Goal: Task Accomplishment & Management: Manage account settings

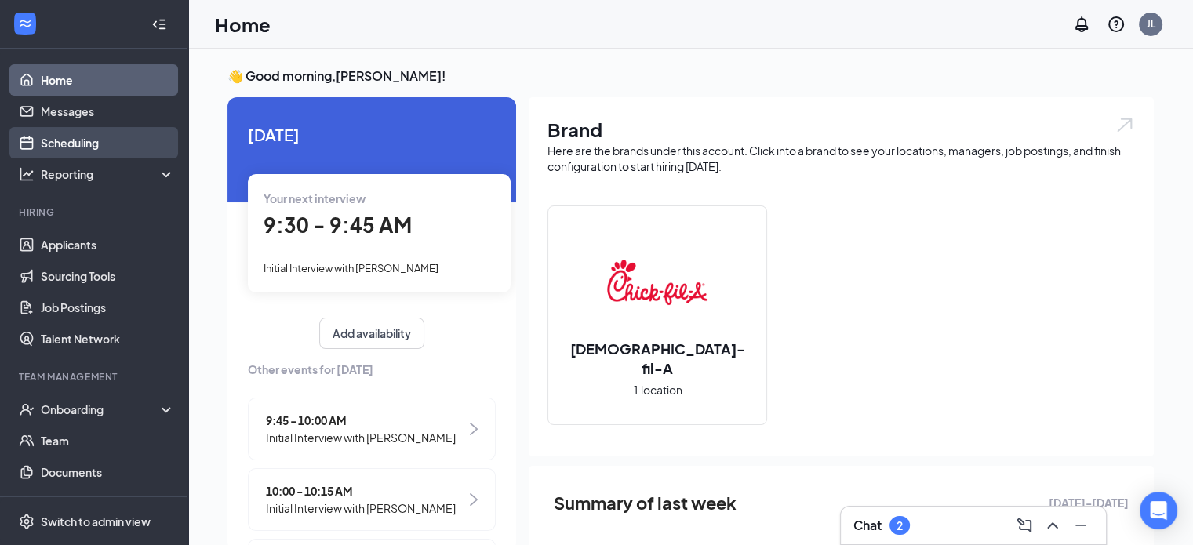
click at [76, 134] on link "Scheduling" at bounding box center [108, 142] width 134 height 31
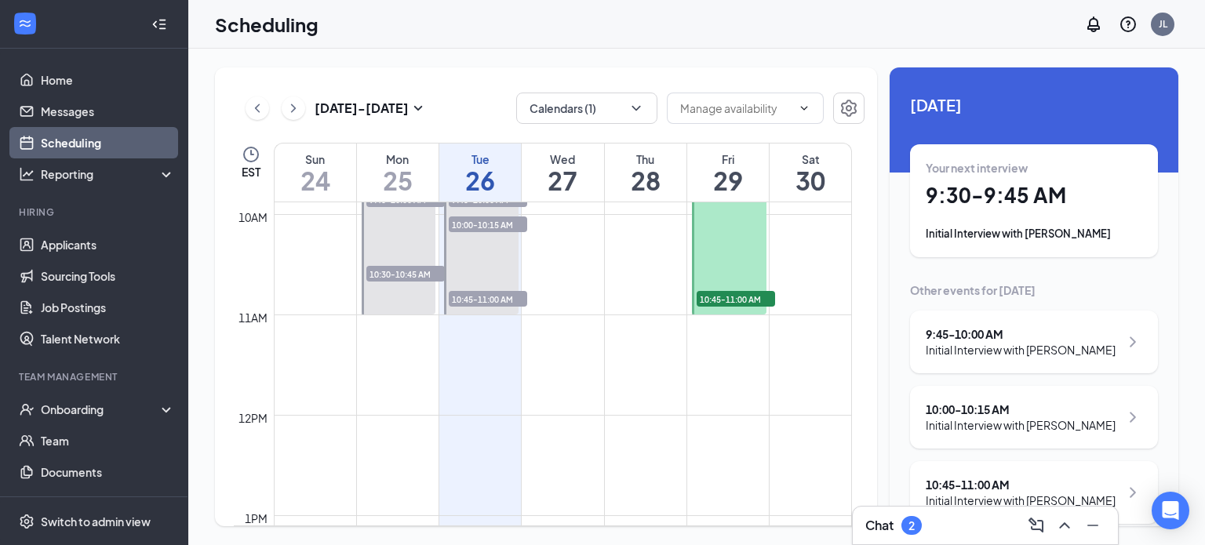
scroll to position [1006, 0]
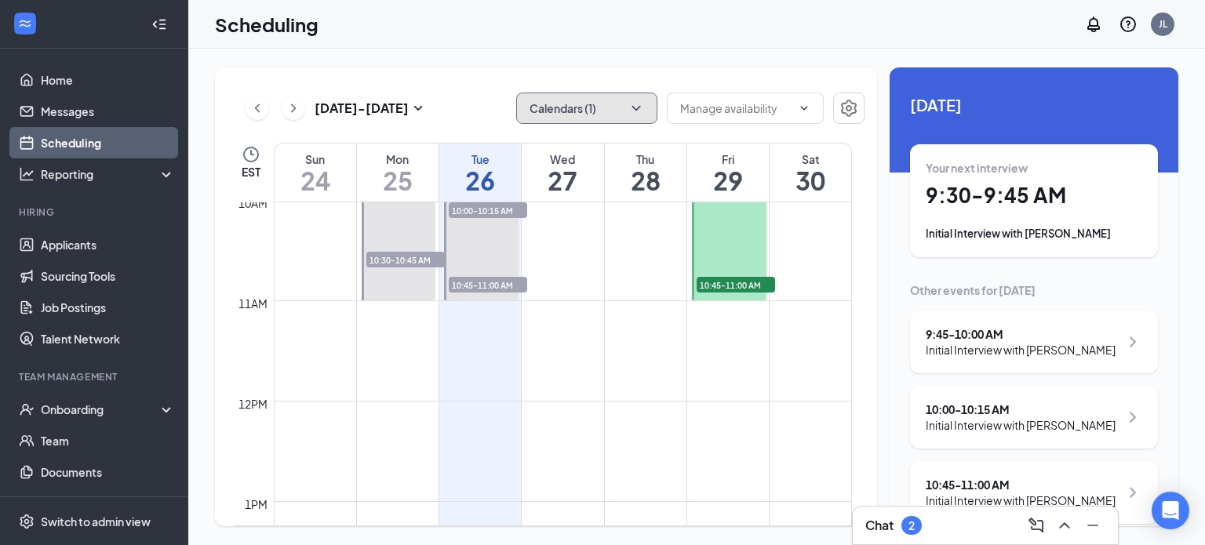
click at [620, 104] on button "Calendars (1)" at bounding box center [586, 108] width 141 height 31
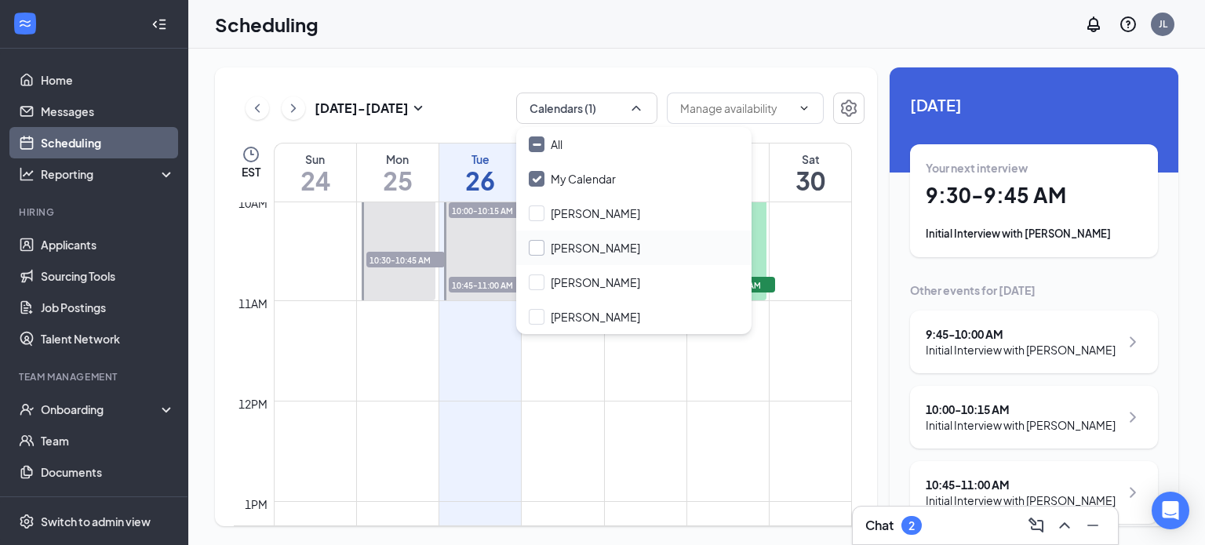
click at [581, 252] on input "John Shamam" at bounding box center [584, 248] width 111 height 16
checkbox input "true"
click at [587, 183] on input "My Calendar" at bounding box center [572, 179] width 87 height 16
checkbox input "false"
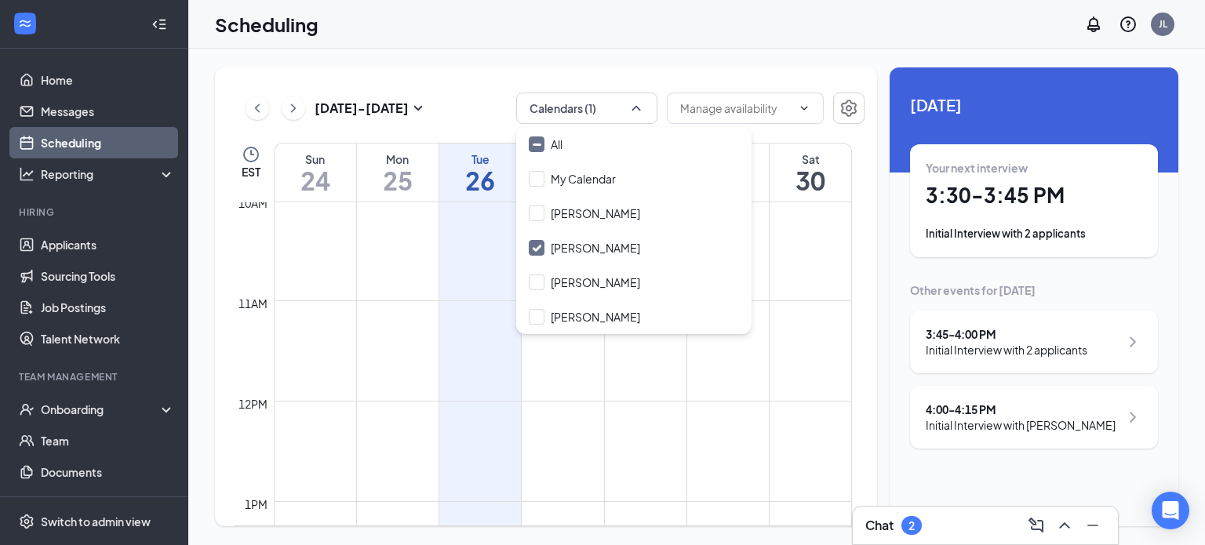
click at [684, 415] on td at bounding box center [563, 413] width 578 height 25
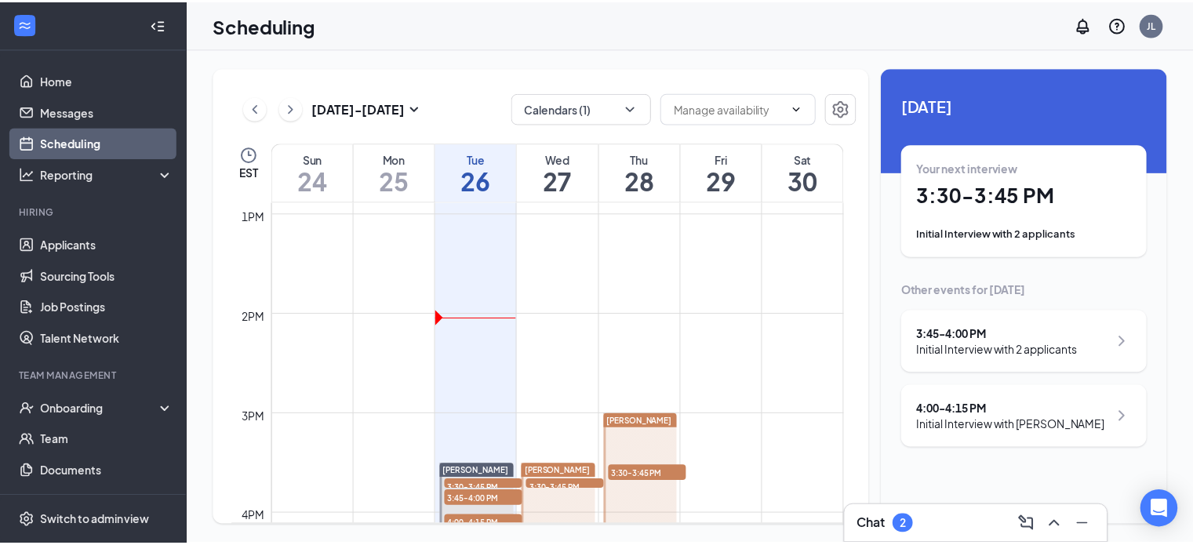
scroll to position [1398, 0]
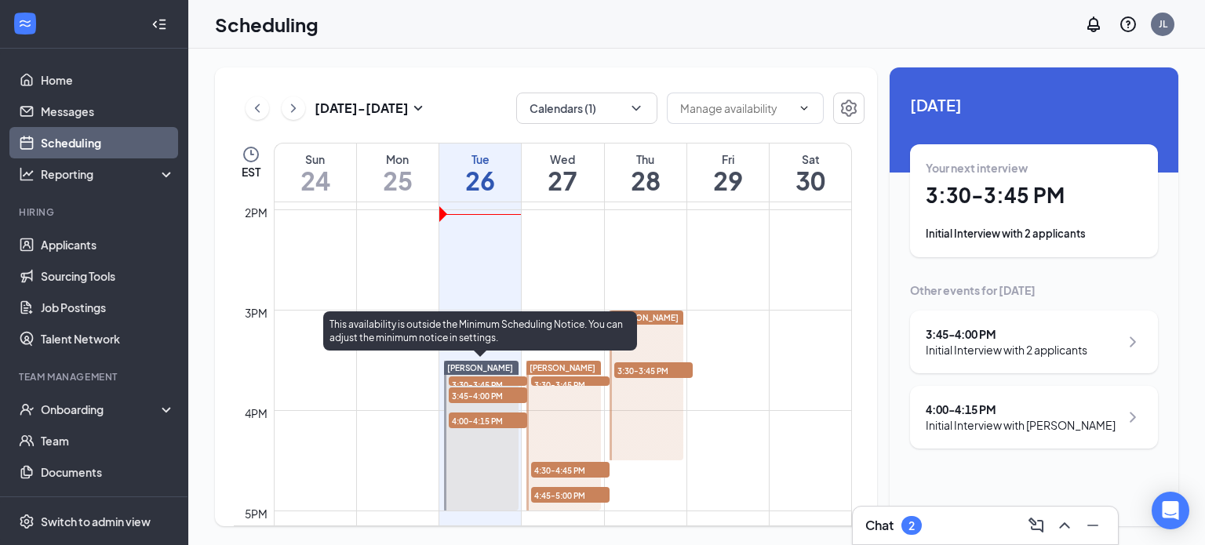
click at [481, 376] on span "3:30-3:45 PM" at bounding box center [488, 384] width 78 height 16
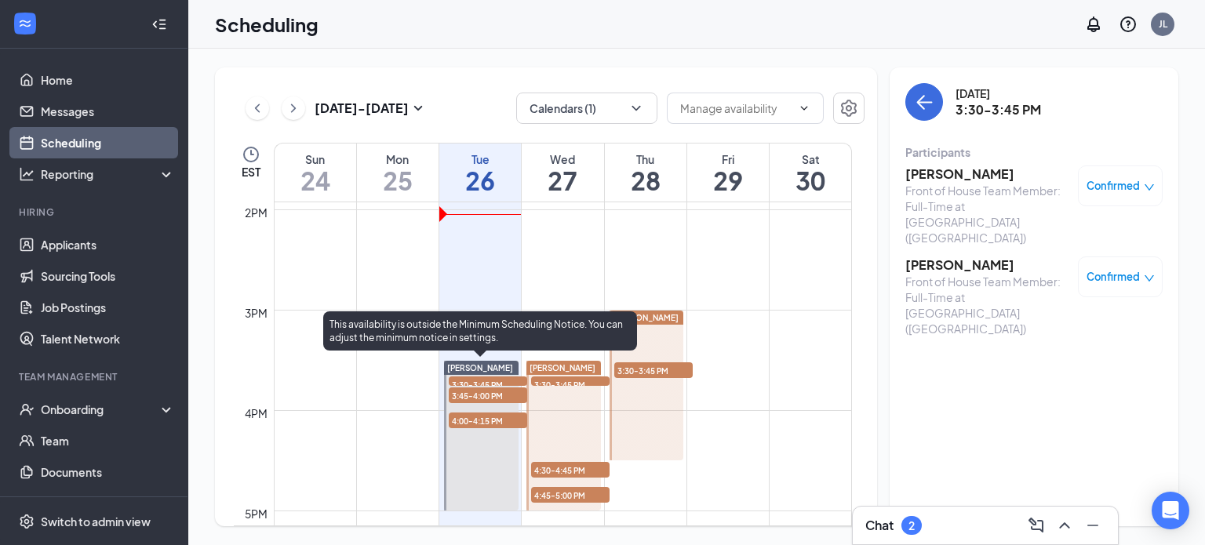
click at [496, 395] on span "3:45-4:00 PM" at bounding box center [488, 395] width 78 height 16
click at [485, 424] on span "4:00-4:15 PM" at bounding box center [488, 421] width 78 height 16
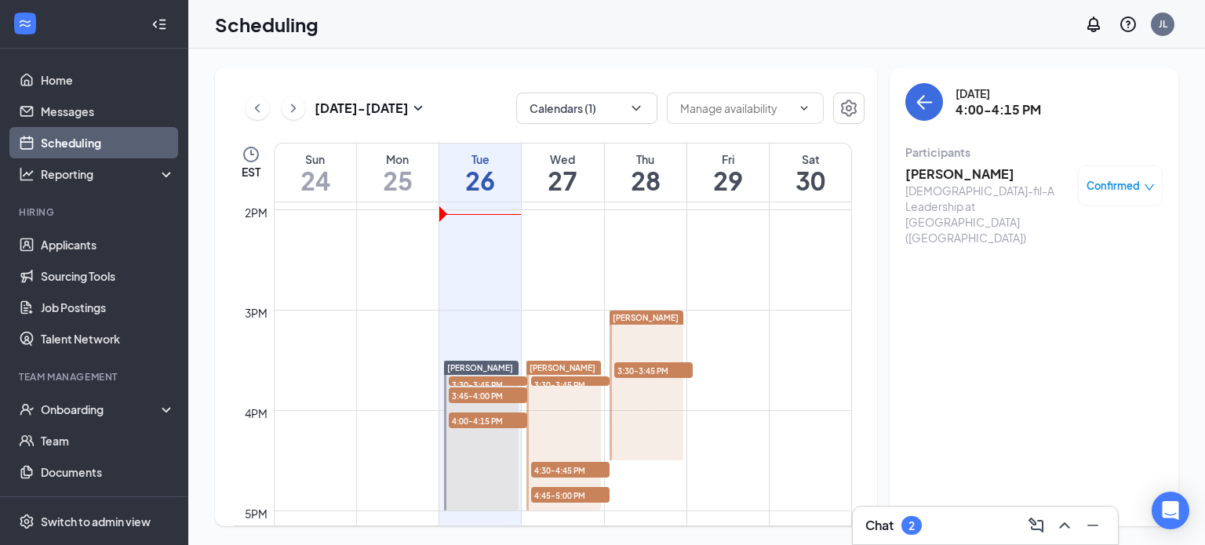
click at [574, 244] on td at bounding box center [563, 246] width 578 height 25
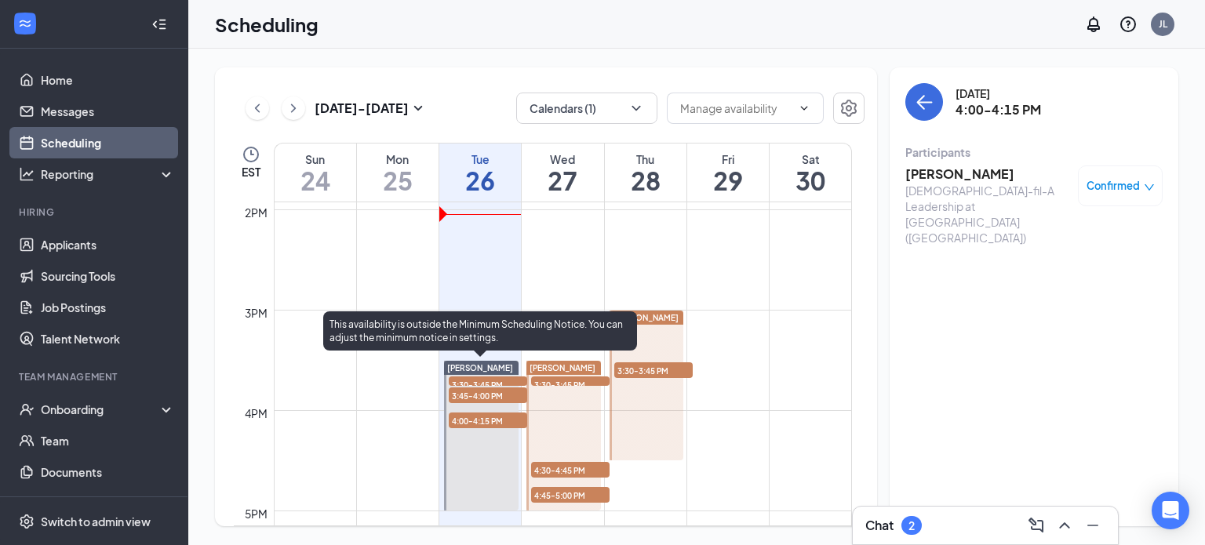
click at [511, 363] on div "John Shamam" at bounding box center [481, 368] width 75 height 14
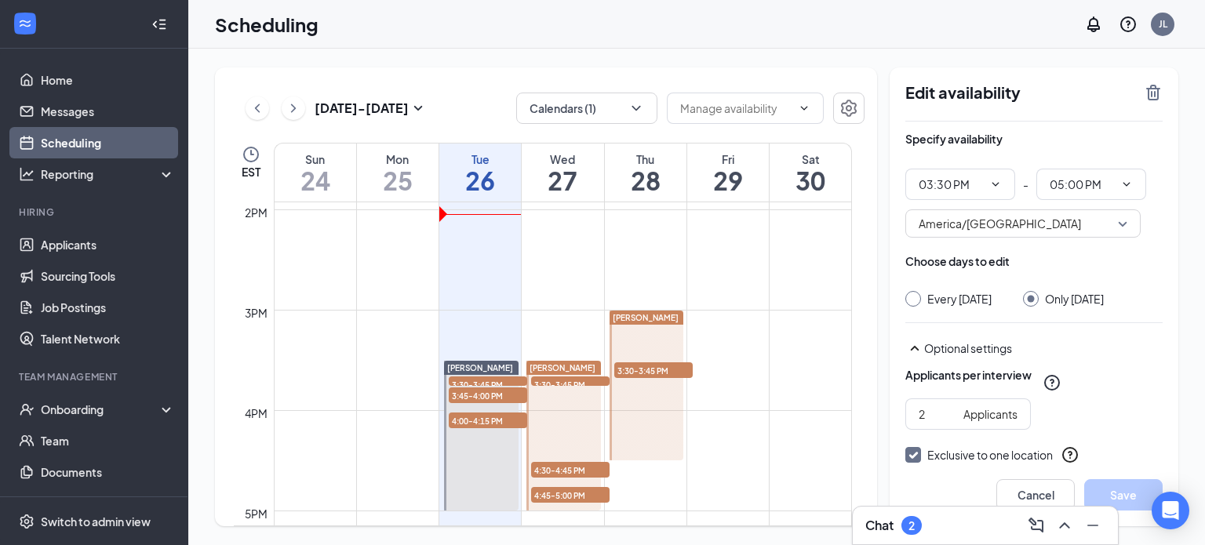
click at [493, 169] on h1 "26" at bounding box center [480, 180] width 82 height 27
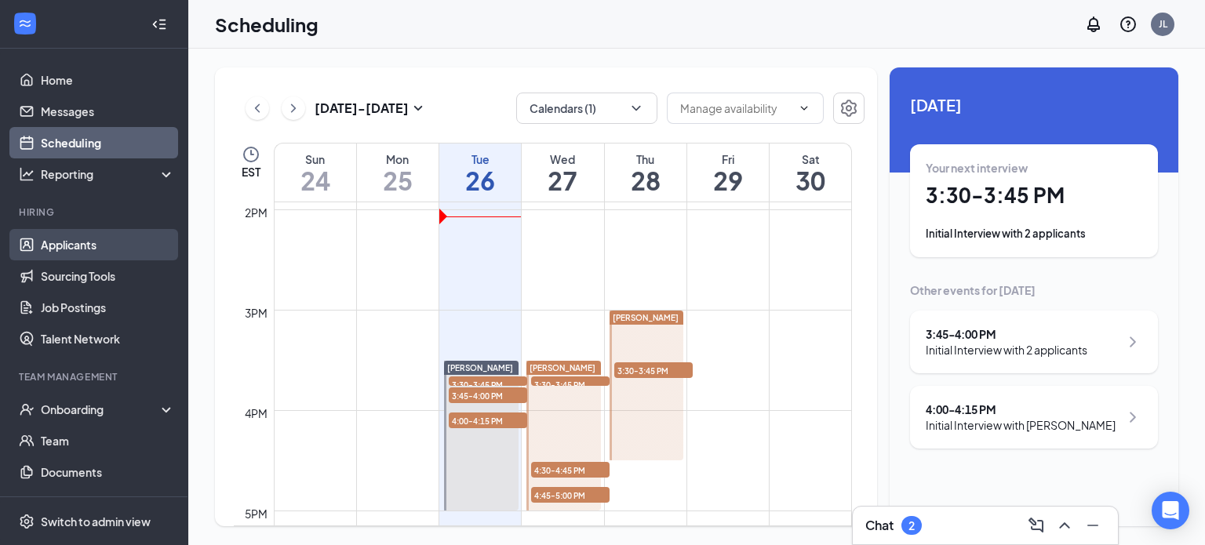
click at [127, 245] on link "Applicants" at bounding box center [108, 244] width 134 height 31
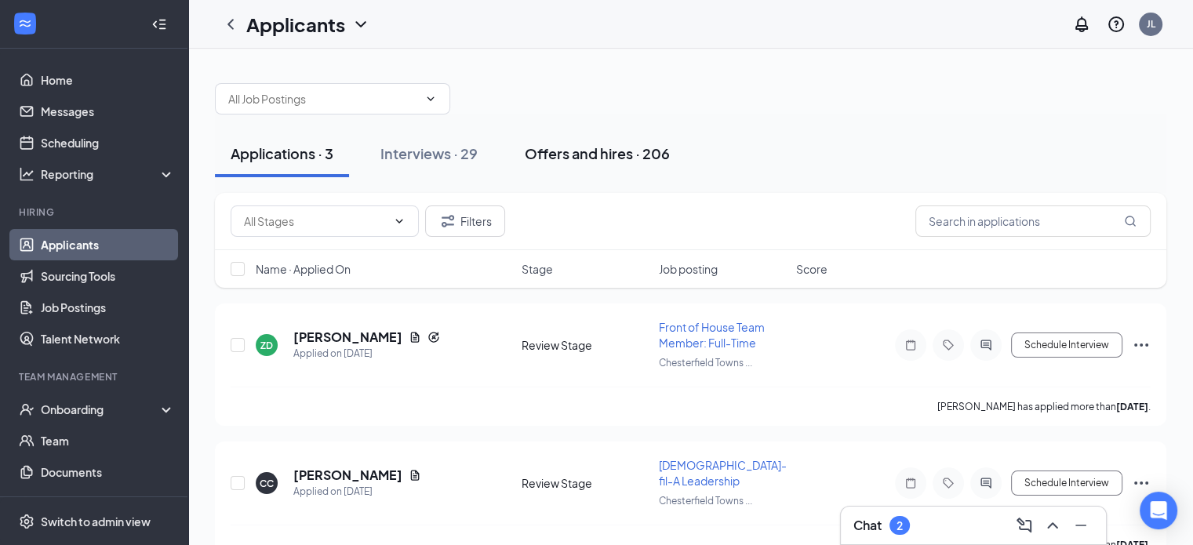
click at [606, 150] on div "Offers and hires · 206" at bounding box center [597, 154] width 145 height 20
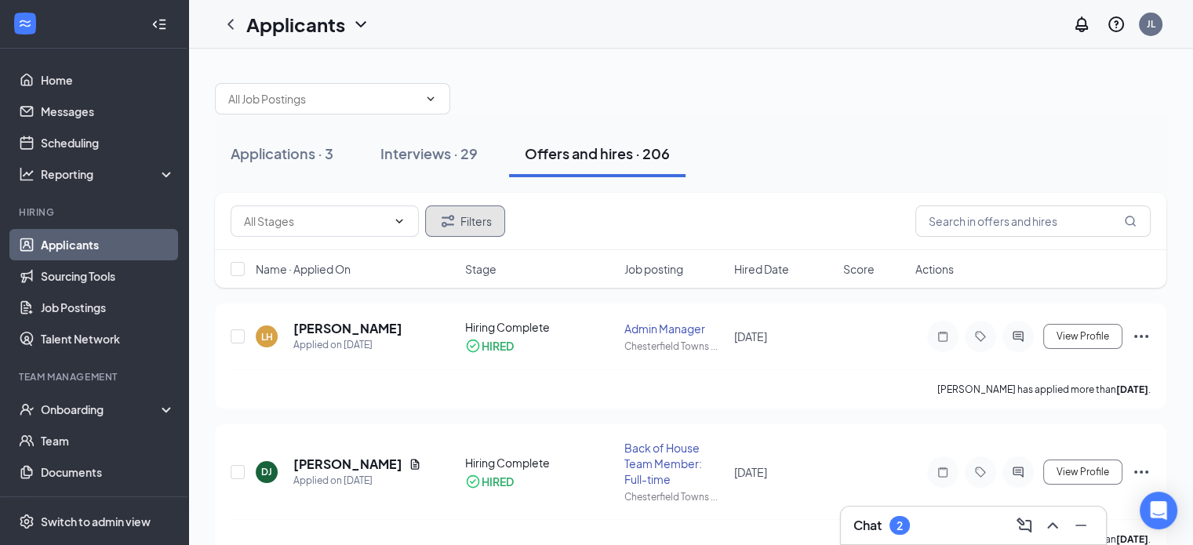
click at [484, 212] on button "Filters" at bounding box center [465, 220] width 80 height 31
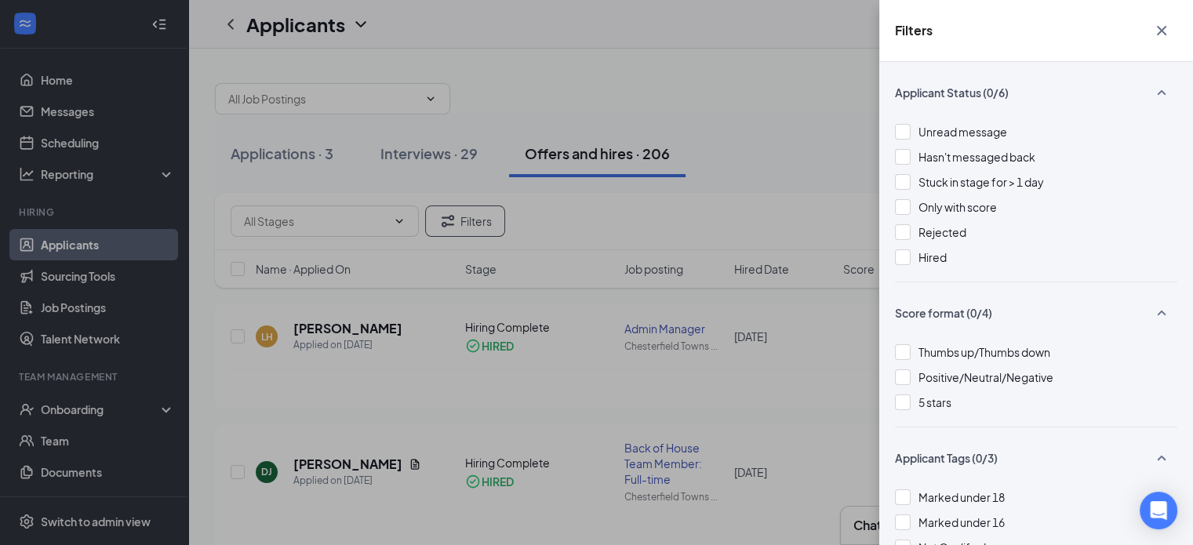
drag, startPoint x: 604, startPoint y: 91, endPoint x: 584, endPoint y: 106, distance: 24.6
click at [604, 93] on div "Filters Applicant Status (0/6) Unread message Hasn't messaged back Stuck in sta…" at bounding box center [596, 272] width 1193 height 545
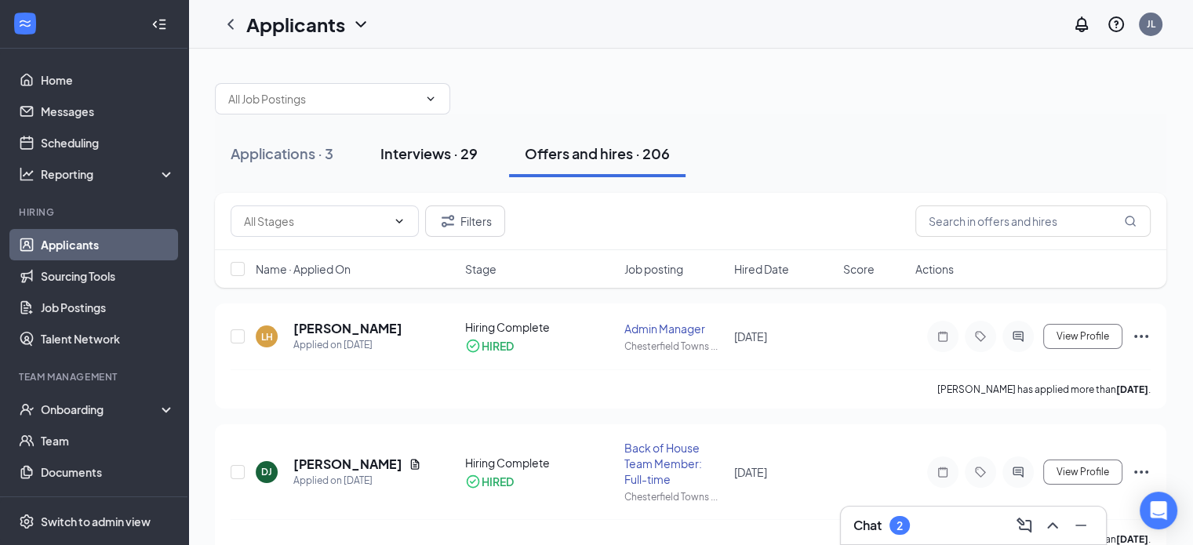
click at [461, 155] on div "Interviews · 29" at bounding box center [428, 154] width 97 height 20
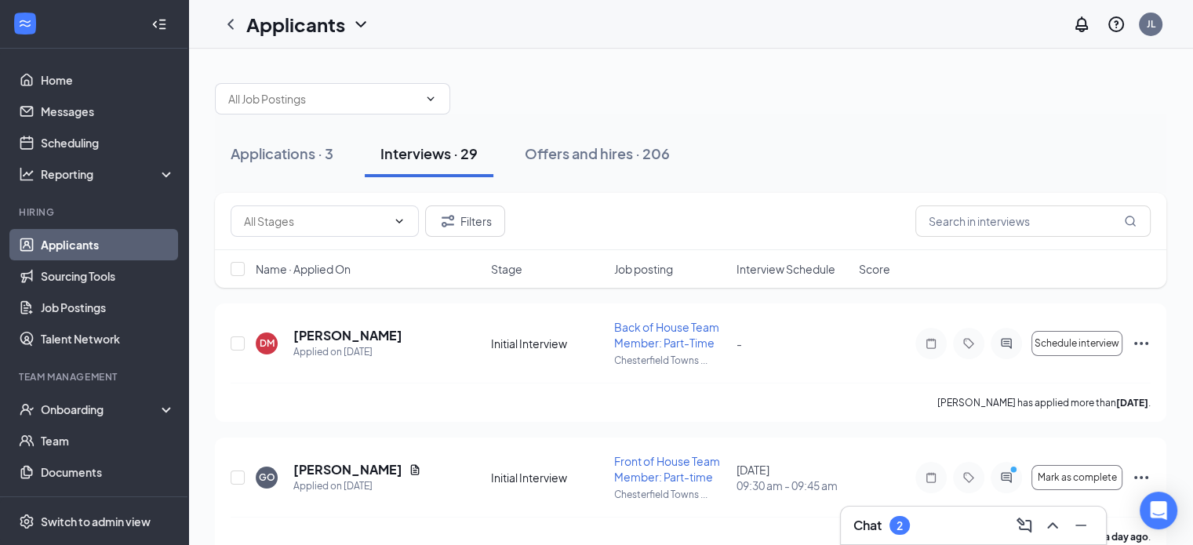
click at [772, 268] on span "Interview Schedule" at bounding box center [785, 269] width 99 height 16
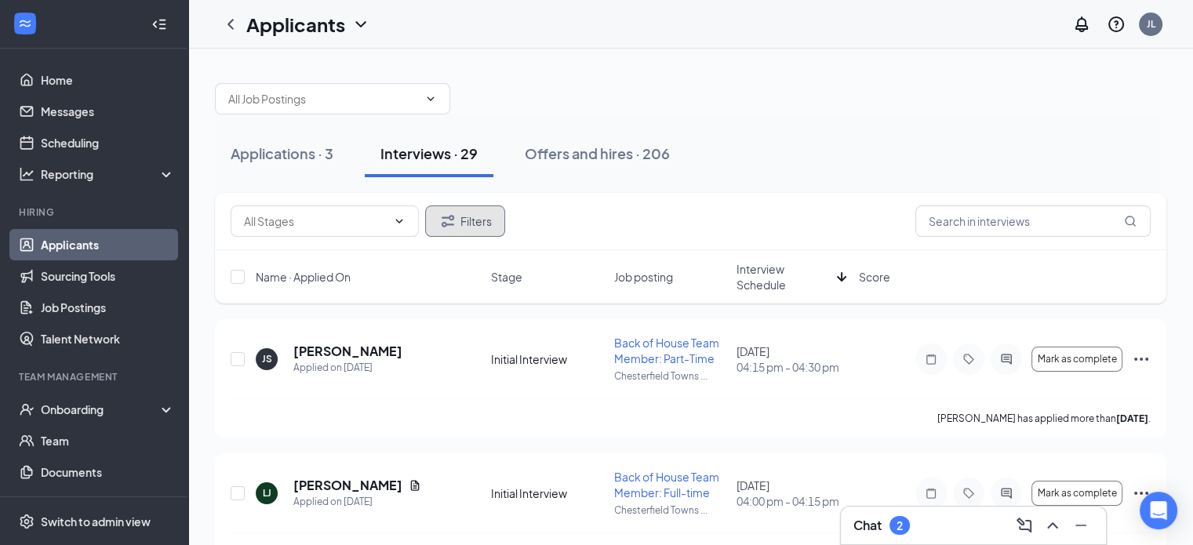
click at [488, 230] on button "Filters" at bounding box center [465, 220] width 80 height 31
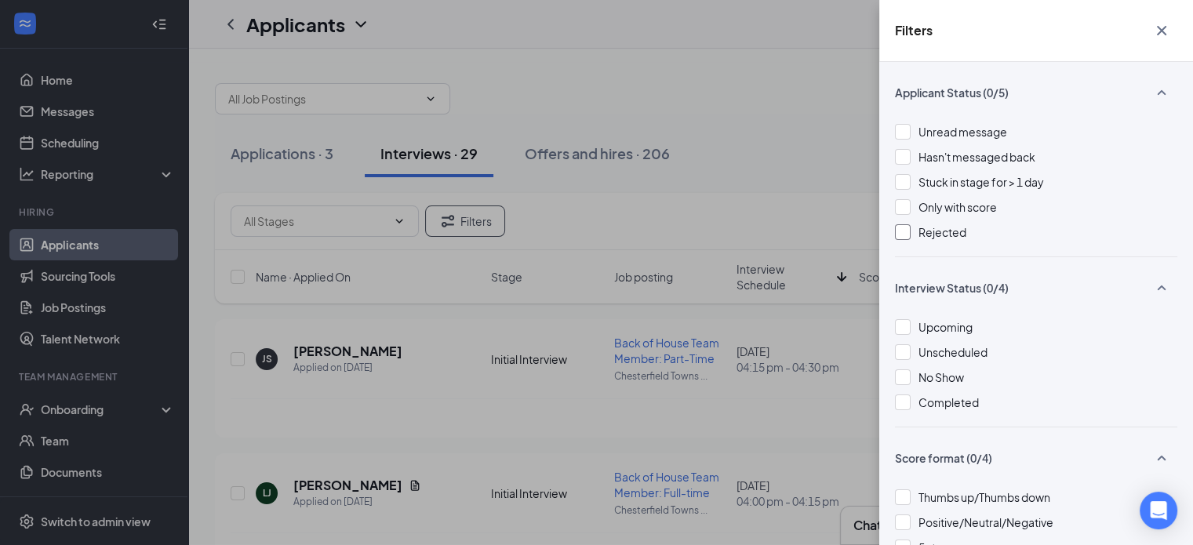
click at [944, 225] on span "Rejected" at bounding box center [942, 232] width 48 height 14
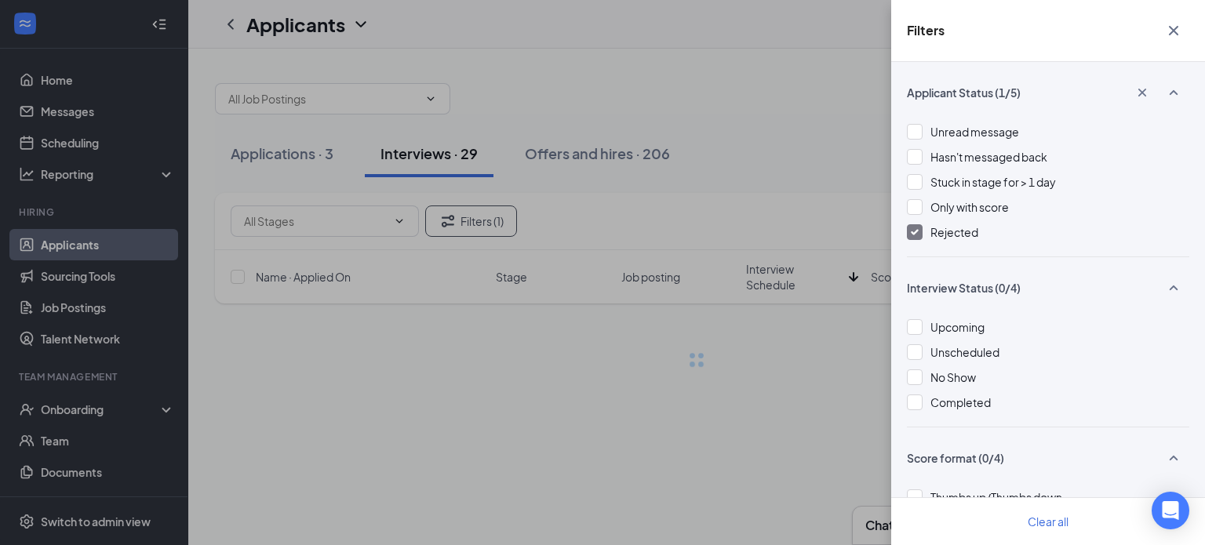
click at [817, 108] on div "Filters Applicant Status (1/5) Unread message Hasn't messaged back Stuck in sta…" at bounding box center [602, 272] width 1205 height 545
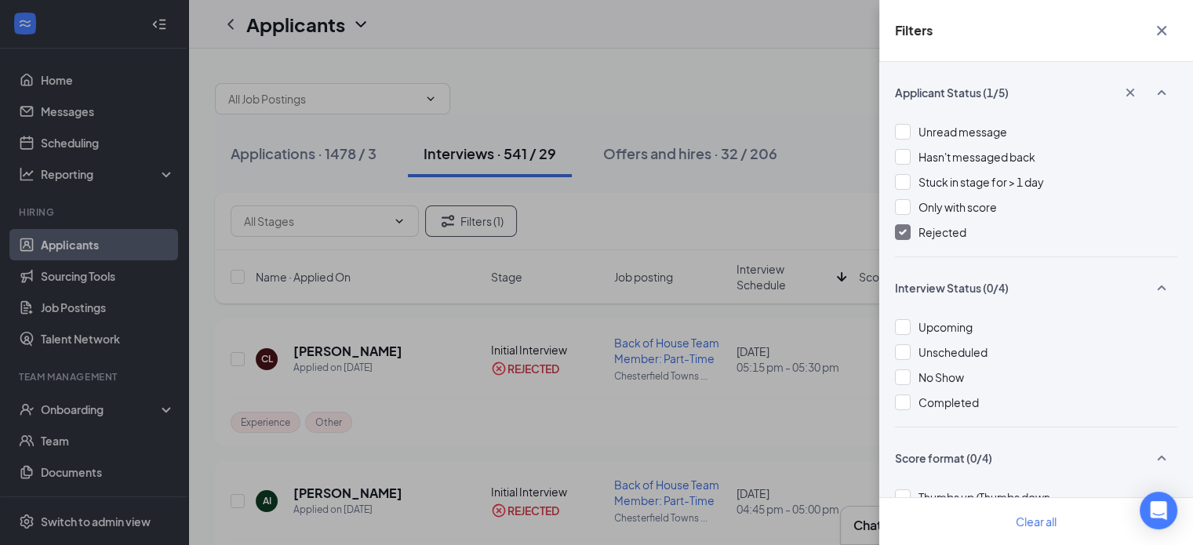
click at [1163, 26] on icon "Cross" at bounding box center [1161, 30] width 19 height 19
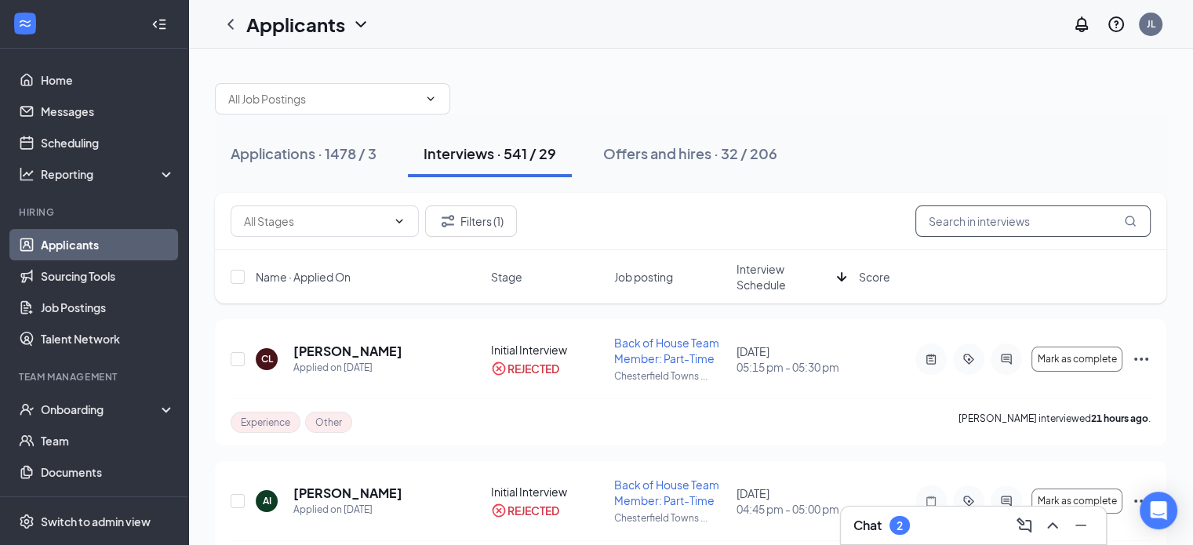
click at [963, 216] on input "text" at bounding box center [1032, 220] width 235 height 31
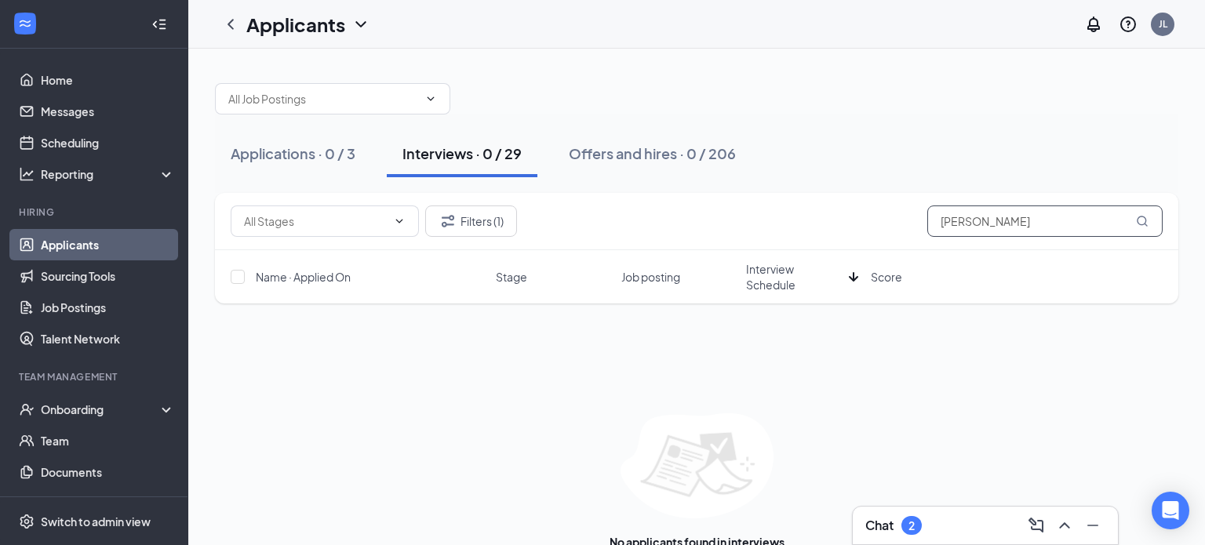
type input "hol"
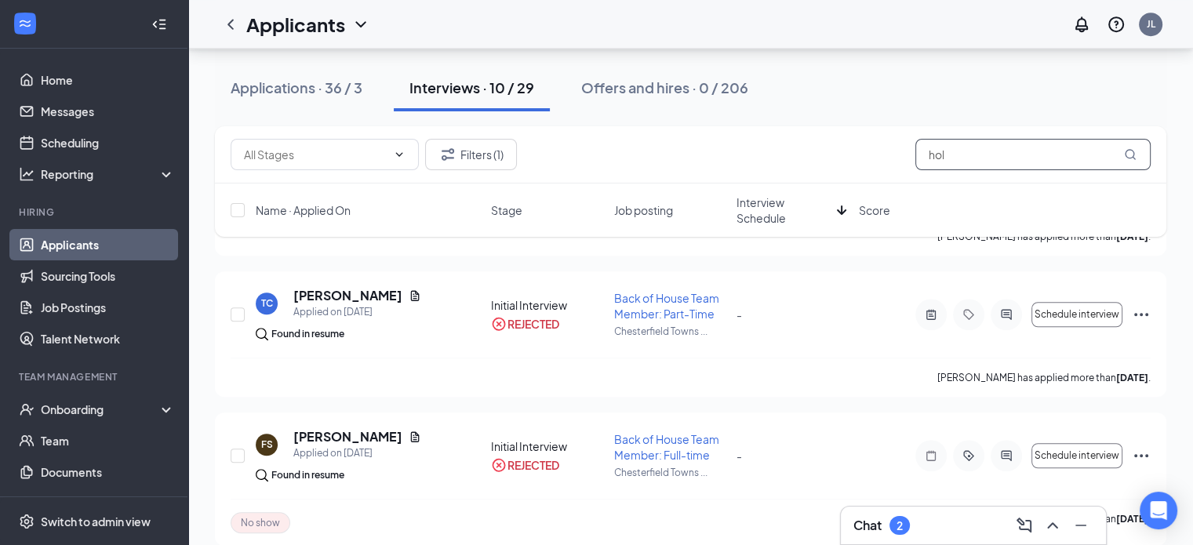
scroll to position [1152, 0]
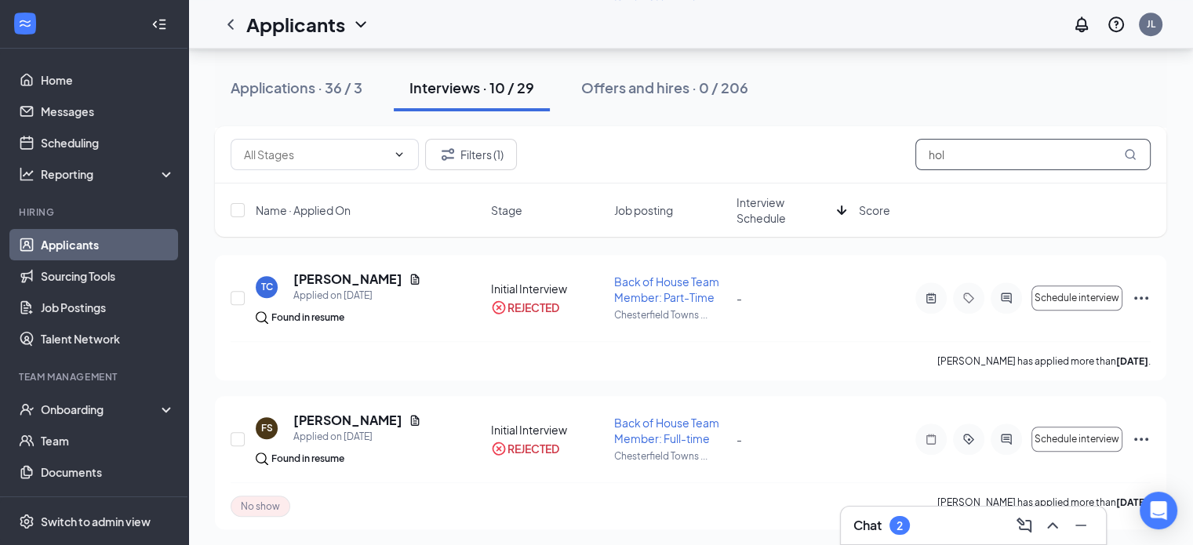
drag, startPoint x: 970, startPoint y: 153, endPoint x: 882, endPoint y: 159, distance: 88.1
click at [882, 159] on div "Filters (1) hol" at bounding box center [691, 154] width 920 height 31
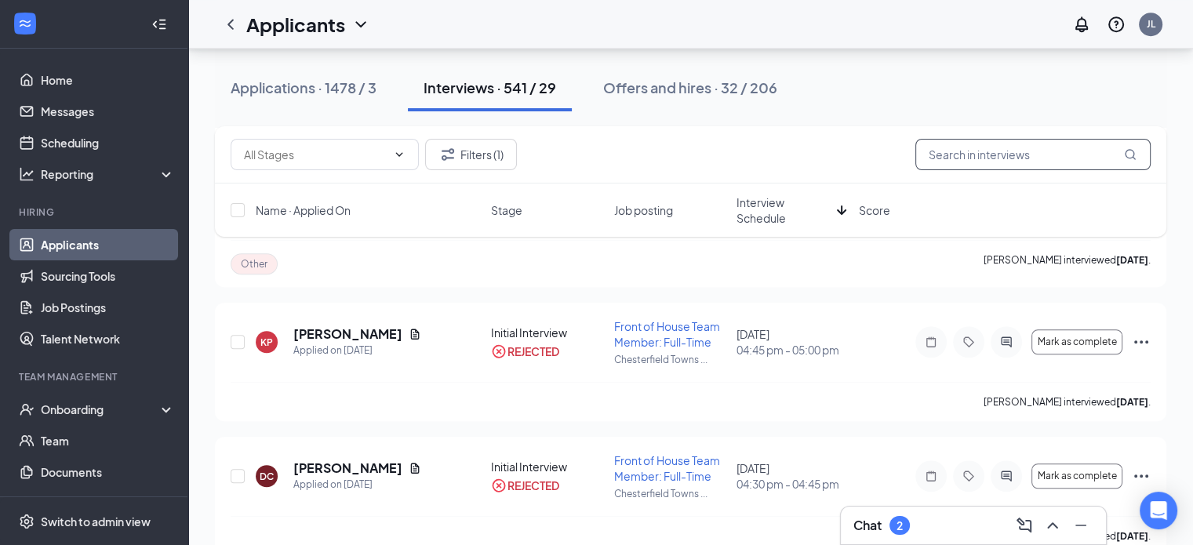
scroll to position [1176, 0]
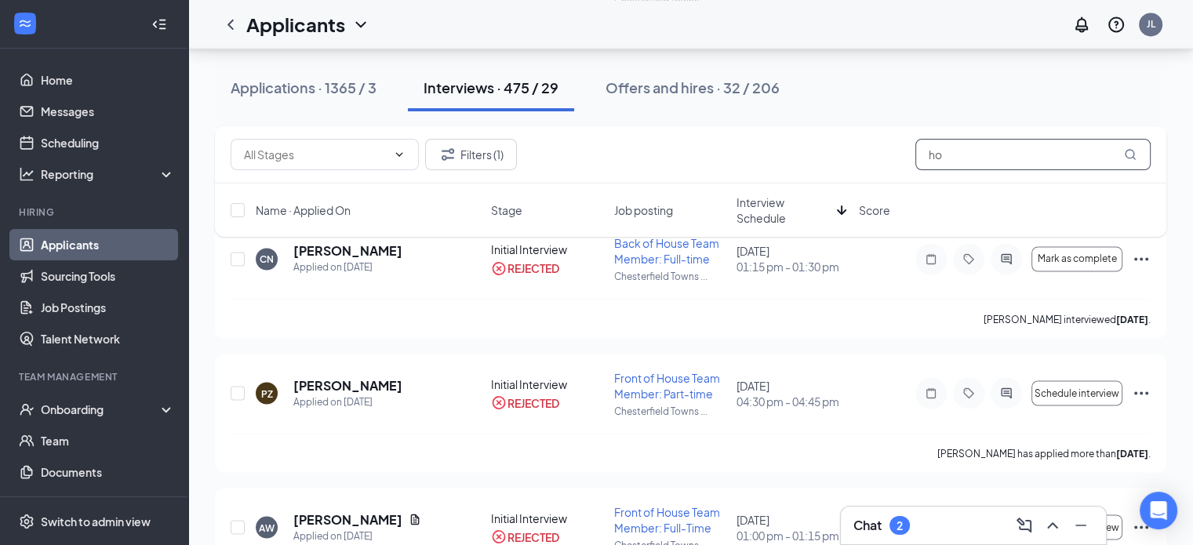
scroll to position [26563, 0]
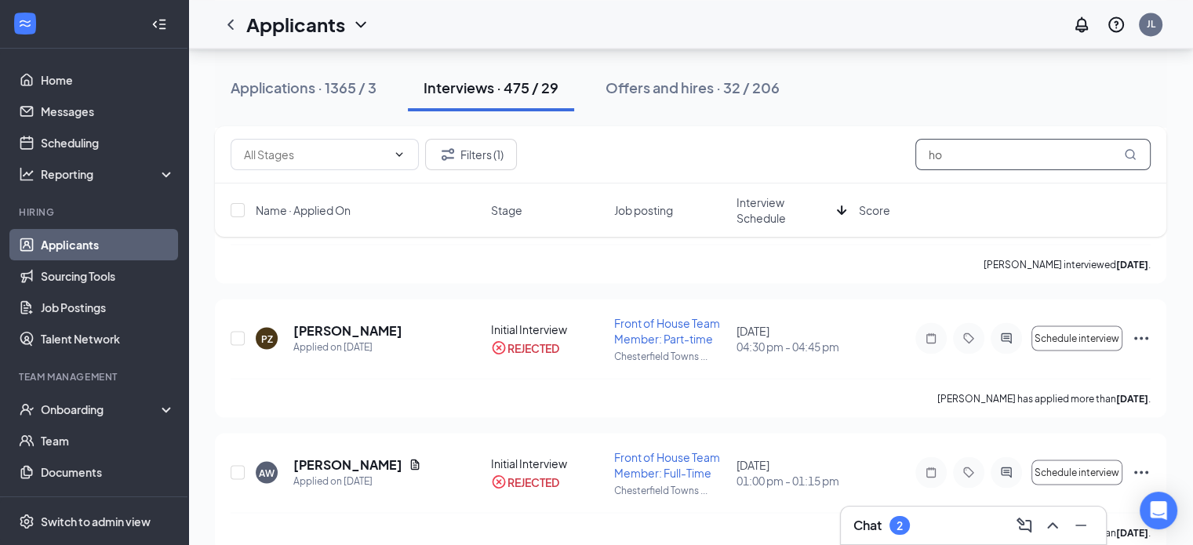
click at [954, 142] on input "ho" at bounding box center [1032, 154] width 235 height 31
click at [943, 153] on input "ho" at bounding box center [1032, 154] width 235 height 31
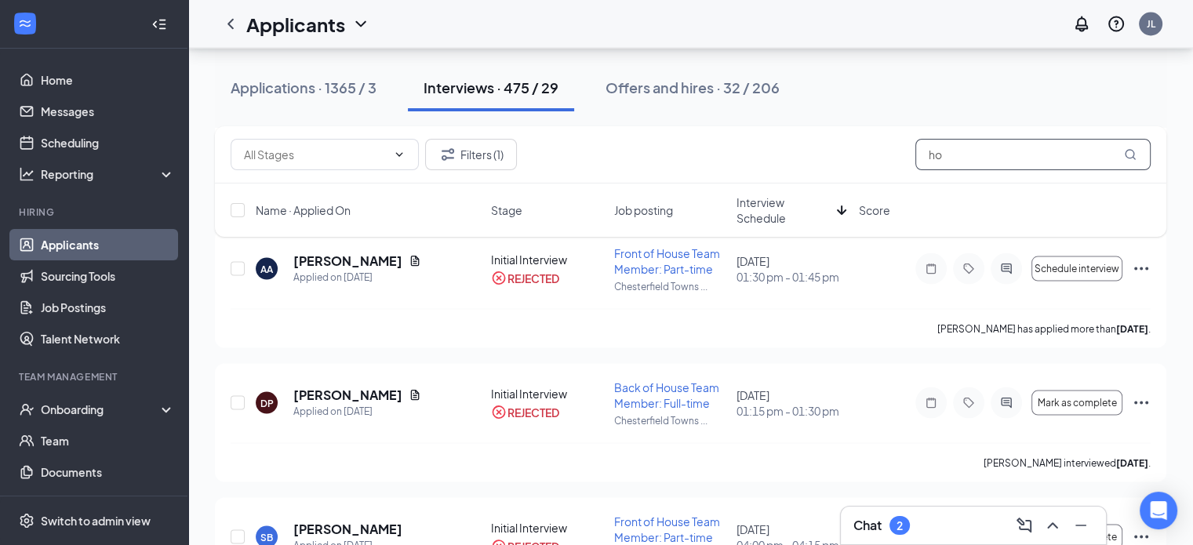
click at [943, 155] on input "ho" at bounding box center [1032, 154] width 235 height 31
type input "h"
type input "z"
click at [965, 154] on input "z" at bounding box center [1032, 154] width 235 height 31
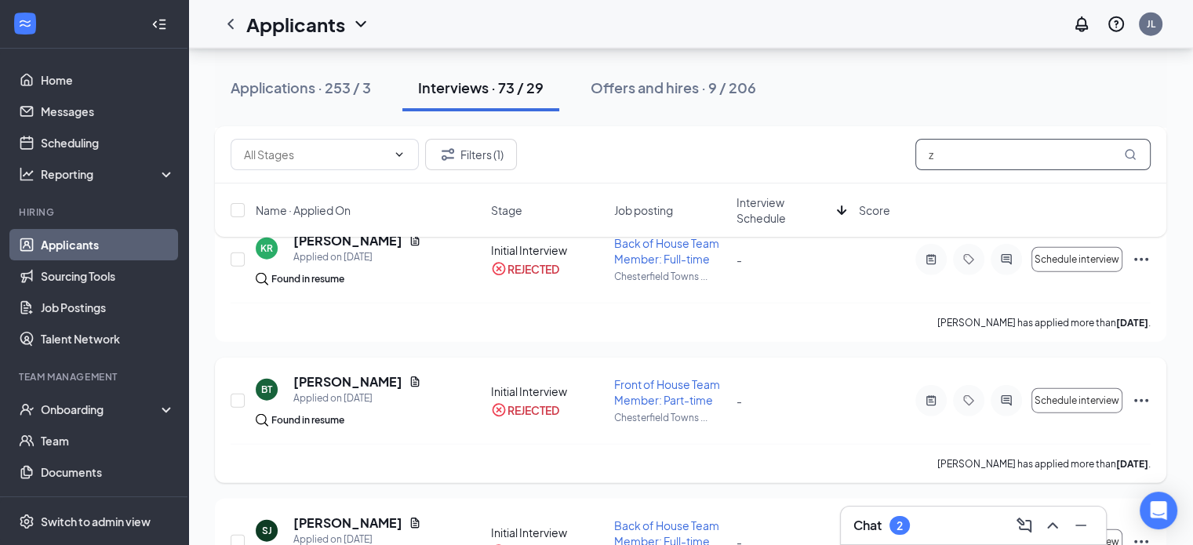
scroll to position [9803, 0]
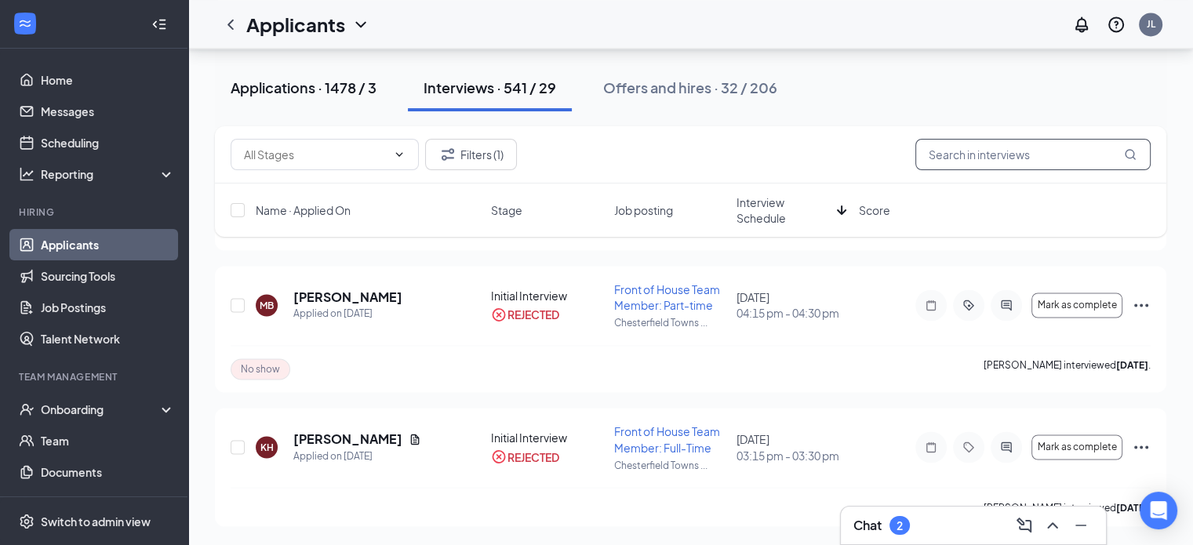
scroll to position [2523, 0]
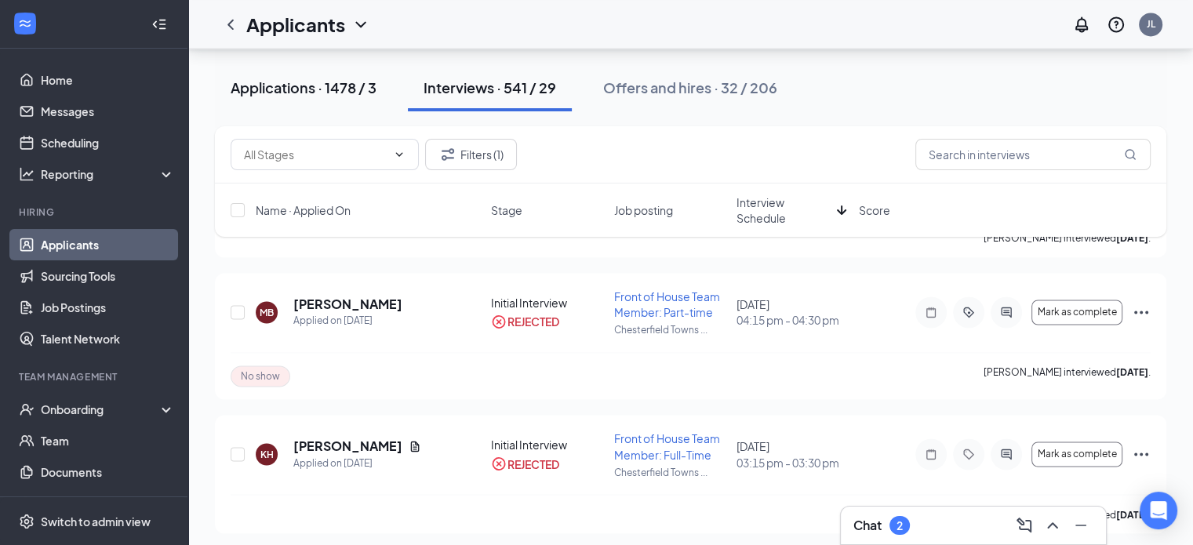
click at [295, 82] on div "Applications · 1478 / 3" at bounding box center [304, 88] width 146 height 20
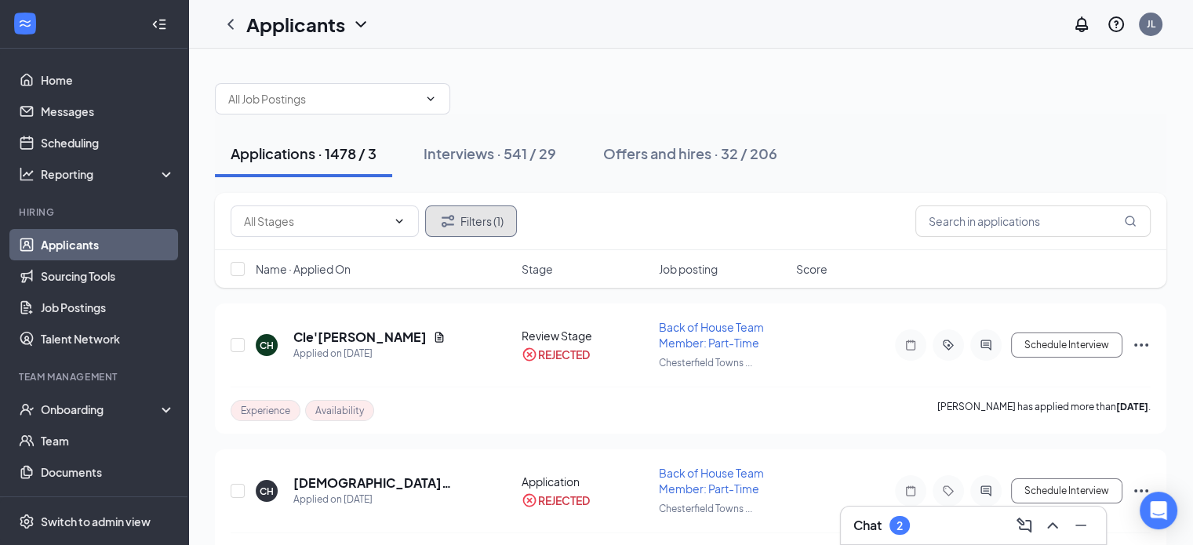
click at [489, 222] on button "Filters (1)" at bounding box center [471, 220] width 92 height 31
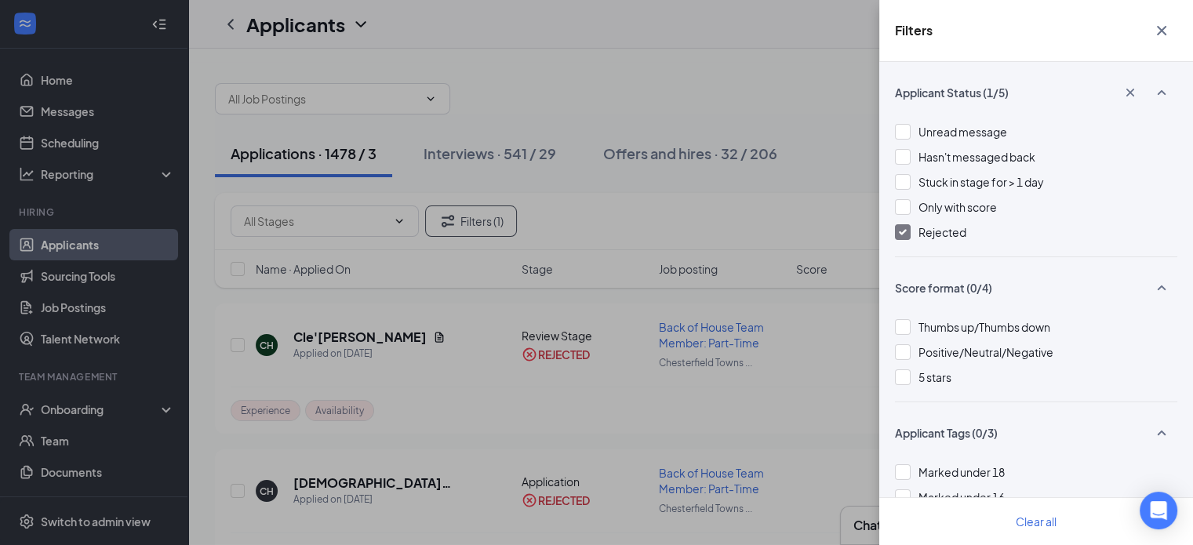
click at [937, 236] on span "Rejected" at bounding box center [942, 232] width 48 height 14
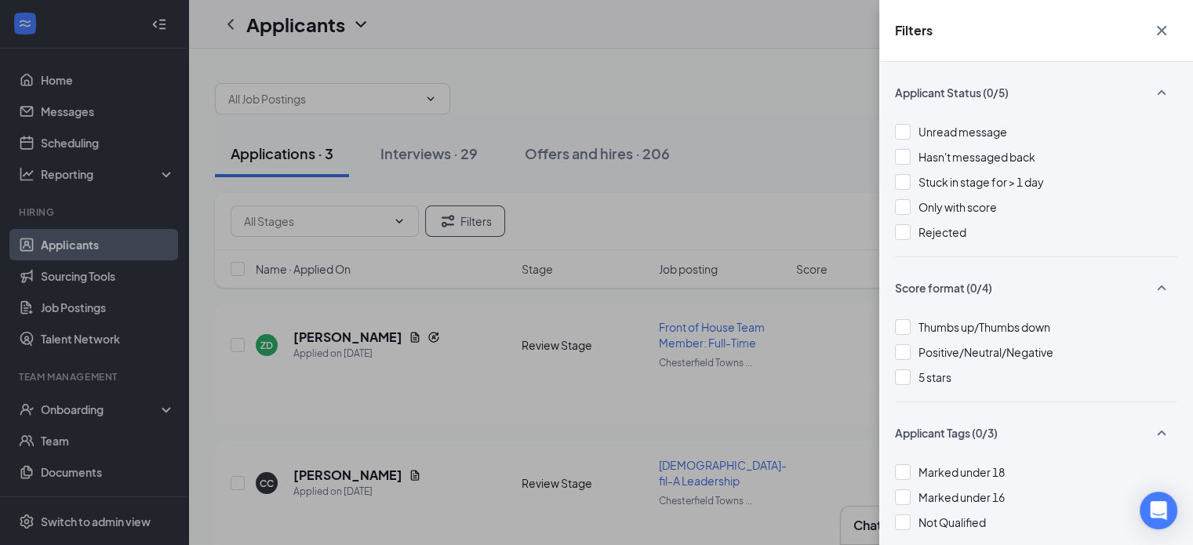
drag, startPoint x: 778, startPoint y: 101, endPoint x: 773, endPoint y: 93, distance: 10.2
click at [775, 93] on div "Filters Applicant Status (0/5) Unread message Hasn't messaged back Stuck in sta…" at bounding box center [596, 272] width 1193 height 545
click at [816, 118] on div "Filters Applicant Status (0/5) Unread message Hasn't messaged back Stuck in sta…" at bounding box center [596, 272] width 1193 height 545
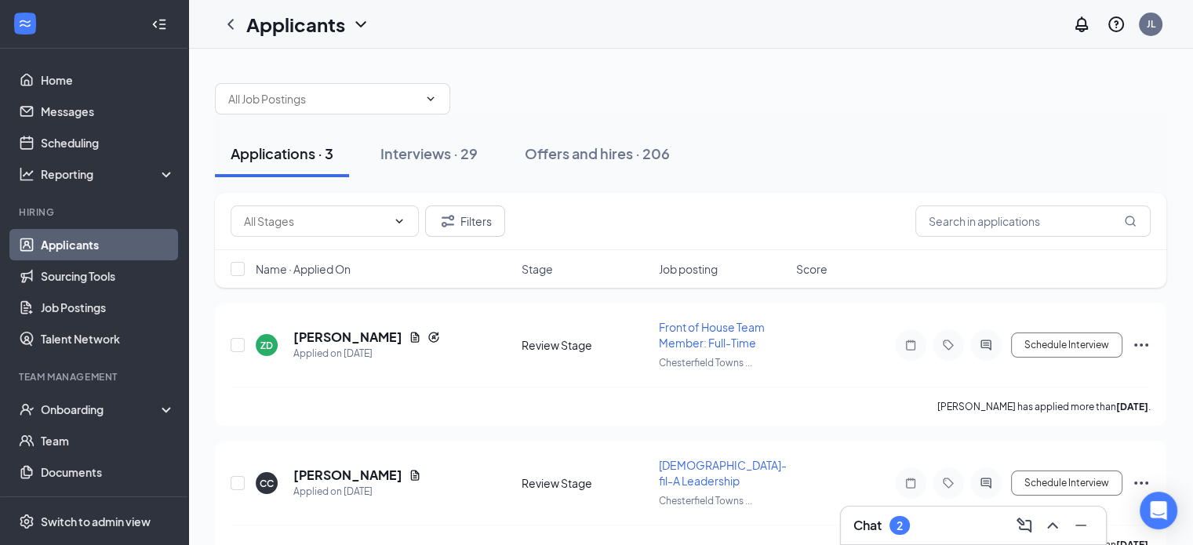
click at [809, 270] on span "Score" at bounding box center [811, 269] width 31 height 16
click at [321, 275] on span "Name · Applied On" at bounding box center [303, 269] width 95 height 16
click at [326, 273] on span "Name · Applied On" at bounding box center [303, 269] width 95 height 16
click at [707, 267] on span "Job posting" at bounding box center [688, 269] width 59 height 16
click at [474, 156] on div "Interviews · 29" at bounding box center [428, 154] width 97 height 20
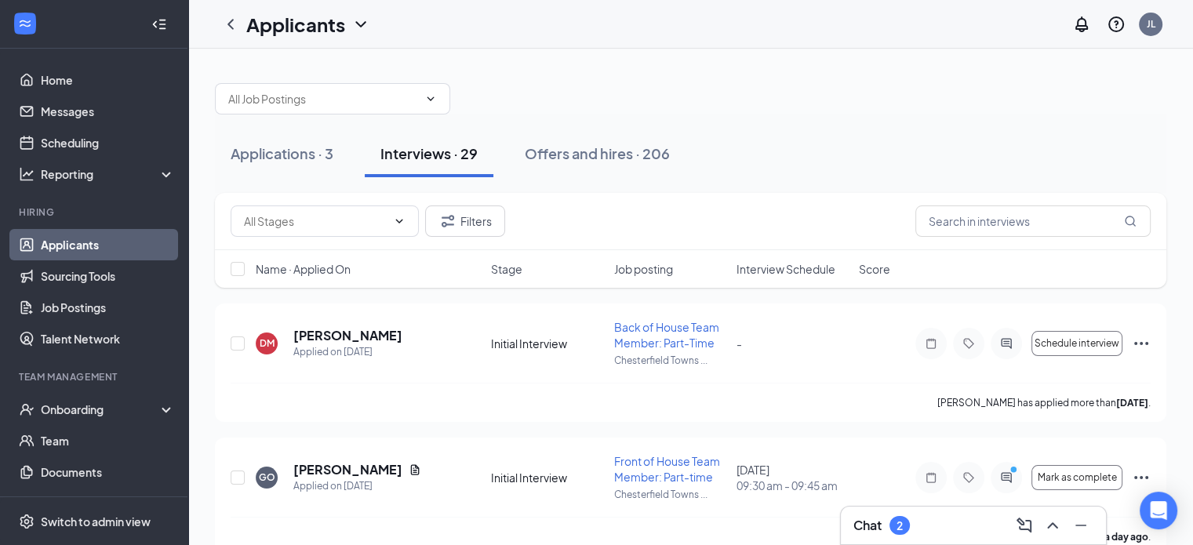
click at [747, 271] on span "Interview Schedule" at bounding box center [785, 269] width 99 height 16
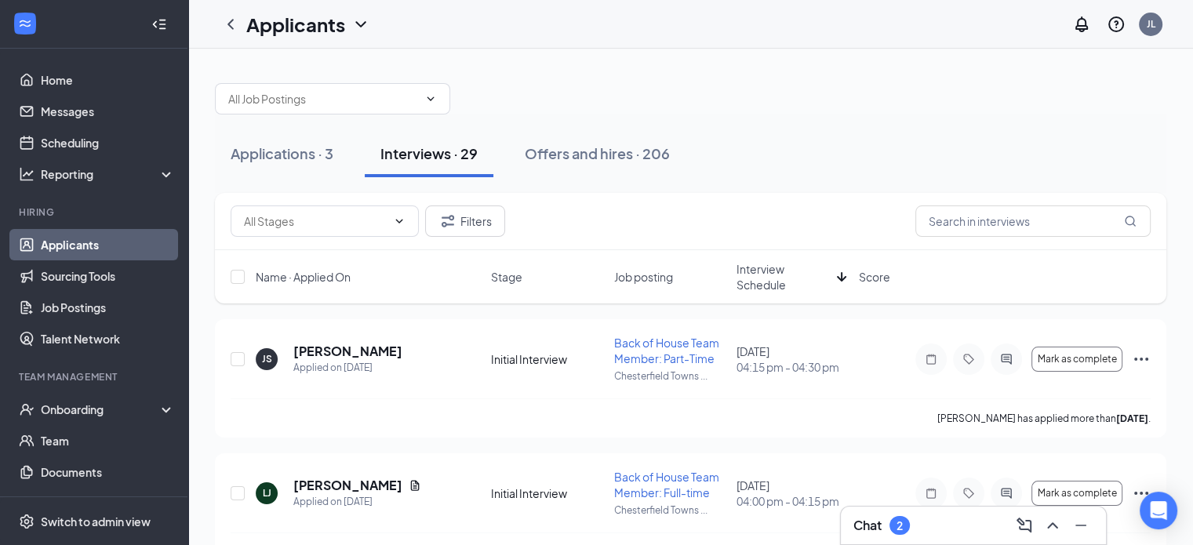
click at [758, 278] on span "Interview Schedule" at bounding box center [783, 276] width 94 height 31
click at [1007, 360] on icon "ActiveChat" at bounding box center [1006, 359] width 19 height 13
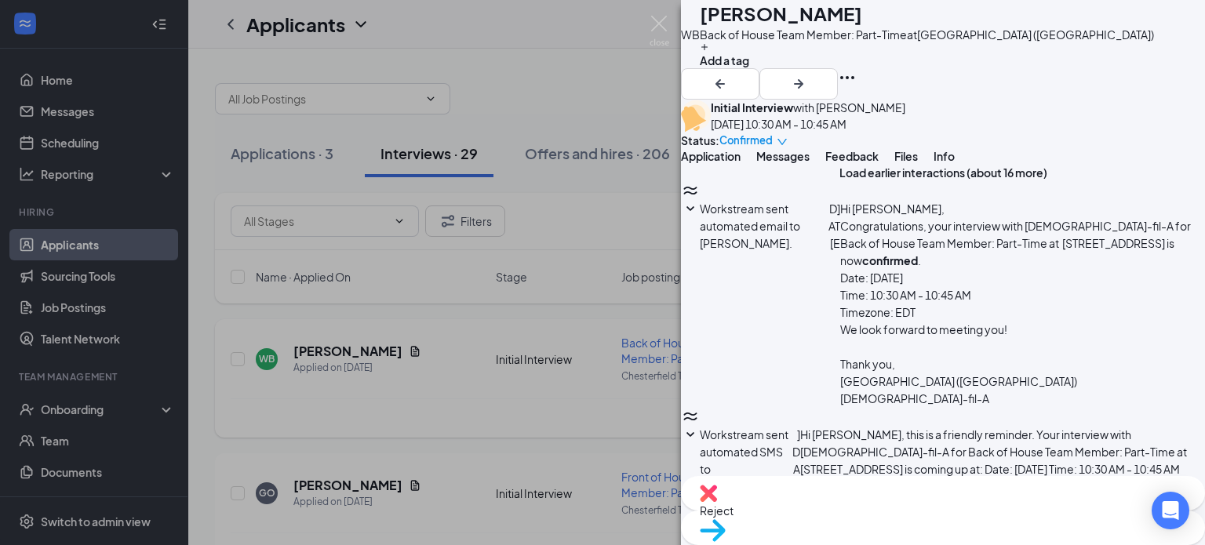
scroll to position [996, 0]
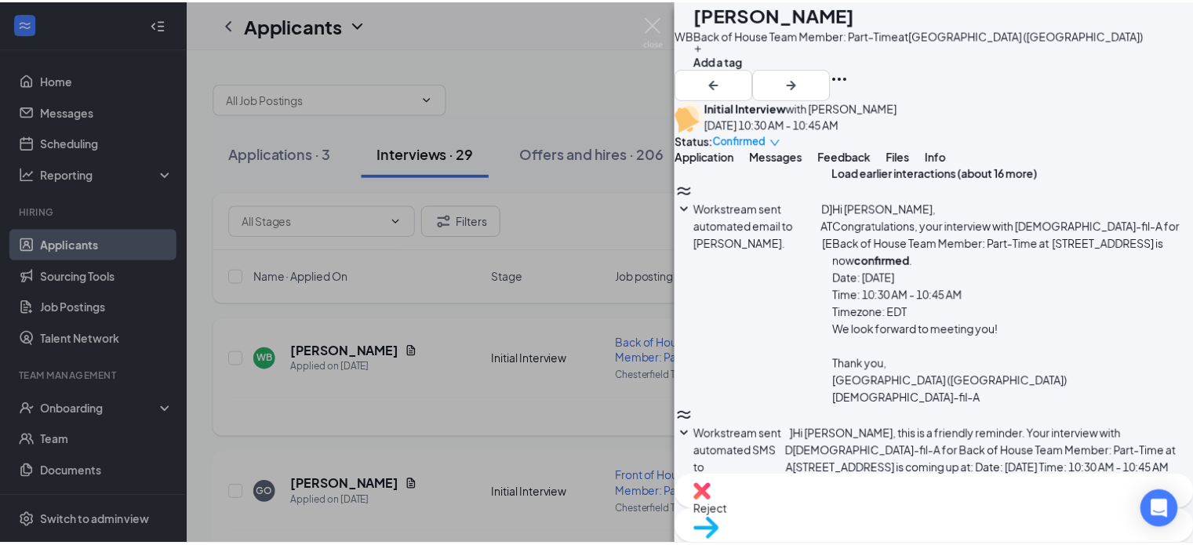
scroll to position [996, 0]
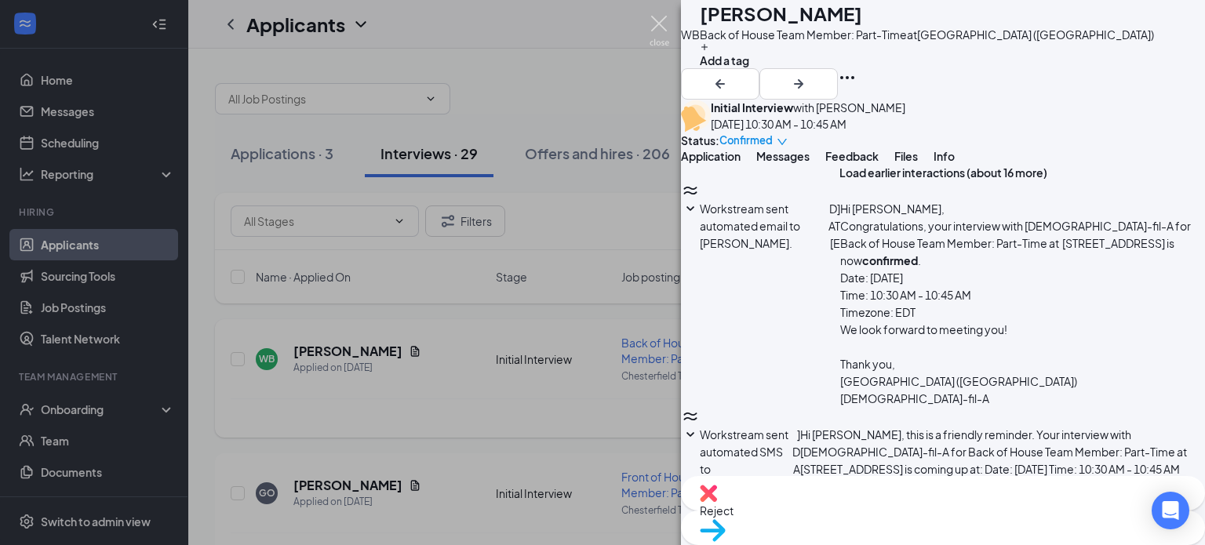
click at [660, 26] on img at bounding box center [659, 31] width 20 height 31
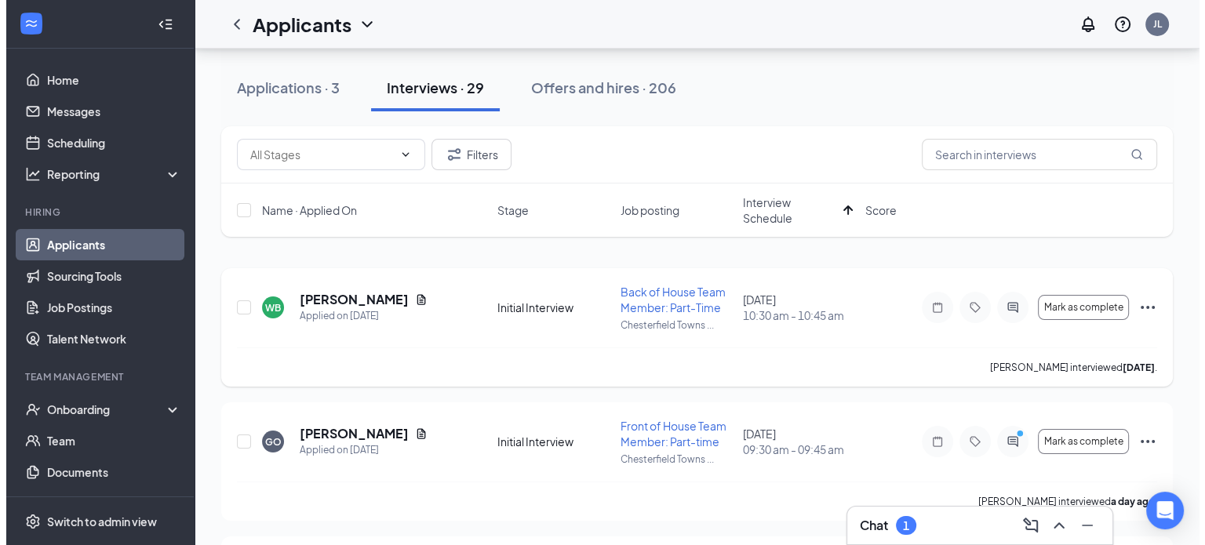
scroll to position [78, 0]
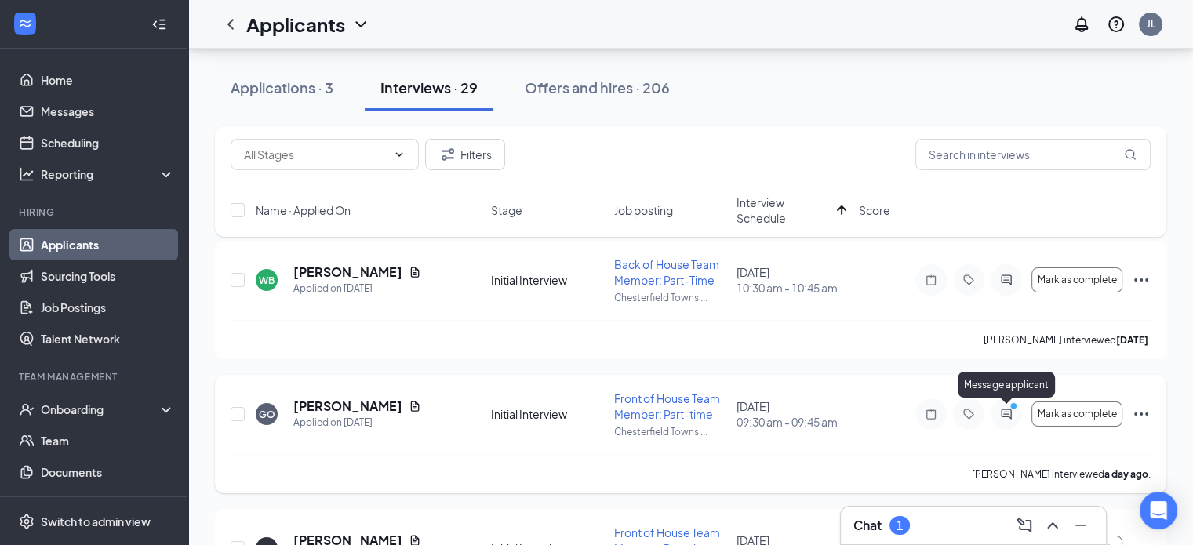
click at [1009, 411] on icon "PrimaryDot" at bounding box center [1015, 408] width 19 height 13
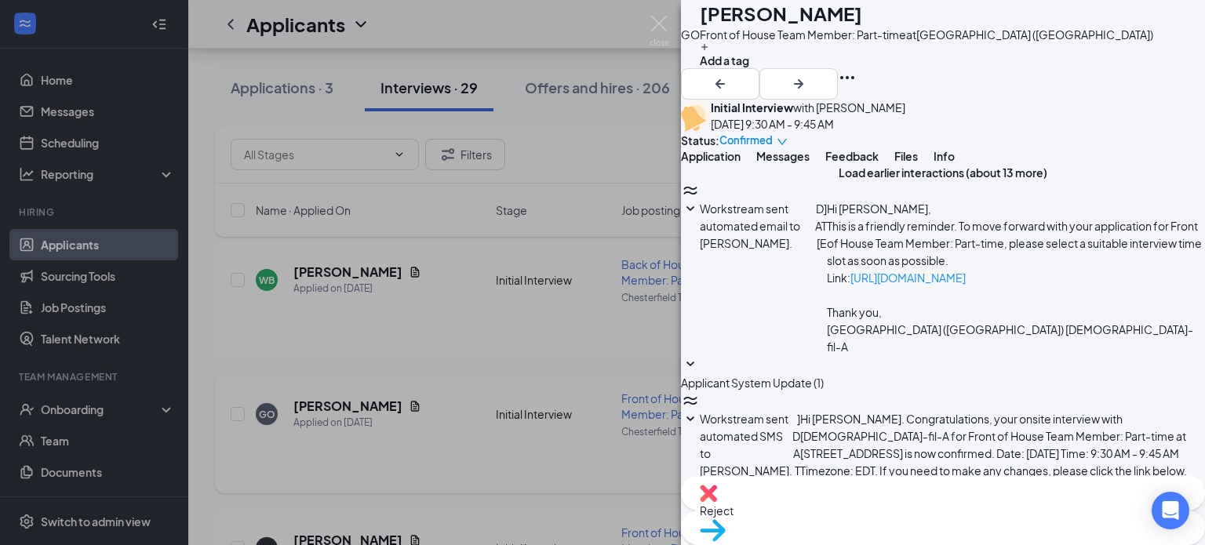
scroll to position [957, 0]
type textarea "Great, we will see you tomorrow at 2:00pm. You can ask for Christine when you a…"
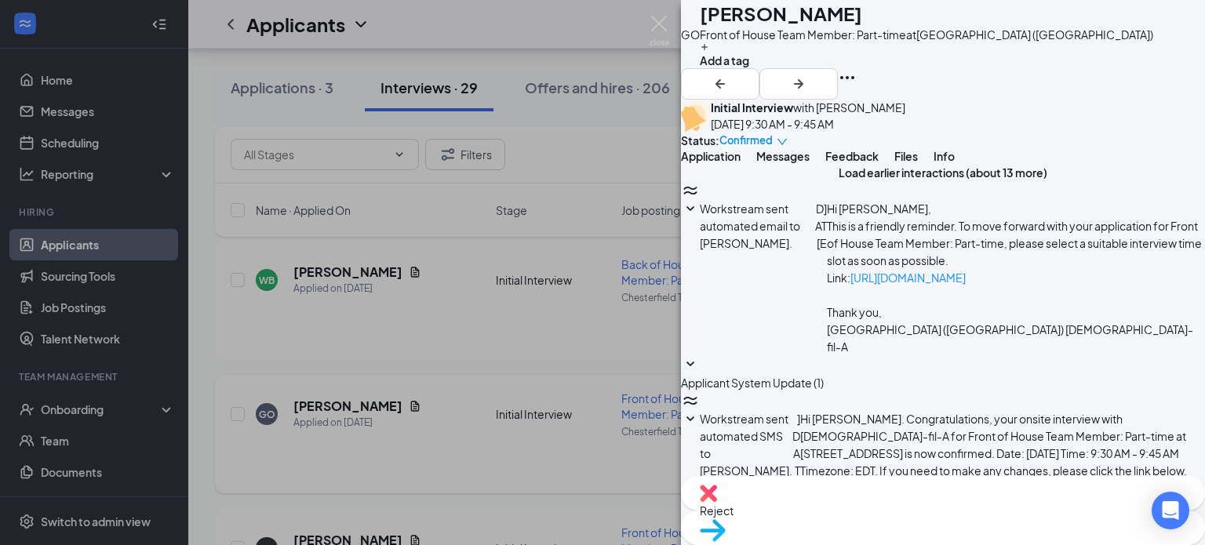
scroll to position [1059, 0]
click at [652, 24] on img at bounding box center [659, 31] width 20 height 31
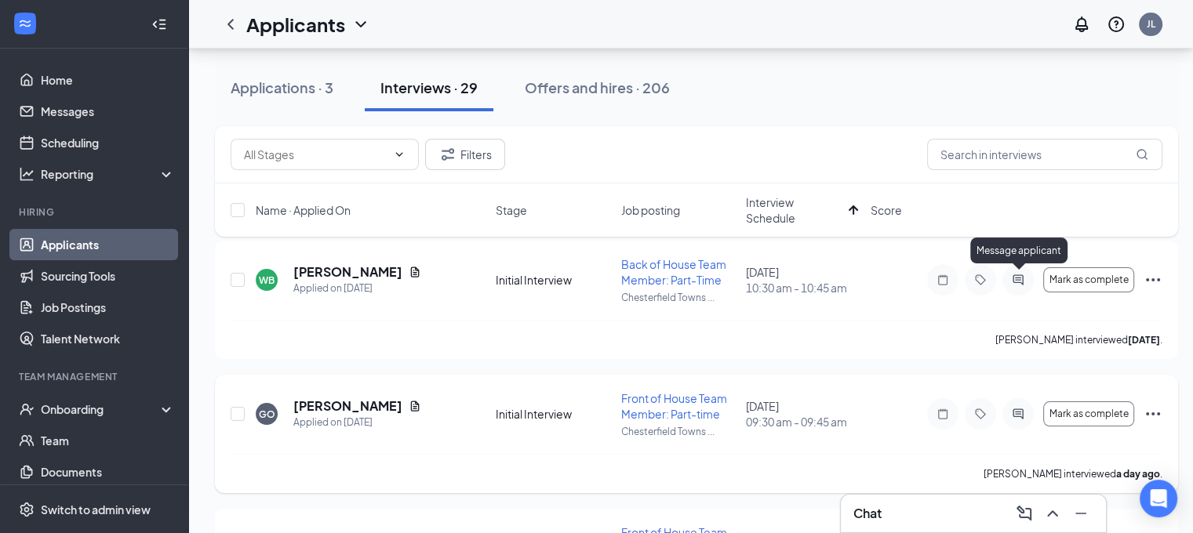
click at [1017, 284] on icon "ActiveChat" at bounding box center [1018, 280] width 19 height 13
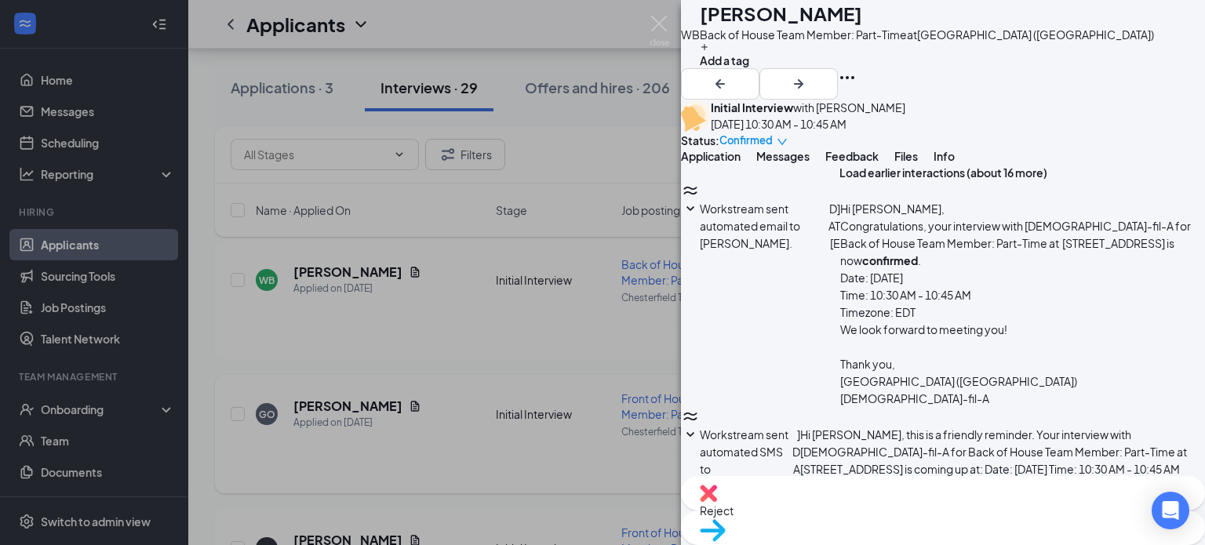
scroll to position [996, 0]
click at [653, 21] on img at bounding box center [659, 31] width 20 height 31
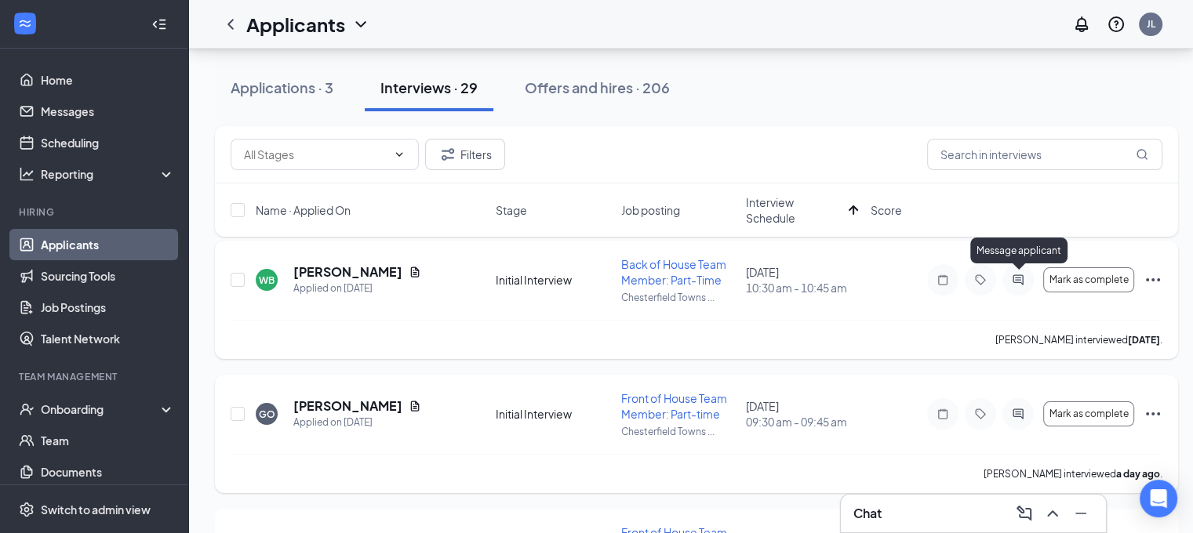
click at [1019, 276] on icon "ActiveChat" at bounding box center [1018, 280] width 19 height 13
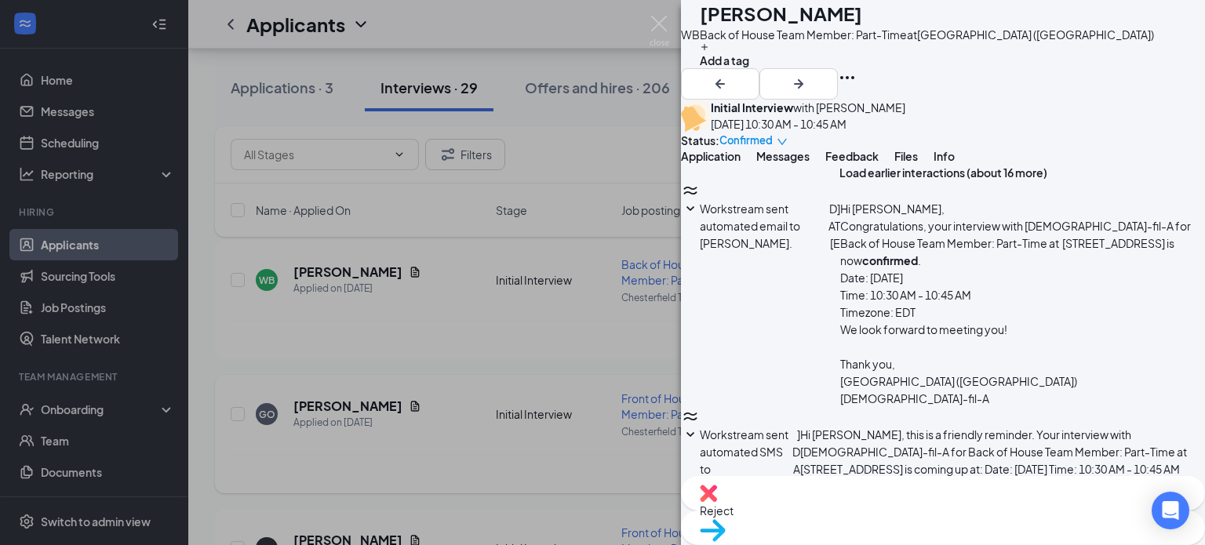
scroll to position [835, 0]
drag, startPoint x: 778, startPoint y: 256, endPoint x: 920, endPoint y: 301, distance: 148.8
copy span "Hi there! Thank you for the offer. I am looking for $18 per hour due to my expe…"
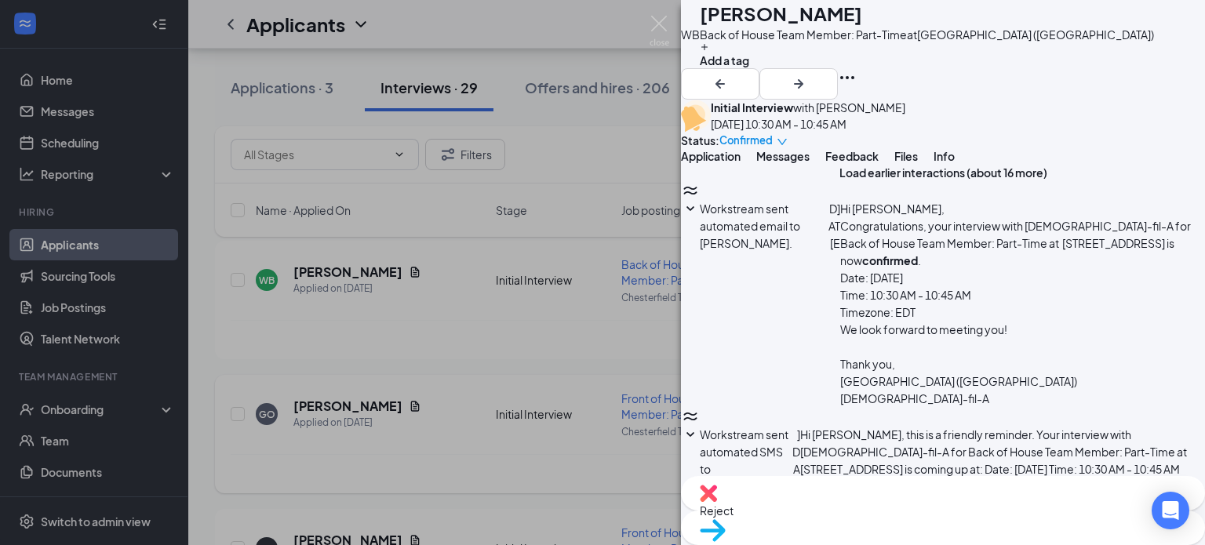
paste textarea "Hi [Candidate's Name], Thank you for getting back to us, and we truly appreciat…"
type textarea "Hi [Candidate's Name], Thank you for getting back to us, and we truly appreciat…"
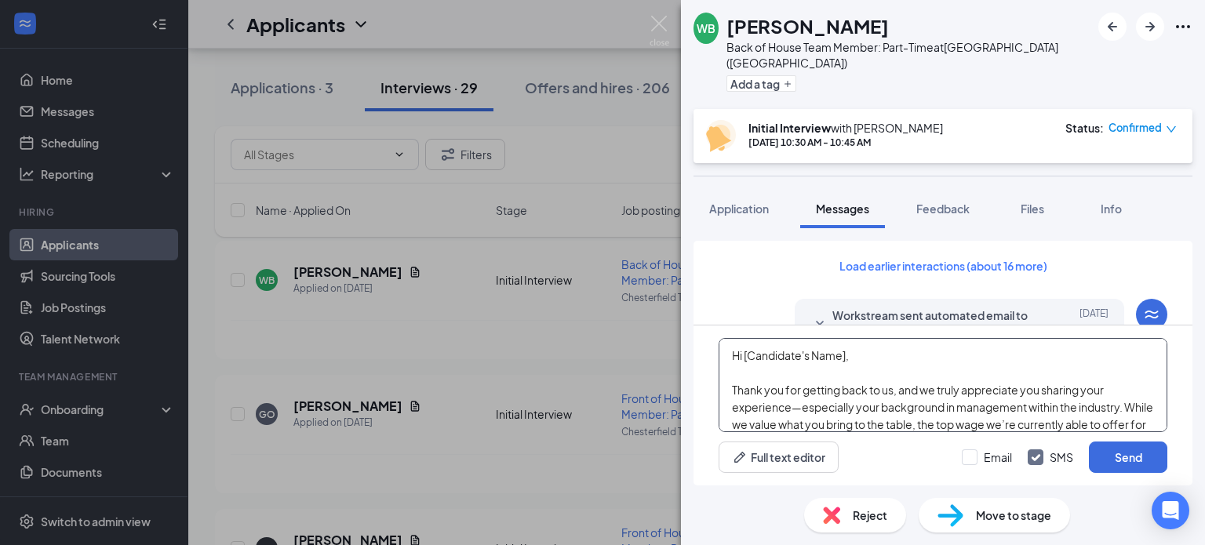
scroll to position [996, 0]
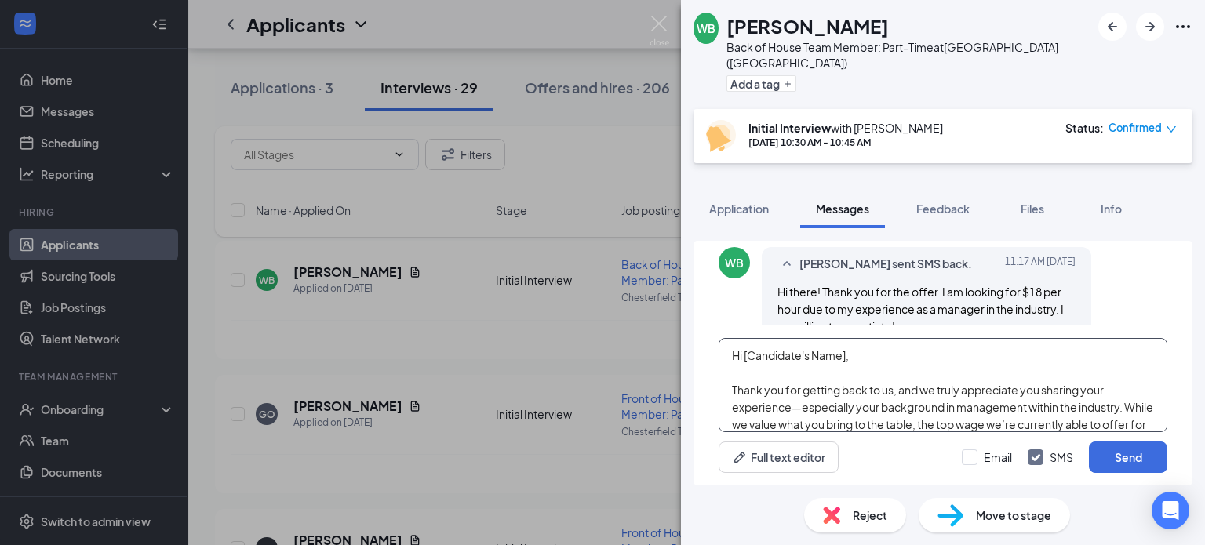
drag, startPoint x: 875, startPoint y: 347, endPoint x: 743, endPoint y: 354, distance: 132.7
click at [743, 354] on textarea "Hi [Candidate's Name], Thank you for getting back to us, and we truly appreciat…" at bounding box center [942, 385] width 449 height 94
drag, startPoint x: 1026, startPoint y: 404, endPoint x: 954, endPoint y: 409, distance: 72.4
click at [954, 409] on textarea "Hi Willow, Thank you for getting back to us, and we truly appreciate you sharin…" at bounding box center [942, 385] width 449 height 94
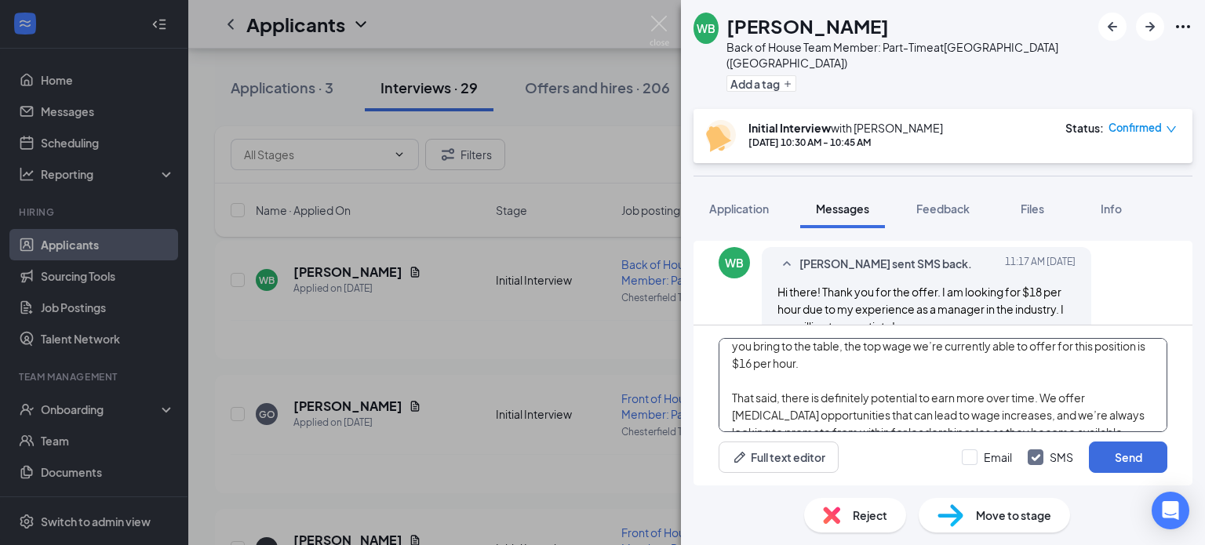
scroll to position [147, 0]
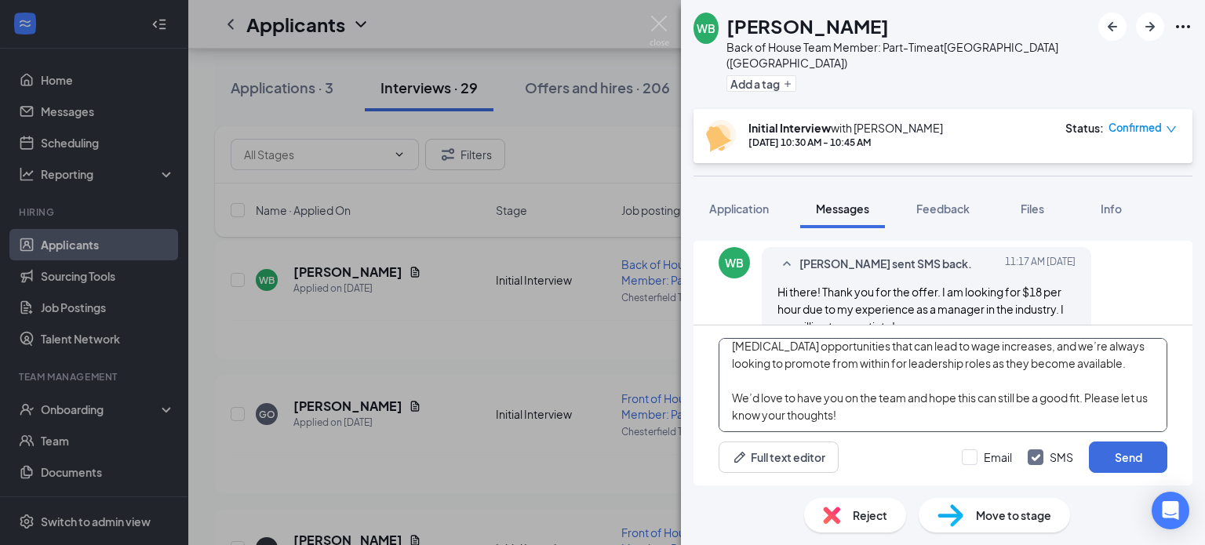
drag, startPoint x: 1094, startPoint y: 394, endPoint x: 1154, endPoint y: 425, distance: 67.7
click at [1154, 425] on textarea "Hi Willow, Thank you for getting back to us, and we truly appreciate you sharin…" at bounding box center [942, 385] width 449 height 94
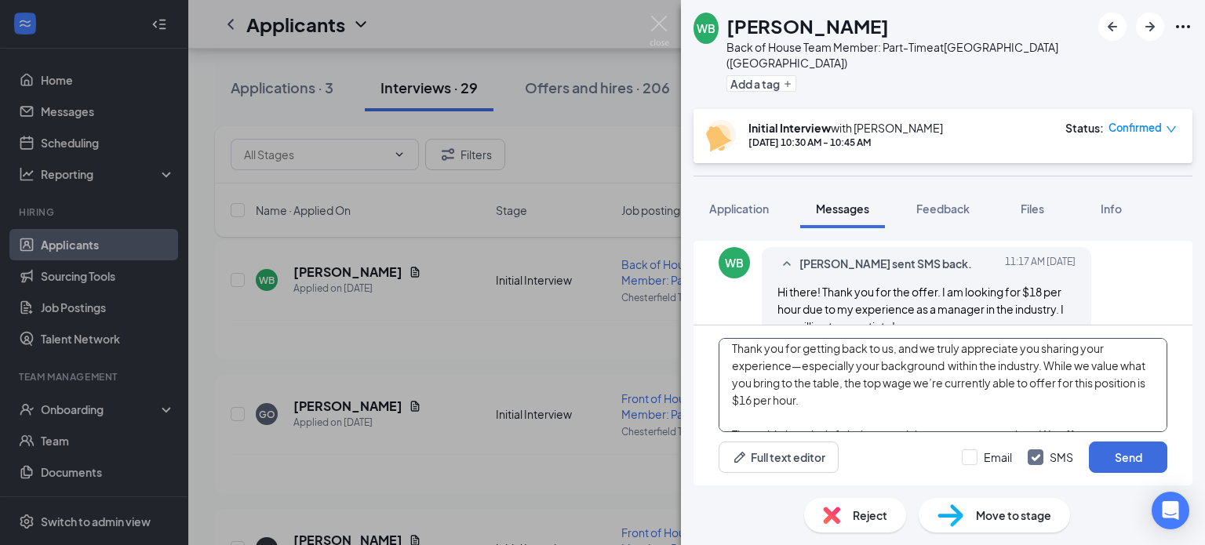
scroll to position [78, 0]
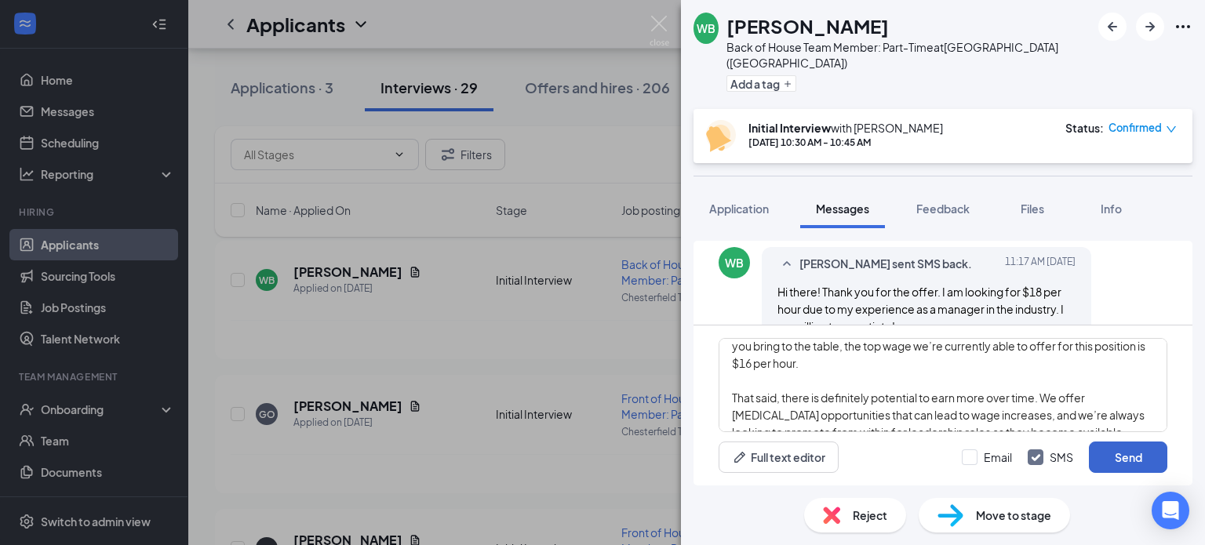
type textarea "Hi Willow, Thank you for getting back to us, and we truly appreciate you sharin…"
click at [1114, 451] on button "Send" at bounding box center [1128, 457] width 78 height 31
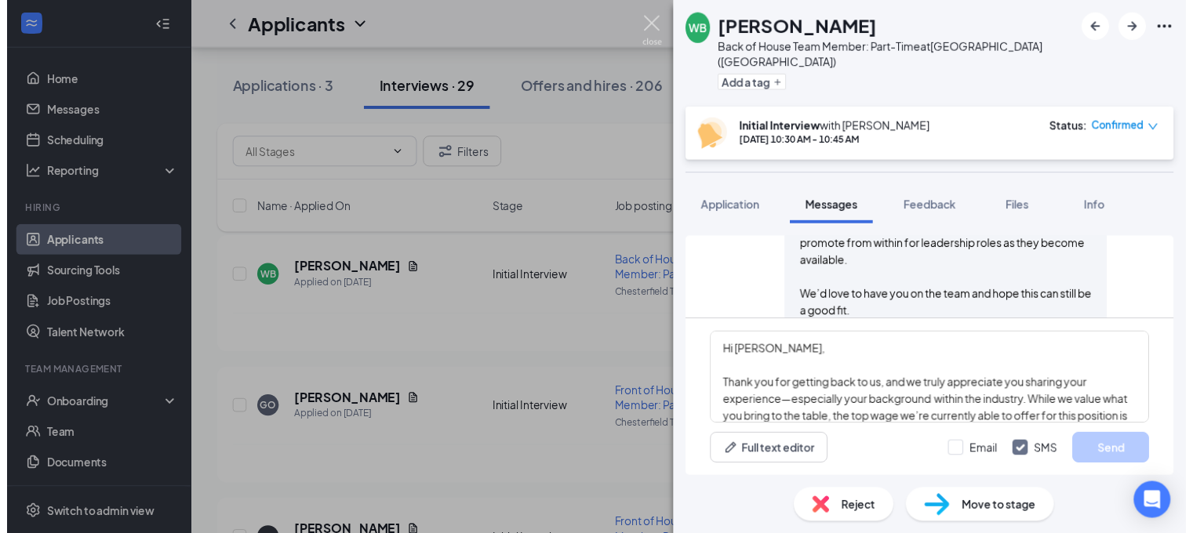
scroll to position [1372, 0]
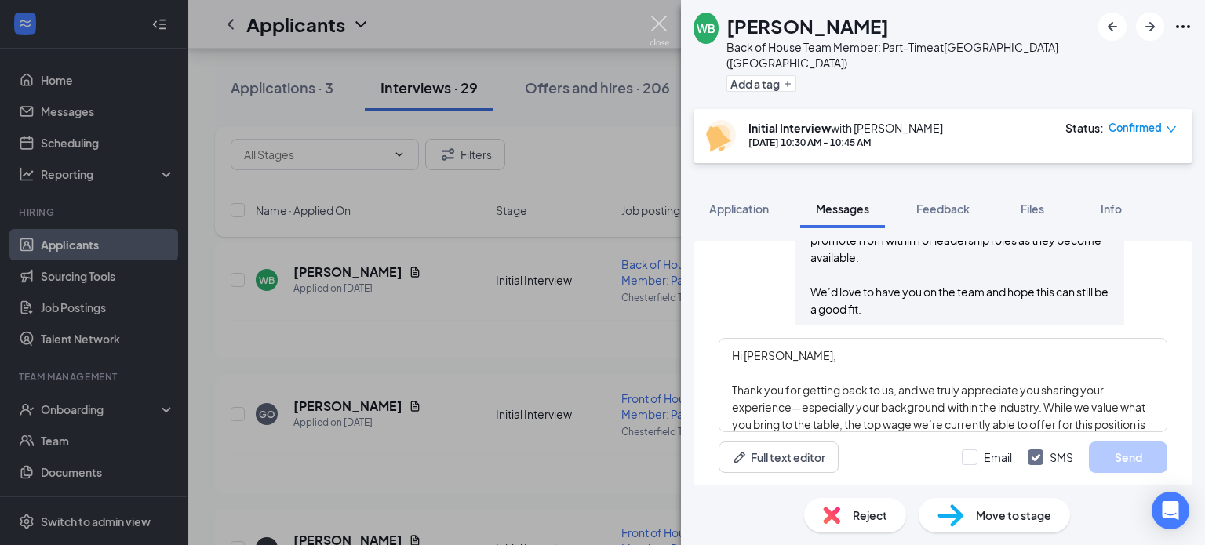
click at [655, 25] on img at bounding box center [659, 31] width 20 height 31
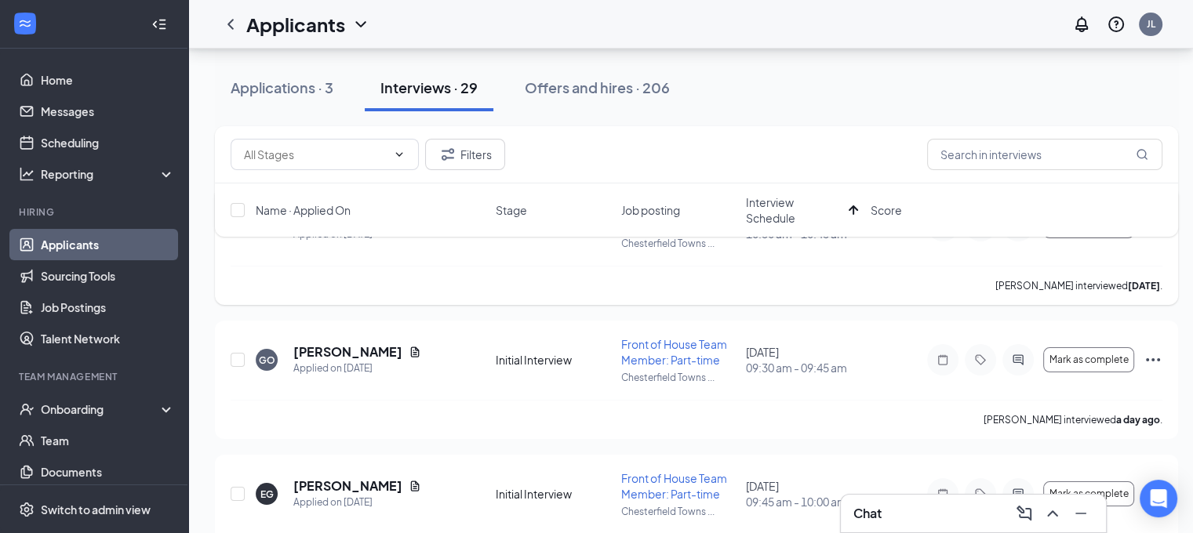
scroll to position [157, 0]
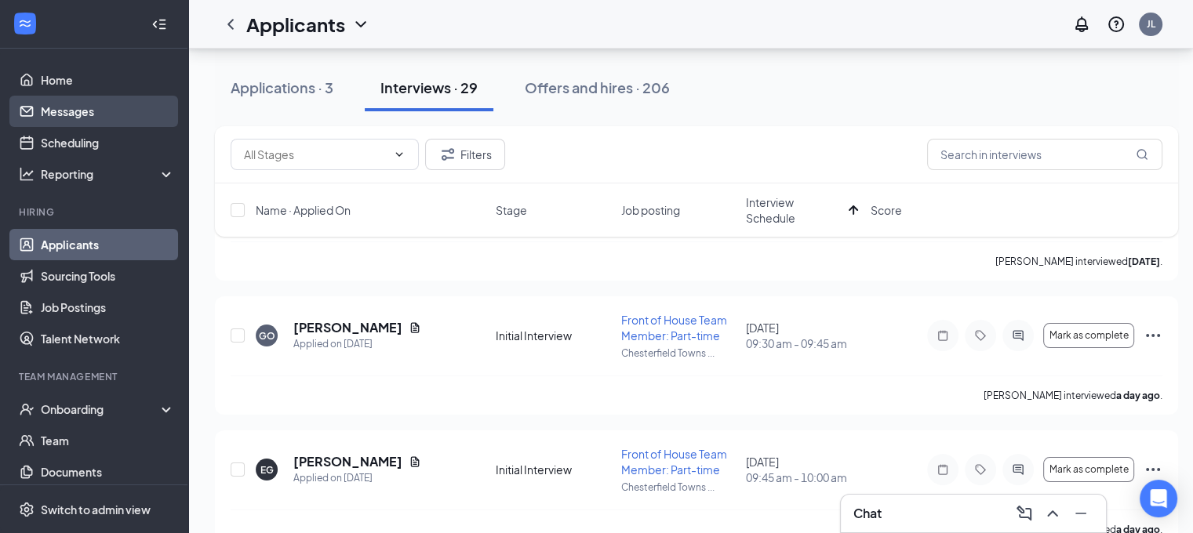
click at [107, 118] on link "Messages" at bounding box center [108, 111] width 134 height 31
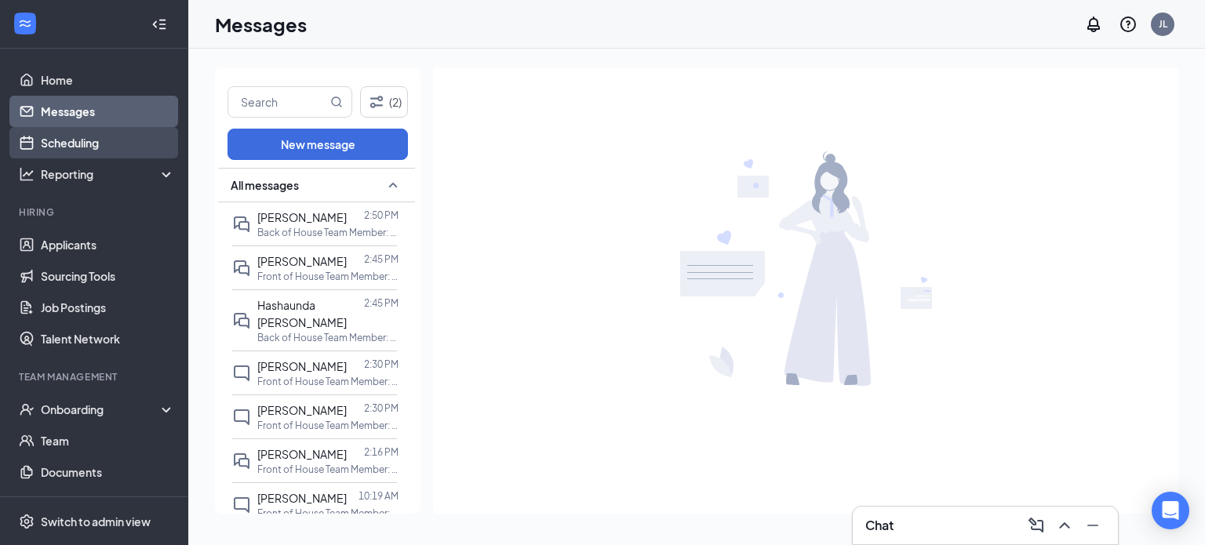
click at [98, 144] on link "Scheduling" at bounding box center [108, 142] width 134 height 31
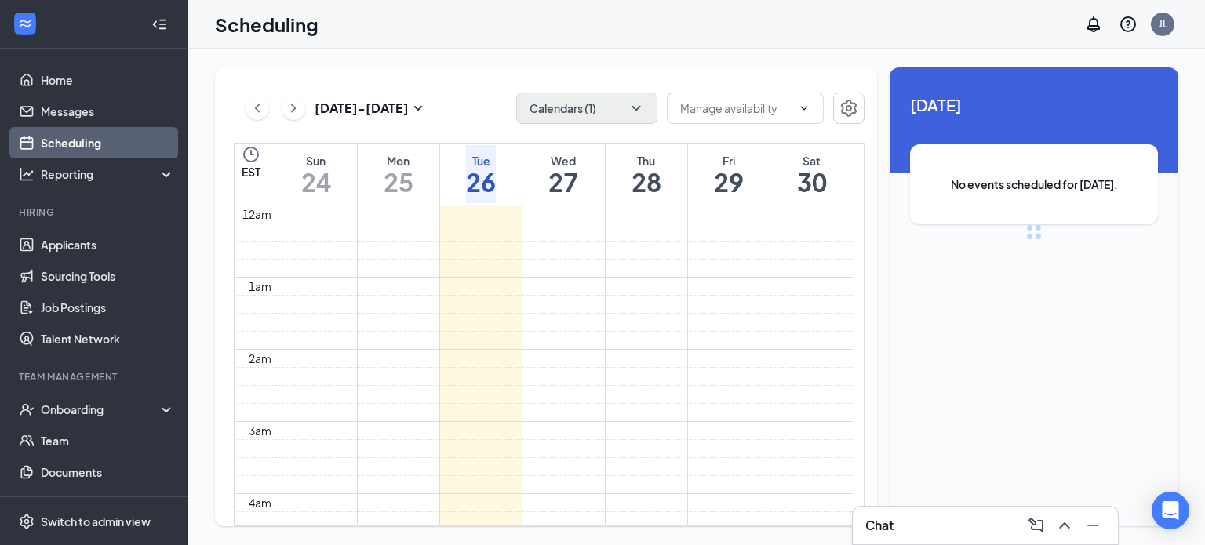
scroll to position [771, 0]
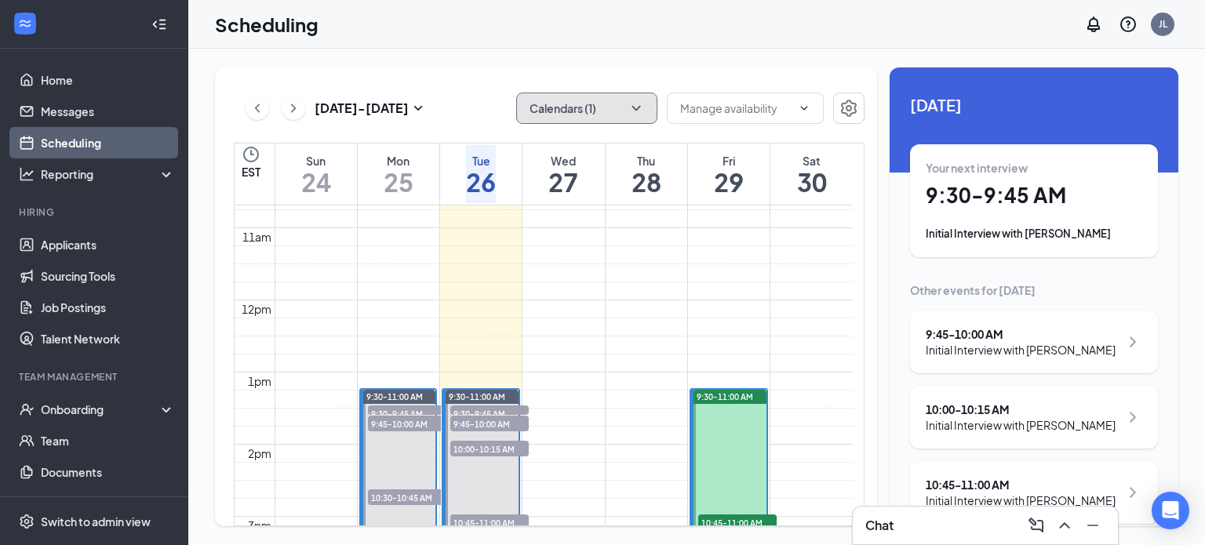
click at [627, 108] on button "Calendars (1)" at bounding box center [586, 108] width 141 height 31
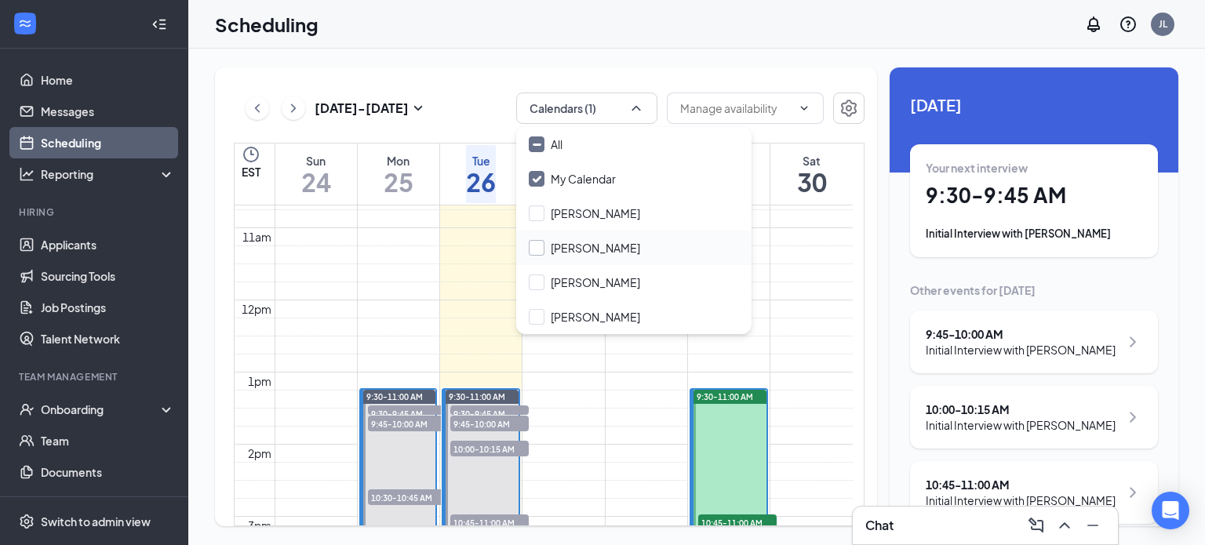
click at [593, 244] on input "John Shamam" at bounding box center [584, 248] width 111 height 16
checkbox input "true"
click at [583, 177] on input "My Calendar" at bounding box center [572, 179] width 87 height 16
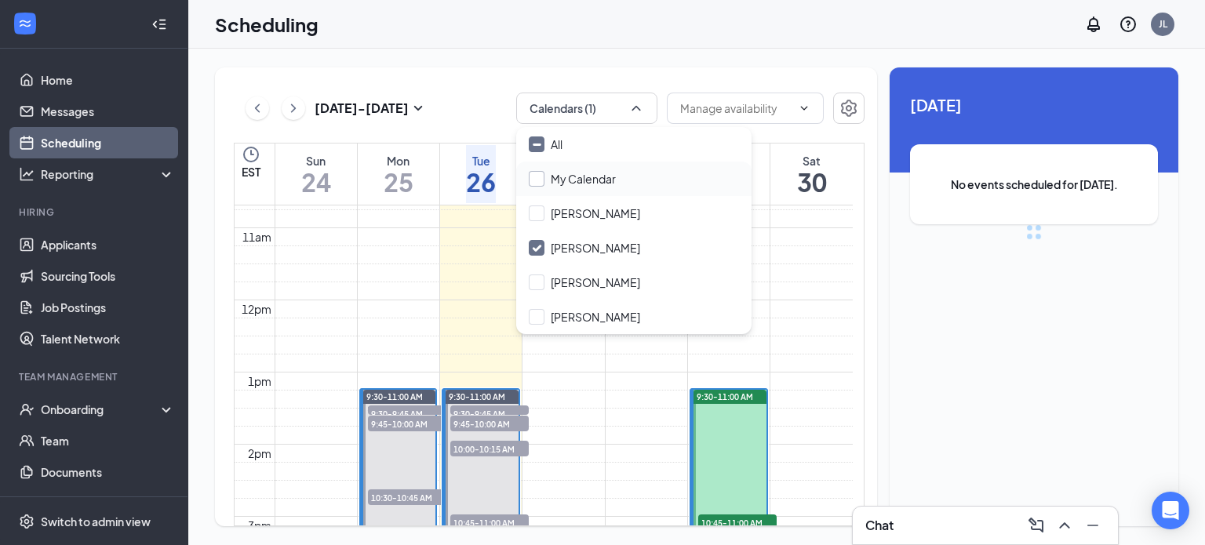
checkbox input "false"
click at [582, 156] on td at bounding box center [563, 147] width 578 height 18
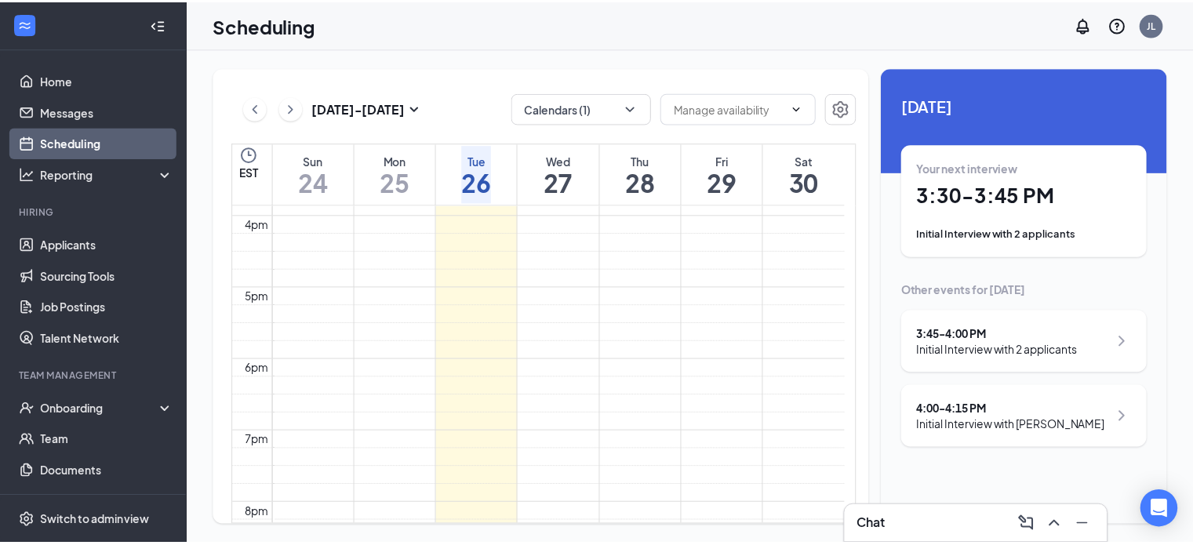
scroll to position [1398, 0]
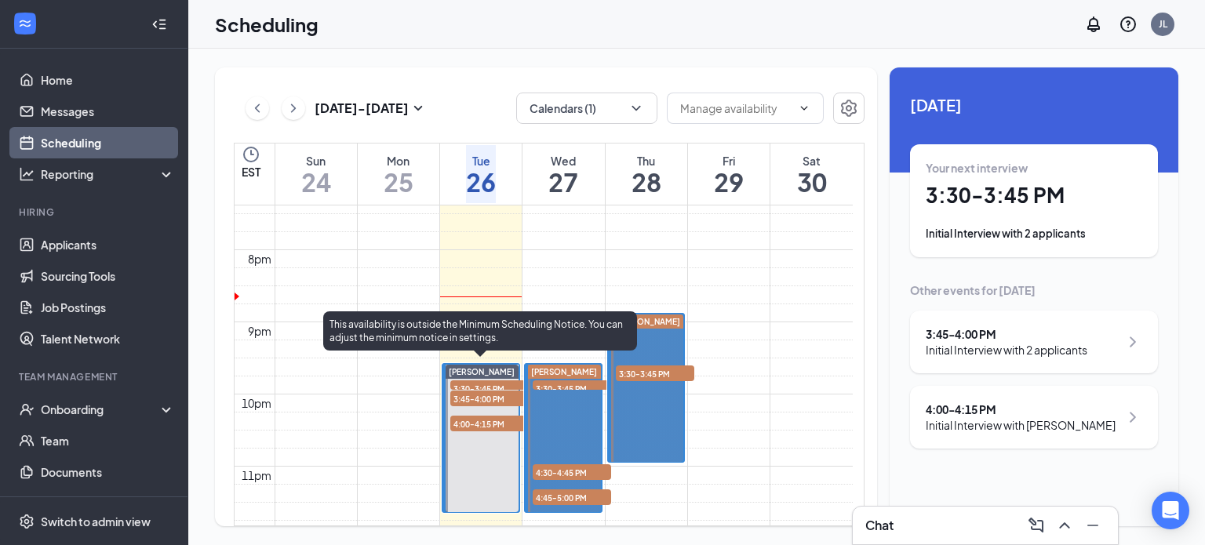
click at [484, 380] on span "3:30-3:45 PM" at bounding box center [489, 388] width 78 height 16
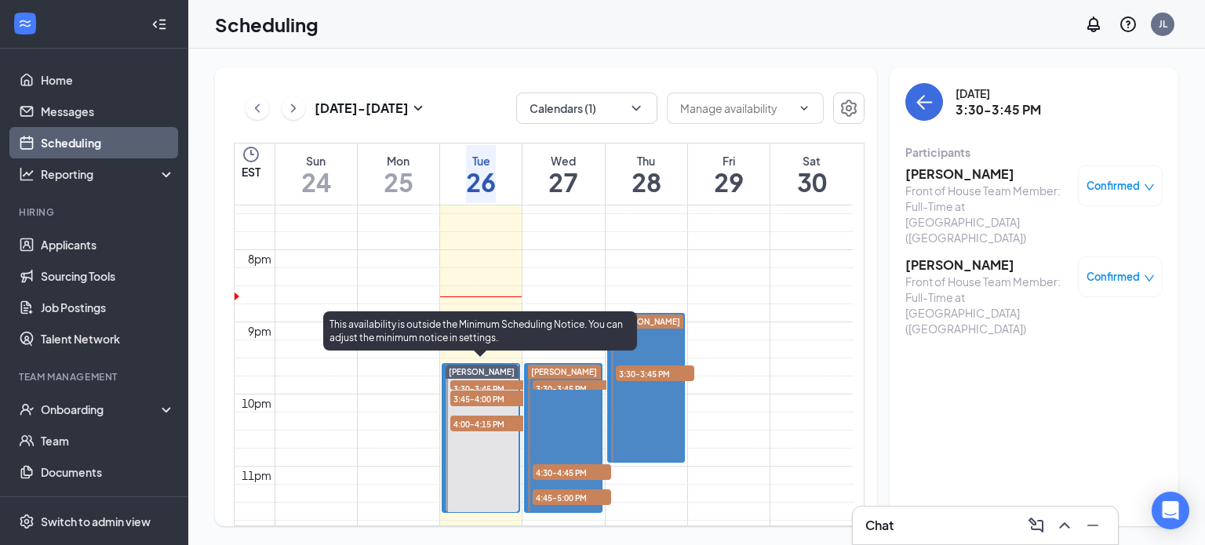
click at [494, 397] on span "3:45-4:00 PM" at bounding box center [489, 399] width 78 height 16
drag, startPoint x: 489, startPoint y: 385, endPoint x: 493, endPoint y: 392, distance: 8.1
click at [489, 389] on div "3:45-4:00 PM 2" at bounding box center [490, 398] width 82 height 19
click at [493, 394] on span "3:45-4:00 PM" at bounding box center [489, 399] width 78 height 16
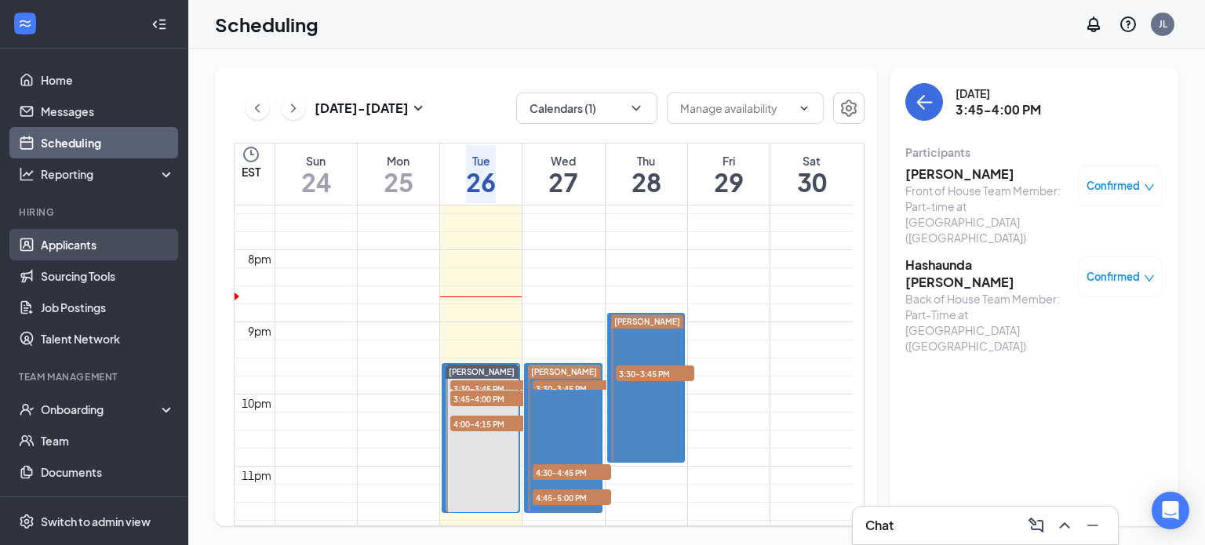
click at [86, 241] on link "Applicants" at bounding box center [108, 244] width 134 height 31
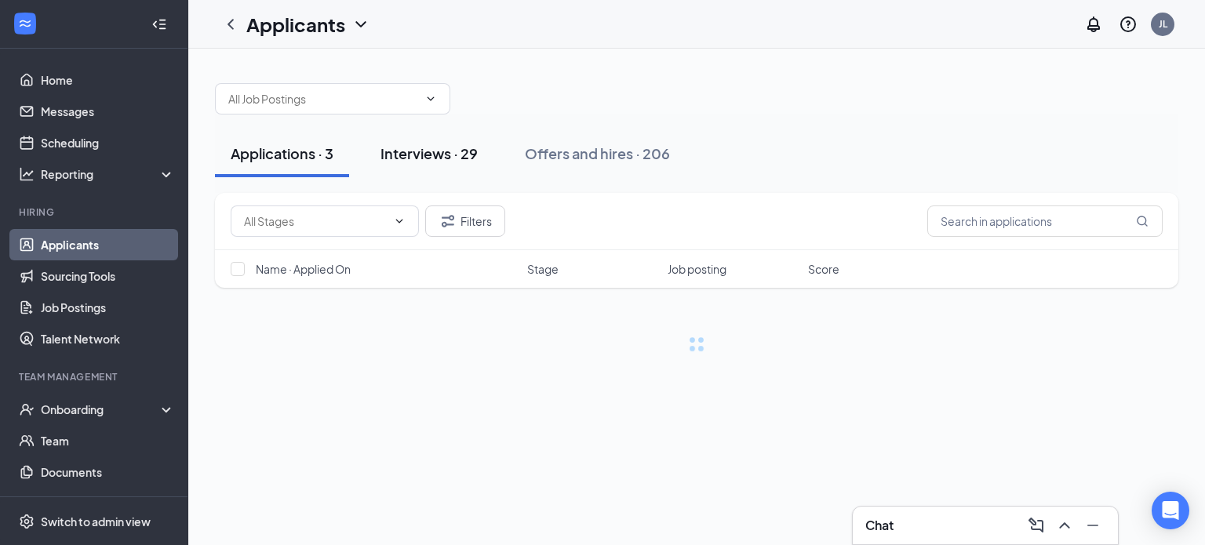
click at [442, 153] on div "Interviews · 29" at bounding box center [428, 154] width 97 height 20
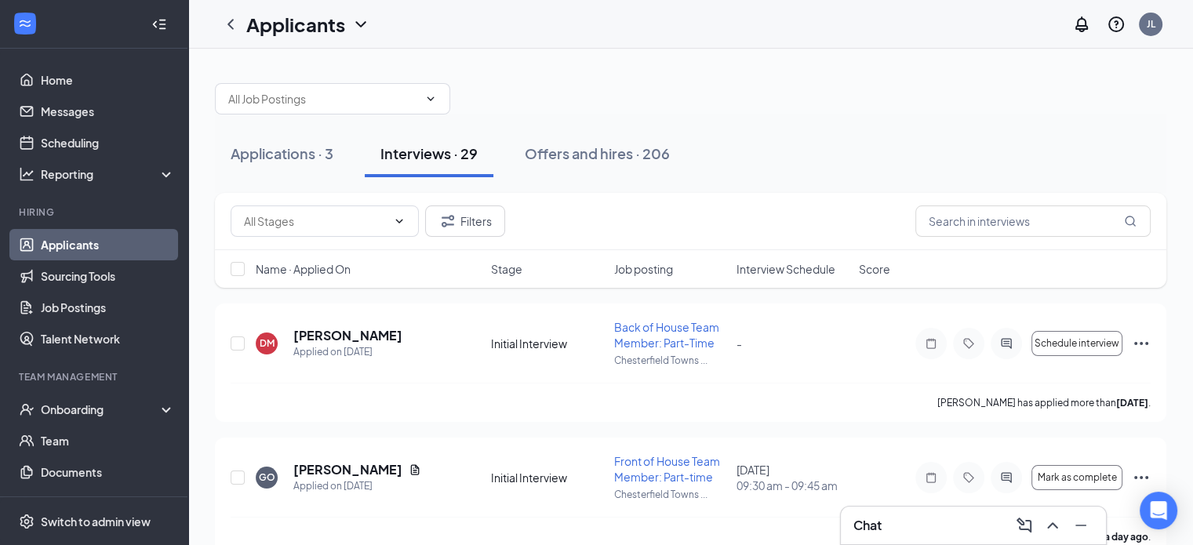
click at [758, 261] on span "Interview Schedule" at bounding box center [785, 269] width 99 height 16
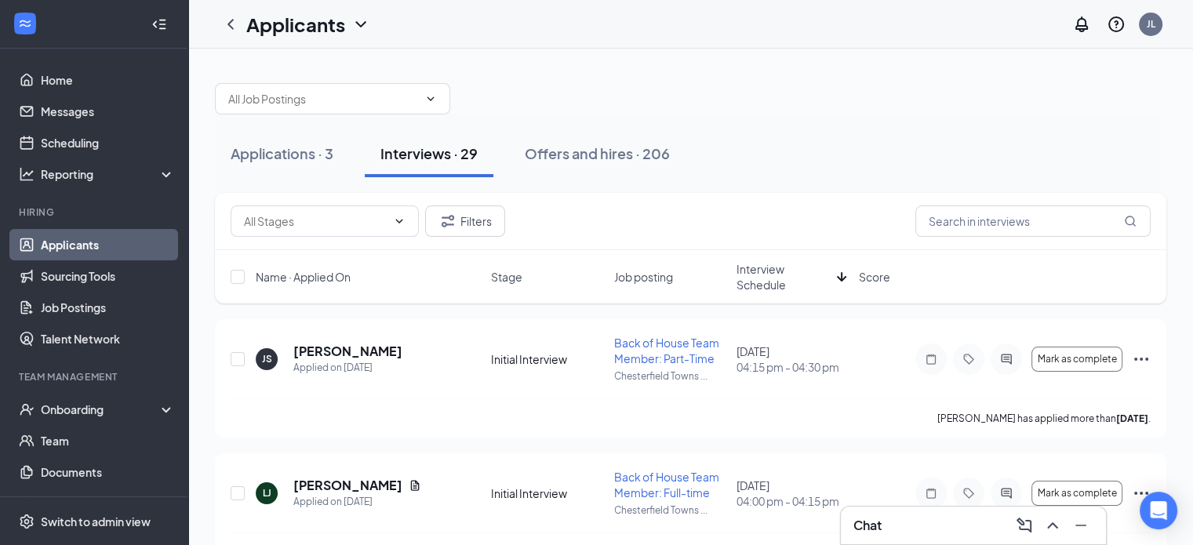
click at [757, 276] on span "Interview Schedule" at bounding box center [783, 276] width 94 height 31
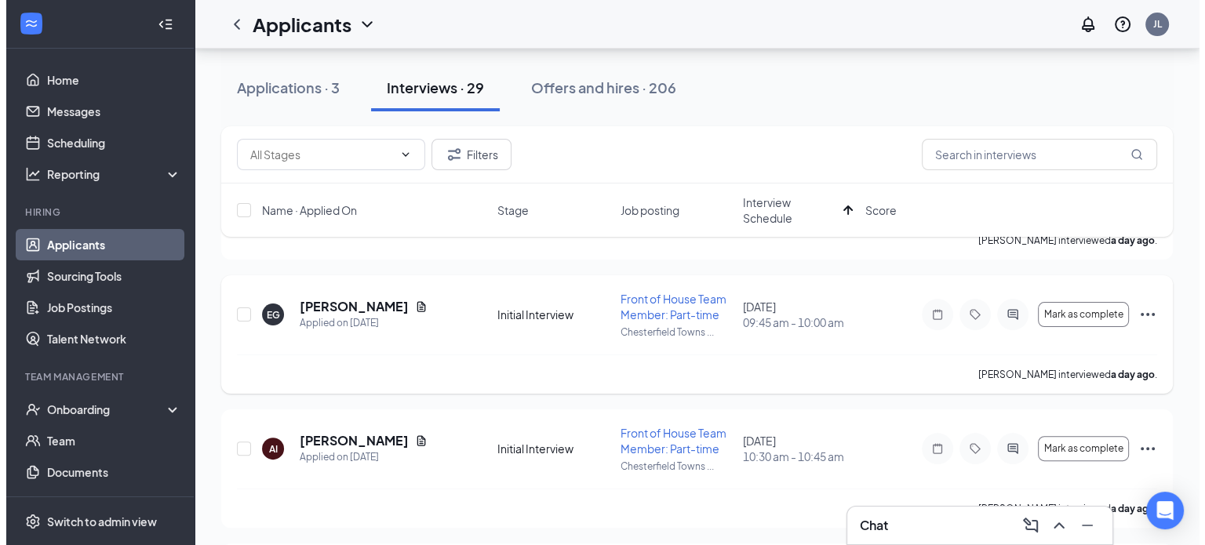
scroll to position [314, 0]
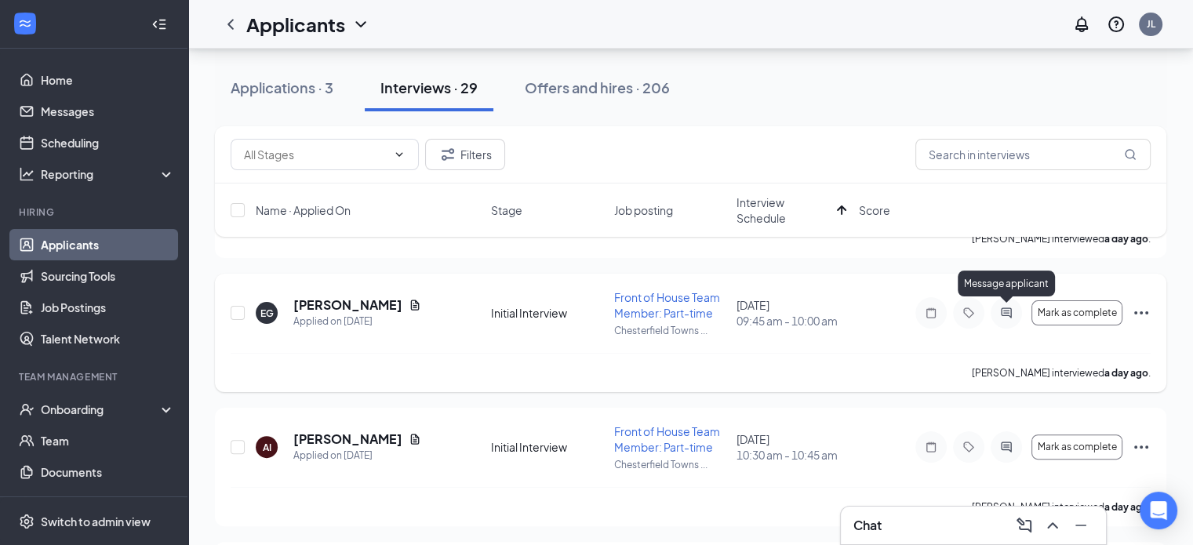
click at [1007, 318] on icon "ActiveChat" at bounding box center [1006, 313] width 19 height 13
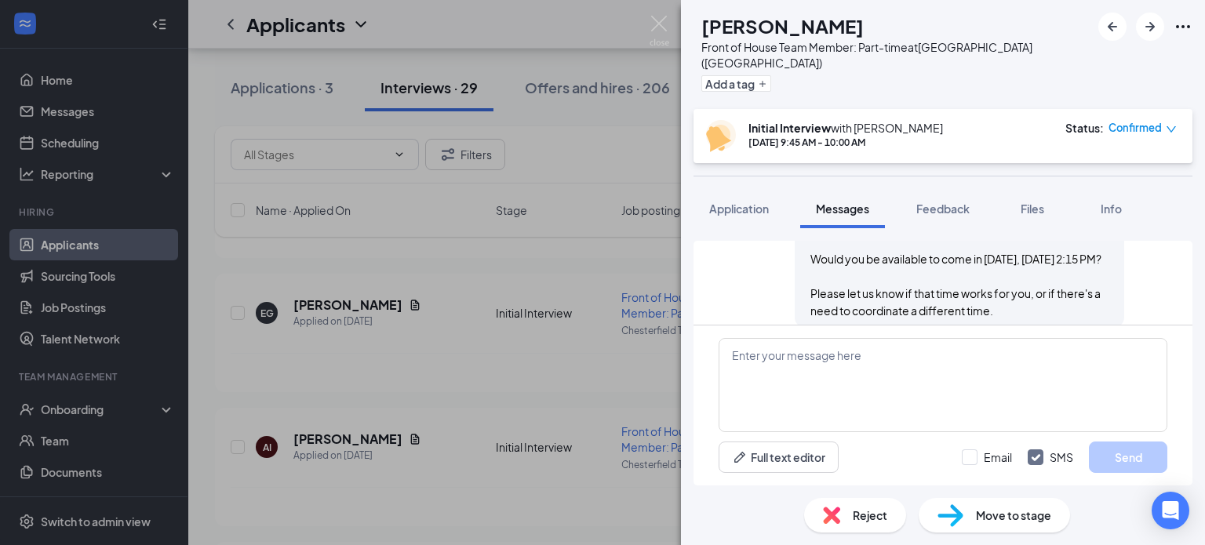
scroll to position [990, 0]
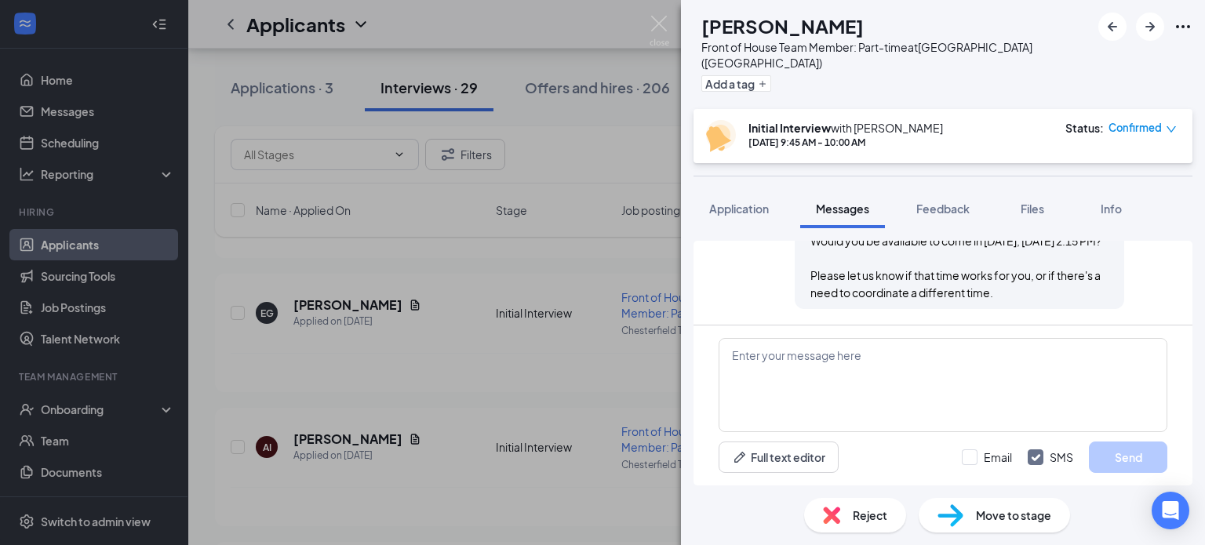
click at [662, 21] on img at bounding box center [659, 31] width 20 height 31
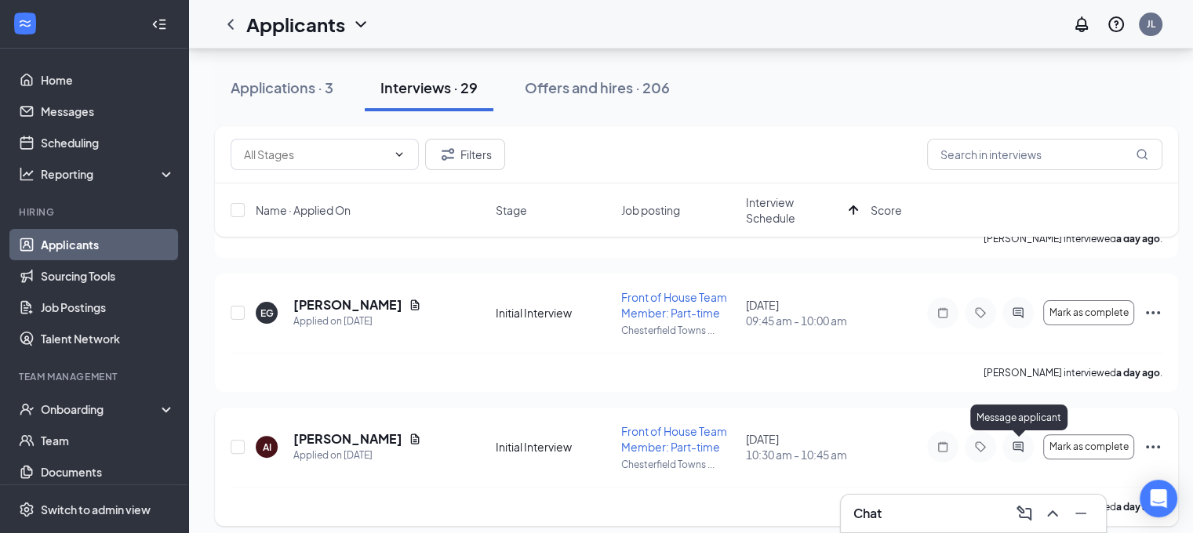
click at [1013, 450] on icon "ActiveChat" at bounding box center [1018, 447] width 19 height 13
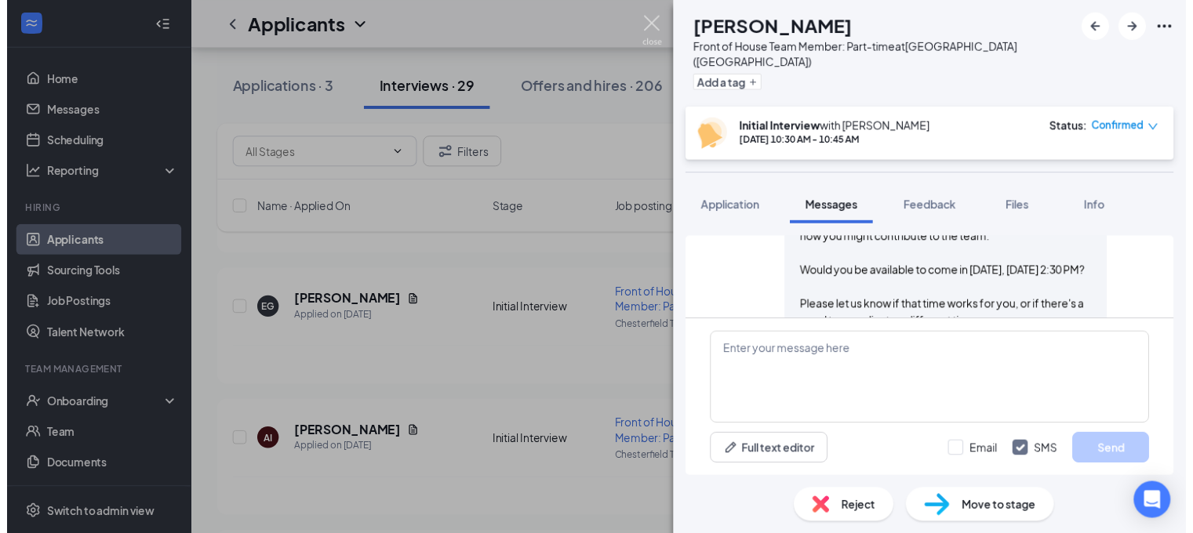
scroll to position [927, 0]
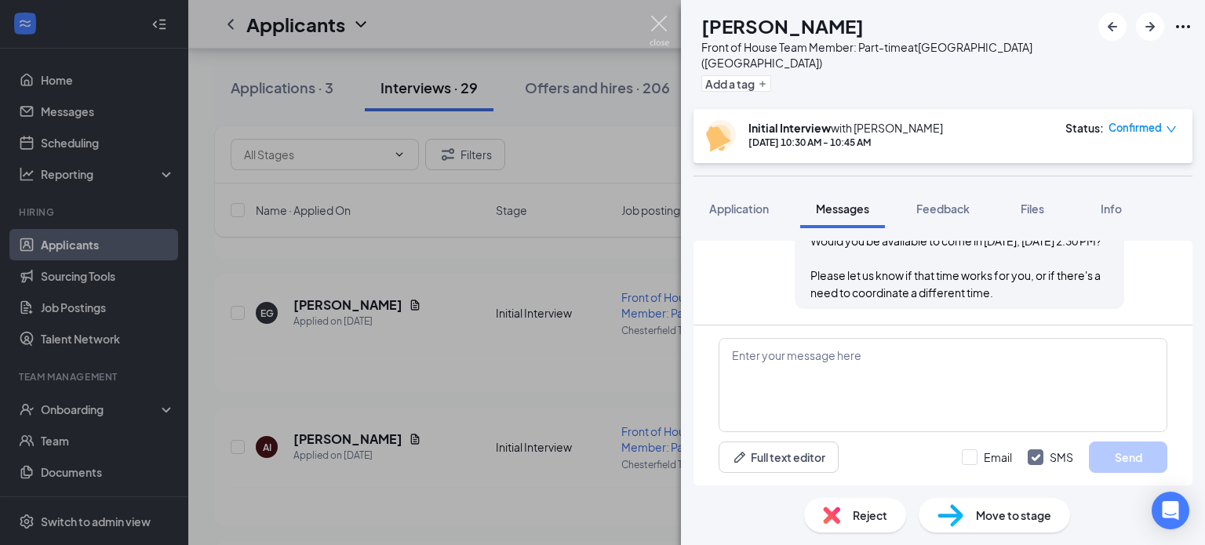
click at [660, 31] on img at bounding box center [659, 31] width 20 height 31
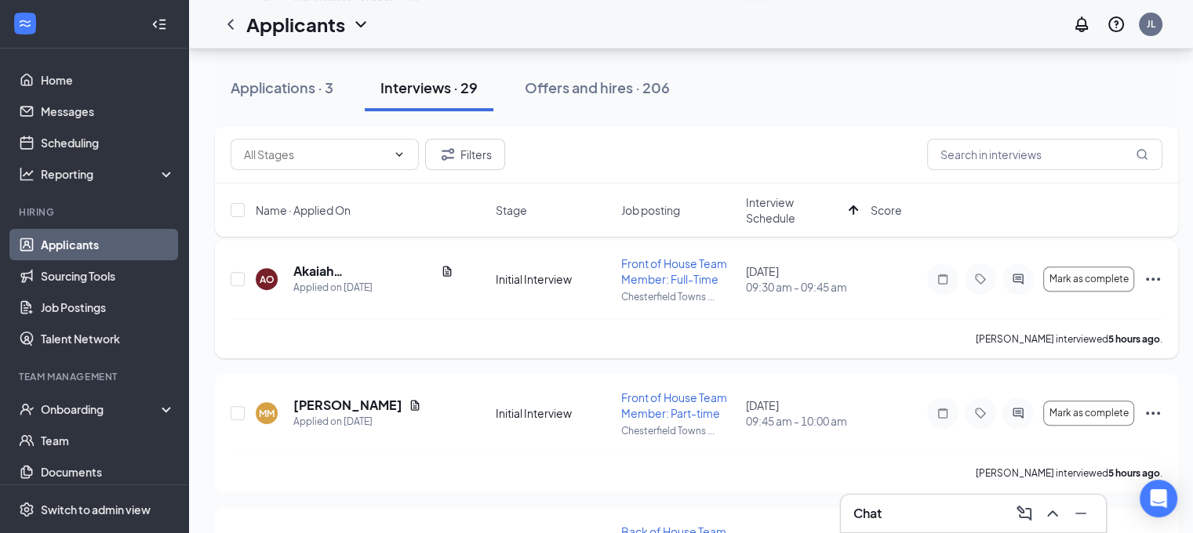
scroll to position [706, 0]
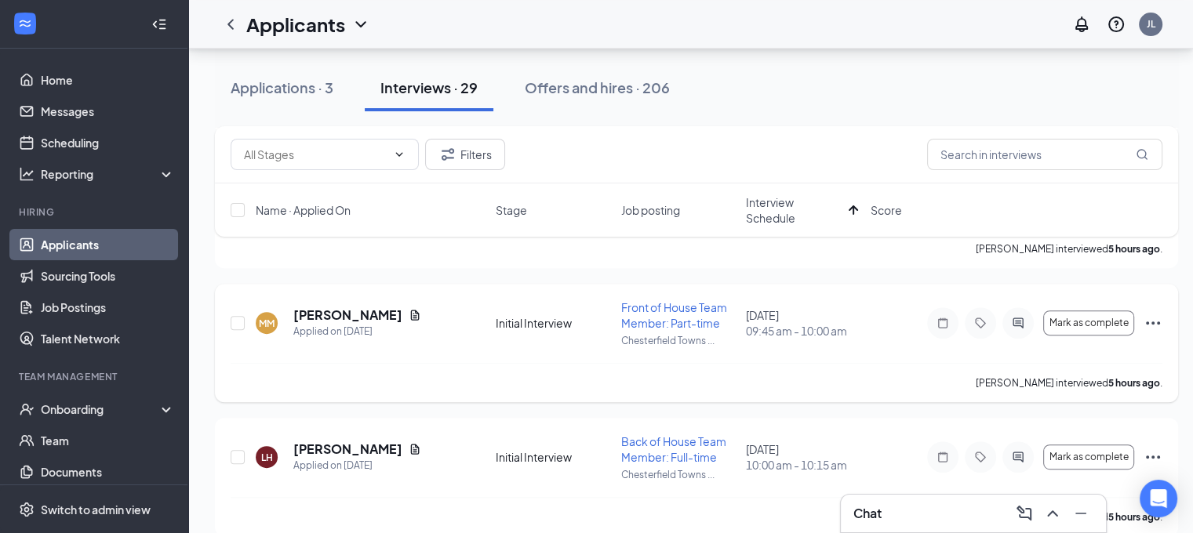
click at [1154, 325] on icon "Ellipses" at bounding box center [1152, 323] width 19 height 19
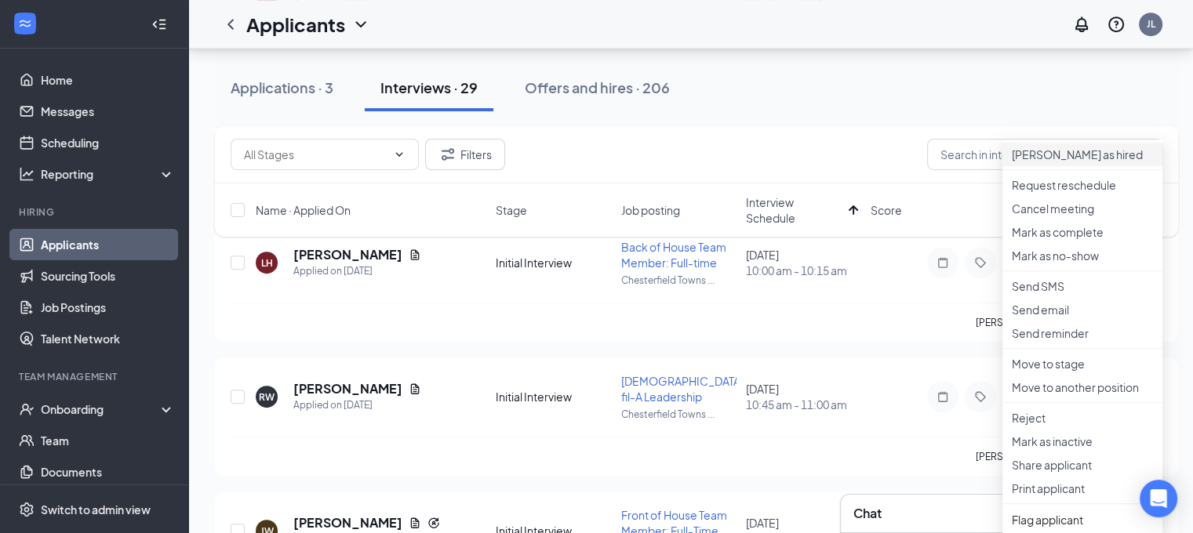
scroll to position [941, 0]
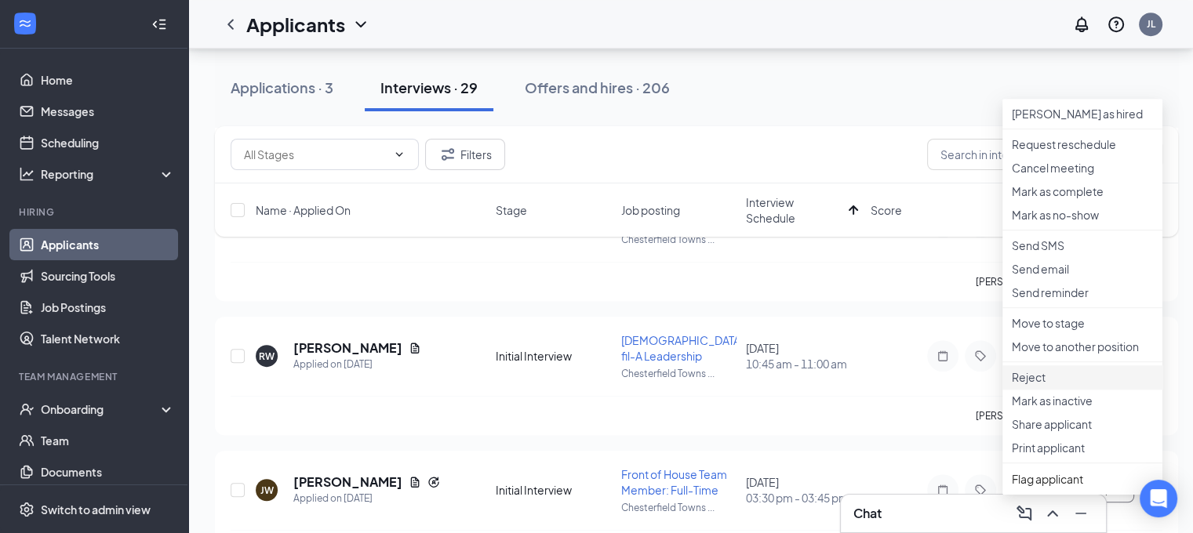
click at [1054, 385] on p "Reject" at bounding box center [1082, 377] width 141 height 16
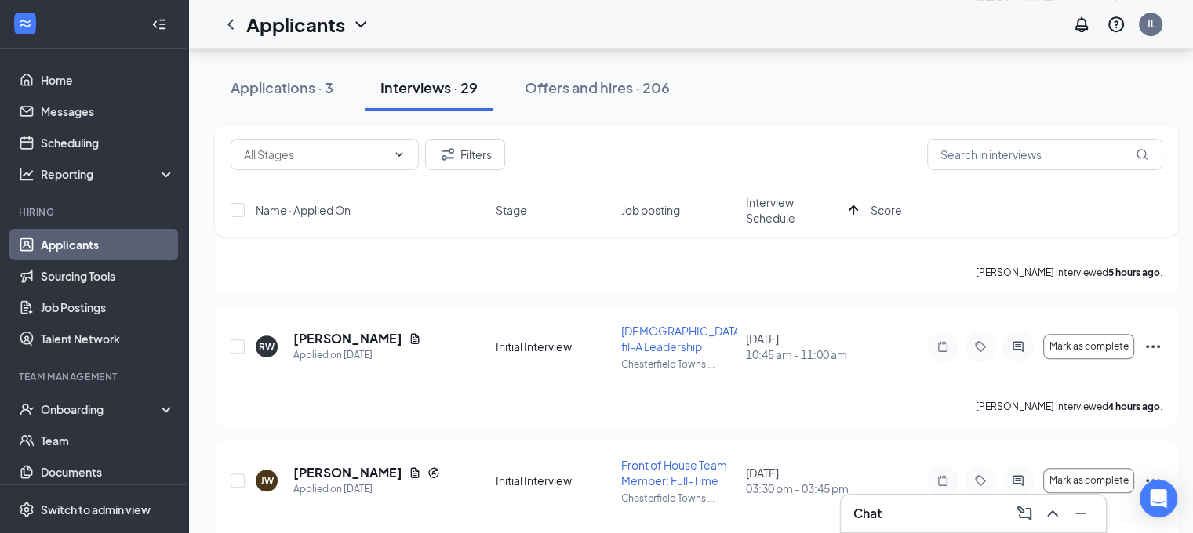
scroll to position [736, 0]
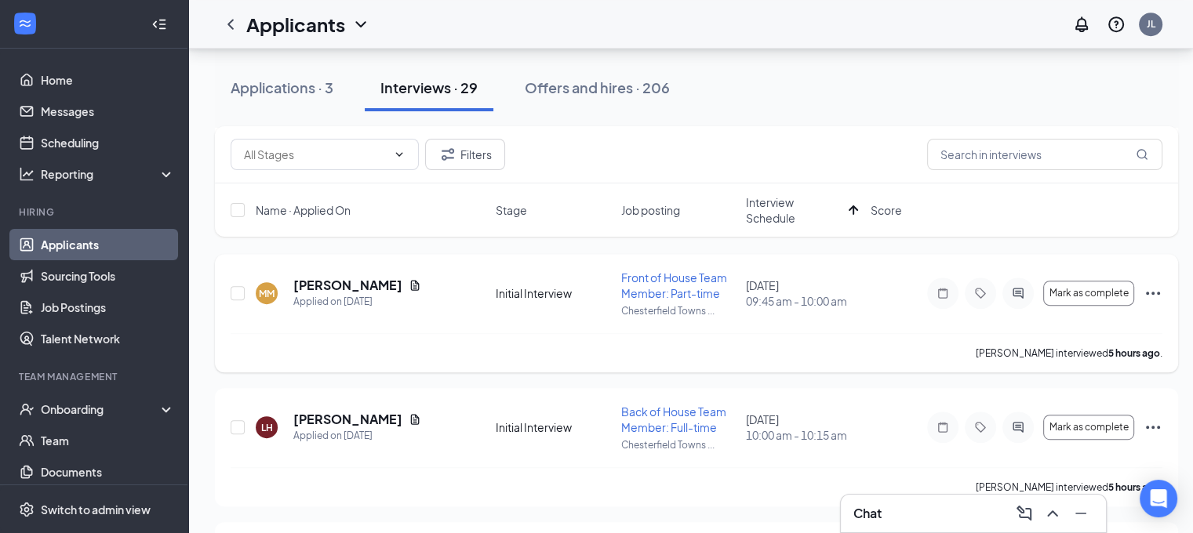
click at [1149, 290] on icon "Ellipses" at bounding box center [1152, 293] width 19 height 19
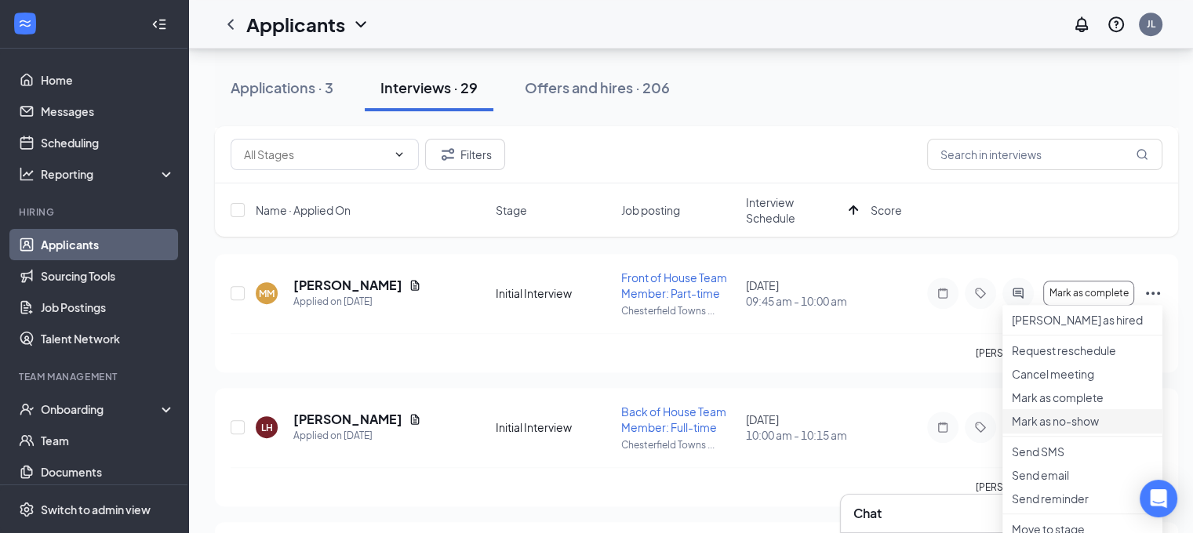
click at [1077, 429] on p "Mark as no-show" at bounding box center [1082, 421] width 141 height 16
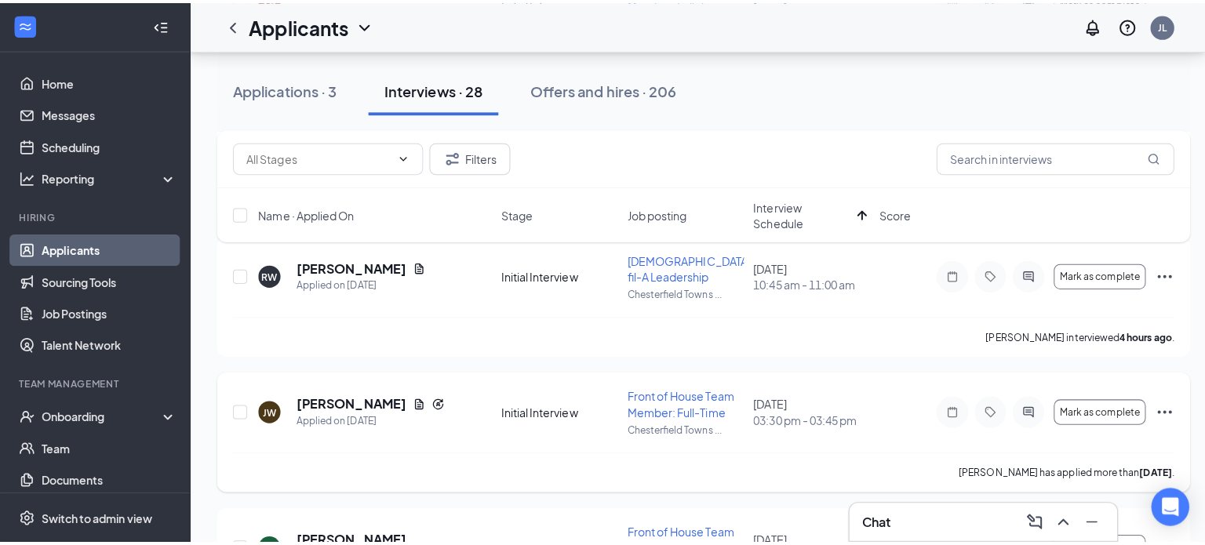
scroll to position [971, 0]
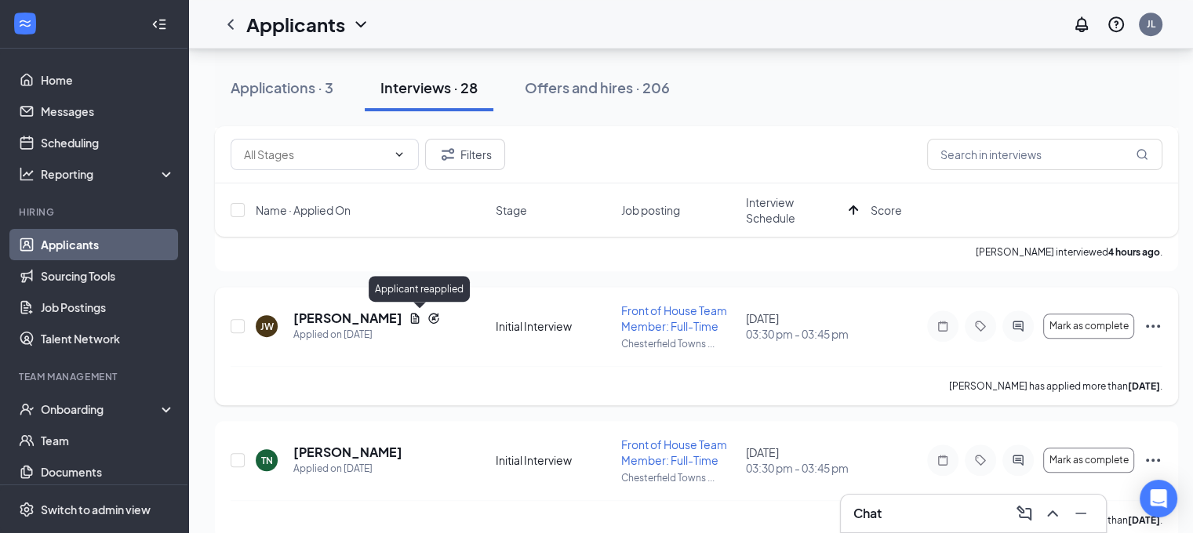
click at [427, 317] on icon "Reapply" at bounding box center [433, 318] width 13 height 13
click at [360, 317] on h5 "Jordyn Williams" at bounding box center [347, 318] width 109 height 17
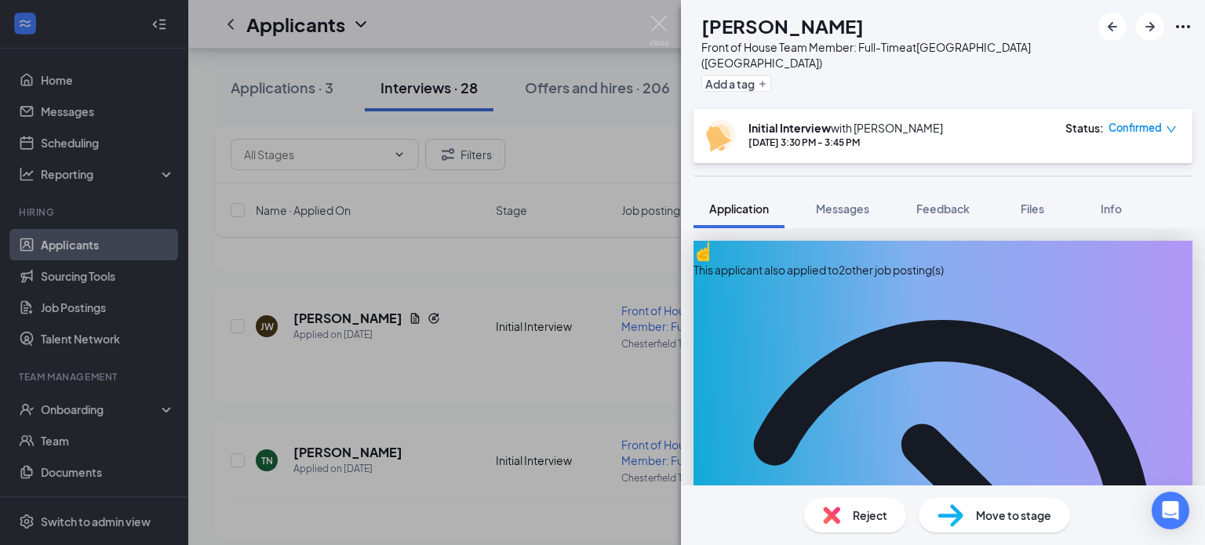
click at [874, 261] on div "This applicant also applied to 2 other job posting(s)" at bounding box center [942, 269] width 499 height 17
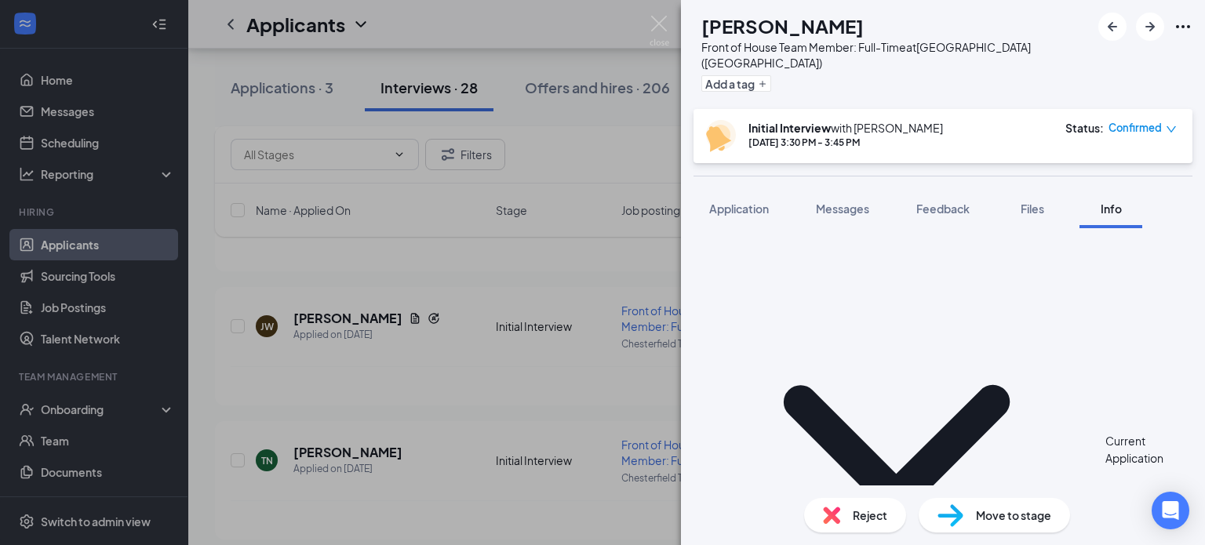
scroll to position [29, 0]
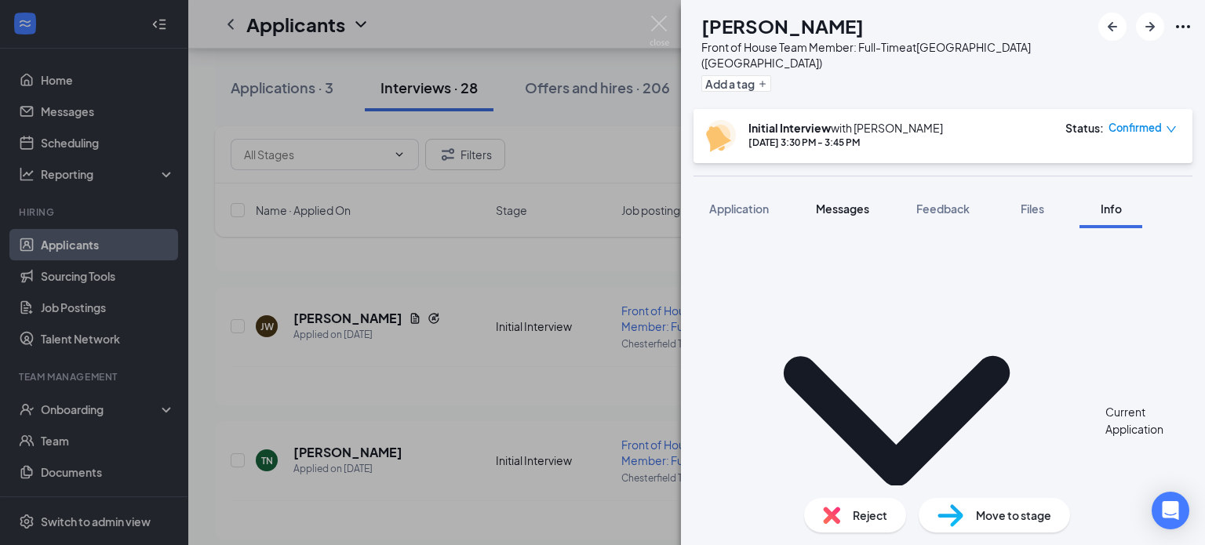
click at [835, 202] on span "Messages" at bounding box center [842, 209] width 53 height 14
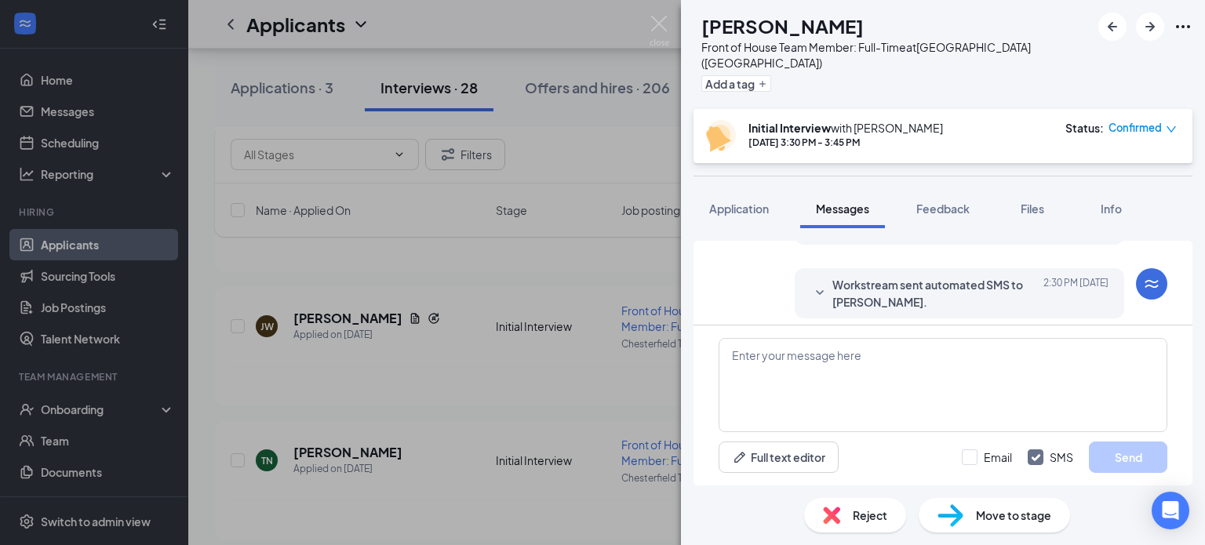
scroll to position [659, 0]
click at [740, 202] on span "Application" at bounding box center [739, 209] width 60 height 14
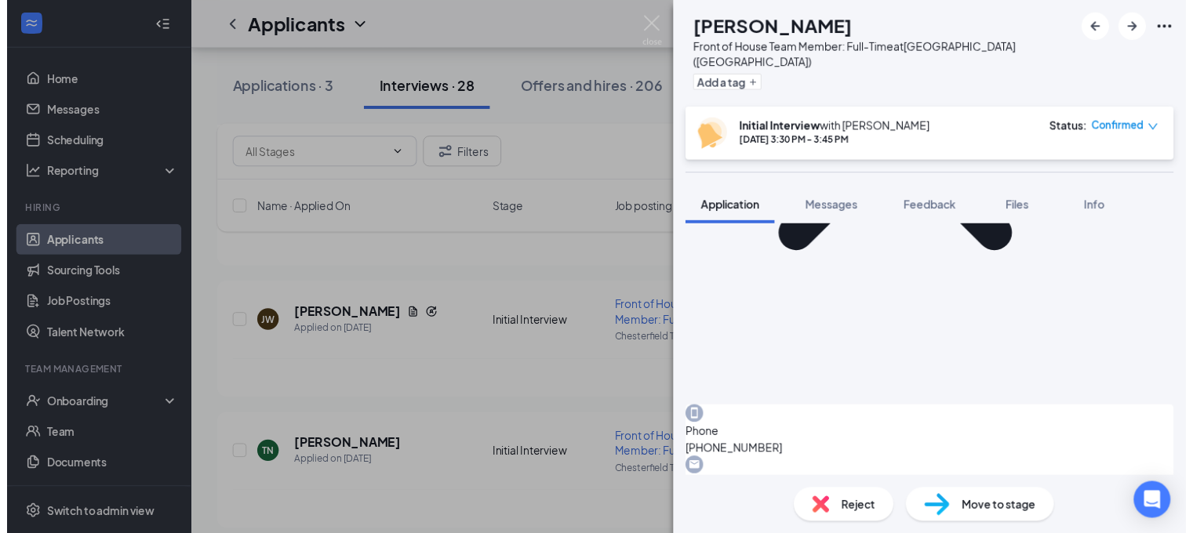
scroll to position [863, 0]
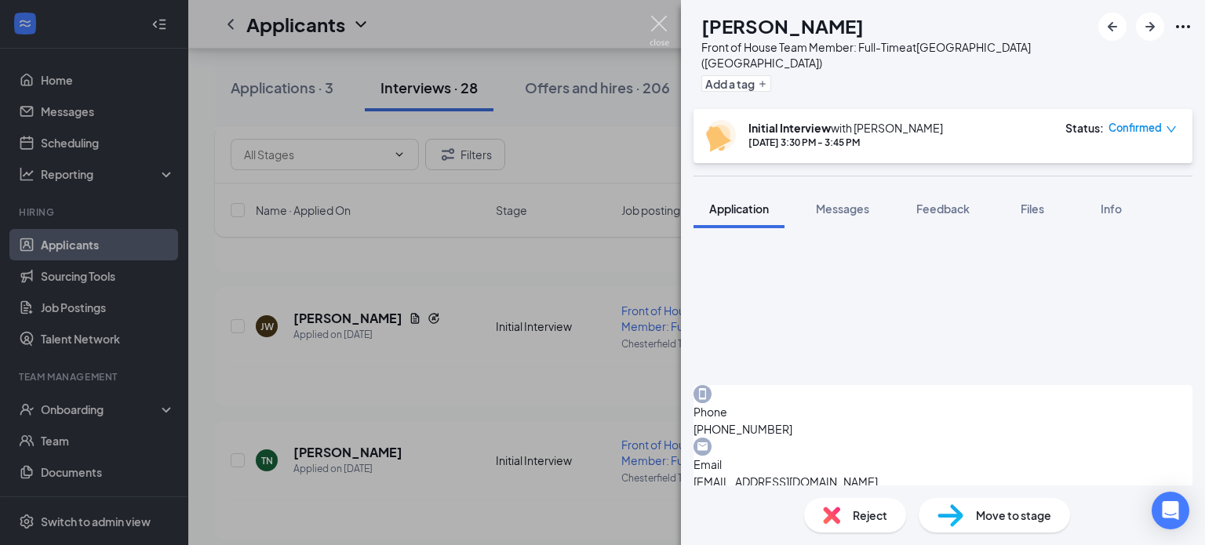
click at [653, 20] on img at bounding box center [659, 31] width 20 height 31
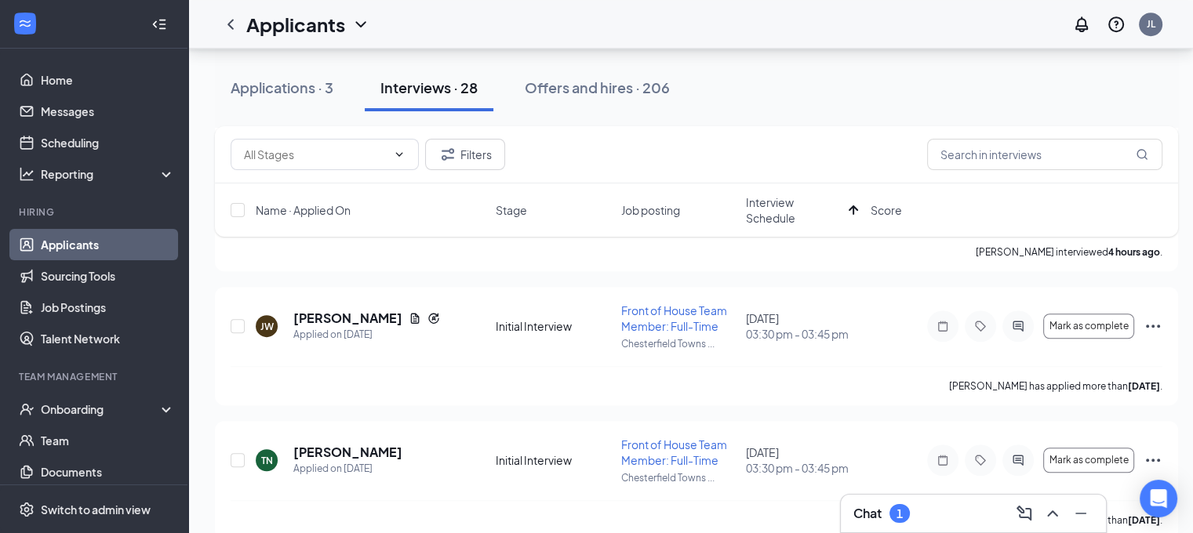
click at [943, 520] on div "Chat 1" at bounding box center [973, 513] width 240 height 25
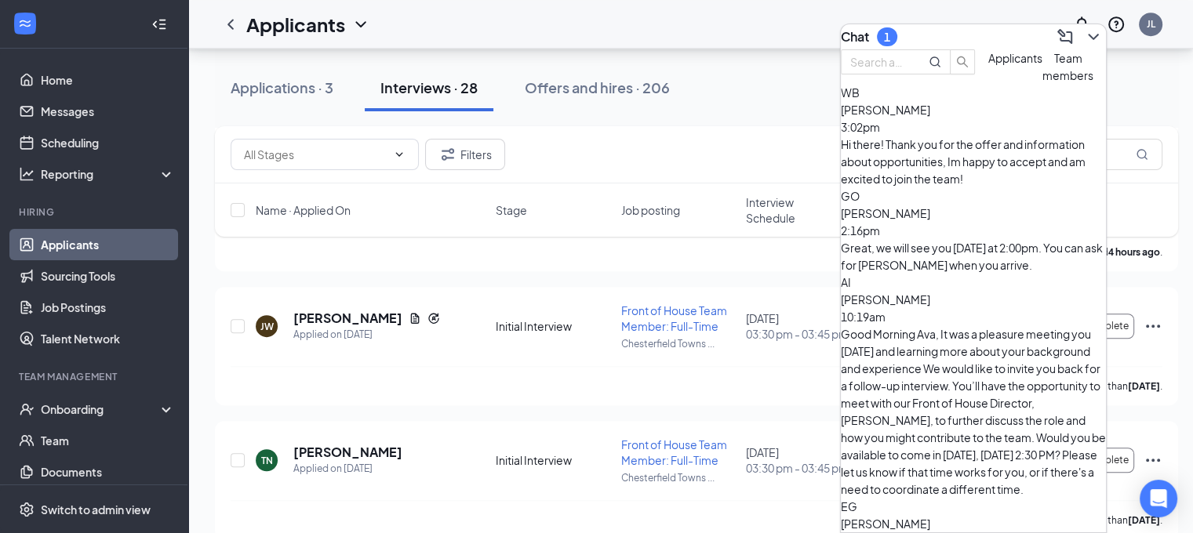
click at [983, 169] on div "Hi there! Thank you for the offer and information about opportunities, Im happy…" at bounding box center [973, 162] width 265 height 52
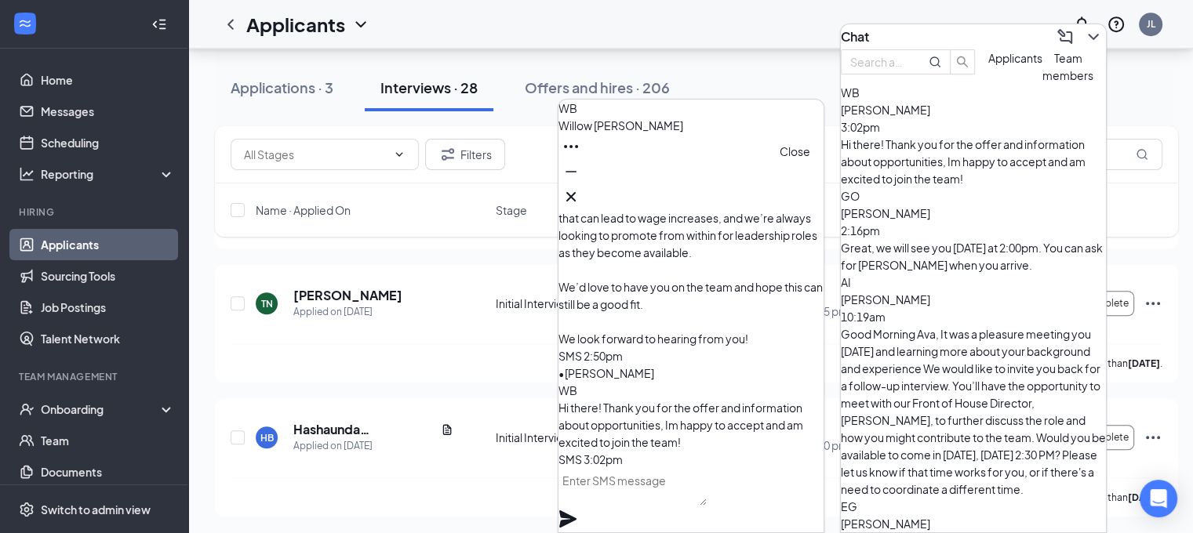
click at [580, 187] on icon "Cross" at bounding box center [571, 196] width 19 height 19
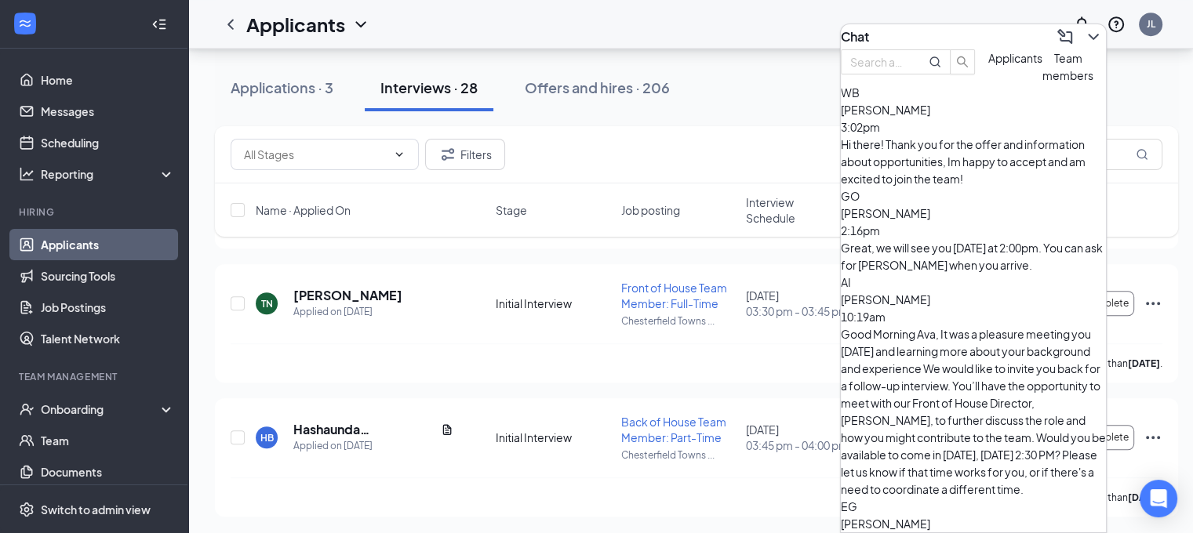
click at [1085, 30] on icon "ChevronDown" at bounding box center [1093, 36] width 19 height 19
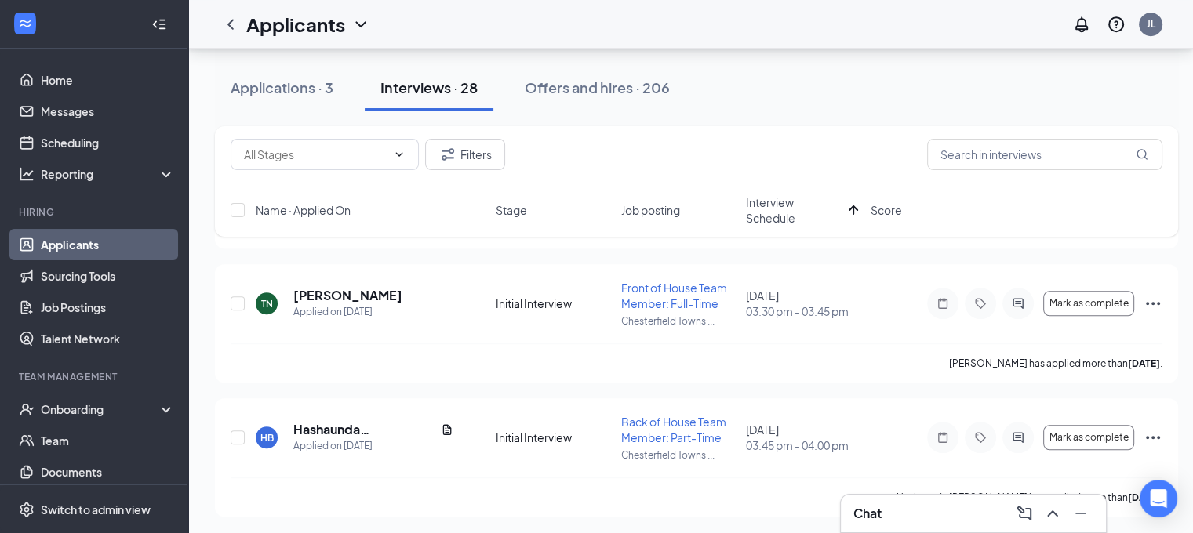
click at [918, 509] on div "Chat" at bounding box center [973, 513] width 240 height 25
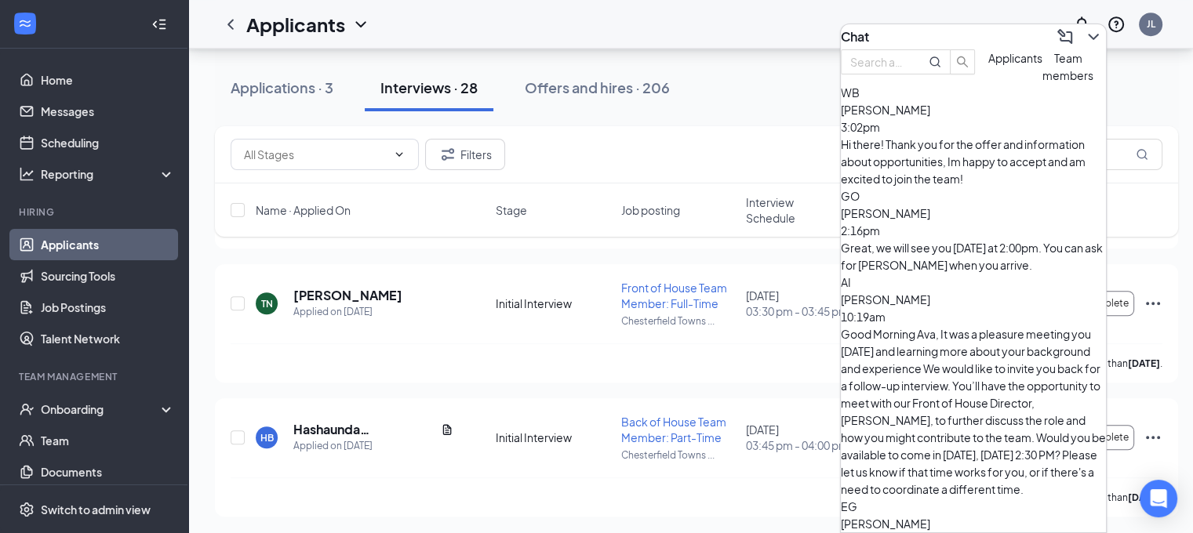
click at [1042, 84] on button "Team members" at bounding box center [1067, 66] width 51 height 35
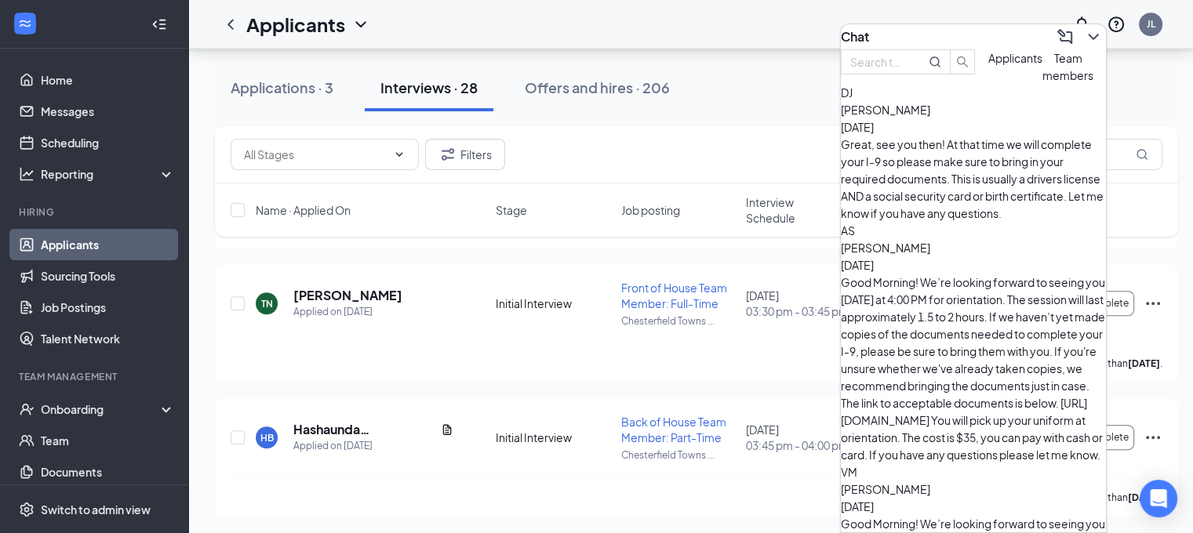
click at [986, 136] on div "Daniel Jones Aug 23" at bounding box center [973, 118] width 265 height 35
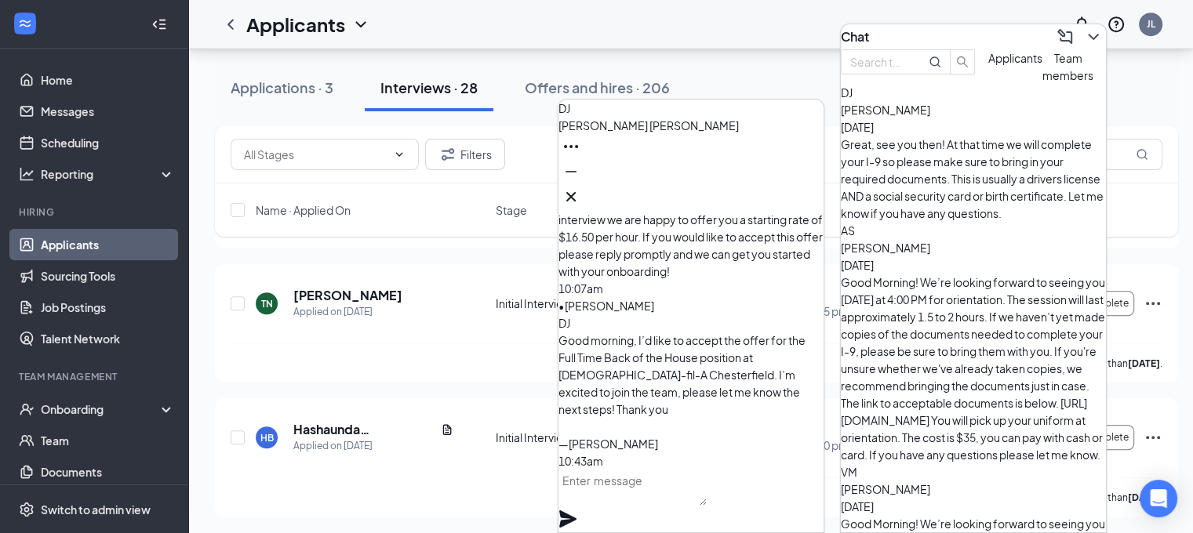
scroll to position [-706, 0]
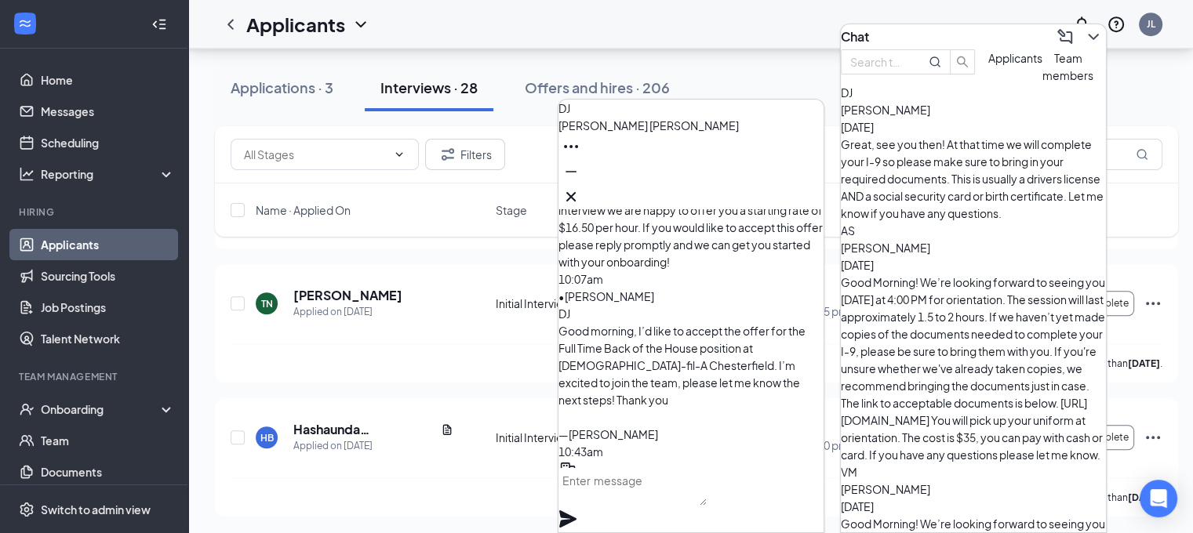
drag, startPoint x: 599, startPoint y: 288, endPoint x: 684, endPoint y: 351, distance: 105.4
click at [684, 479] on p "Wonderful news! We're thrilled to have you join the team. I'll be sending you a…" at bounding box center [690, 513] width 265 height 69
copy span "Wonderful news! We're thrilled to have you join the team. I'll be sending you a…"
click at [576, 194] on icon "Cross" at bounding box center [570, 196] width 9 height 9
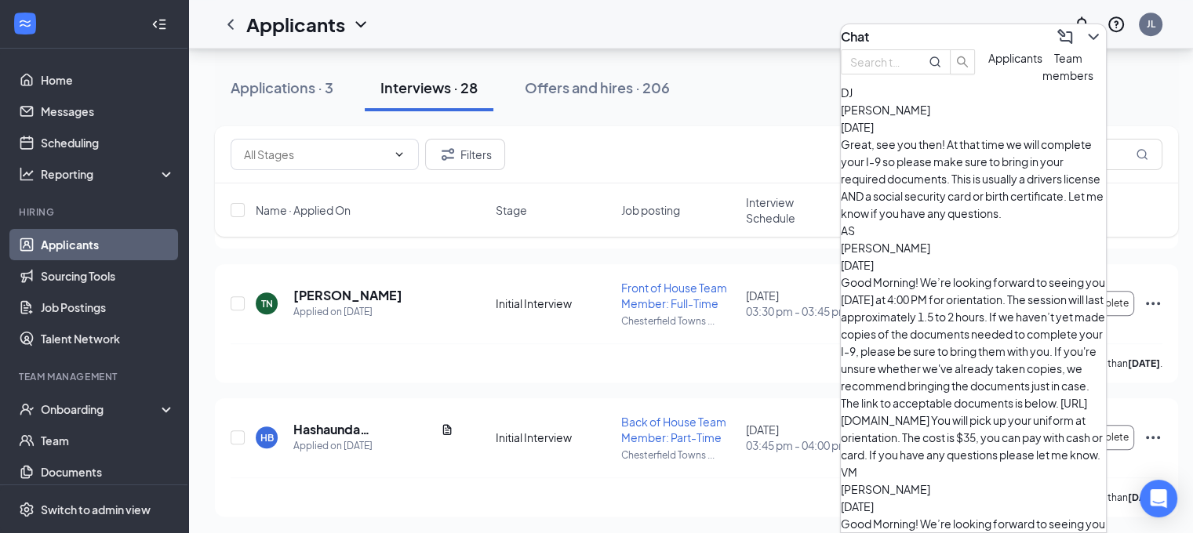
click at [988, 84] on button "Applicants" at bounding box center [1015, 66] width 54 height 35
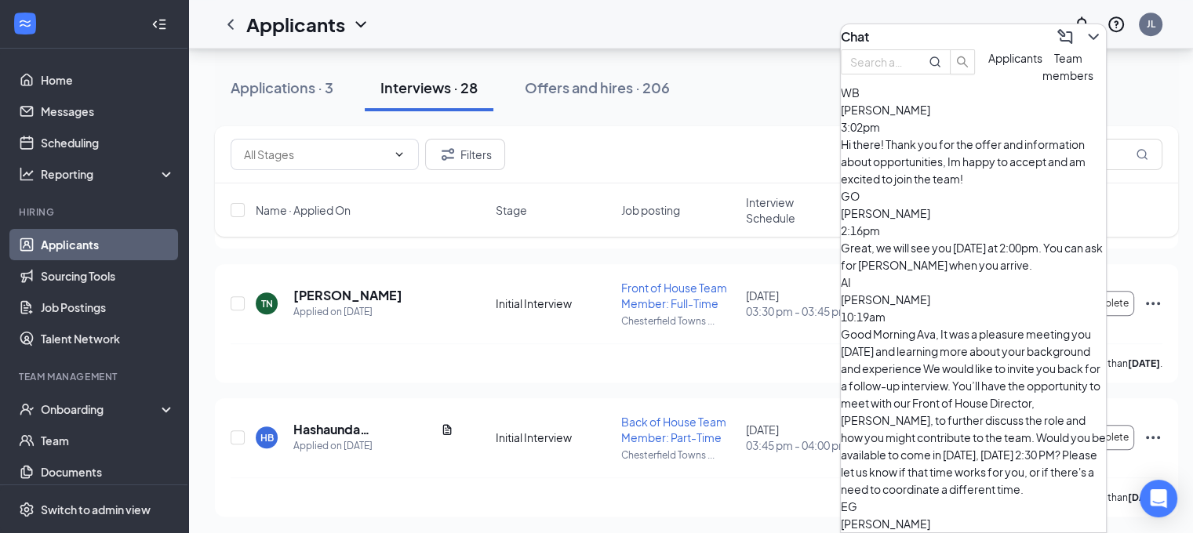
click at [974, 169] on div "Hi there! Thank you for the offer and information about opportunities, Im happy…" at bounding box center [973, 162] width 265 height 52
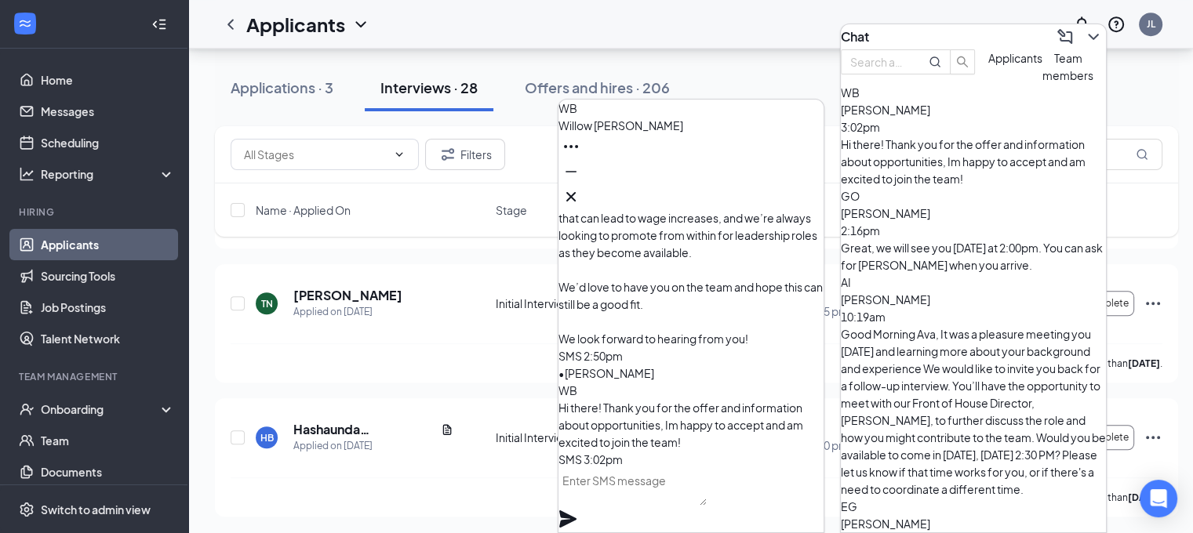
click at [637, 500] on textarea at bounding box center [632, 487] width 148 height 38
paste textarea "Wonderful news! We're thrilled to have you join the team. I'll be sending you a…"
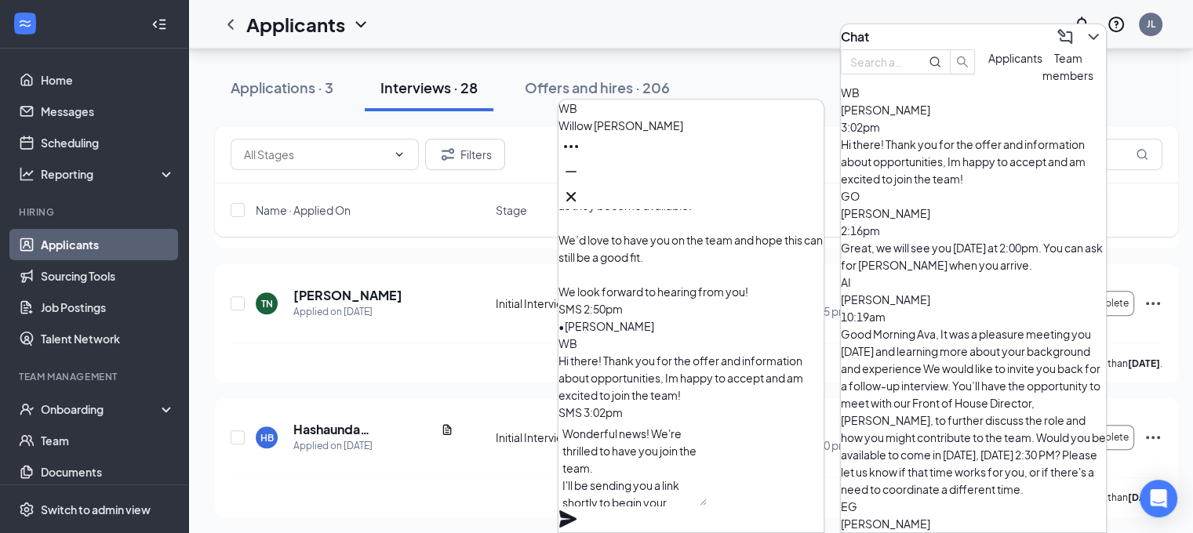
scroll to position [0, 0]
click at [707, 502] on textarea "Wonderful news! We're thrilled to have you join the team. I'll be sending you a…" at bounding box center [632, 463] width 148 height 85
type textarea "Wonderful news! We're thrilled to have you join the team. I'll be sending you a…"
click at [576, 511] on icon "Plane" at bounding box center [567, 519] width 17 height 17
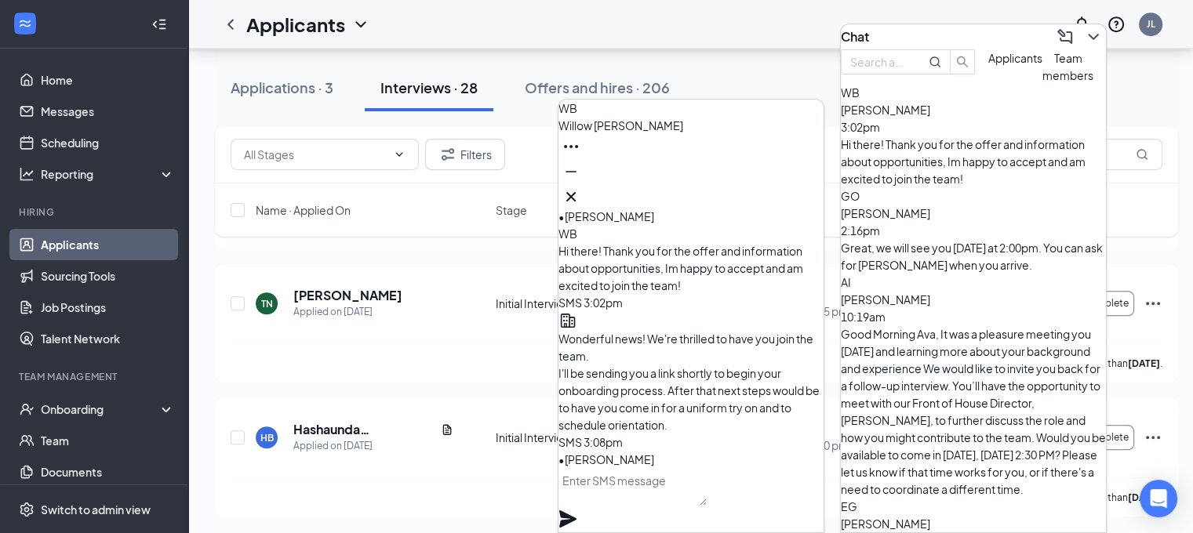
scroll to position [0, 0]
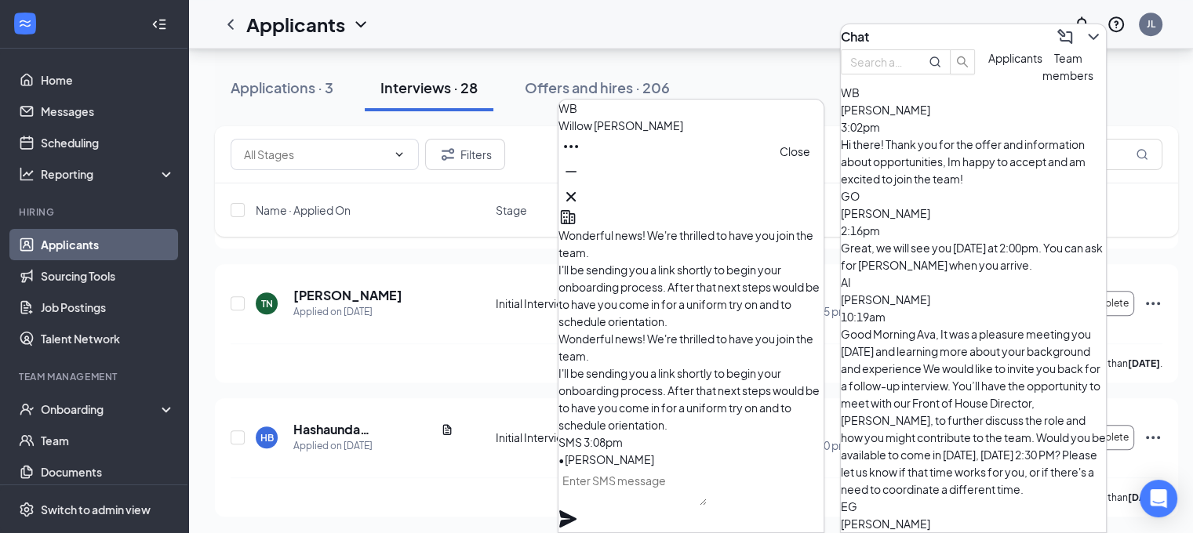
click at [809, 184] on div at bounding box center [690, 196] width 265 height 25
click at [1084, 34] on icon "ChevronDown" at bounding box center [1093, 36] width 19 height 19
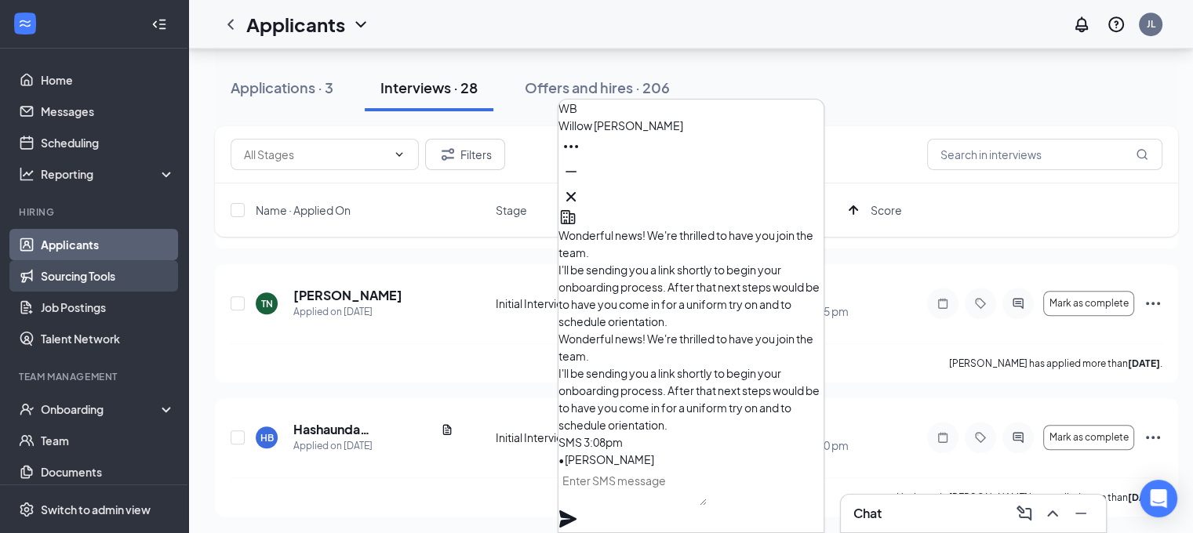
click at [88, 264] on link "Sourcing Tools" at bounding box center [108, 275] width 134 height 31
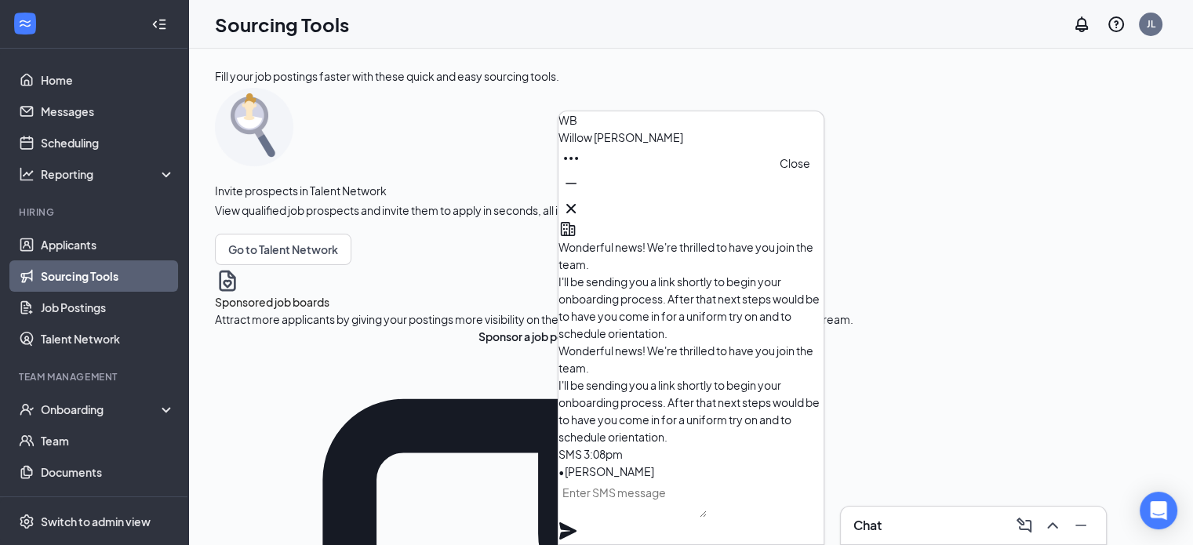
click at [580, 204] on icon "Cross" at bounding box center [571, 208] width 19 height 19
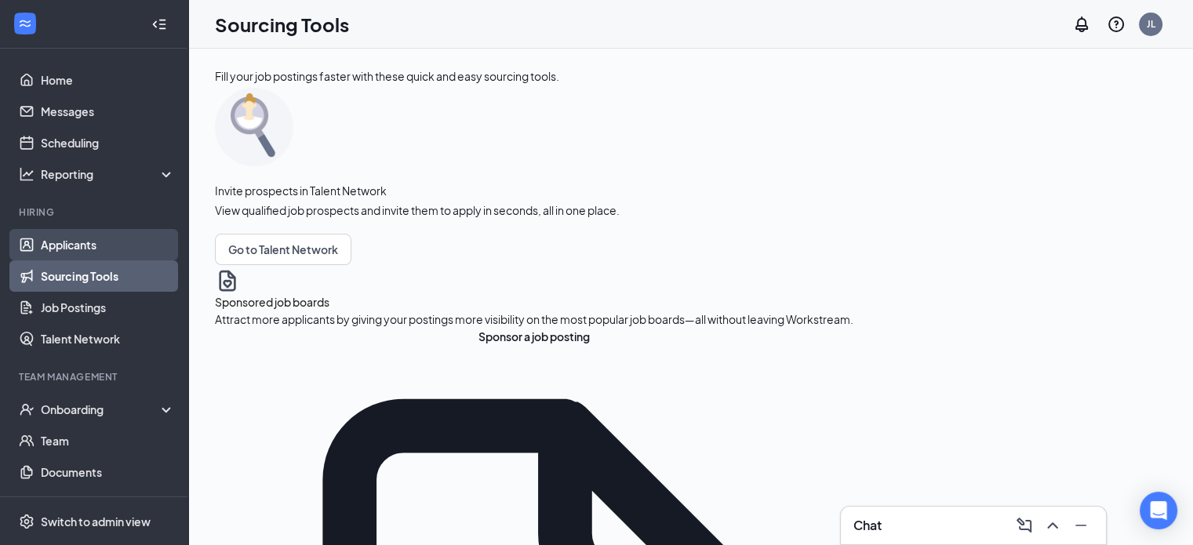
click at [64, 250] on link "Applicants" at bounding box center [108, 244] width 134 height 31
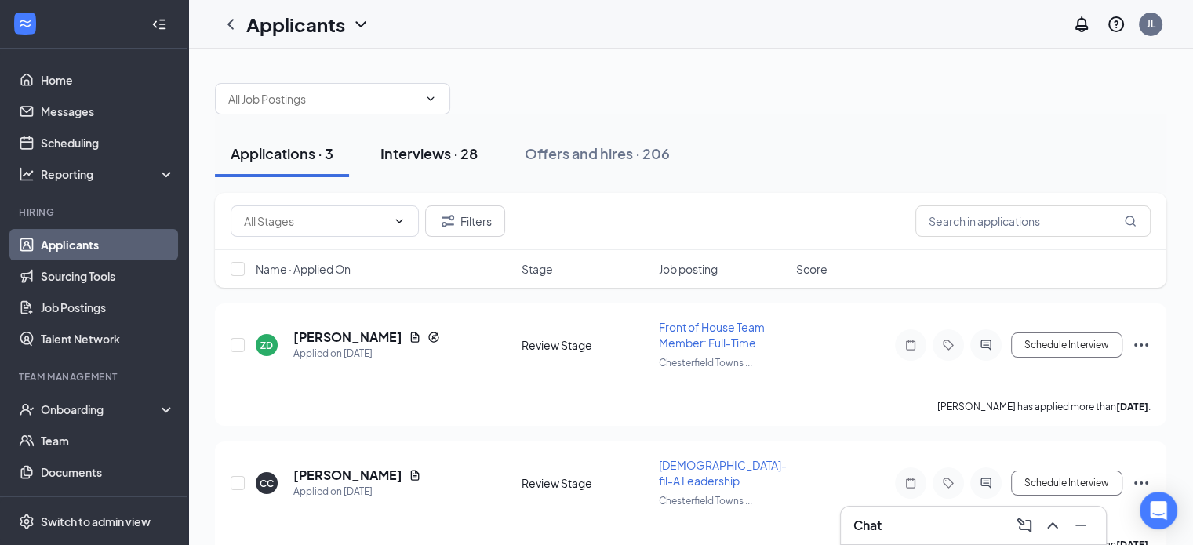
click at [445, 147] on div "Interviews · 28" at bounding box center [428, 154] width 97 height 20
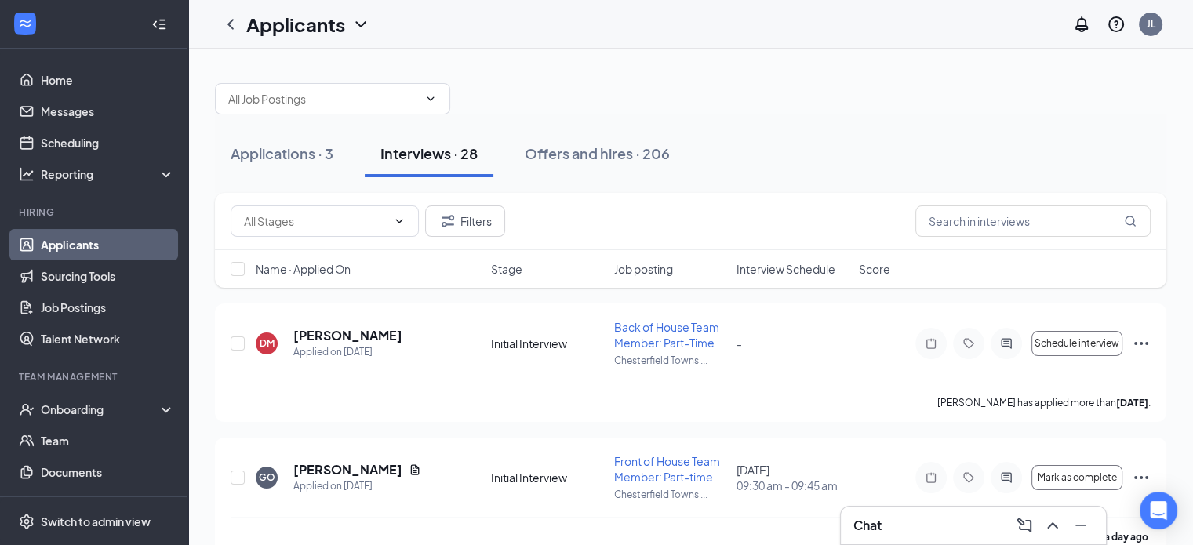
click at [803, 261] on span "Interview Schedule" at bounding box center [785, 269] width 99 height 16
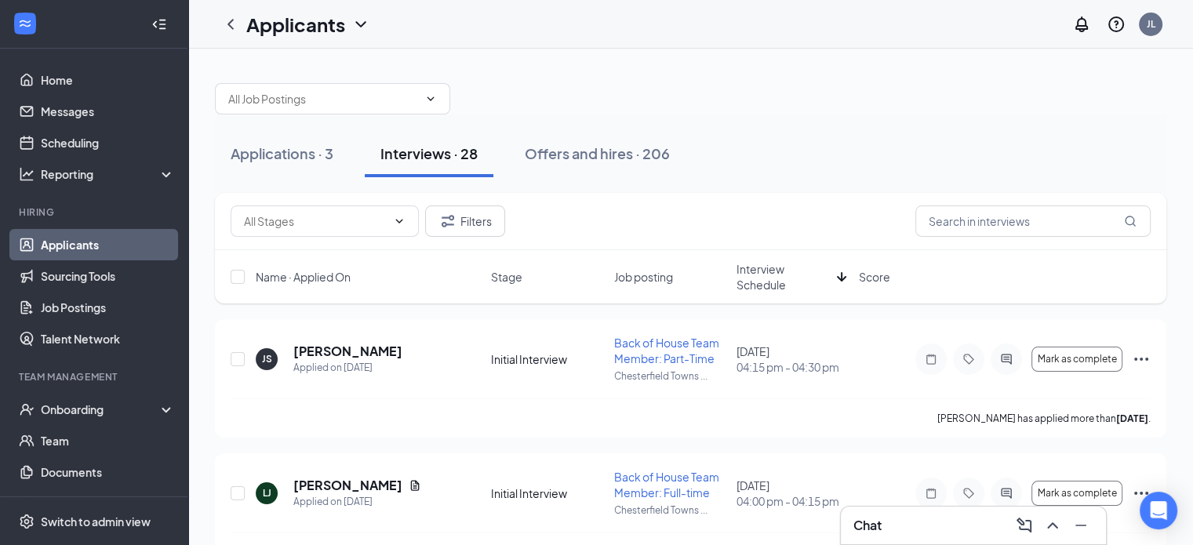
click at [776, 272] on span "Interview Schedule" at bounding box center [783, 276] width 94 height 31
click at [1133, 357] on icon "Ellipses" at bounding box center [1141, 359] width 19 height 19
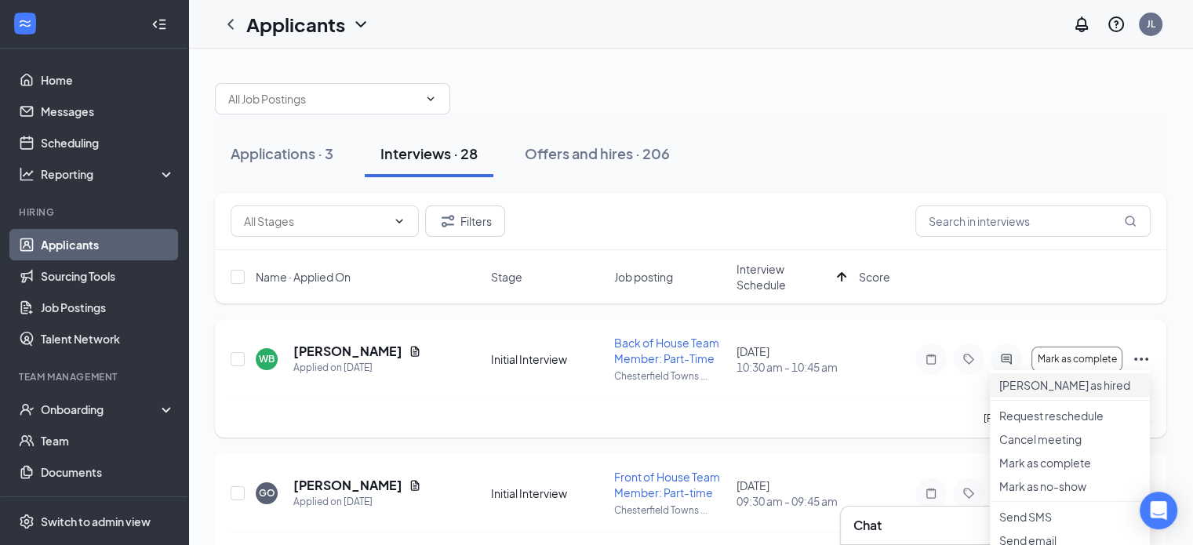
click at [1052, 393] on p "Mark as hired" at bounding box center [1069, 385] width 141 height 16
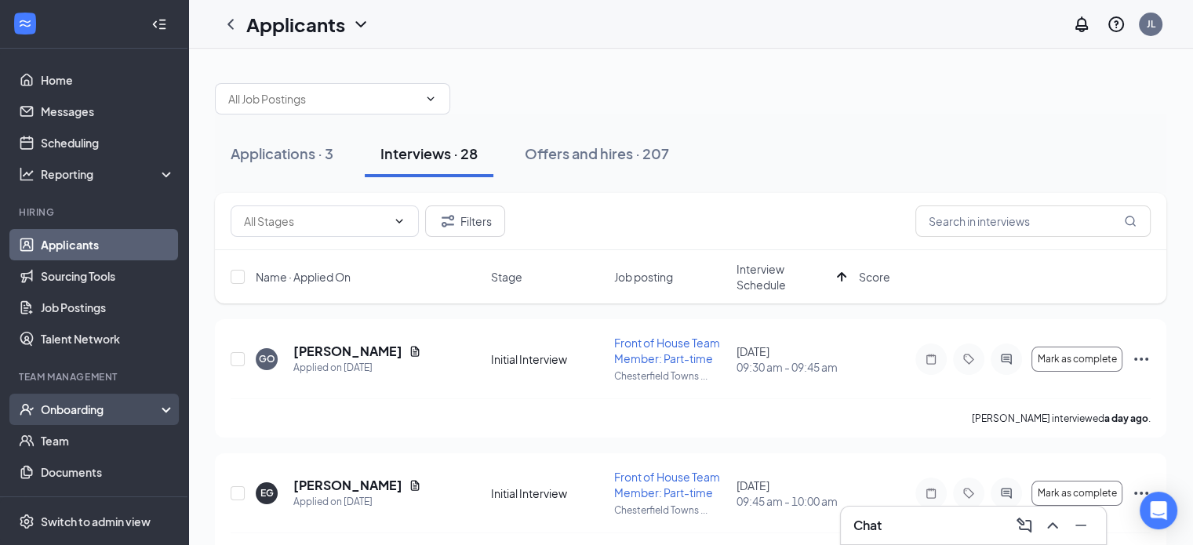
click at [75, 404] on div "Onboarding" at bounding box center [101, 410] width 121 height 16
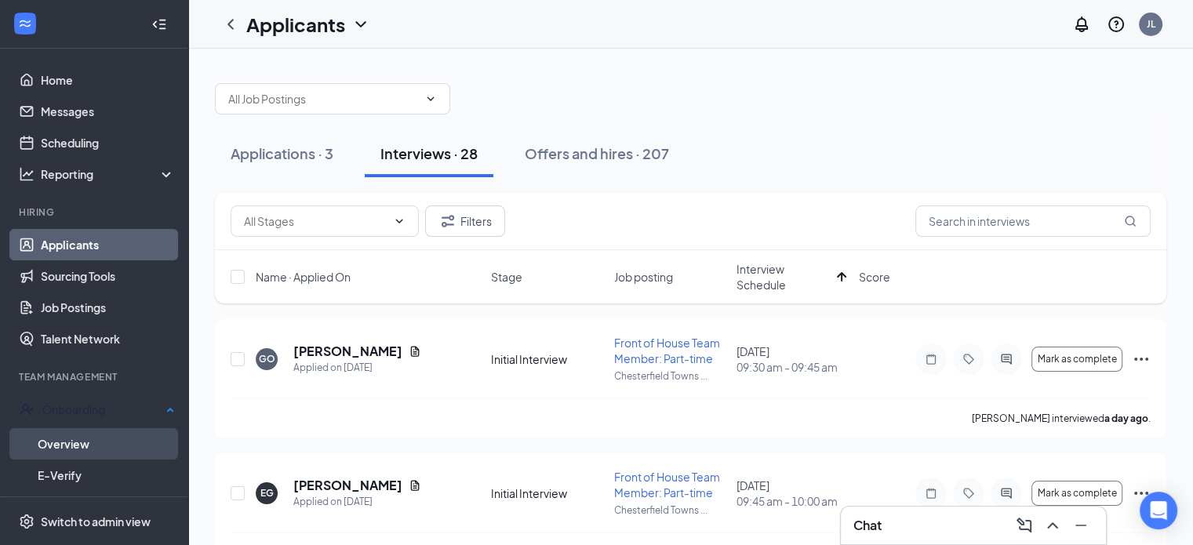
click at [80, 445] on link "Overview" at bounding box center [106, 443] width 137 height 31
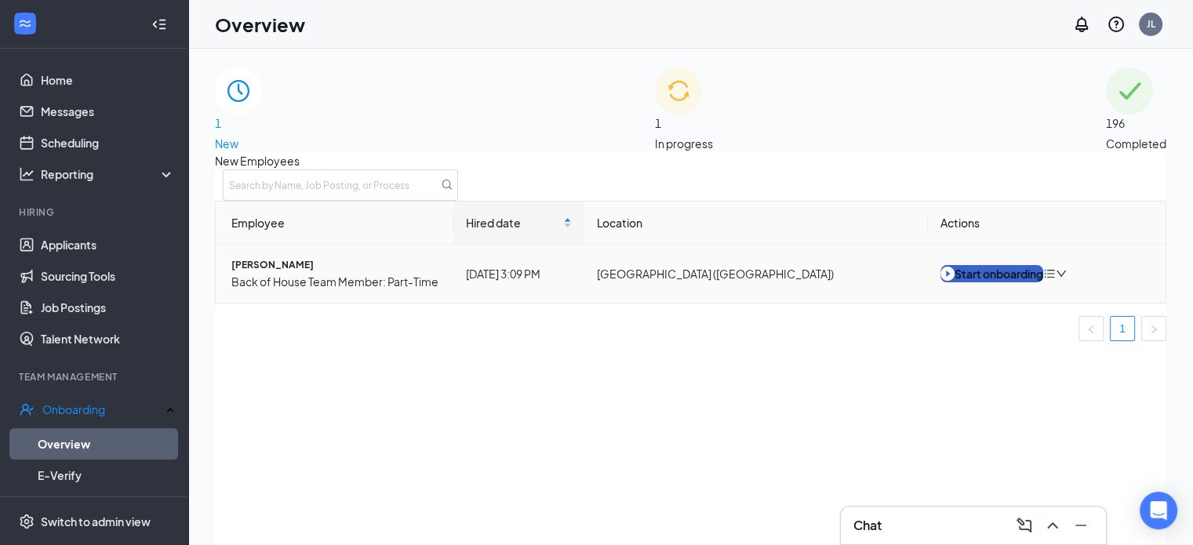
click at [983, 282] on div "Start onboarding" at bounding box center [991, 273] width 103 height 17
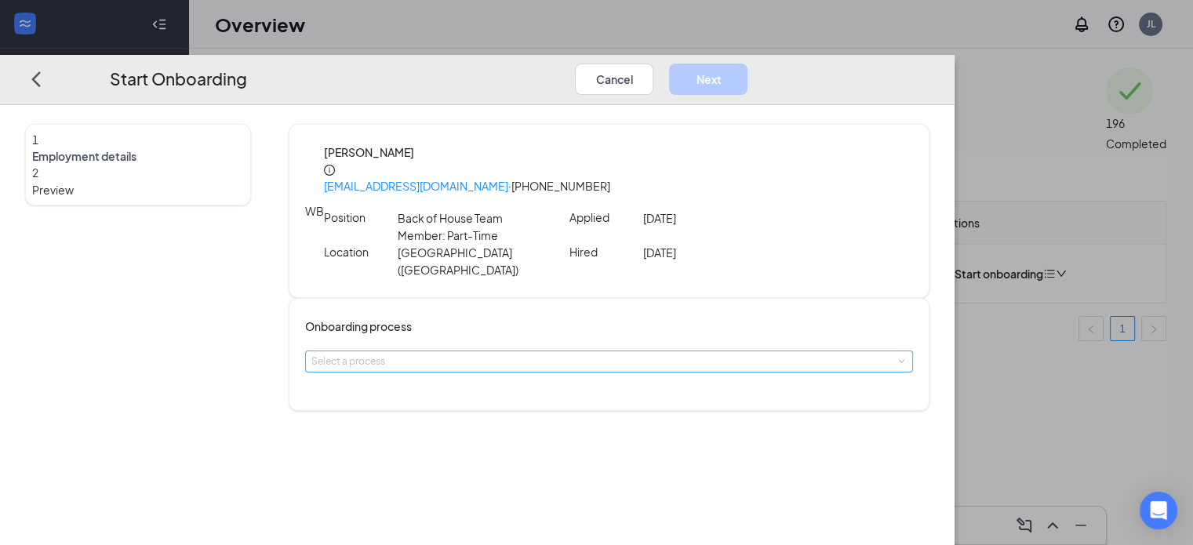
click at [451, 354] on div "Select a process" at bounding box center [605, 362] width 588 height 16
click at [446, 366] on span "Team Member Onboarding" at bounding box center [453, 365] width 139 height 14
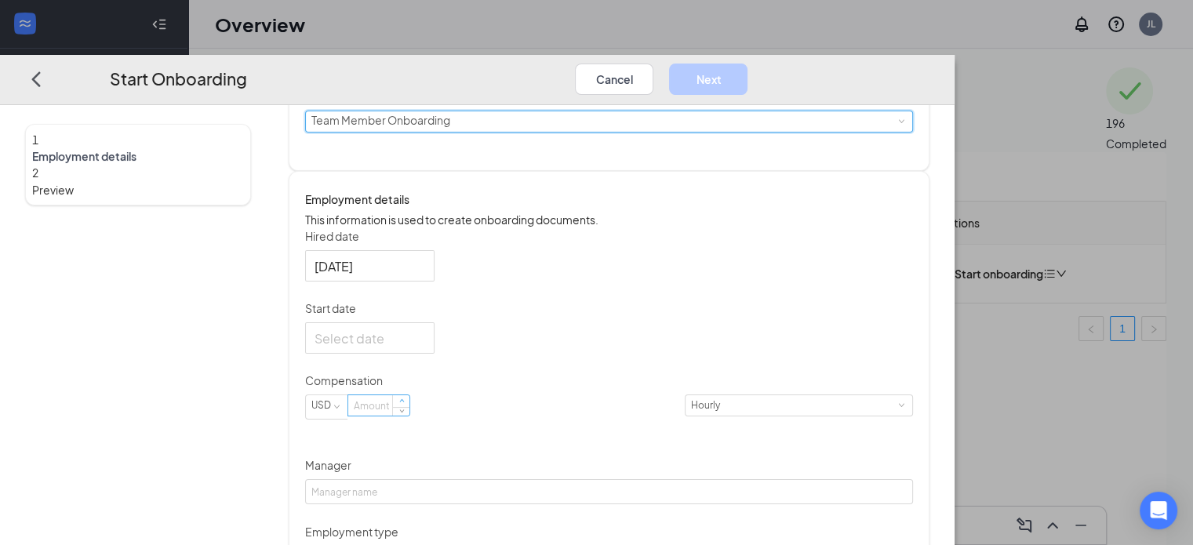
scroll to position [311, 0]
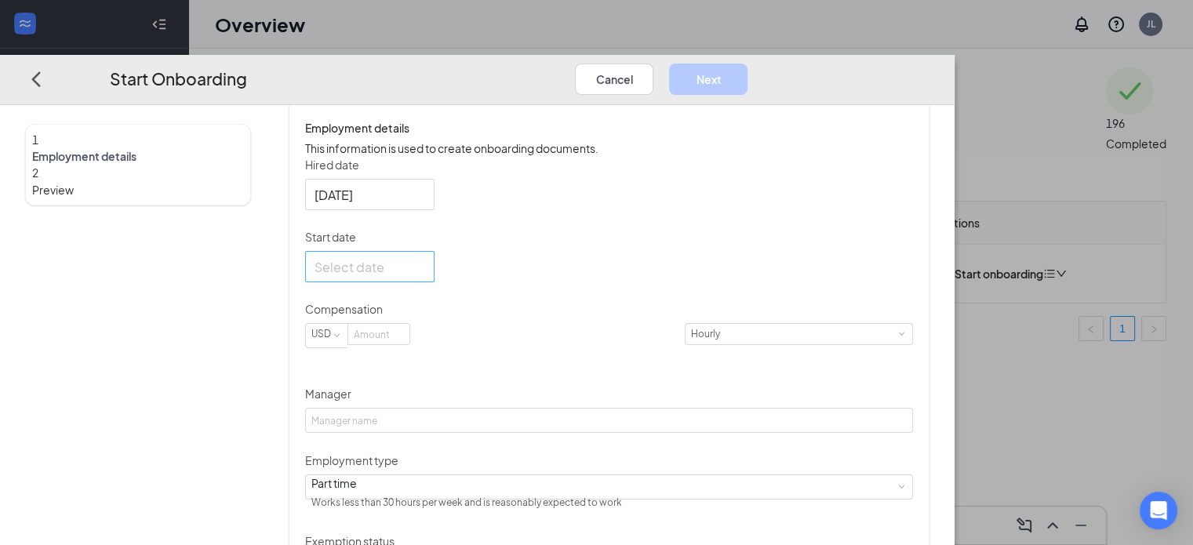
click at [425, 261] on div at bounding box center [369, 266] width 111 height 20
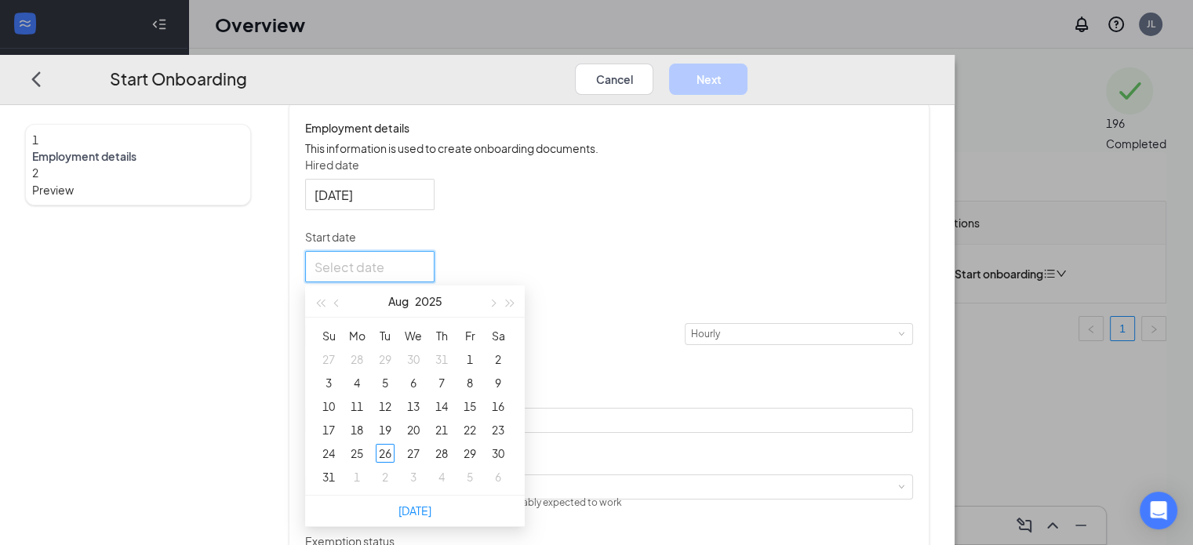
click at [425, 260] on div at bounding box center [369, 266] width 111 height 20
type input "Aug 1, 2025"
type input "Sep 2, 2025"
click at [394, 467] on div "2" at bounding box center [385, 476] width 19 height 19
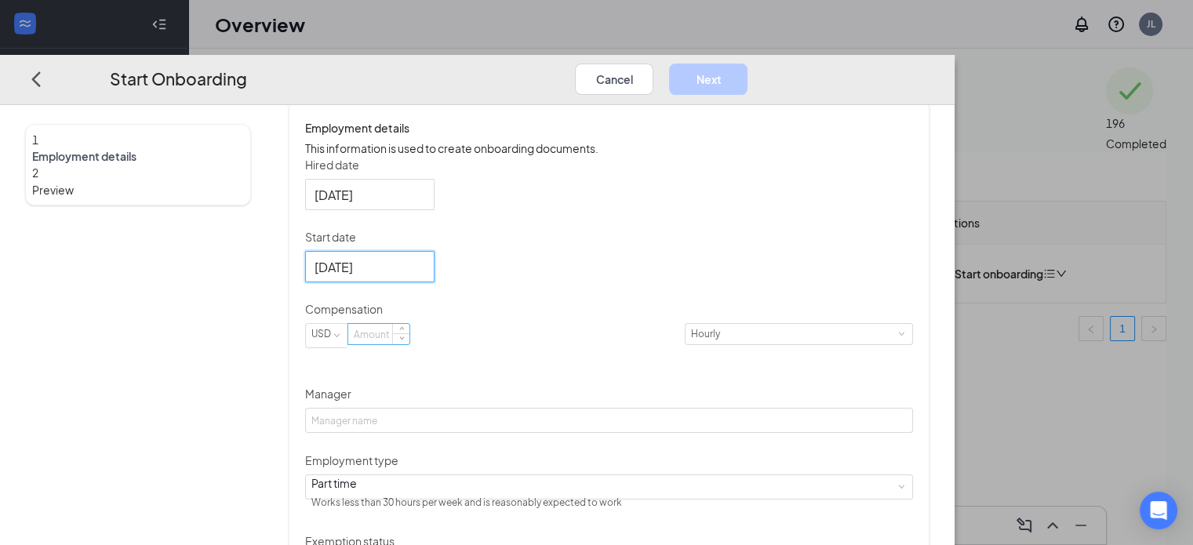
click at [409, 329] on input at bounding box center [378, 334] width 61 height 20
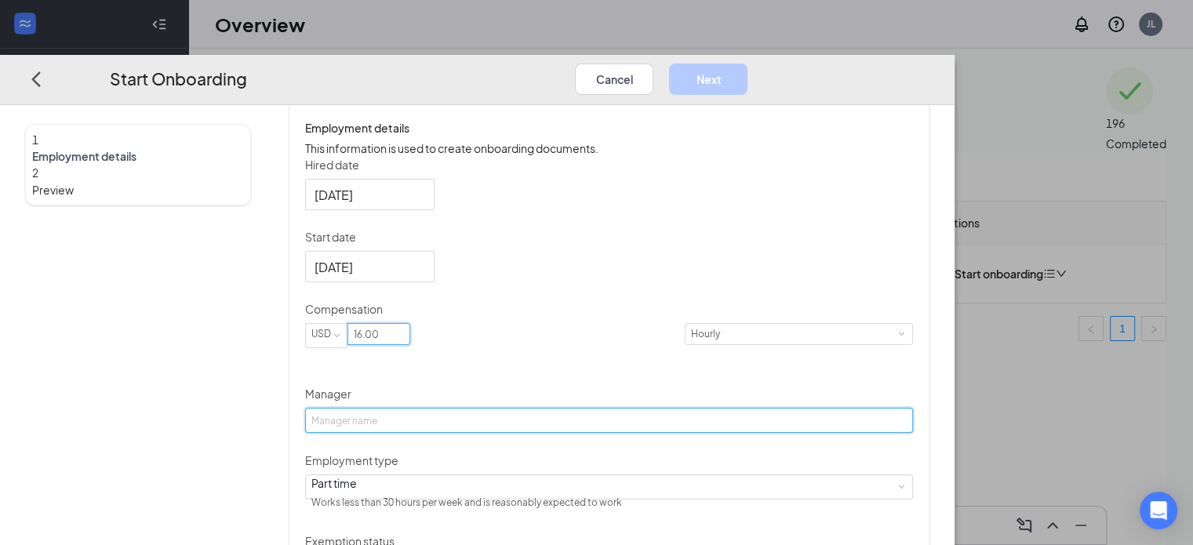
type input "16"
click at [479, 413] on input "Manager" at bounding box center [609, 420] width 608 height 25
type input "Director"
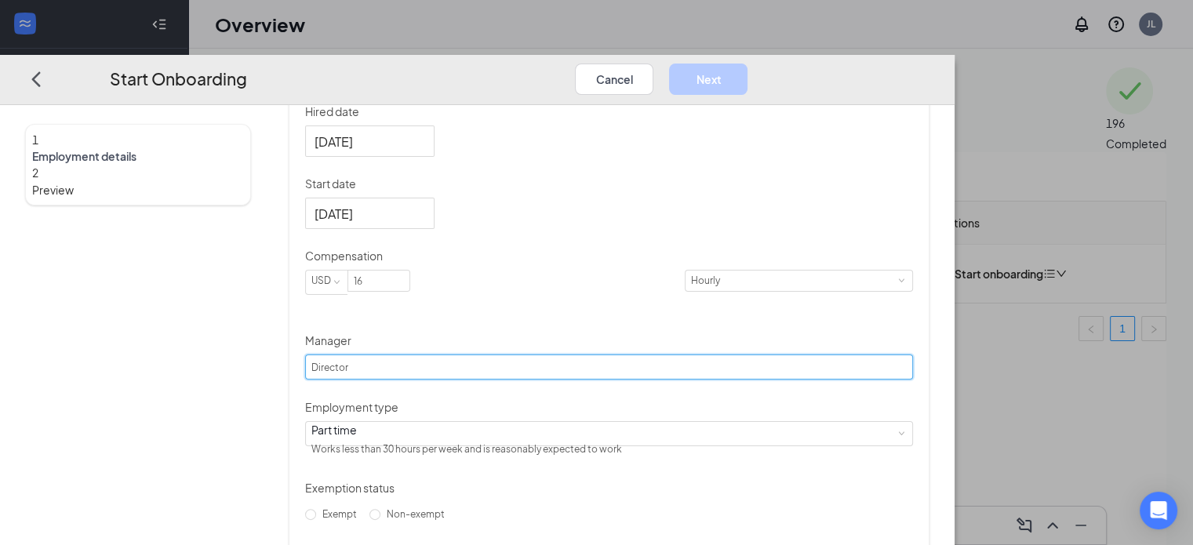
scroll to position [389, 0]
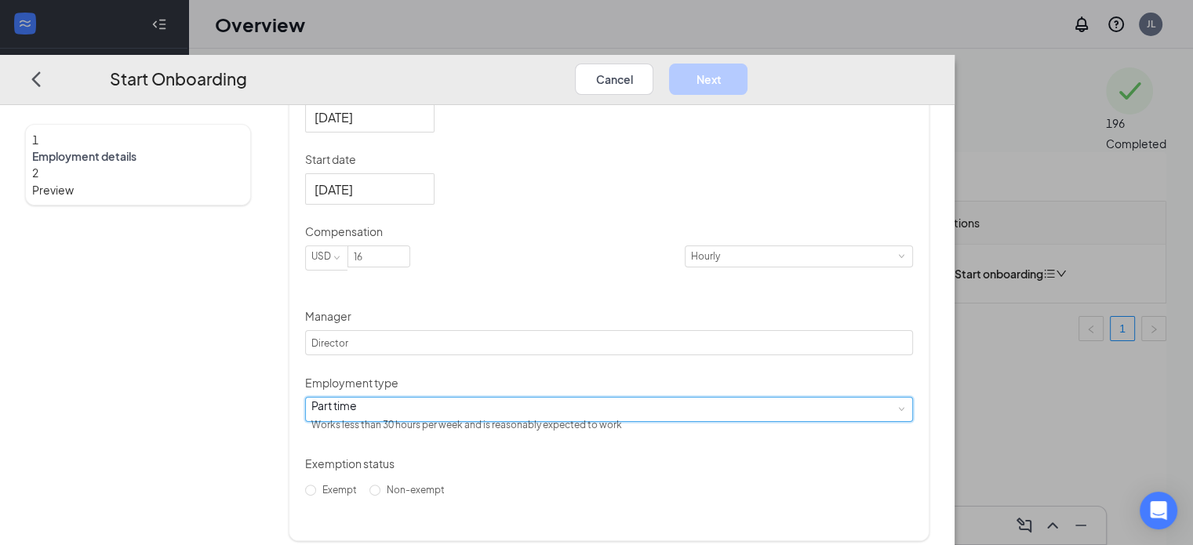
click at [482, 409] on div "Part time Works less than 30 hours per week and is reasonably expected to work" at bounding box center [608, 409] width 595 height 24
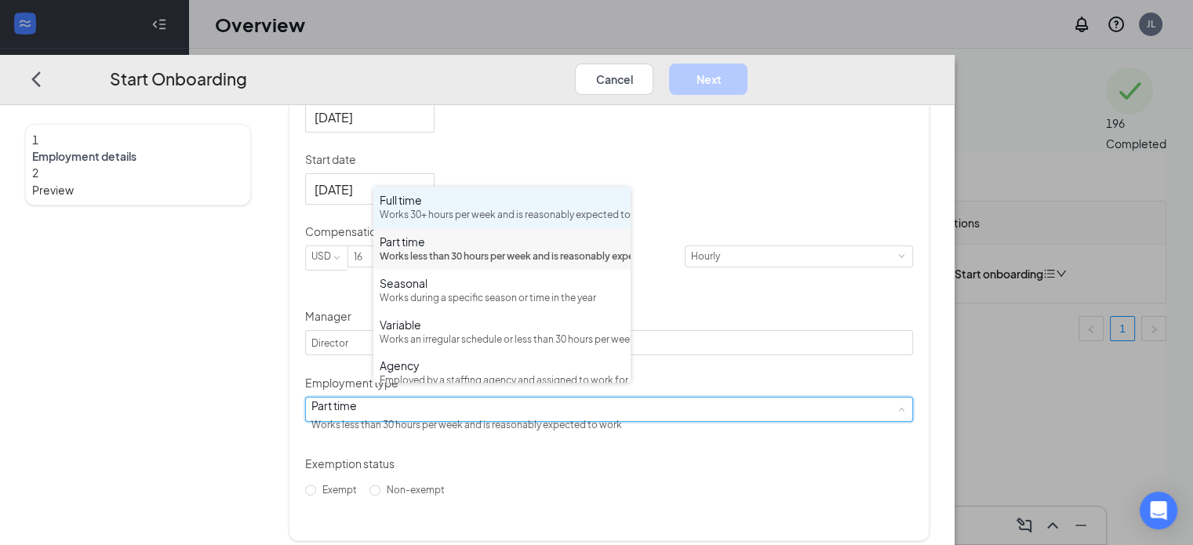
click at [454, 212] on div "Works 30+ hours per week and is reasonably expected to work" at bounding box center [502, 215] width 245 height 15
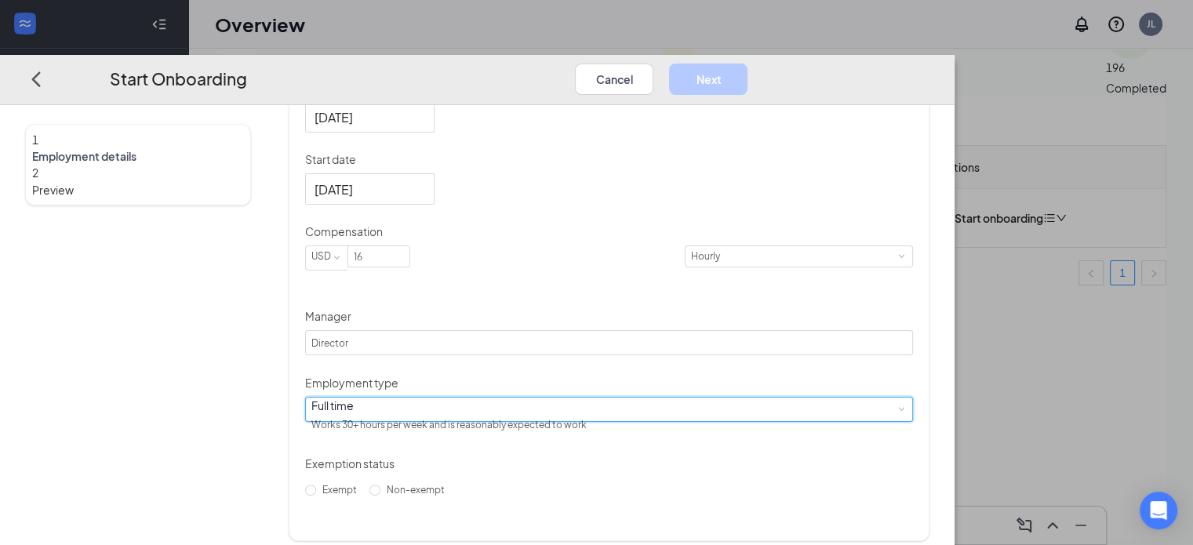
scroll to position [71, 0]
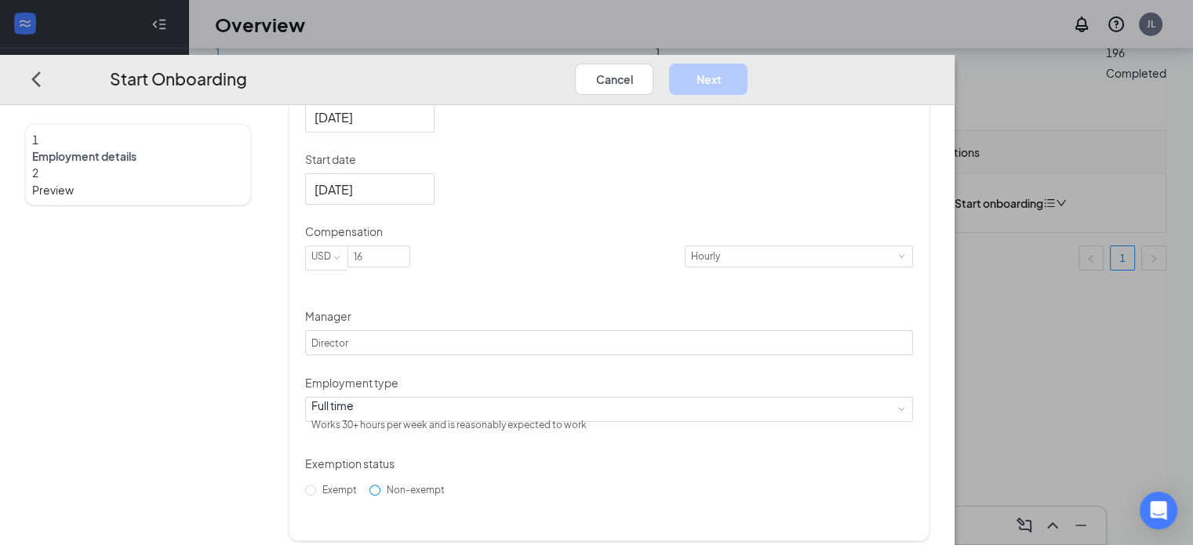
click at [436, 495] on span "Non-exempt" at bounding box center [415, 489] width 71 height 12
click at [380, 495] on input "Non-exempt" at bounding box center [374, 489] width 11 height 11
radio input "true"
click at [747, 63] on button "Next" at bounding box center [708, 78] width 78 height 31
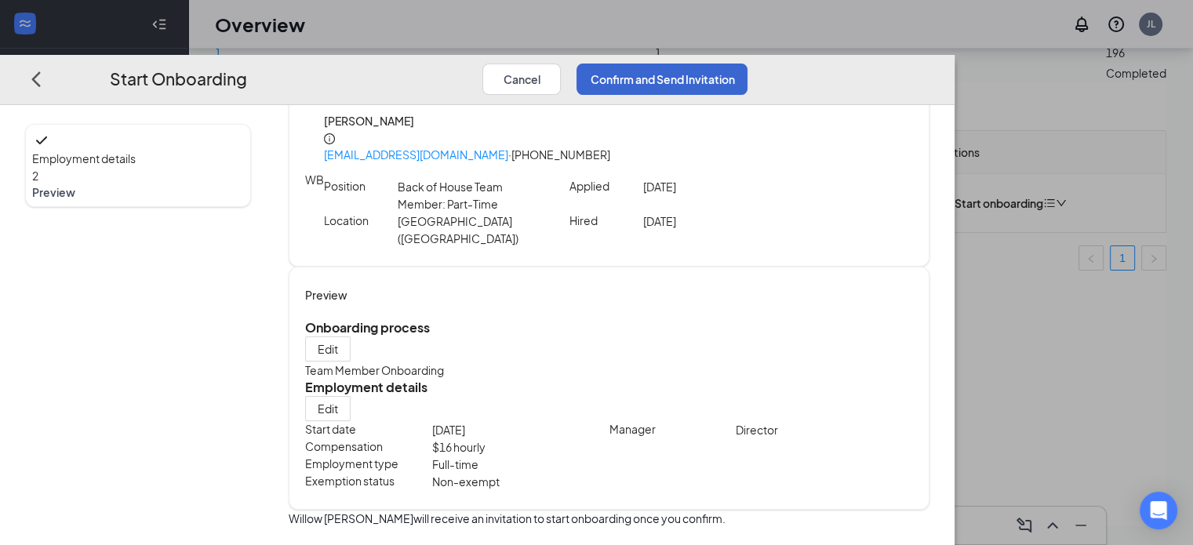
scroll to position [22, 0]
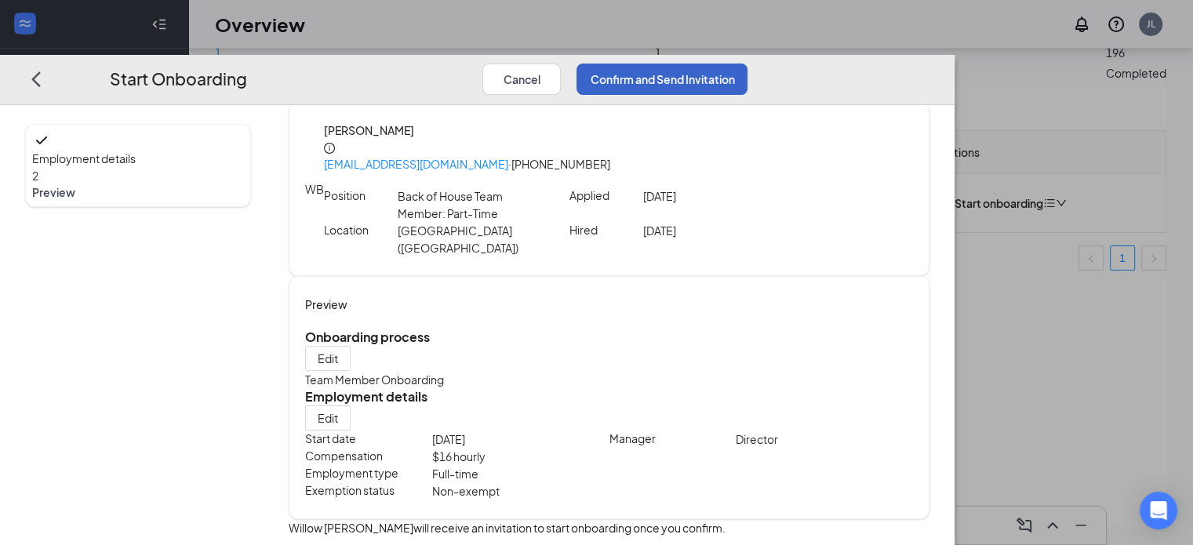
click at [747, 63] on button "Confirm and Send Invitation" at bounding box center [661, 78] width 171 height 31
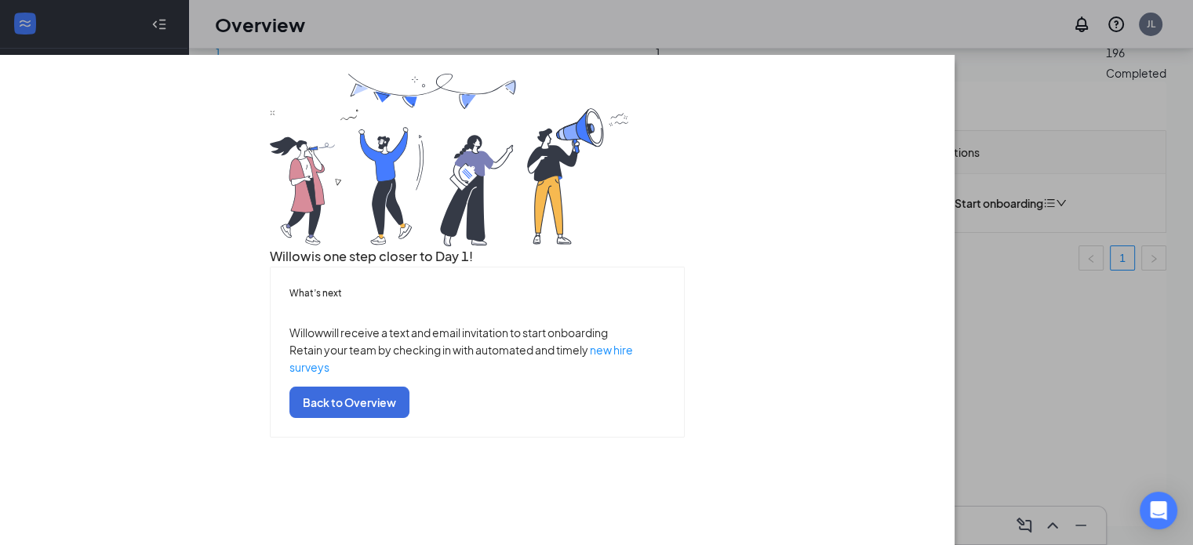
scroll to position [0, 0]
click at [646, 7] on div "Willow is one step closer to Day 1! What’s next Willow will receive a text and …" at bounding box center [596, 272] width 1193 height 545
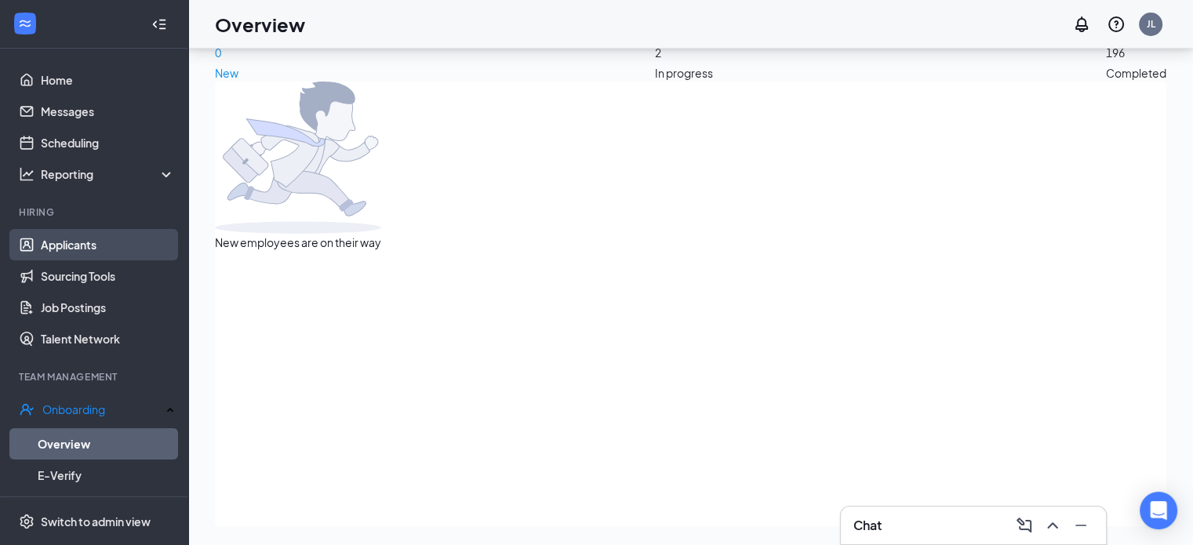
click at [110, 247] on link "Applicants" at bounding box center [108, 244] width 134 height 31
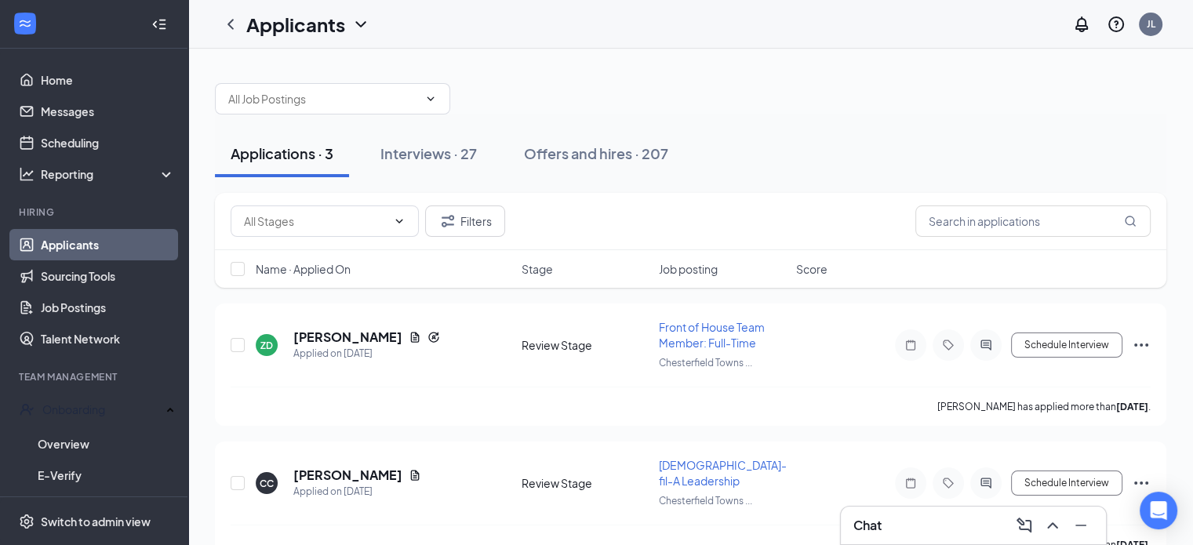
click at [704, 266] on span "Job posting" at bounding box center [688, 269] width 59 height 16
click at [414, 145] on div "Interviews · 27" at bounding box center [428, 154] width 96 height 20
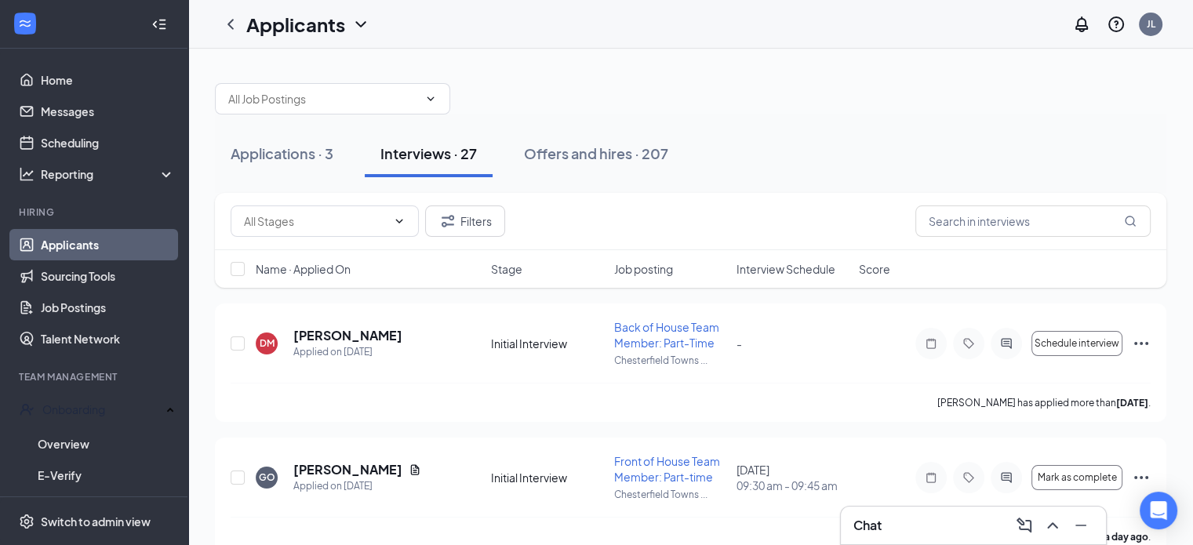
click at [756, 267] on span "Interview Schedule" at bounding box center [785, 269] width 99 height 16
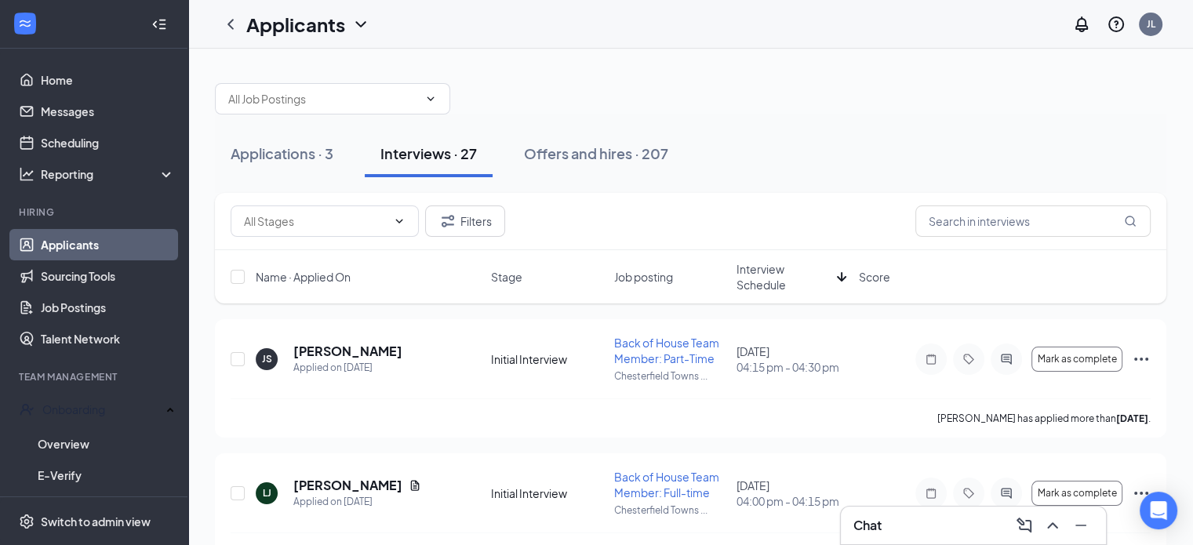
click at [758, 271] on span "Interview Schedule" at bounding box center [783, 276] width 94 height 31
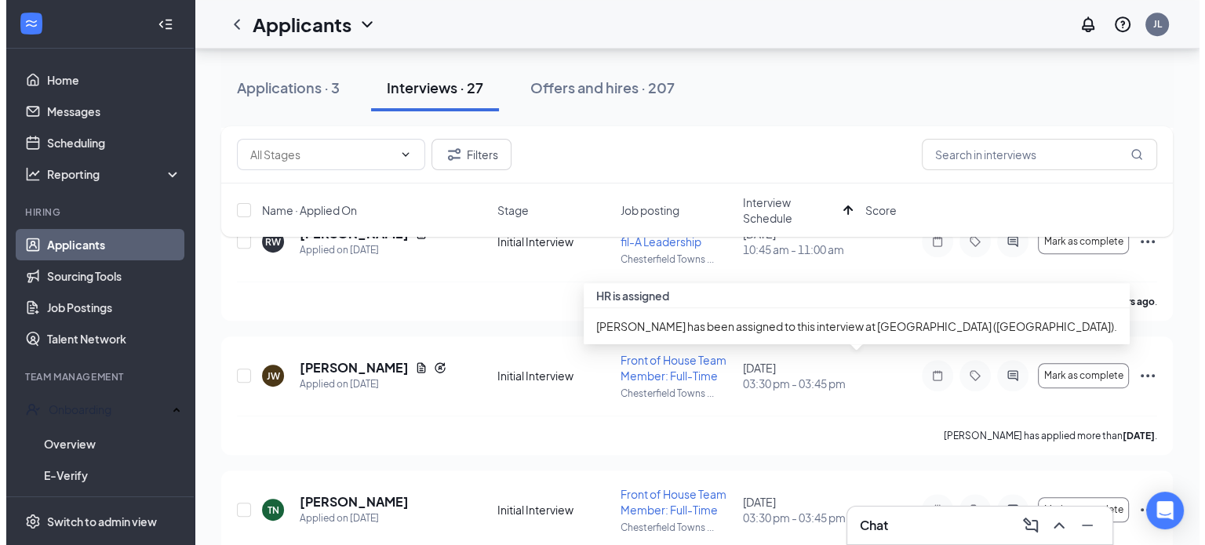
scroll to position [863, 0]
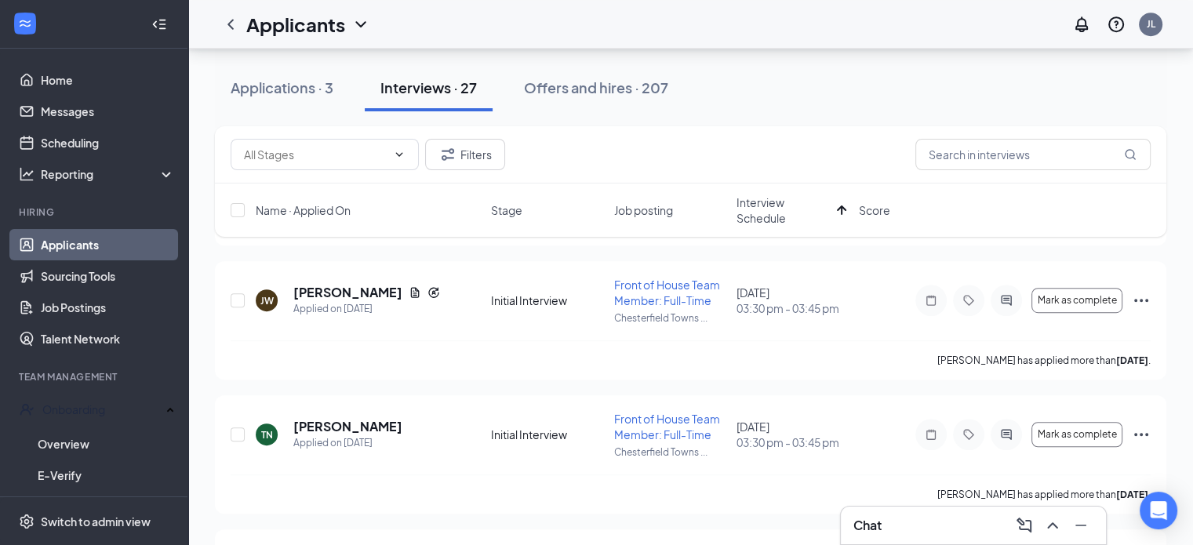
drag, startPoint x: 398, startPoint y: 286, endPoint x: 527, endPoint y: 136, distance: 198.5
click at [411, 288] on icon "Document" at bounding box center [415, 293] width 9 height 10
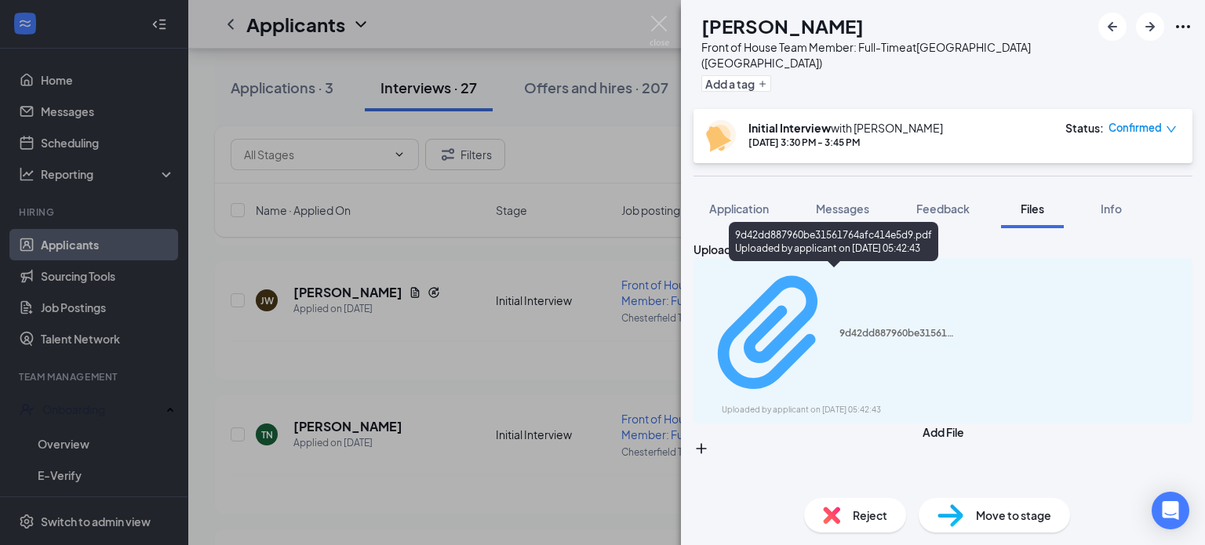
click at [838, 404] on div "Uploaded by applicant on Aug 20, 2025 at 05:42:43" at bounding box center [839, 410] width 235 height 13
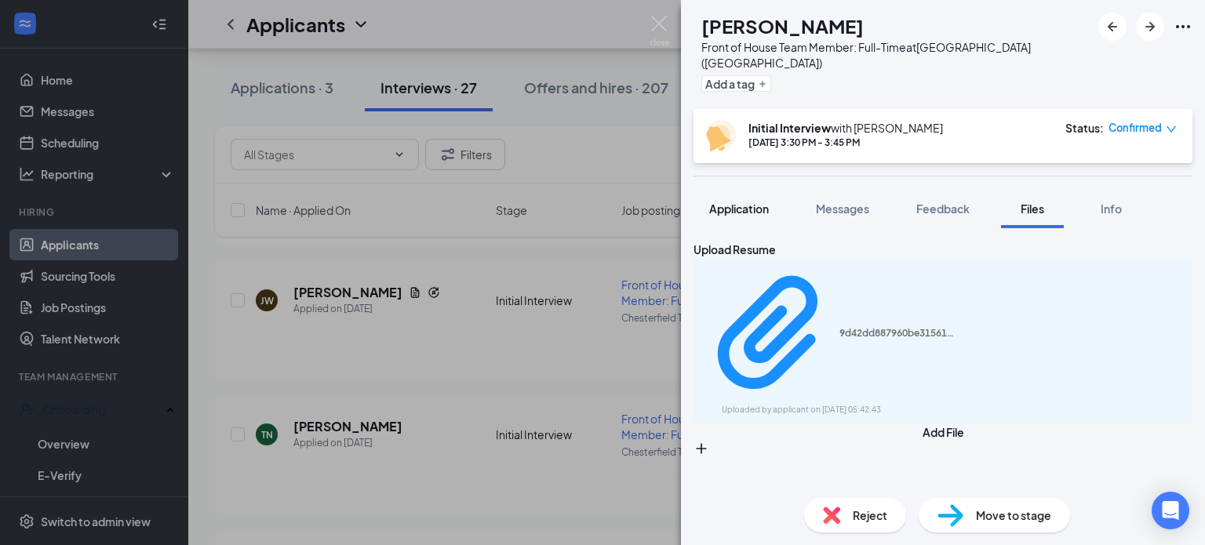
click at [728, 202] on span "Application" at bounding box center [739, 209] width 60 height 14
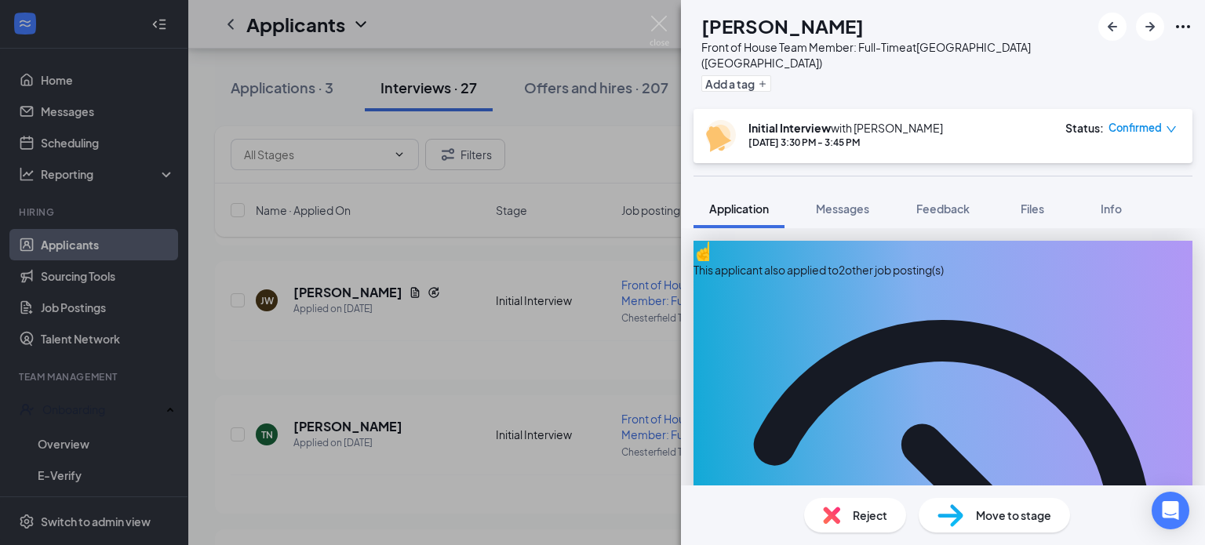
click at [863, 261] on div "This applicant also applied to 2 other job posting(s)" at bounding box center [942, 269] width 499 height 17
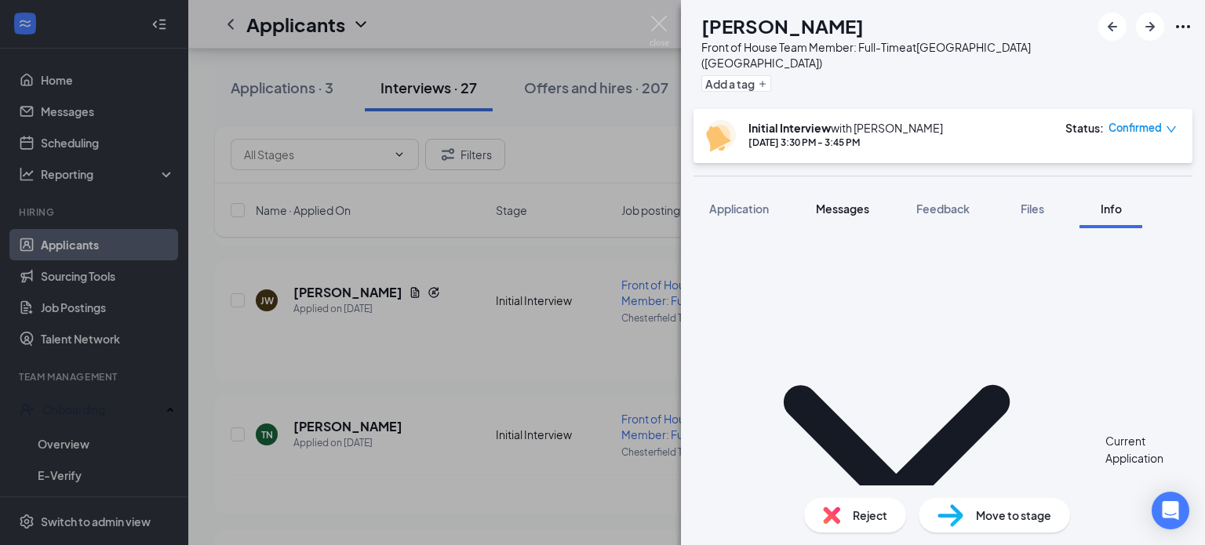
click at [841, 202] on span "Messages" at bounding box center [842, 209] width 53 height 14
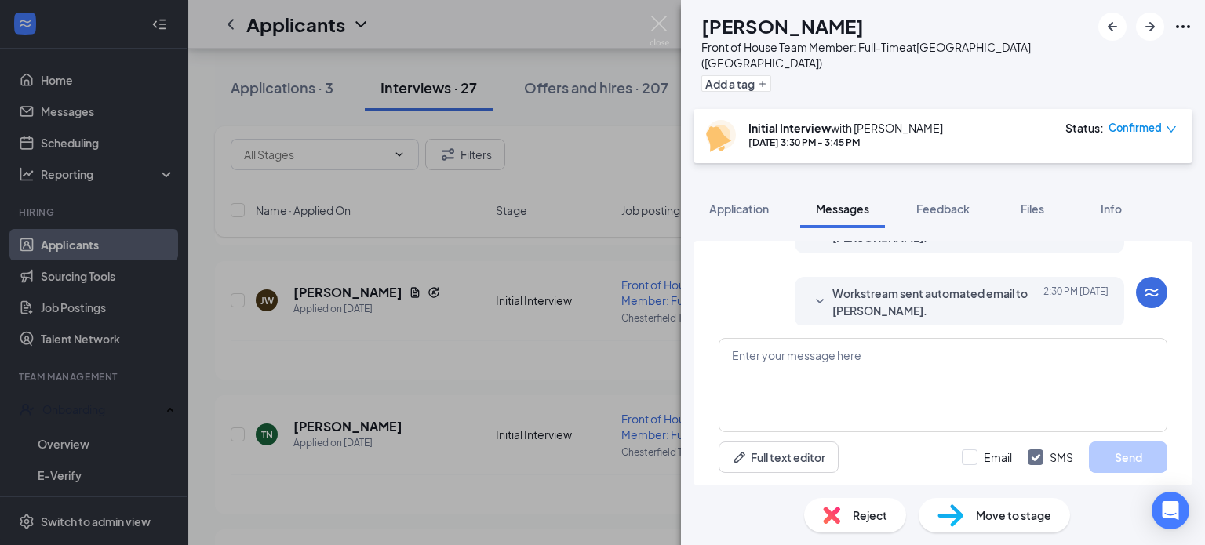
scroll to position [659, 0]
click at [942, 295] on span "Workstream sent automated email to Jordyn Williams." at bounding box center [934, 300] width 205 height 35
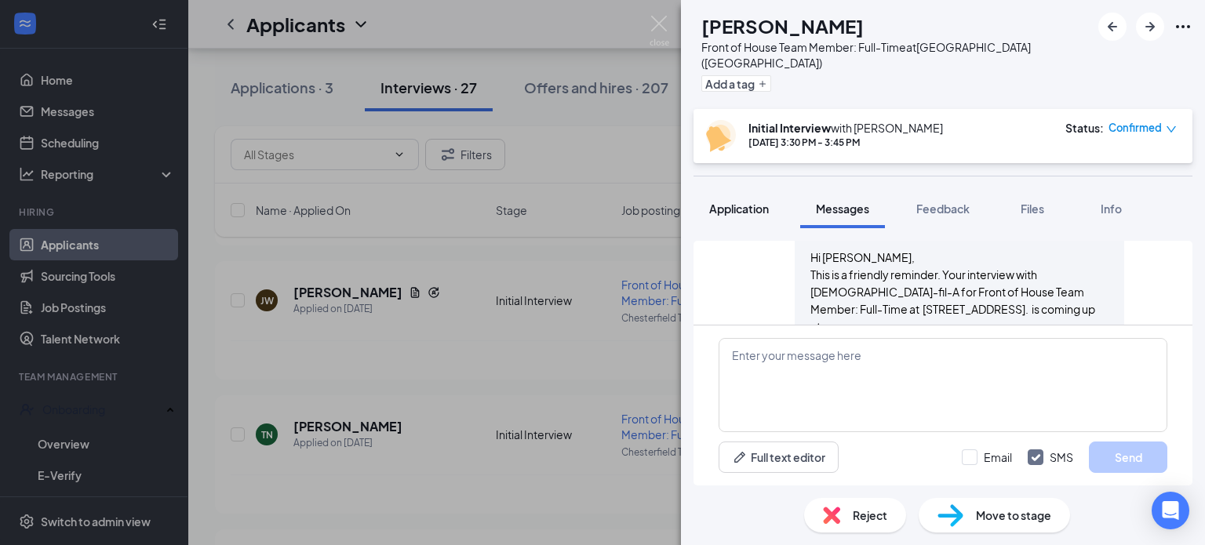
click at [740, 202] on span "Application" at bounding box center [739, 209] width 60 height 14
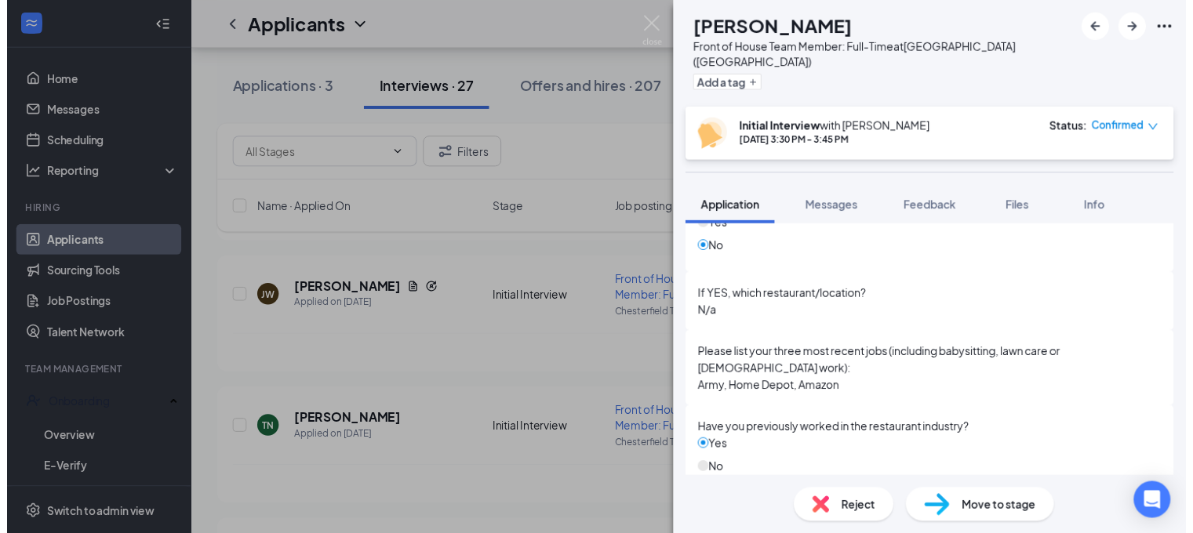
scroll to position [1412, 0]
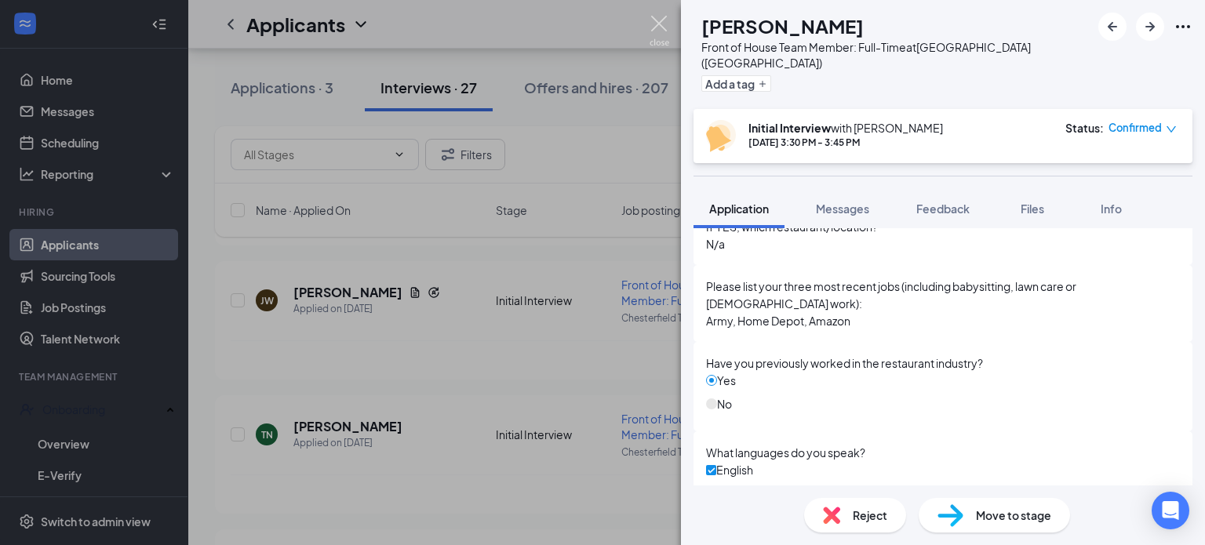
click at [664, 22] on img at bounding box center [659, 31] width 20 height 31
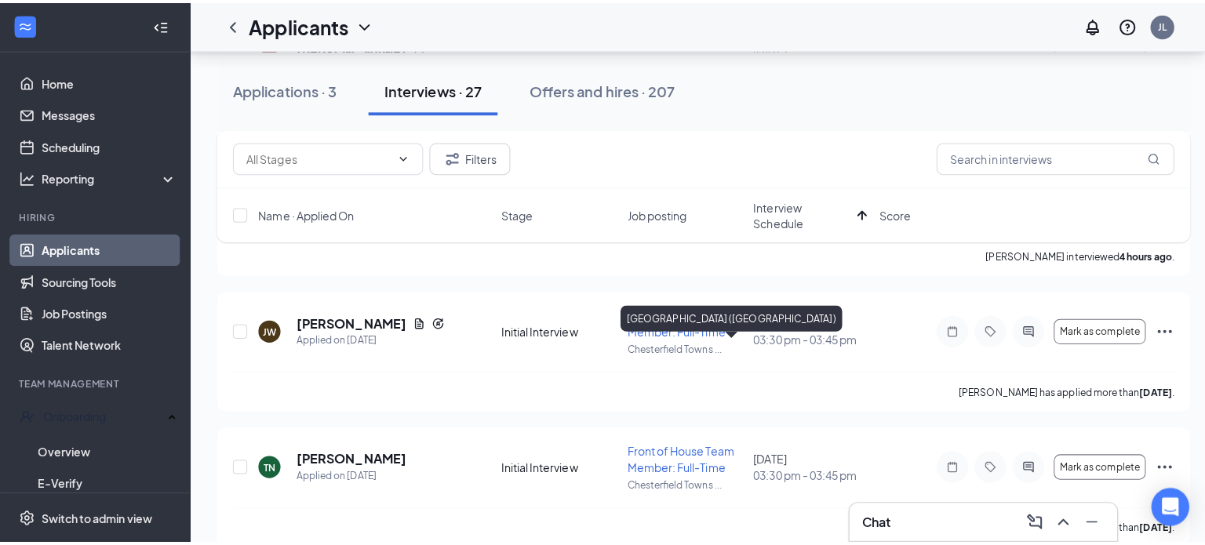
scroll to position [863, 0]
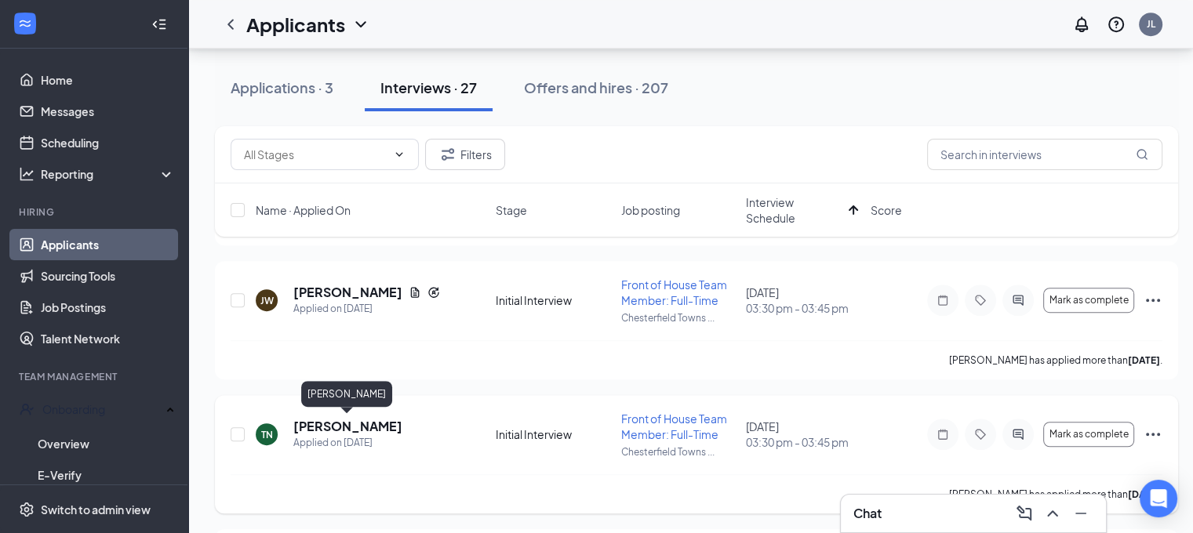
click at [358, 427] on h5 "Trenton Newton" at bounding box center [347, 426] width 109 height 17
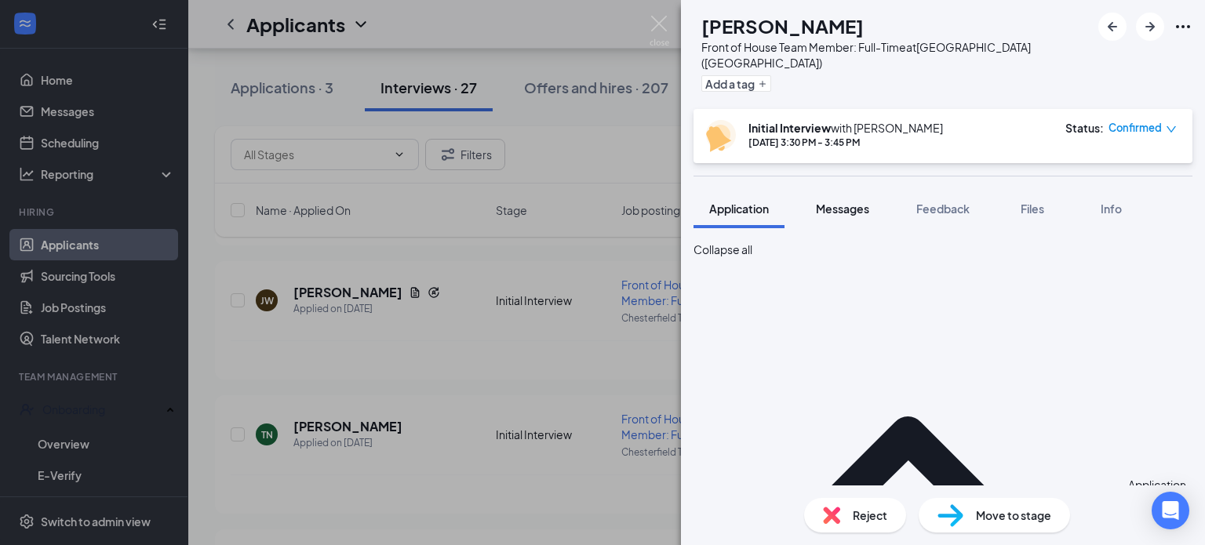
click at [838, 202] on span "Messages" at bounding box center [842, 209] width 53 height 14
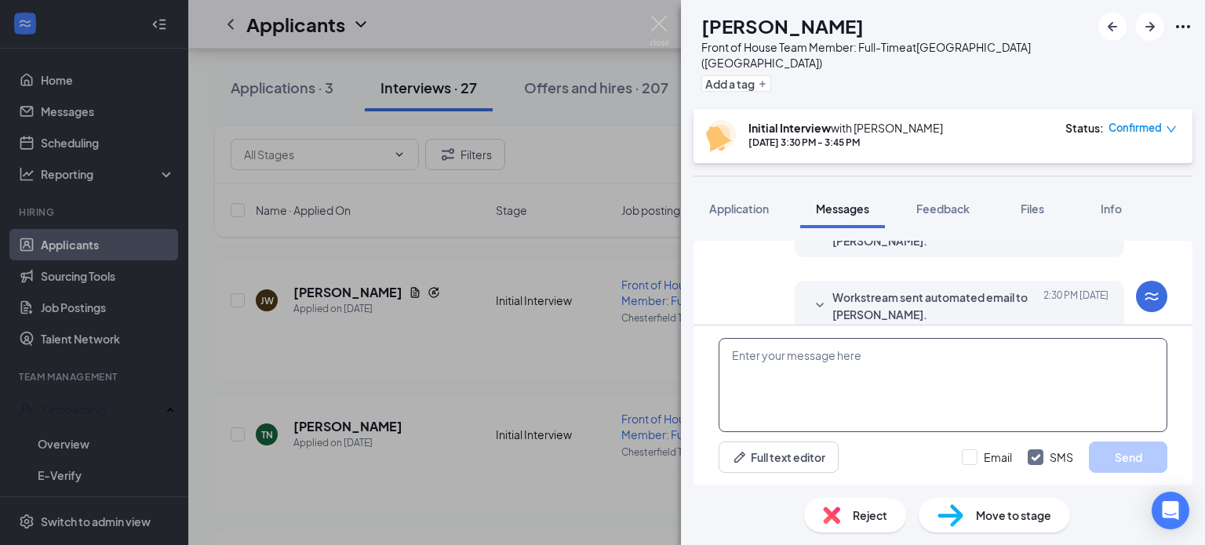
scroll to position [631, 0]
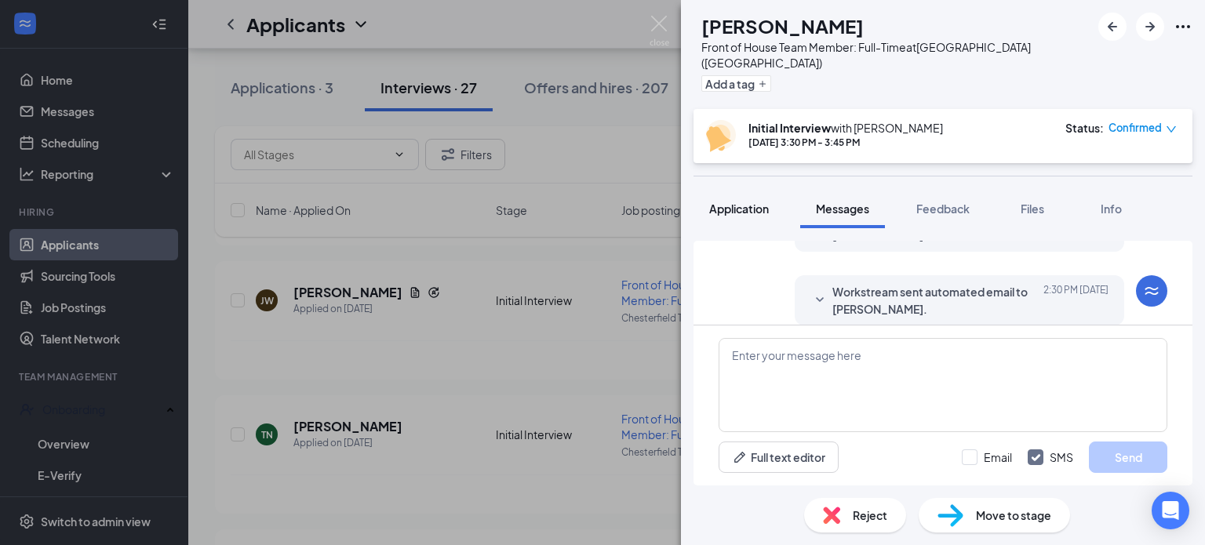
click at [751, 202] on span "Application" at bounding box center [739, 209] width 60 height 14
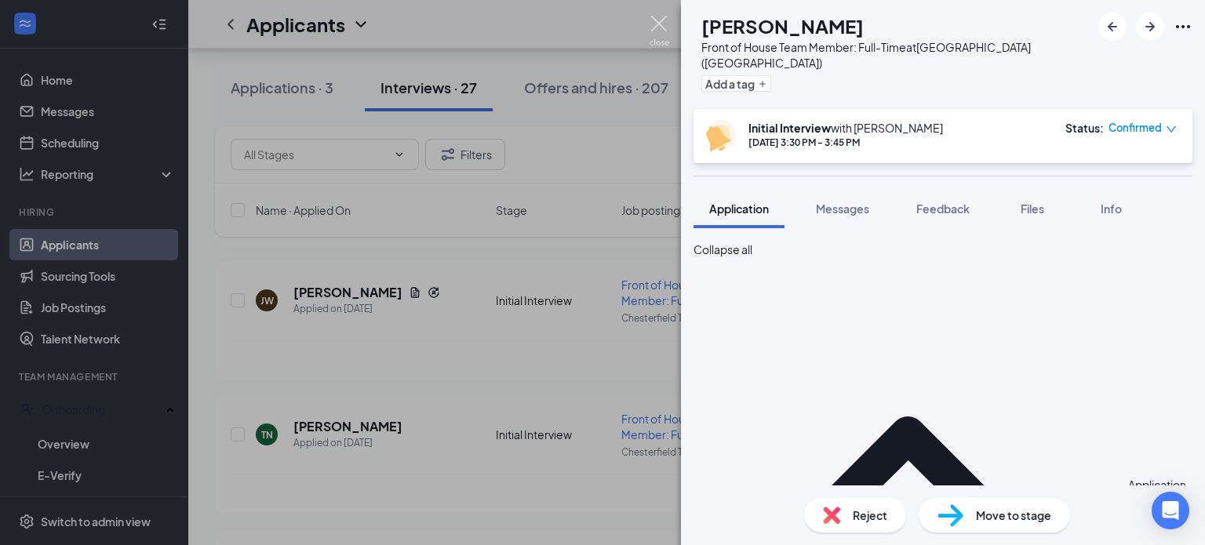
click at [657, 16] on img at bounding box center [659, 31] width 20 height 31
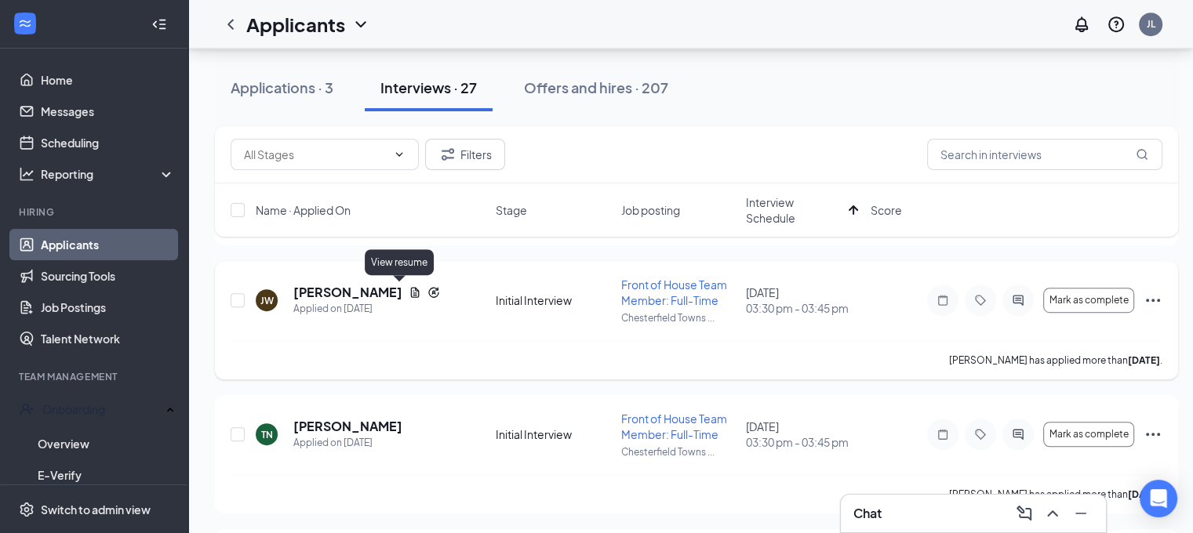
click at [411, 295] on icon "Document" at bounding box center [415, 293] width 9 height 10
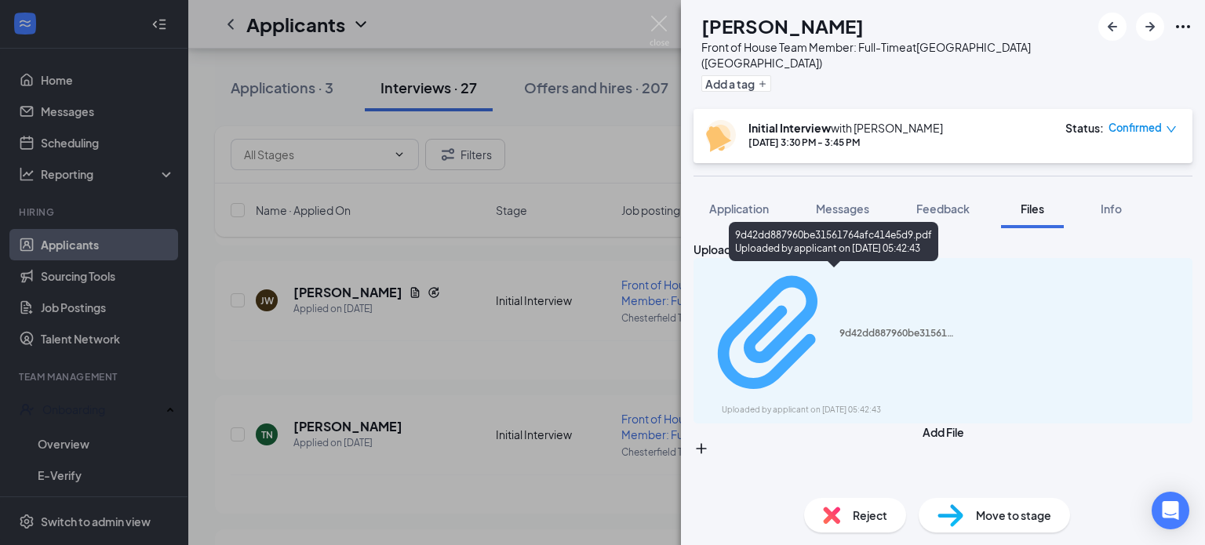
click at [860, 327] on div "9d42dd887960be31561764afc414e5d9.pdf" at bounding box center [898, 333] width 118 height 13
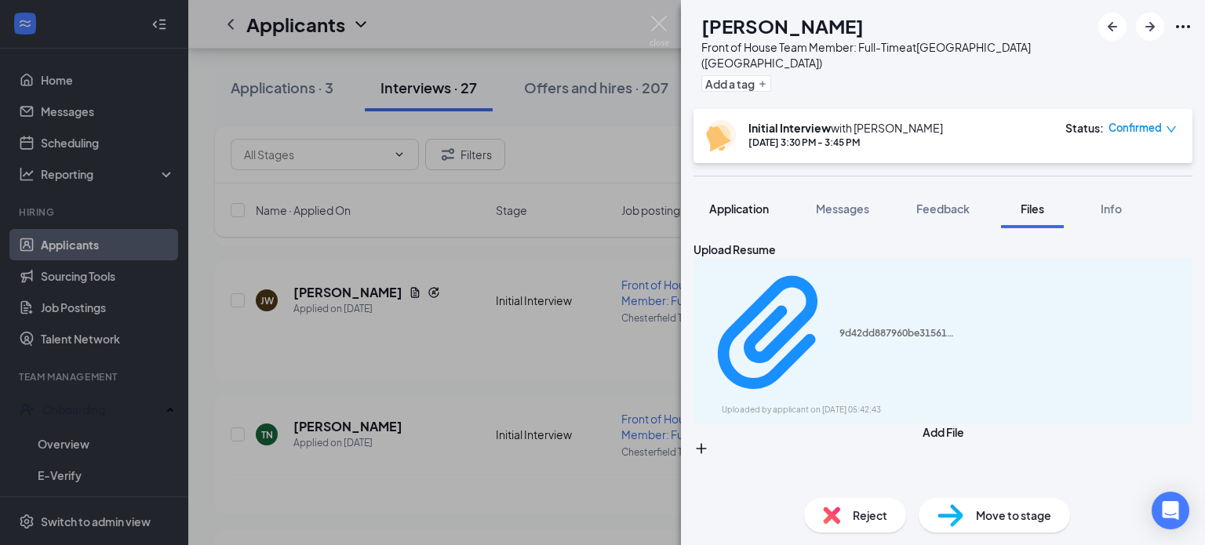
click at [751, 200] on button "Application" at bounding box center [738, 208] width 91 height 39
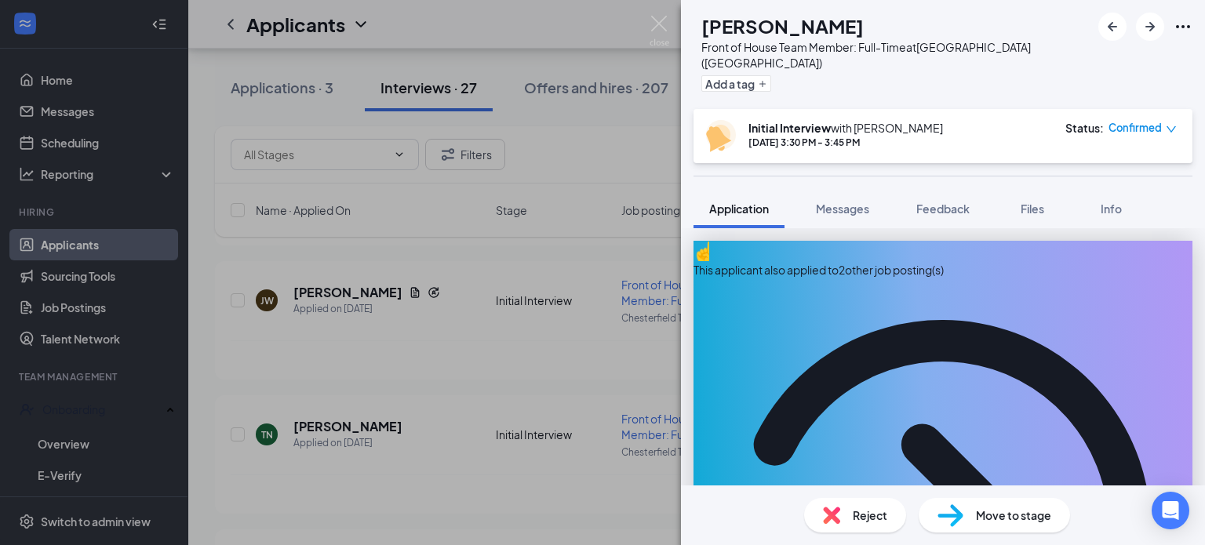
drag, startPoint x: 874, startPoint y: 247, endPoint x: 892, endPoint y: 248, distance: 18.1
click at [874, 261] on div "This applicant also applied to 2 other job posting(s)" at bounding box center [942, 269] width 499 height 17
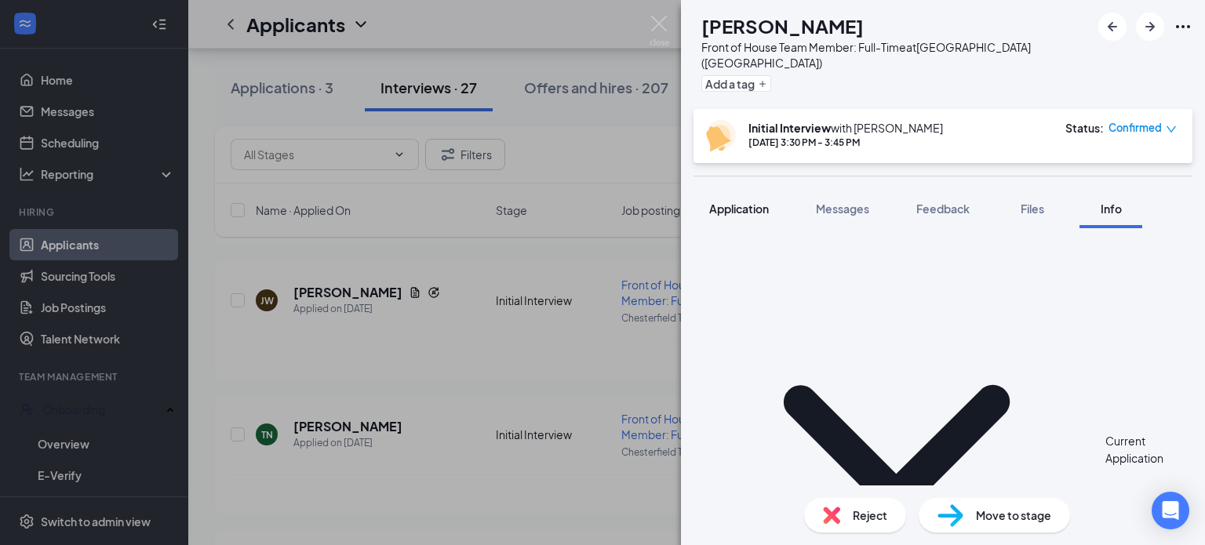
click at [737, 202] on span "Application" at bounding box center [739, 209] width 60 height 14
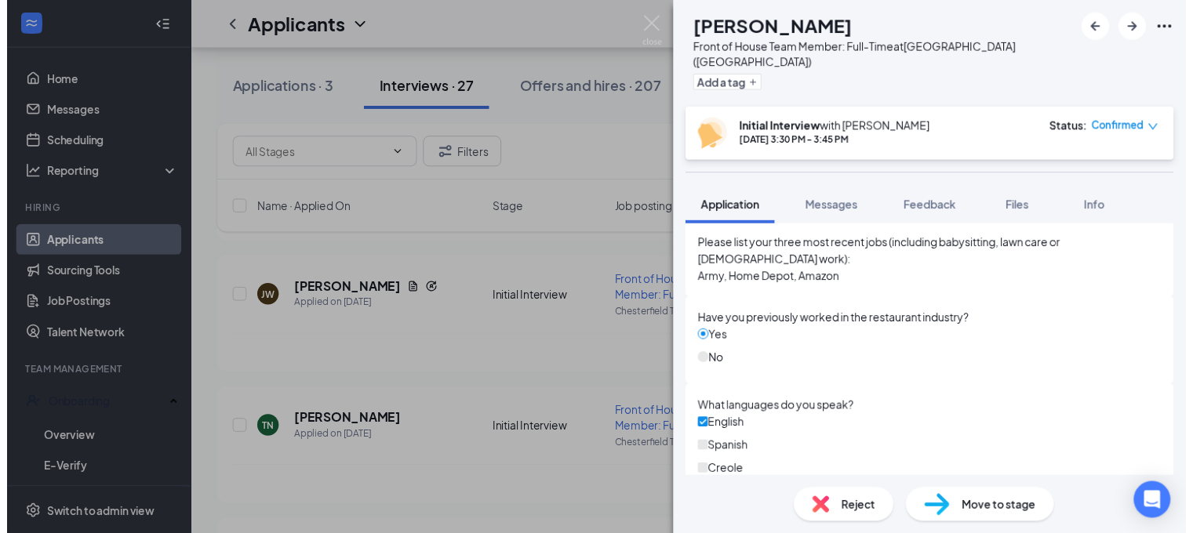
scroll to position [1471, 0]
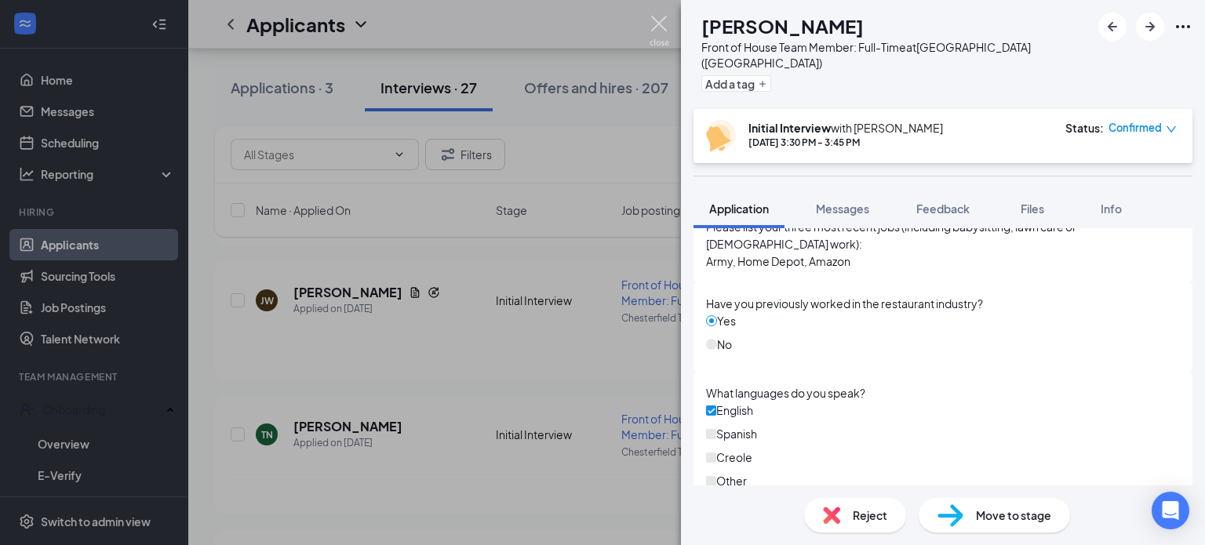
click at [662, 18] on img at bounding box center [659, 31] width 20 height 31
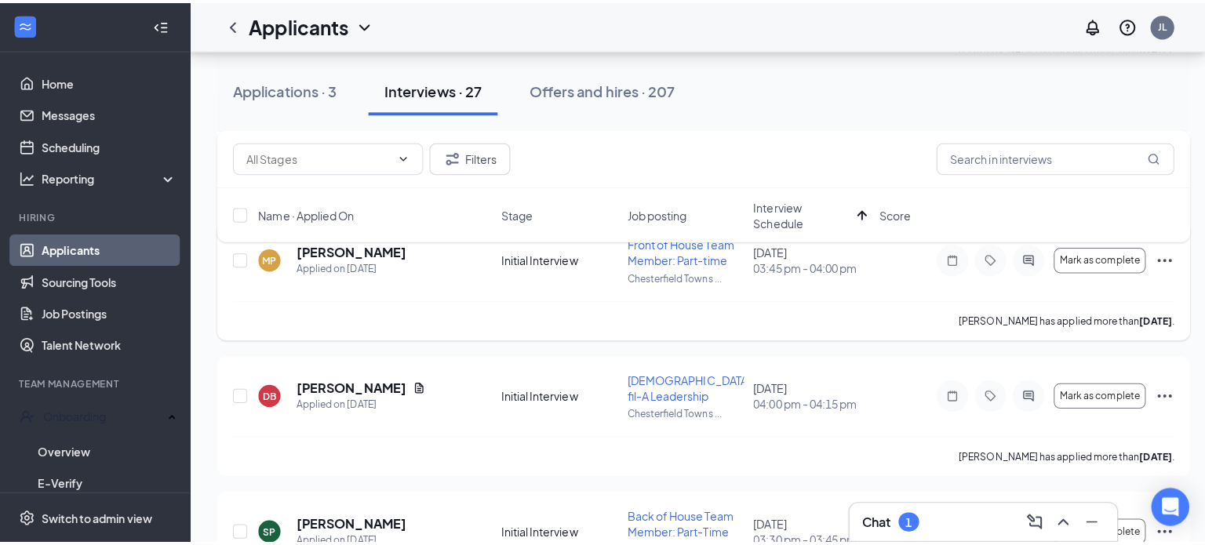
scroll to position [1098, 0]
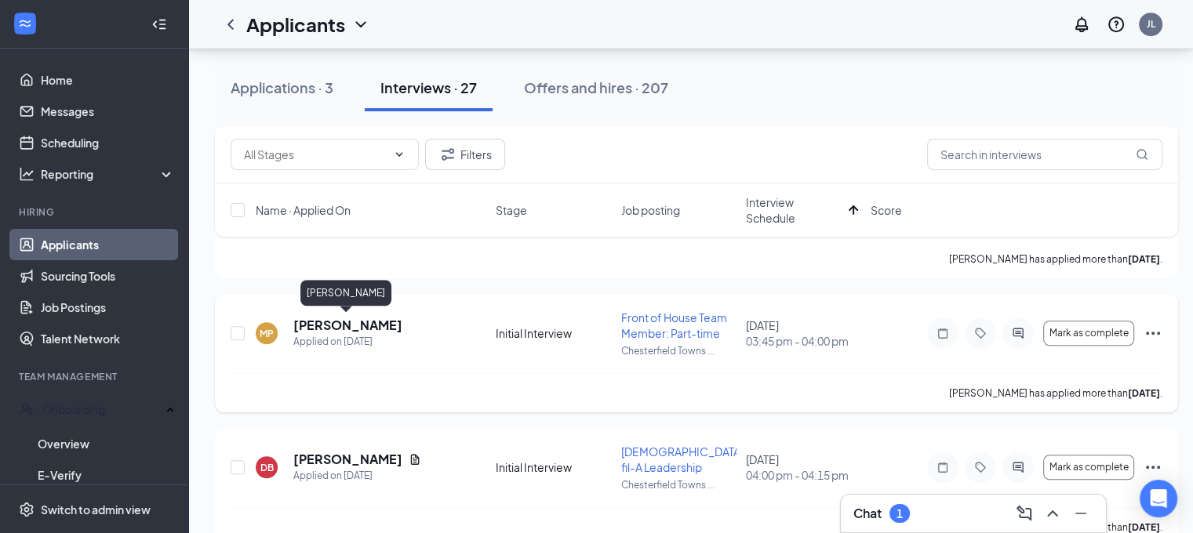
click at [378, 324] on h5 "Malachi Pendell" at bounding box center [347, 325] width 109 height 17
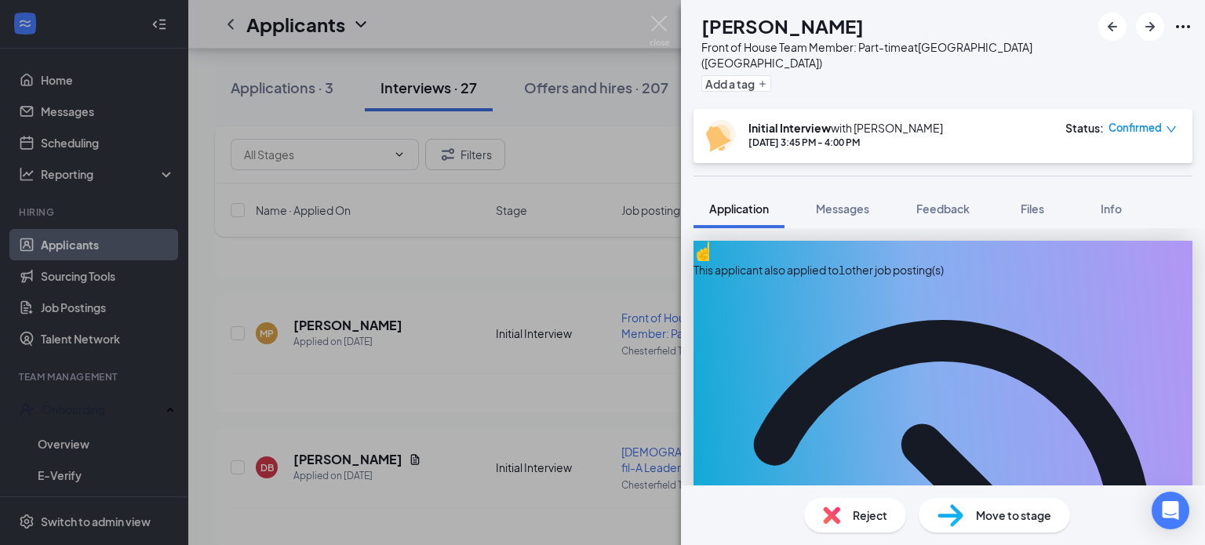
click at [816, 261] on div "This applicant also applied to 1 other job posting(s)" at bounding box center [942, 269] width 499 height 17
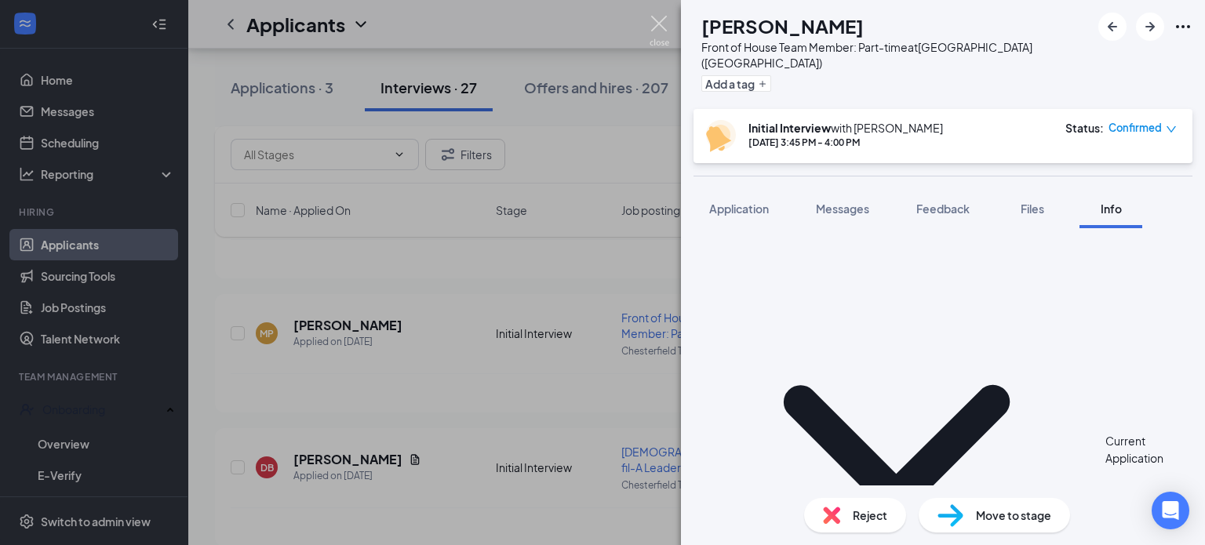
click at [657, 20] on img at bounding box center [659, 31] width 20 height 31
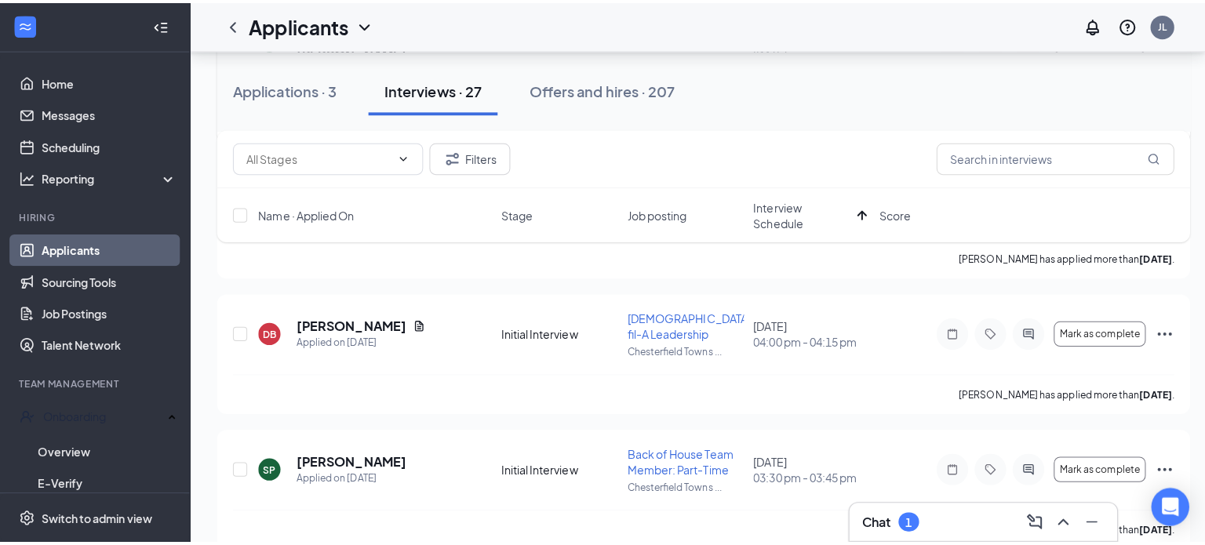
scroll to position [1255, 0]
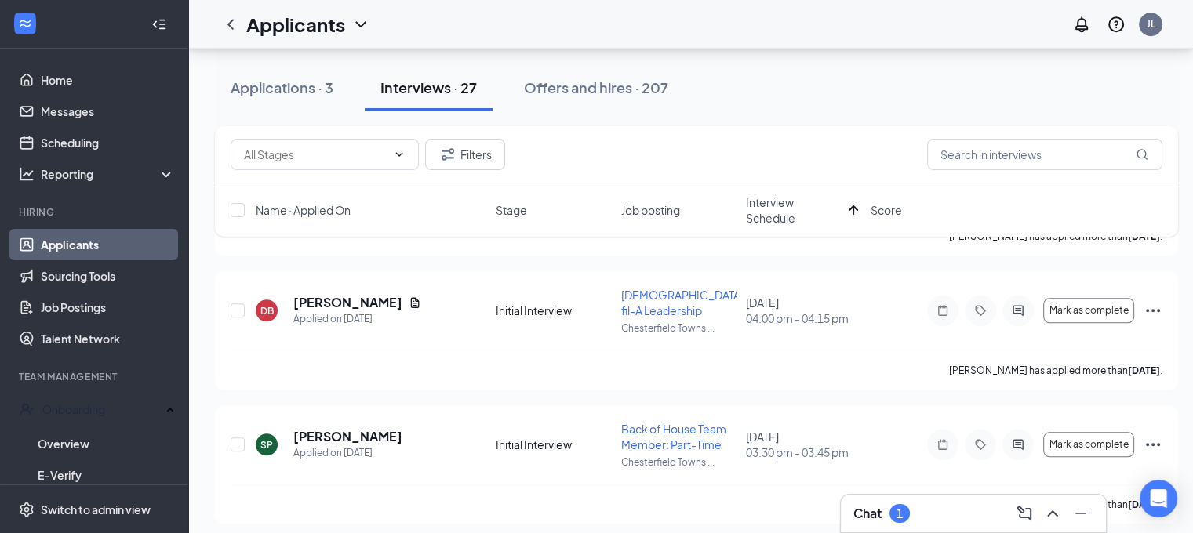
click at [942, 512] on div "Chat 1" at bounding box center [973, 513] width 240 height 25
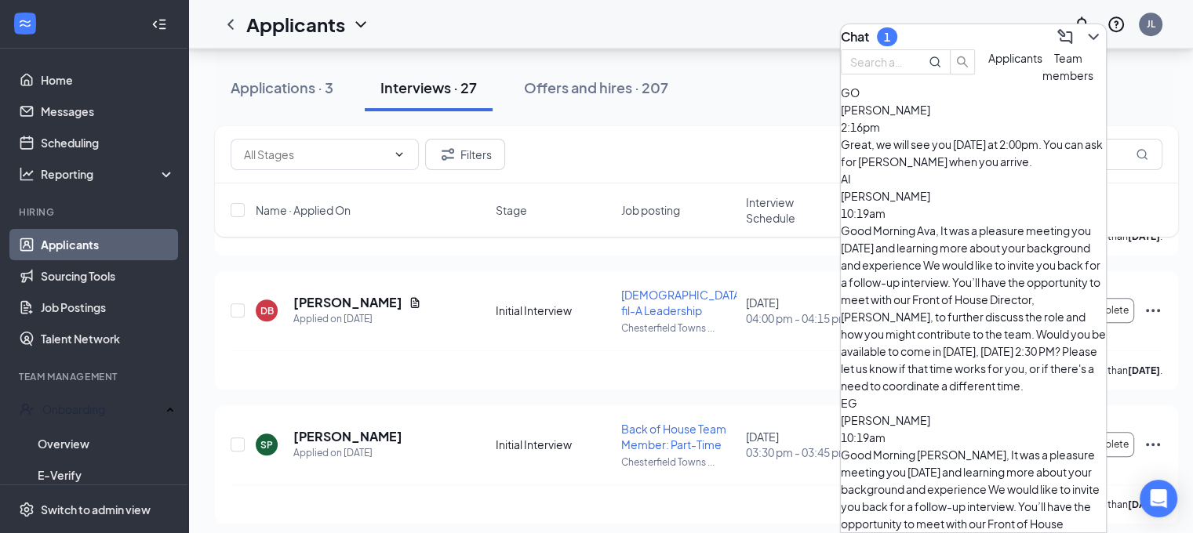
click at [1042, 84] on div "Team members" at bounding box center [1067, 66] width 51 height 35
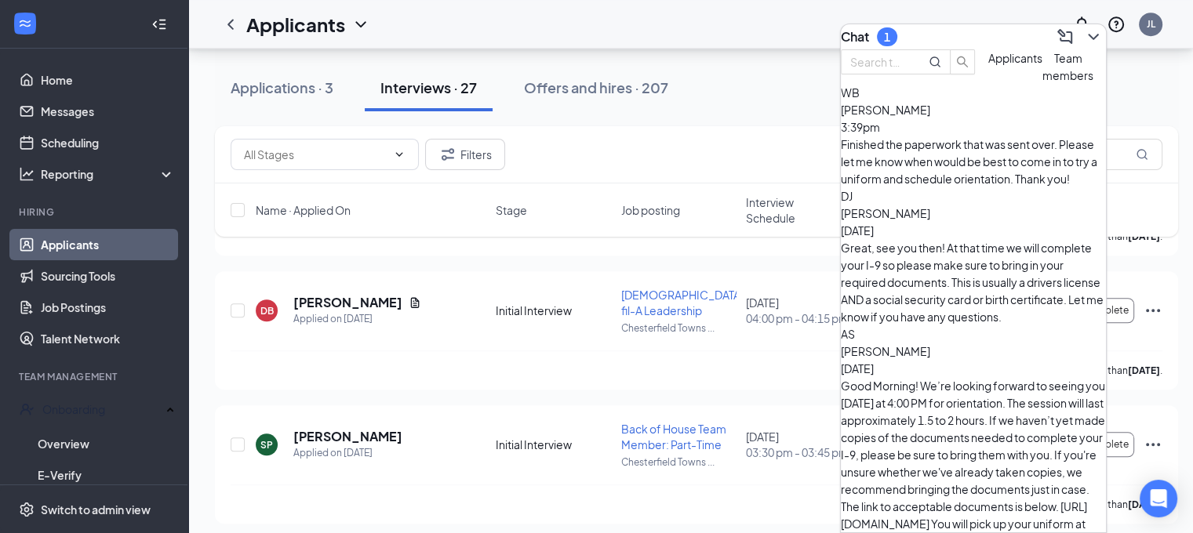
click at [958, 176] on div "Finished the paperwork that was sent over. Please let me know when would be bes…" at bounding box center [973, 162] width 265 height 52
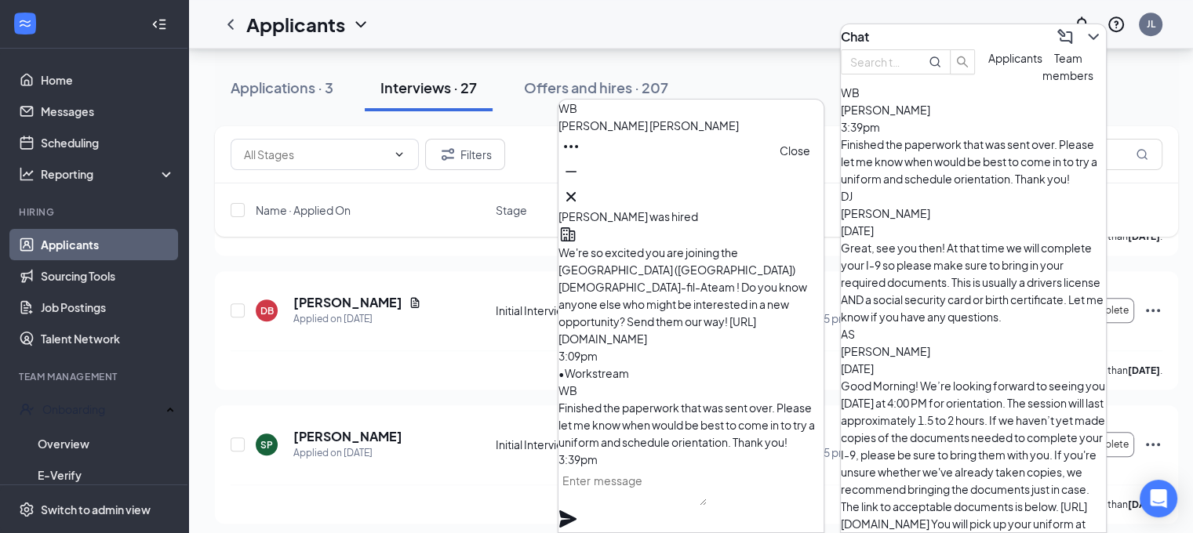
click at [580, 187] on icon "Cross" at bounding box center [571, 196] width 19 height 19
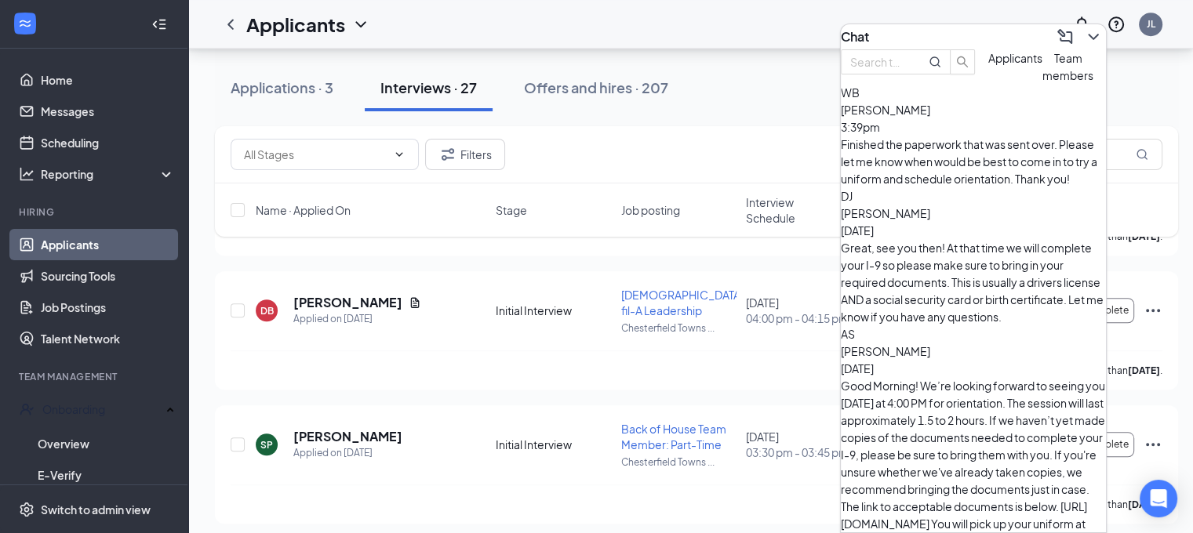
click at [1088, 34] on icon "ChevronDown" at bounding box center [1093, 37] width 10 height 6
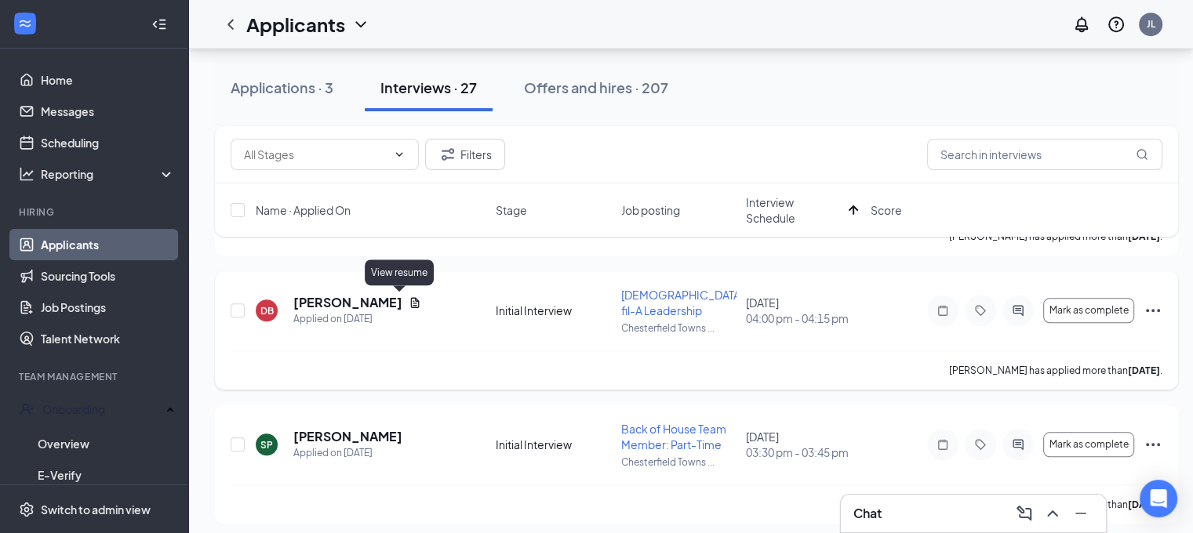
click at [409, 300] on icon "Document" at bounding box center [415, 302] width 13 height 13
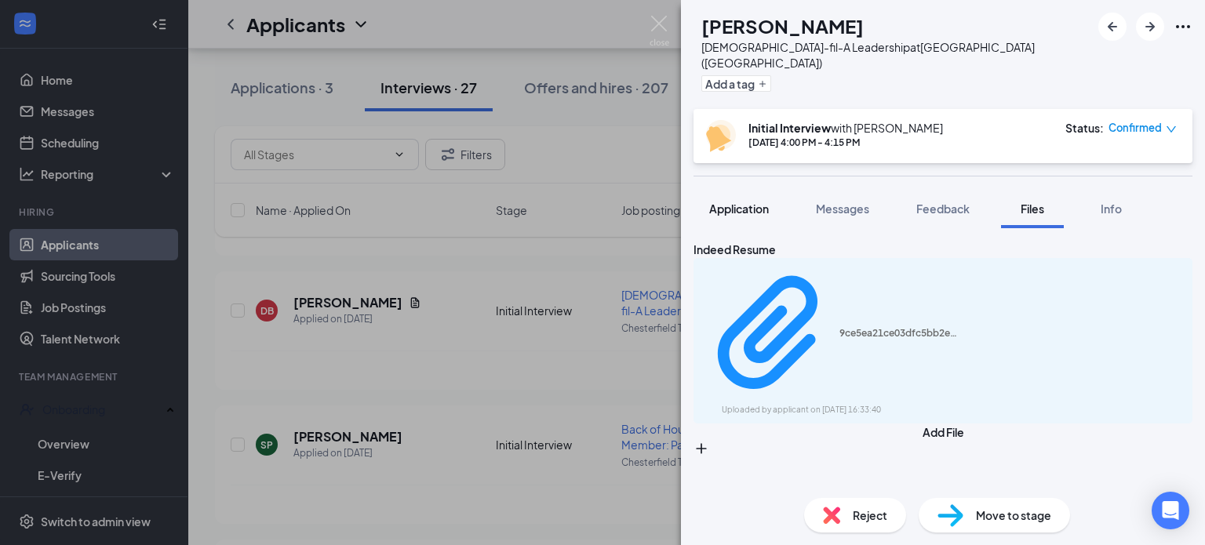
click at [745, 202] on span "Application" at bounding box center [739, 209] width 60 height 14
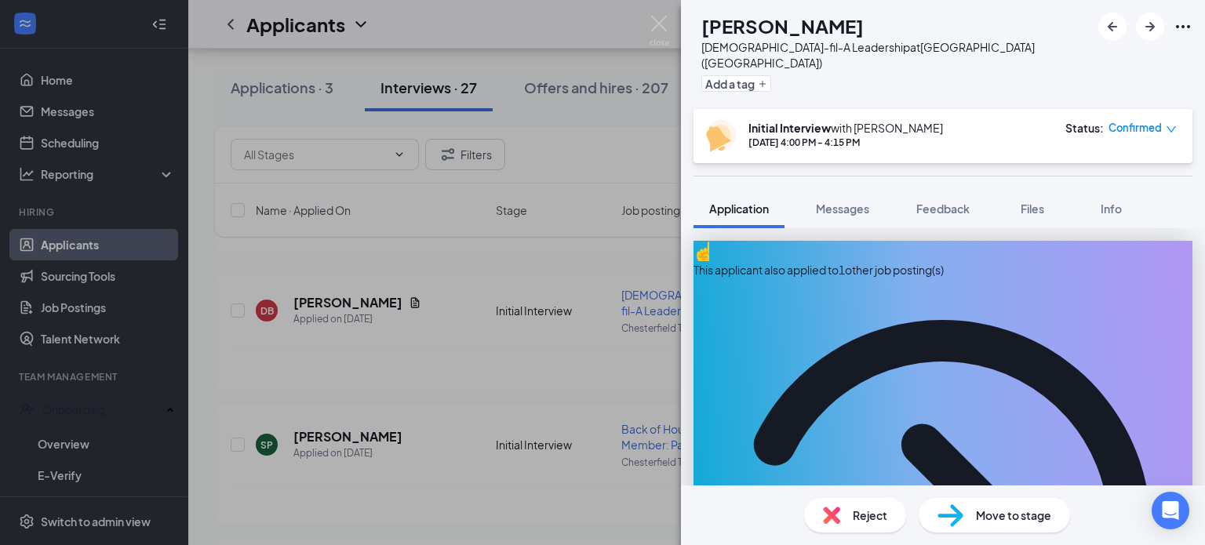
click at [861, 261] on div "This applicant also applied to 1 other job posting(s)" at bounding box center [942, 269] width 499 height 17
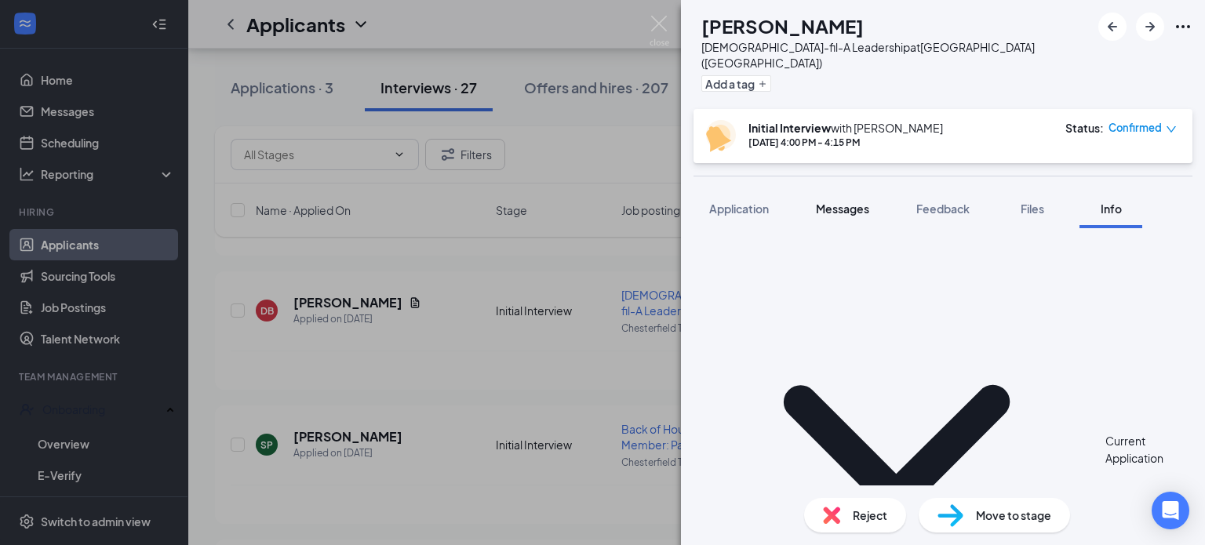
click at [861, 202] on span "Messages" at bounding box center [842, 209] width 53 height 14
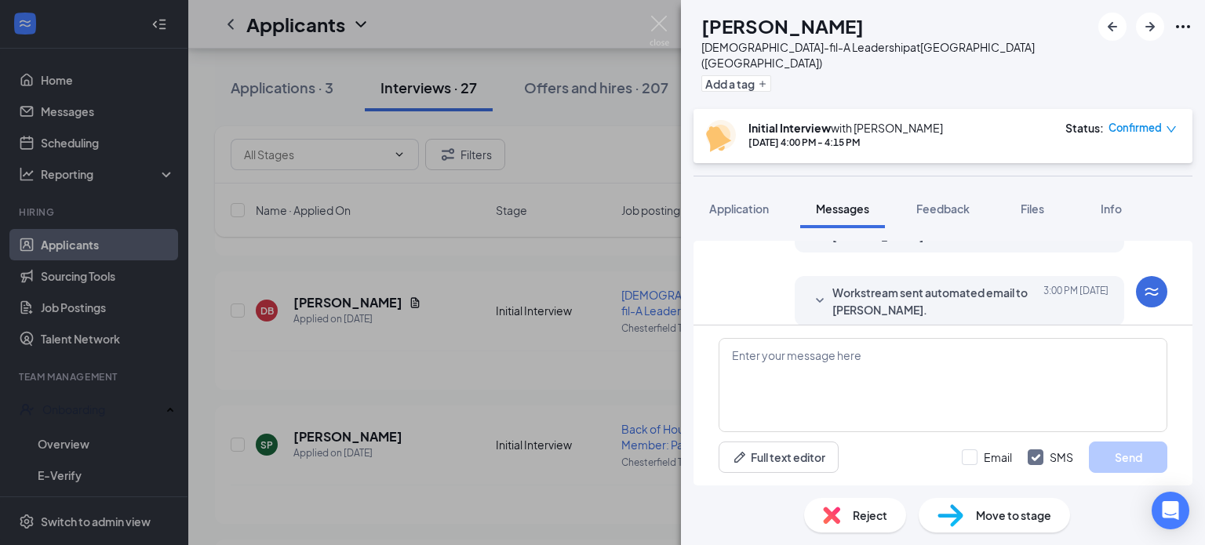
scroll to position [659, 0]
click at [735, 202] on span "Application" at bounding box center [739, 209] width 60 height 14
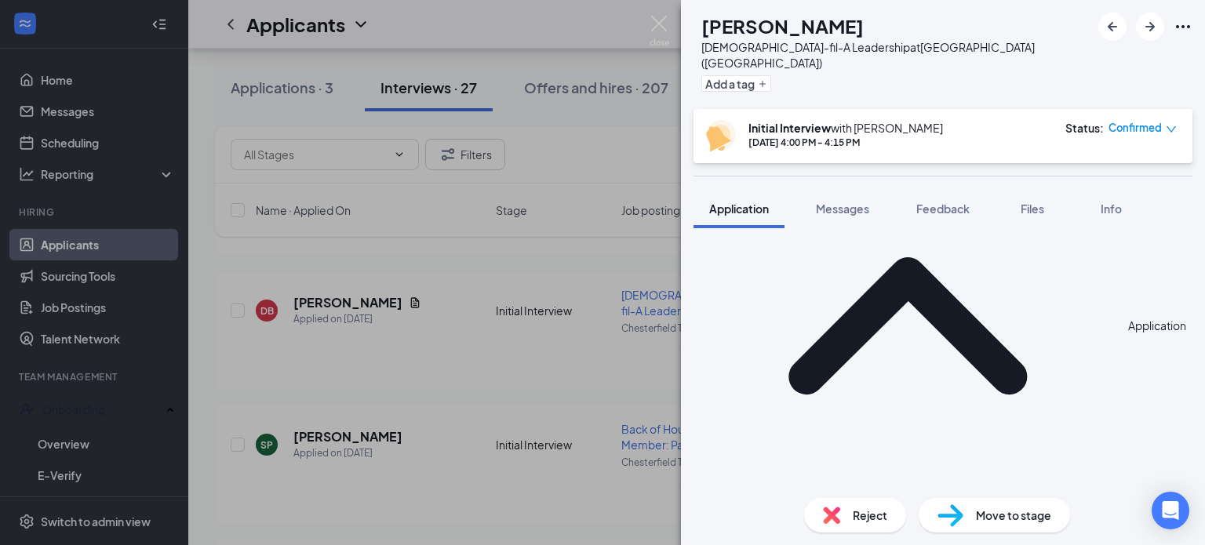
scroll to position [706, 0]
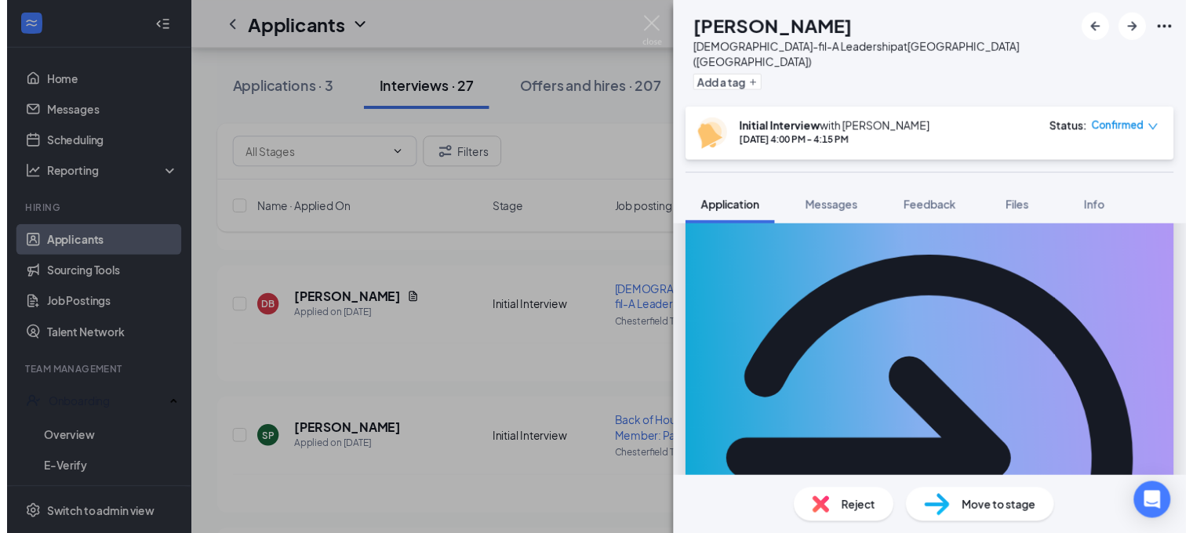
scroll to position [0, 0]
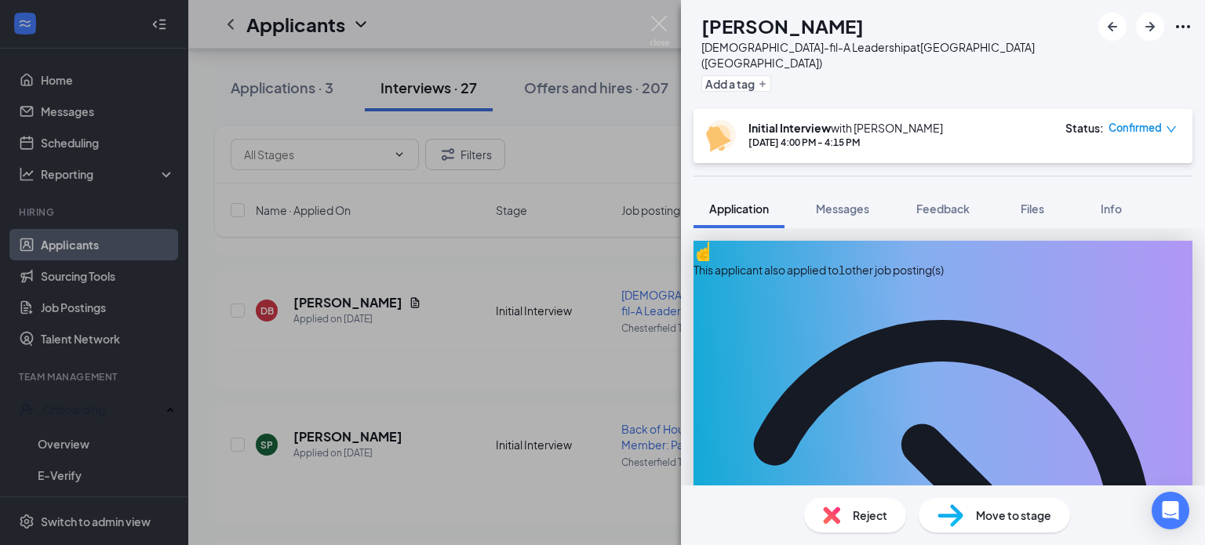
click at [833, 261] on div "This applicant also applied to 1 other job posting(s)" at bounding box center [942, 269] width 499 height 17
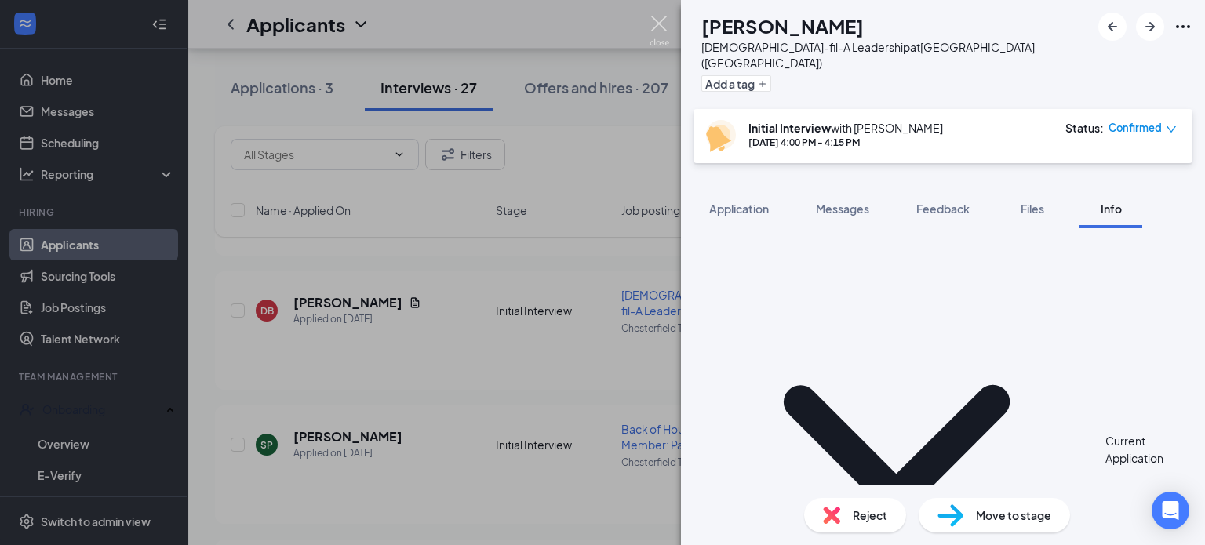
click at [659, 25] on img at bounding box center [659, 31] width 20 height 31
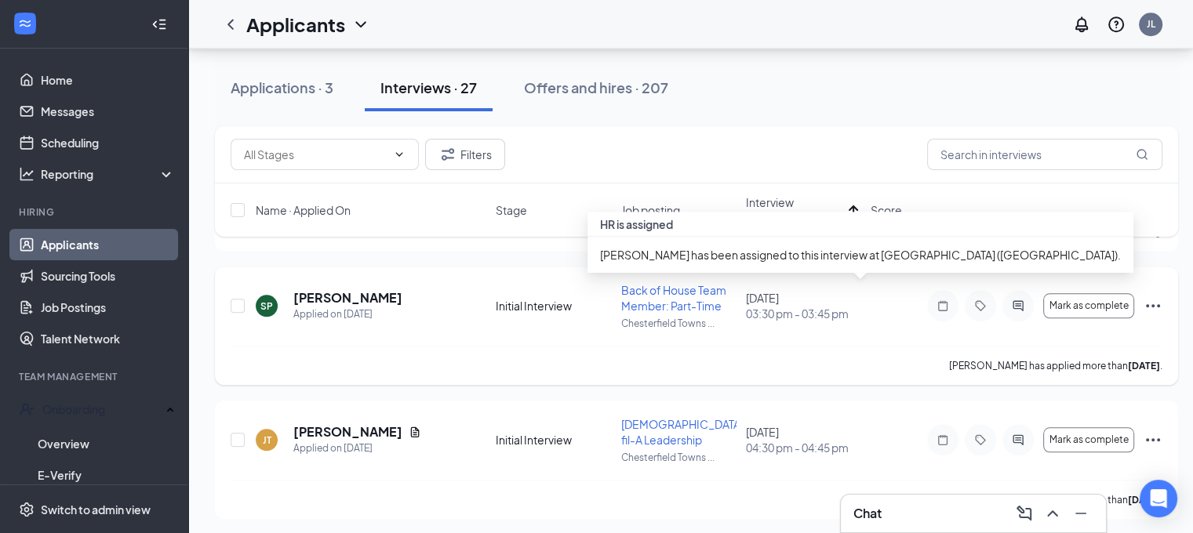
scroll to position [1412, 0]
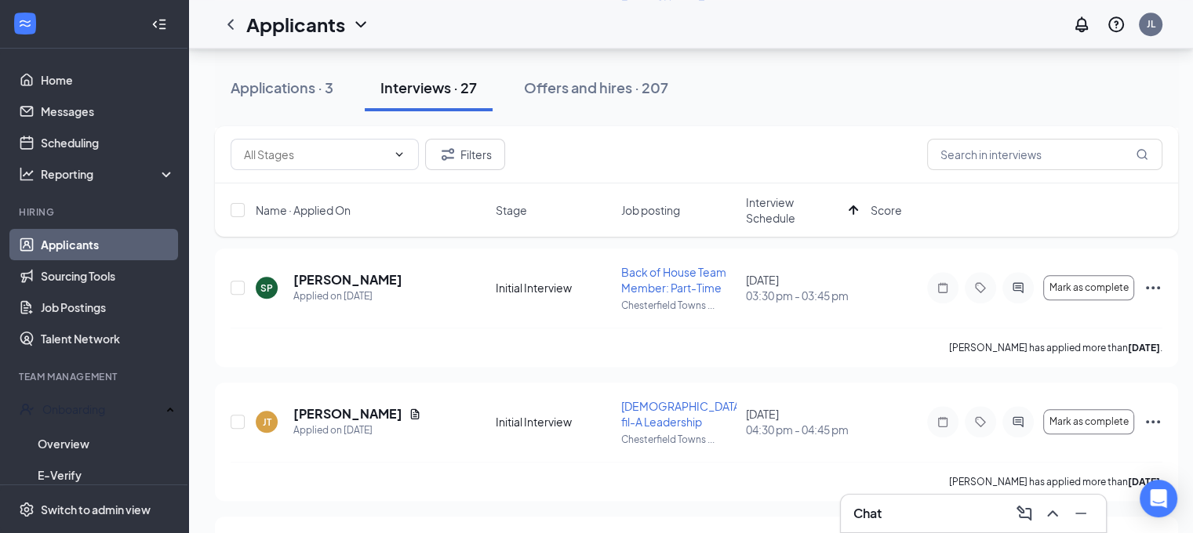
click at [841, 84] on div "Applications · 3 Interviews · 27 Offers and hires · 207" at bounding box center [696, 87] width 963 height 47
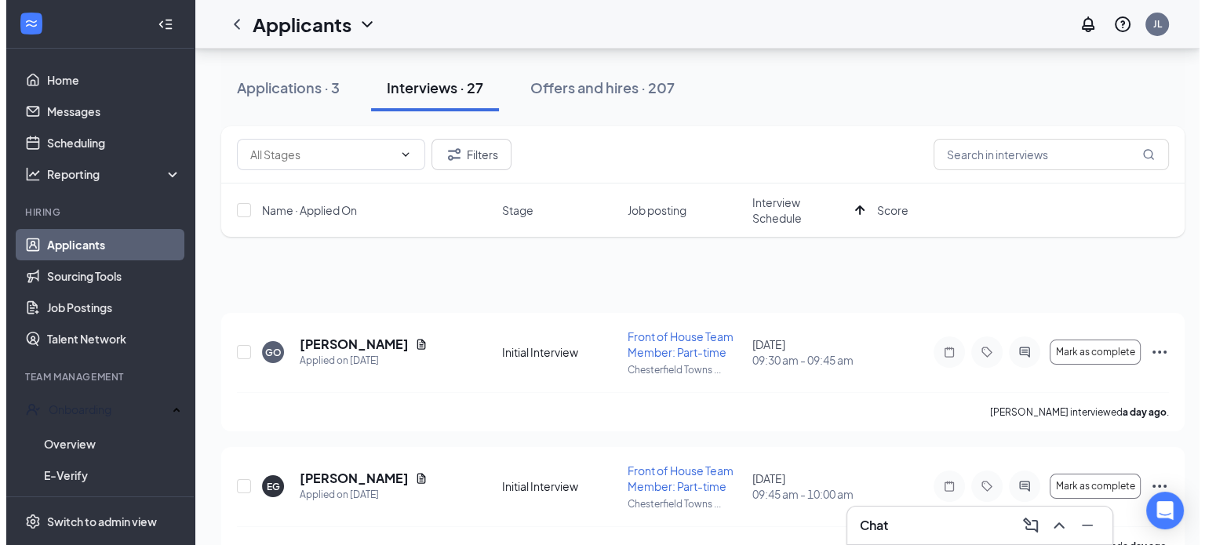
scroll to position [0, 0]
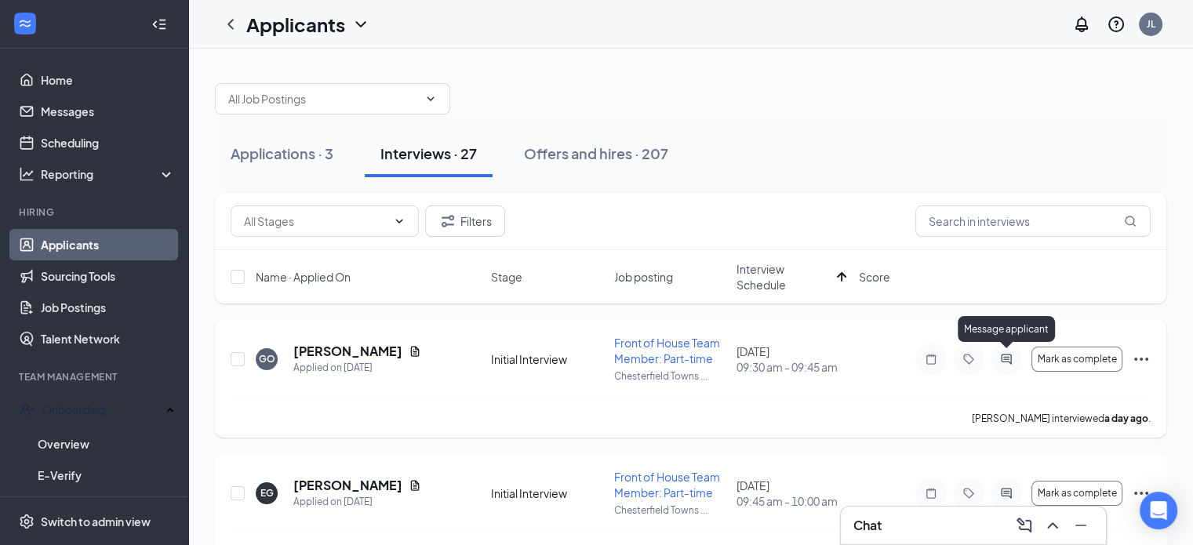
click at [1003, 363] on icon "ActiveChat" at bounding box center [1006, 359] width 19 height 13
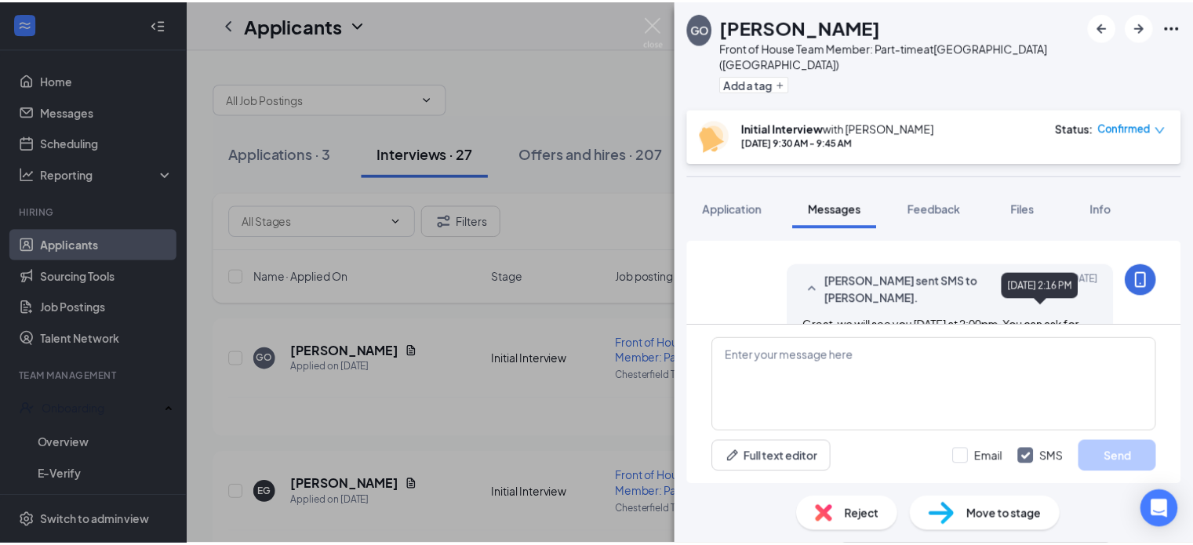
scroll to position [985, 0]
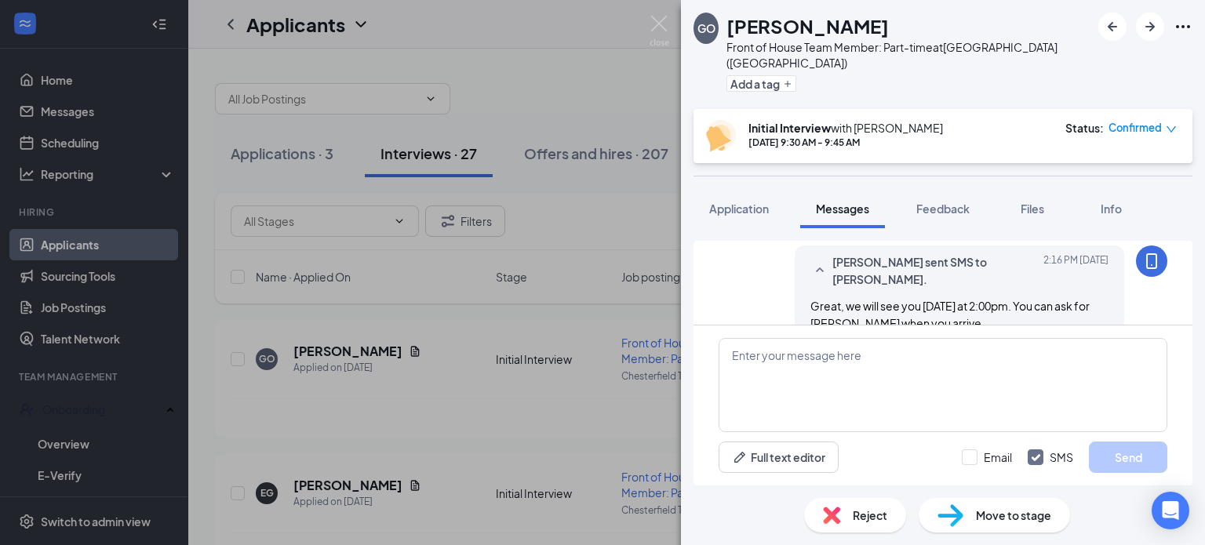
click at [654, 21] on img at bounding box center [659, 31] width 20 height 31
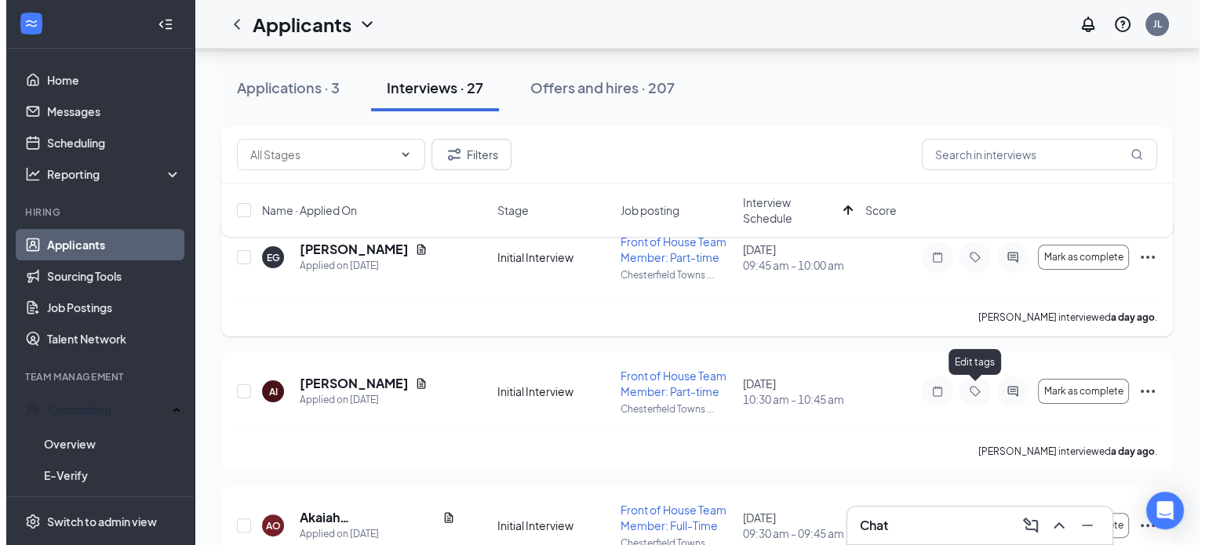
scroll to position [157, 0]
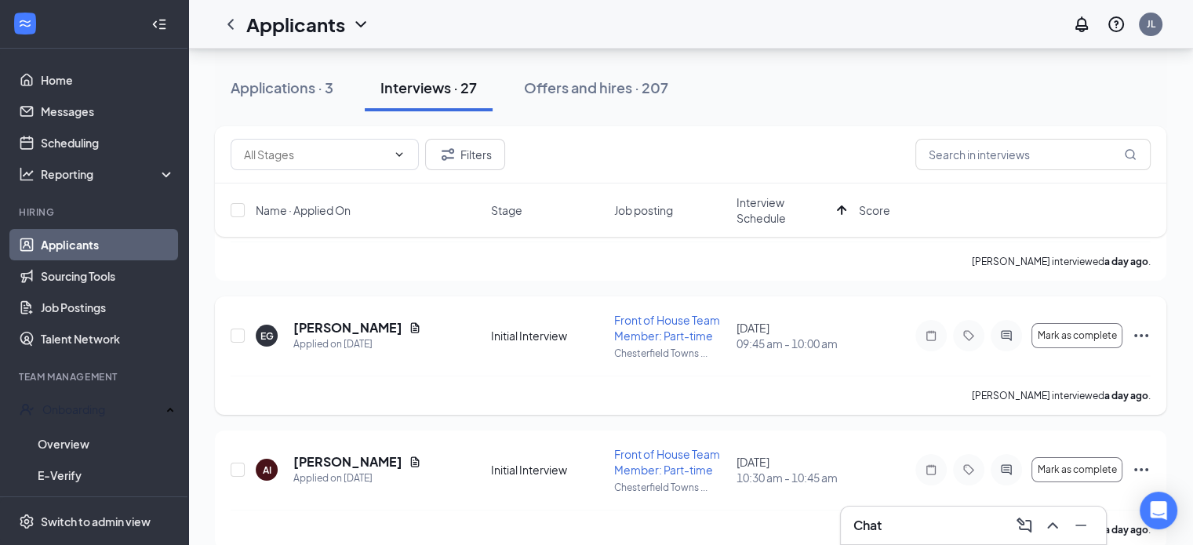
click at [1008, 344] on div at bounding box center [1006, 335] width 31 height 31
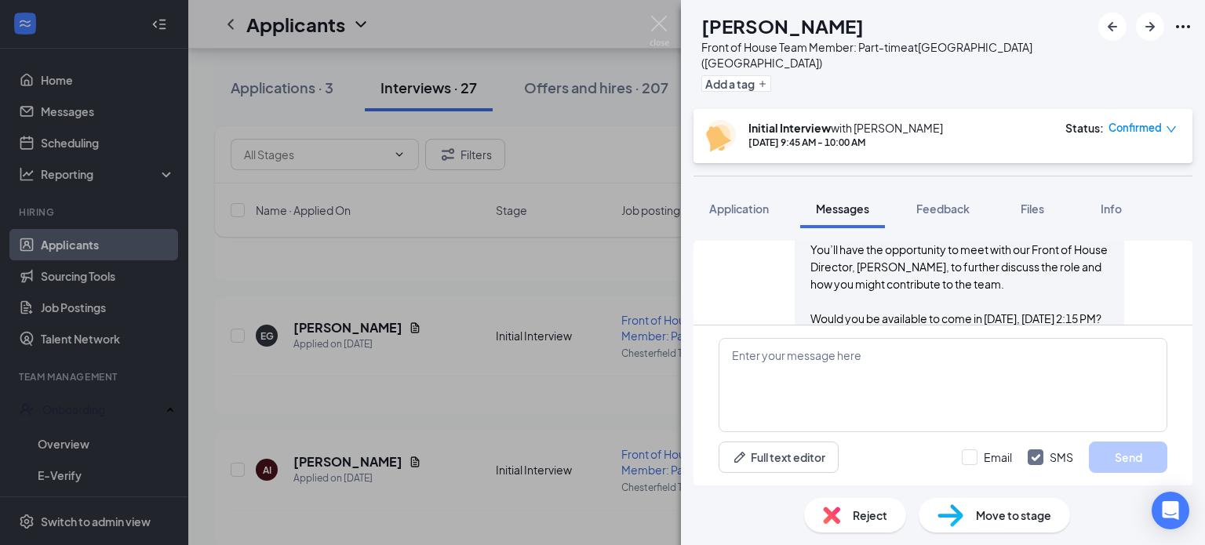
scroll to position [833, 0]
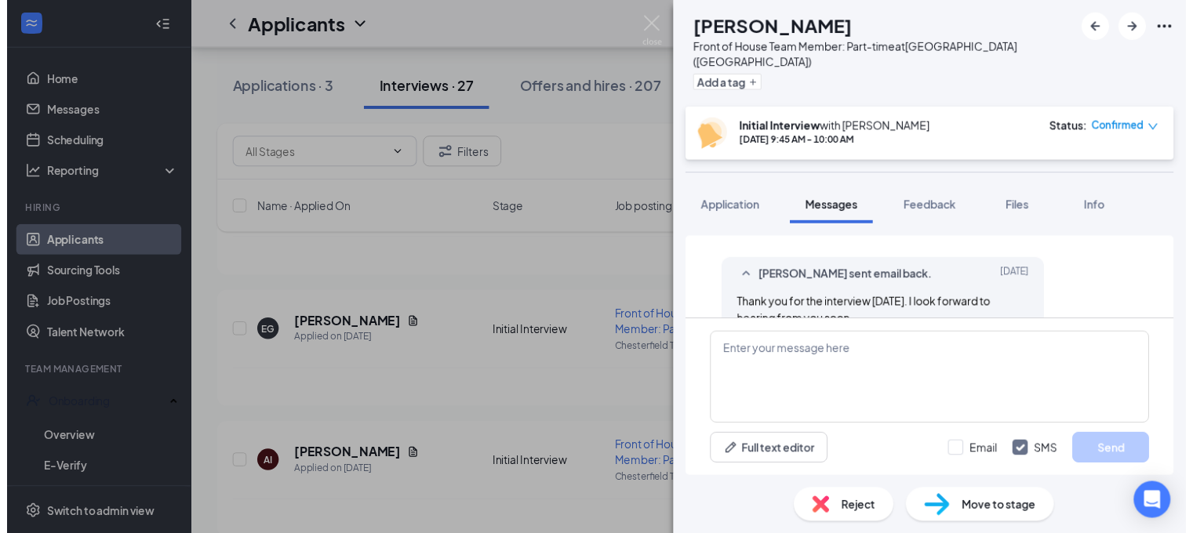
scroll to position [676, 0]
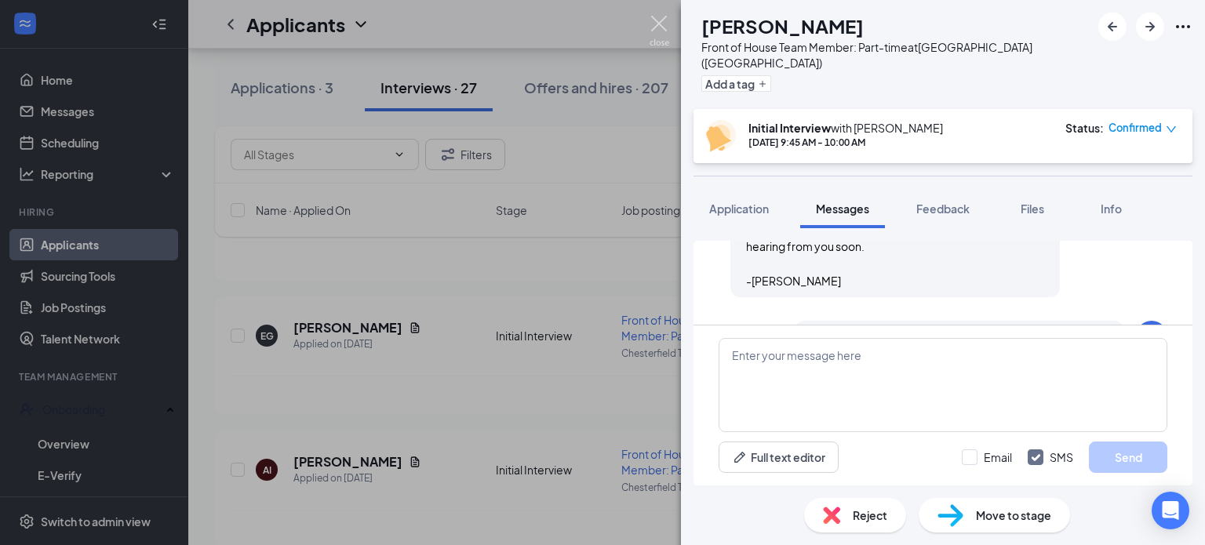
click at [658, 42] on img at bounding box center [659, 31] width 20 height 31
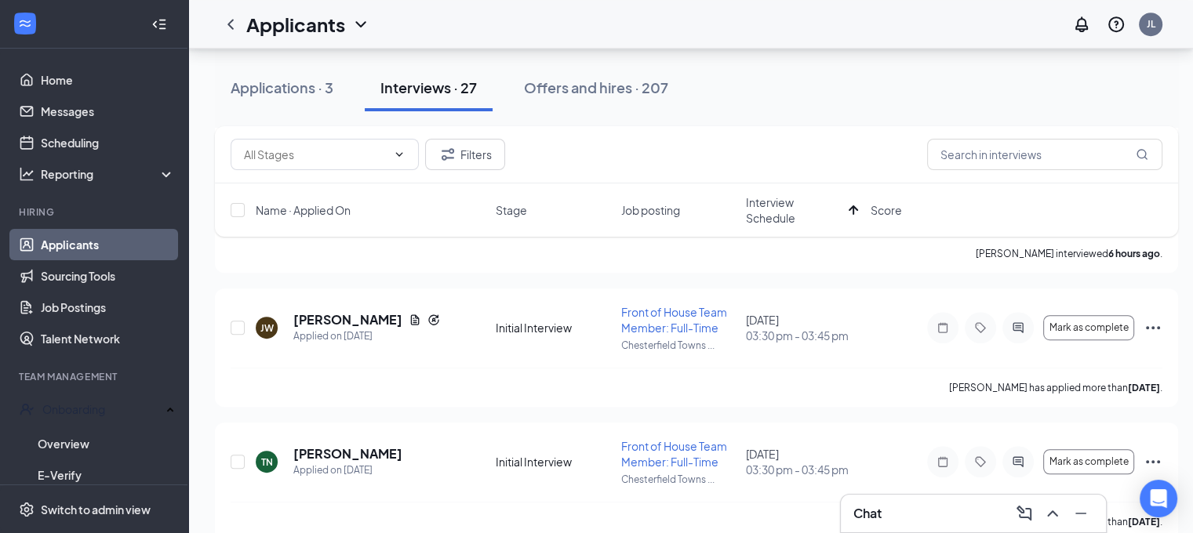
scroll to position [863, 0]
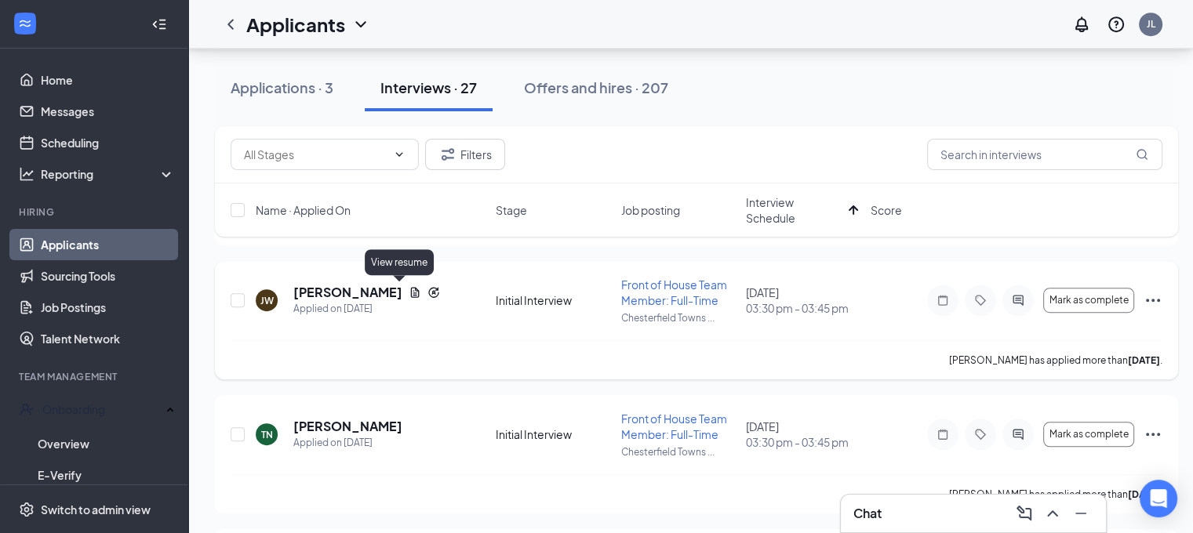
click at [411, 289] on icon "Document" at bounding box center [415, 293] width 9 height 10
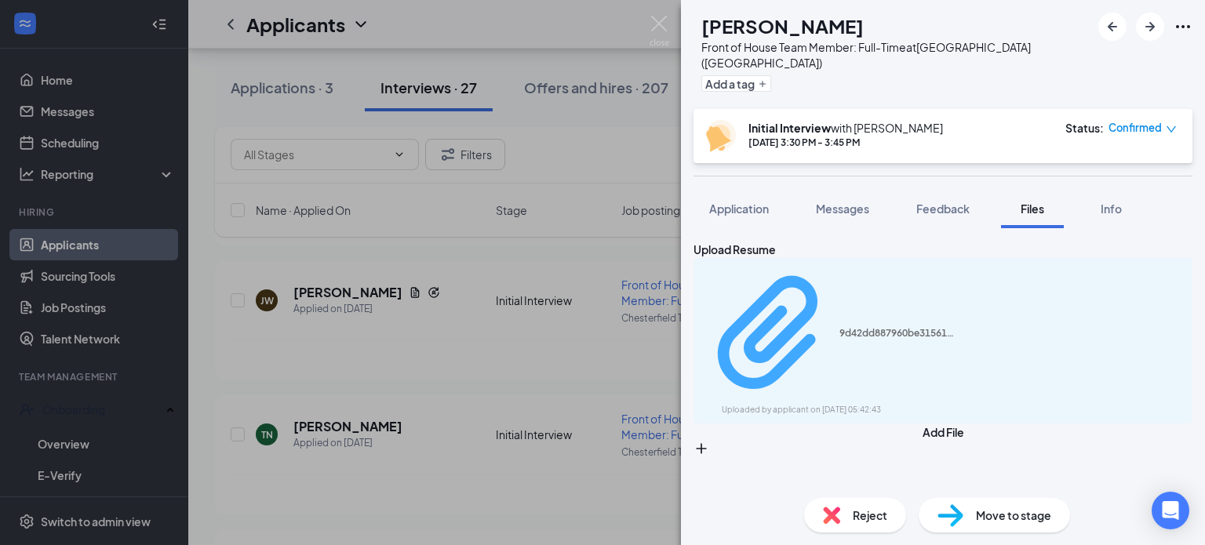
click at [839, 327] on div "9d42dd887960be31561764afc414e5d9.pdf" at bounding box center [898, 333] width 118 height 13
click at [653, 28] on img at bounding box center [659, 31] width 20 height 31
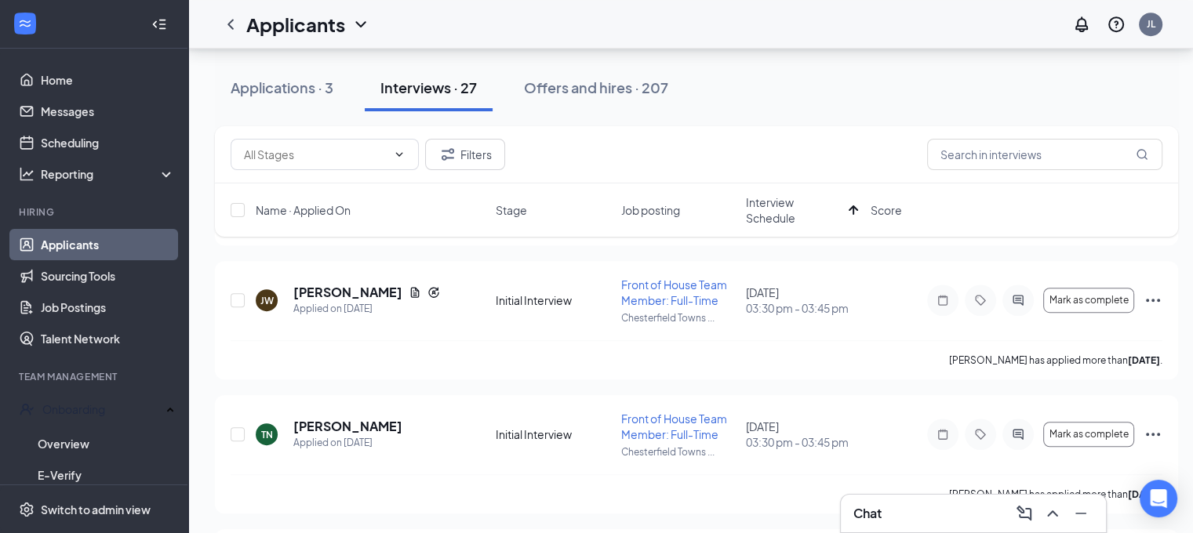
click at [935, 527] on div "Chat" at bounding box center [973, 514] width 265 height 38
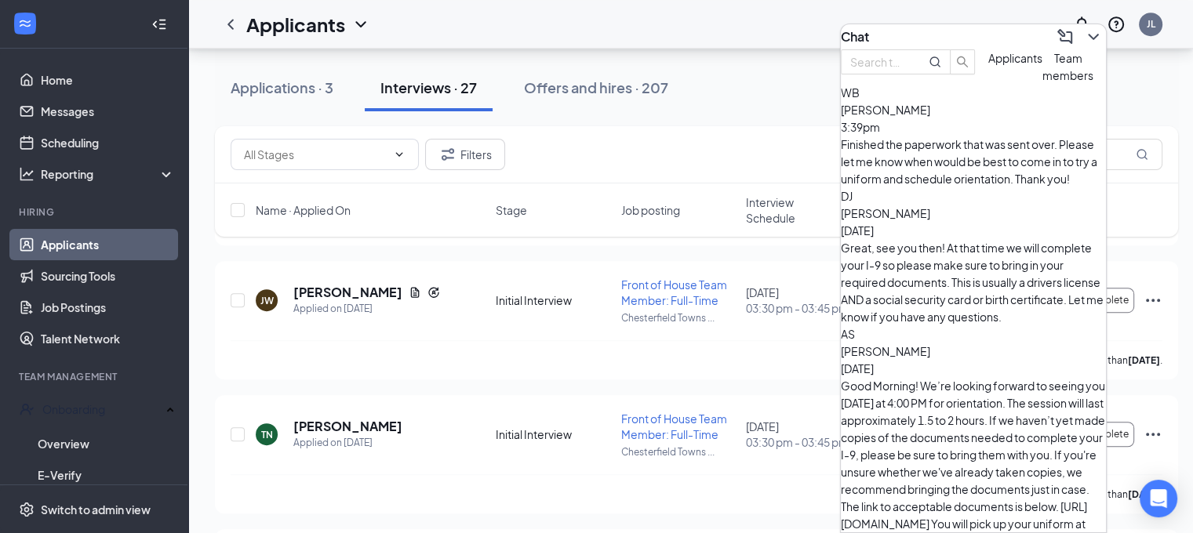
click at [966, 239] on div "Great, see you then! At that time we will complete your I-9 so please make sure…" at bounding box center [973, 282] width 265 height 86
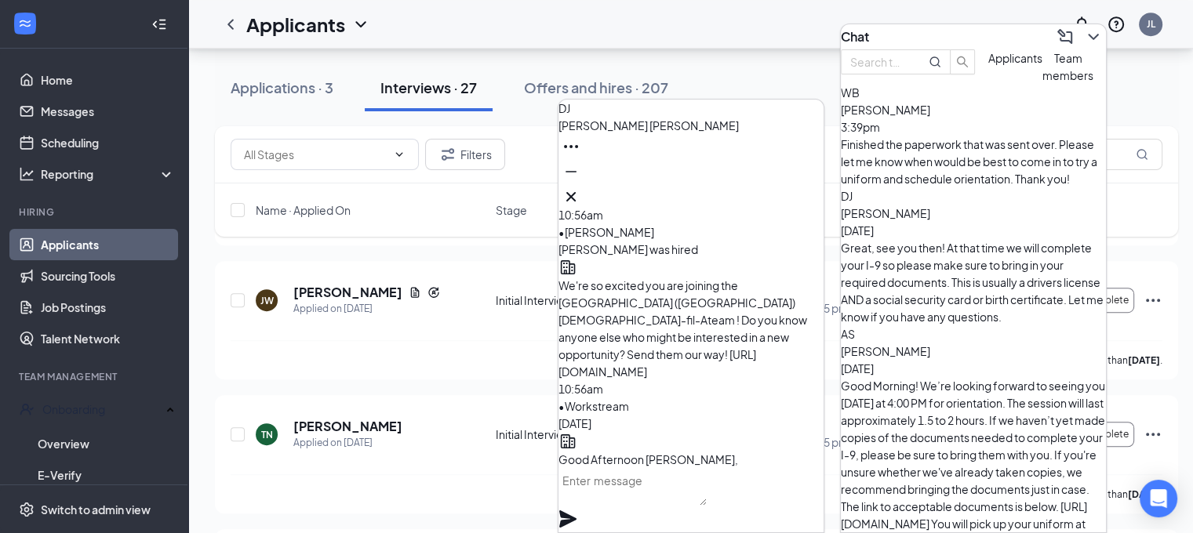
scroll to position [-314, 0]
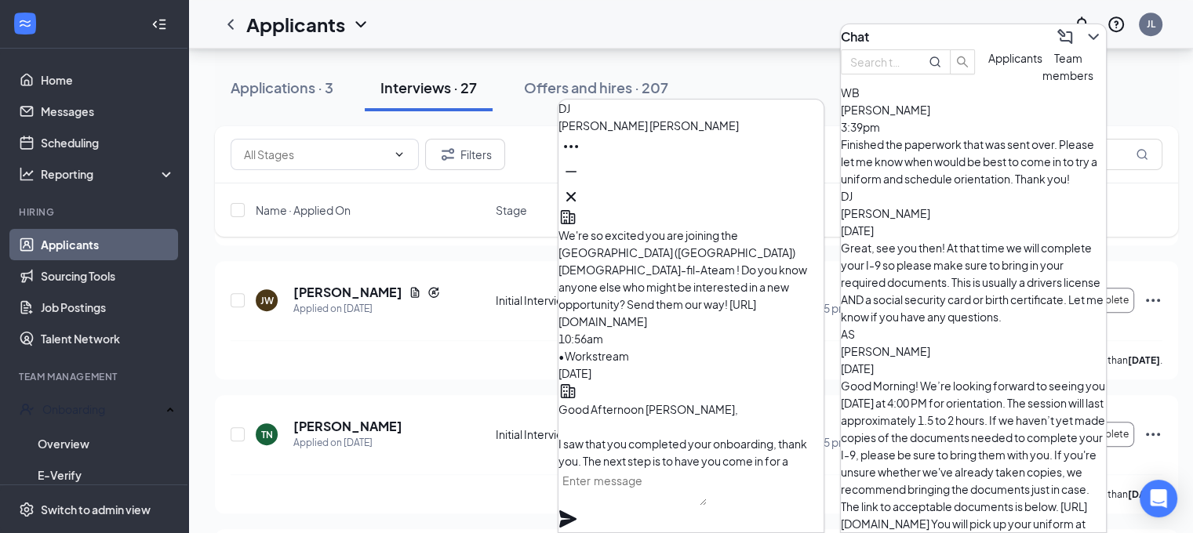
drag, startPoint x: 599, startPoint y: 278, endPoint x: 755, endPoint y: 416, distance: 208.9
click at [755, 416] on p "Good Afternoon Daniel, I saw that you completed your onboarding, thank you. The…" at bounding box center [690, 461] width 265 height 121
copy span "Good Afternoon Daniel, I saw that you completed your onboarding, thank you. The…"
click at [580, 195] on icon "Cross" at bounding box center [571, 196] width 19 height 19
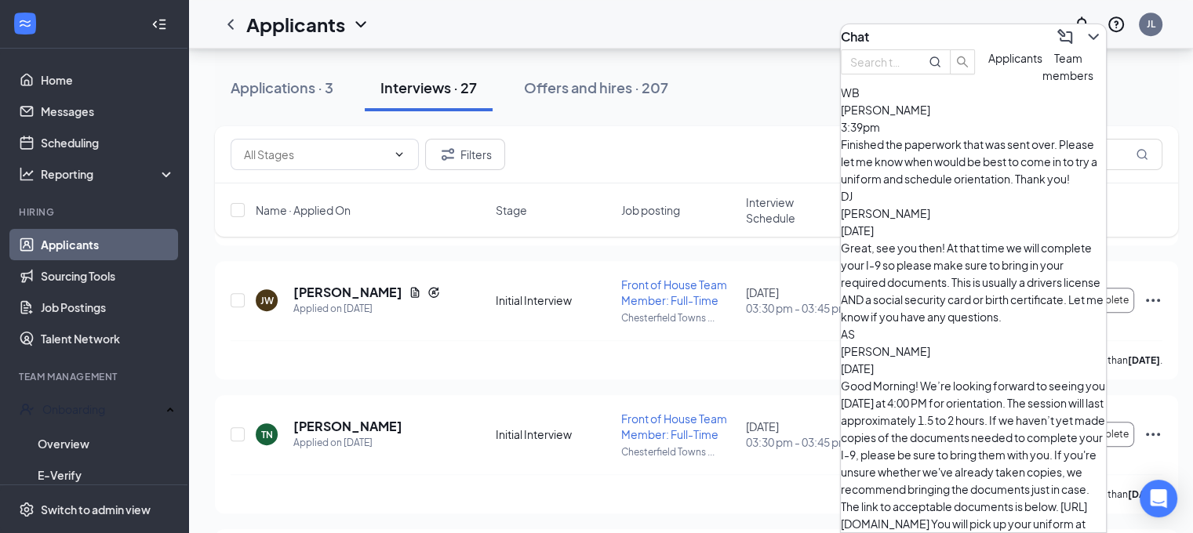
click at [954, 175] on div "Finished the paperwork that was sent over. Please let me know when would be bes…" at bounding box center [973, 162] width 265 height 52
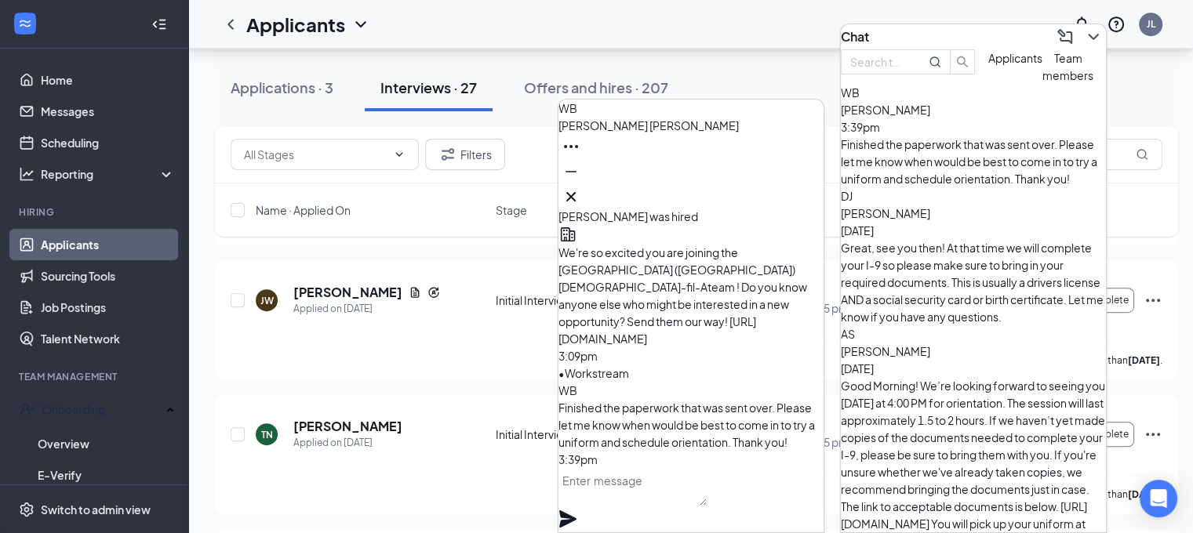
click at [663, 506] on textarea at bounding box center [632, 487] width 148 height 38
paste textarea "Good Afternoon Daniel, I saw that you completed your onboarding, thank you. The…"
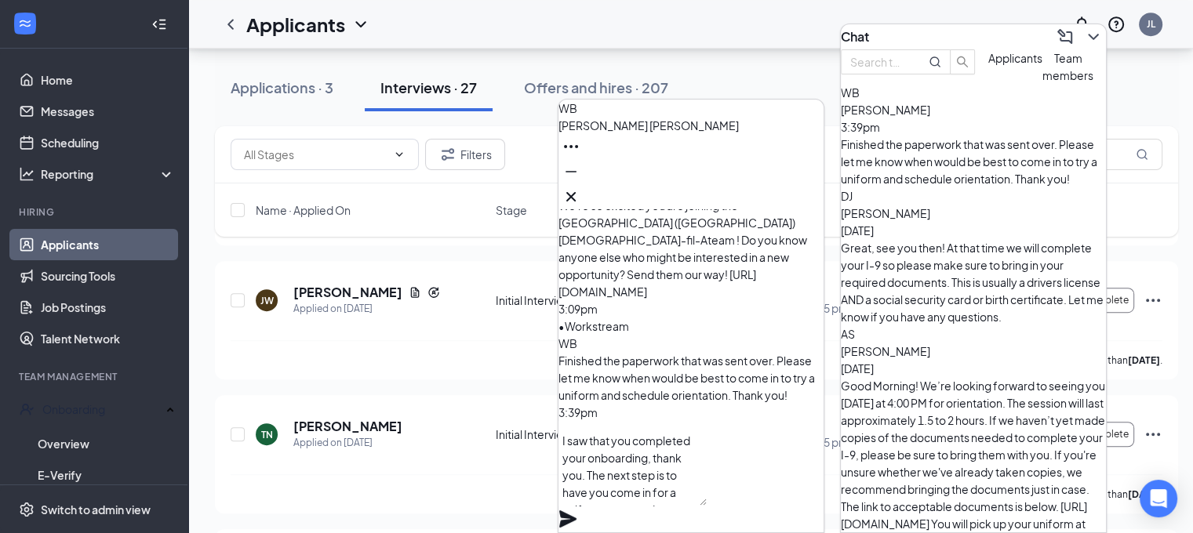
scroll to position [0, 0]
drag, startPoint x: 721, startPoint y: 453, endPoint x: 550, endPoint y: 460, distance: 171.1
click at [707, 485] on textarea "Thank you for completing your I saw that you completed your onboarding so promp…" at bounding box center [632, 463] width 148 height 85
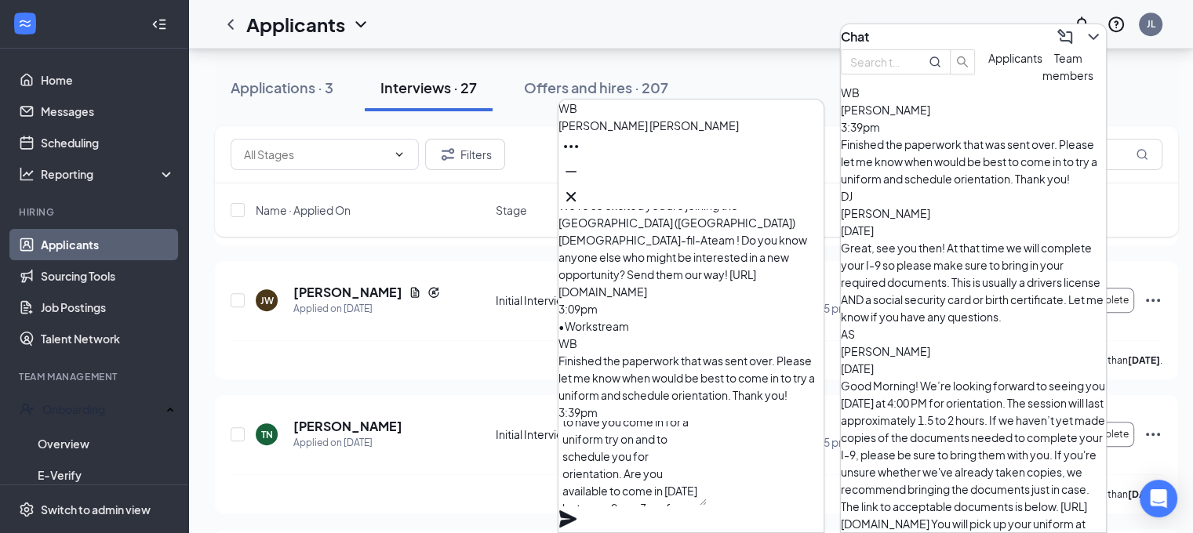
drag, startPoint x: 715, startPoint y: 470, endPoint x: 771, endPoint y: 457, distance: 57.1
click at [707, 457] on textarea "Thank you for completing your onboarding so promptly! The next step is to have …" at bounding box center [632, 463] width 148 height 85
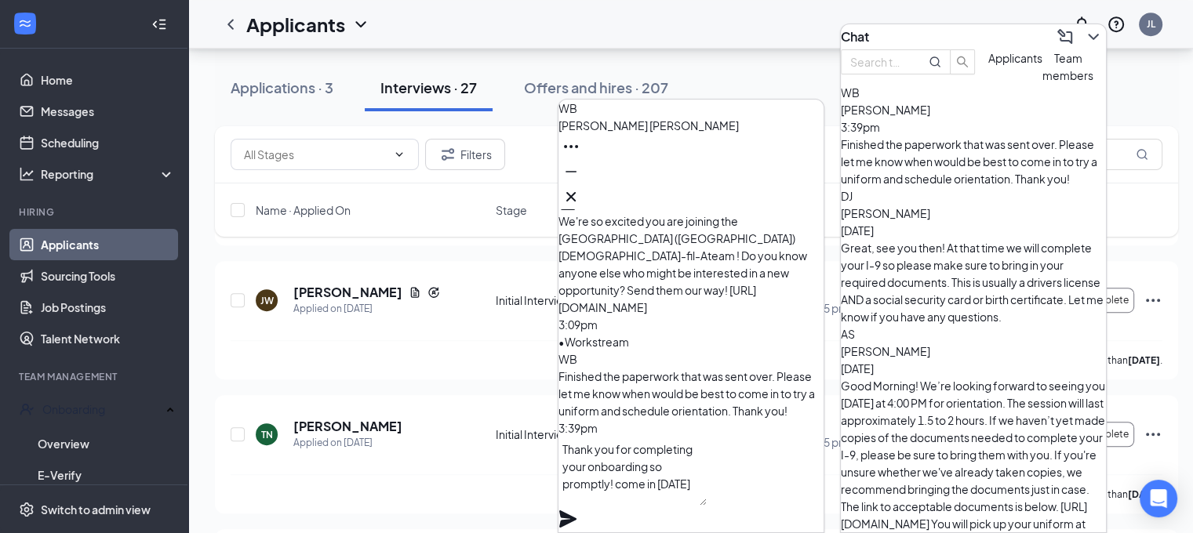
scroll to position [0, 0]
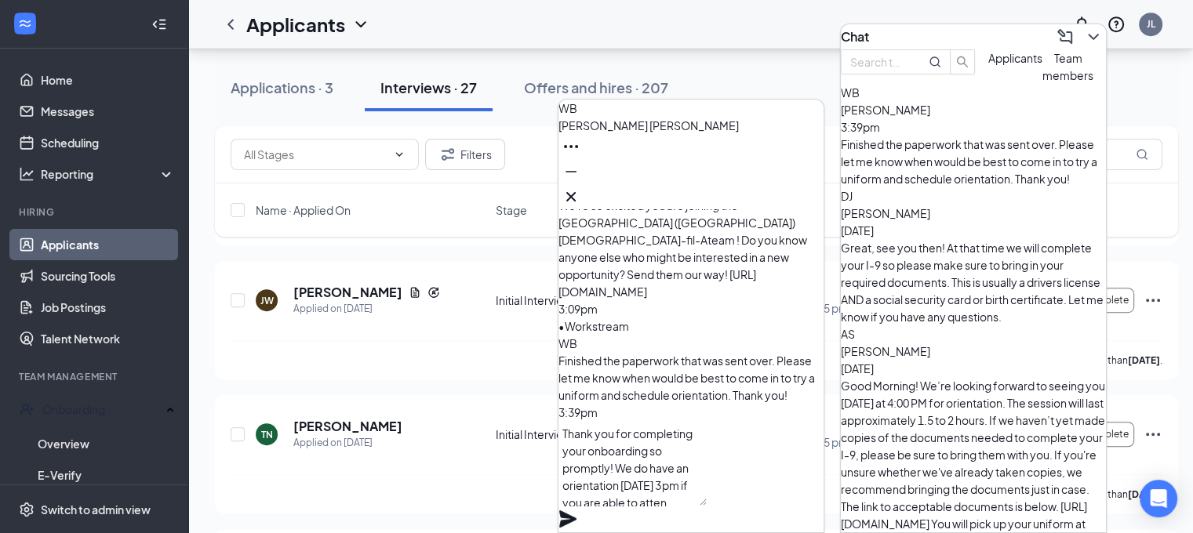
type textarea "Thank you for completing your onboarding so promptly! We do have an orientation…"
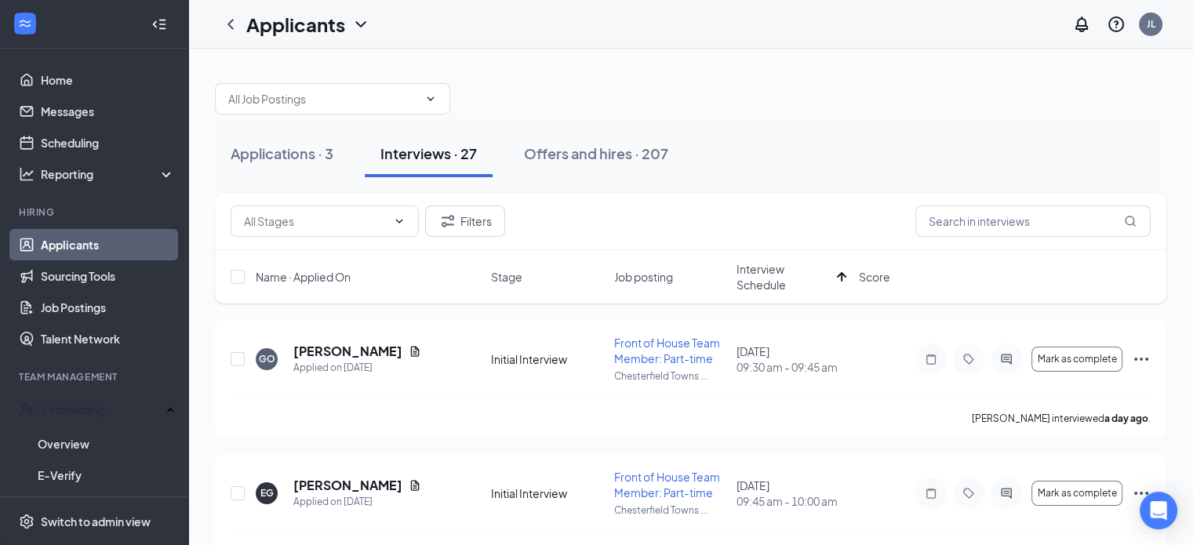
click at [759, 278] on span "Interview Schedule" at bounding box center [783, 276] width 94 height 31
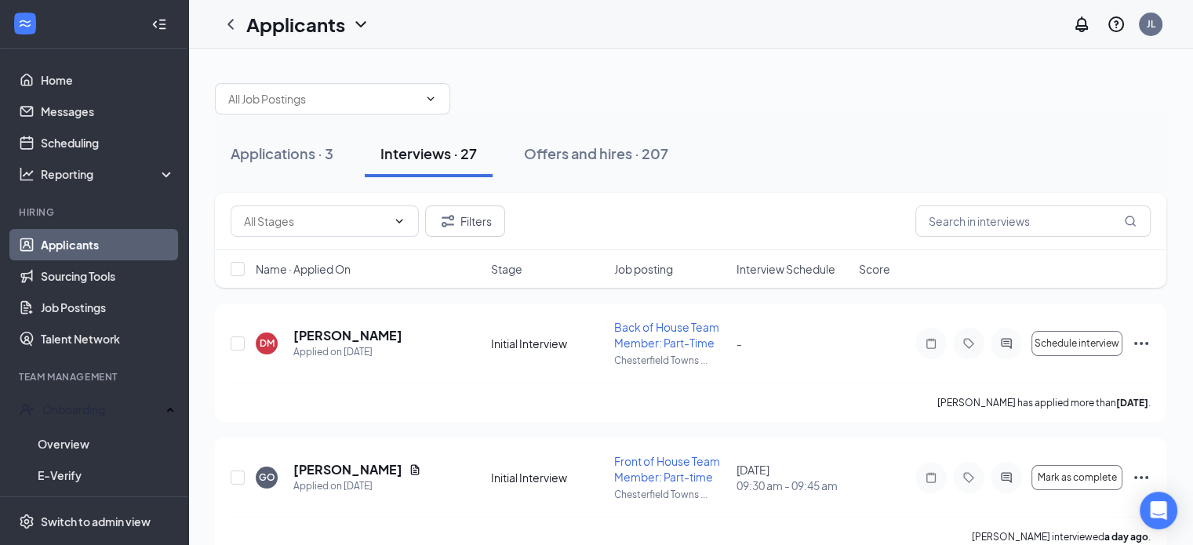
click at [778, 268] on span "Interview Schedule" at bounding box center [785, 269] width 99 height 16
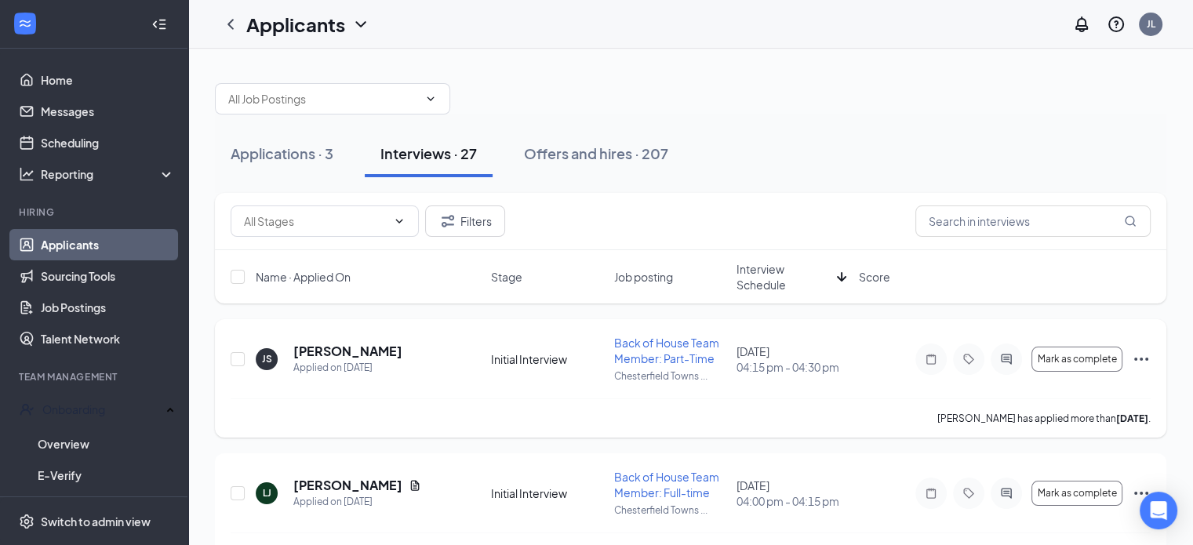
click at [863, 377] on div "JS Jaylee Smith Applied on Aug 11 Initial Interview Back of House Team Member: …" at bounding box center [691, 367] width 920 height 64
drag, startPoint x: 767, startPoint y: 282, endPoint x: 759, endPoint y: 297, distance: 17.5
click at [765, 281] on span "Interview Schedule" at bounding box center [783, 276] width 94 height 31
click at [646, 154] on div "Offers and hires · 207" at bounding box center [596, 154] width 144 height 20
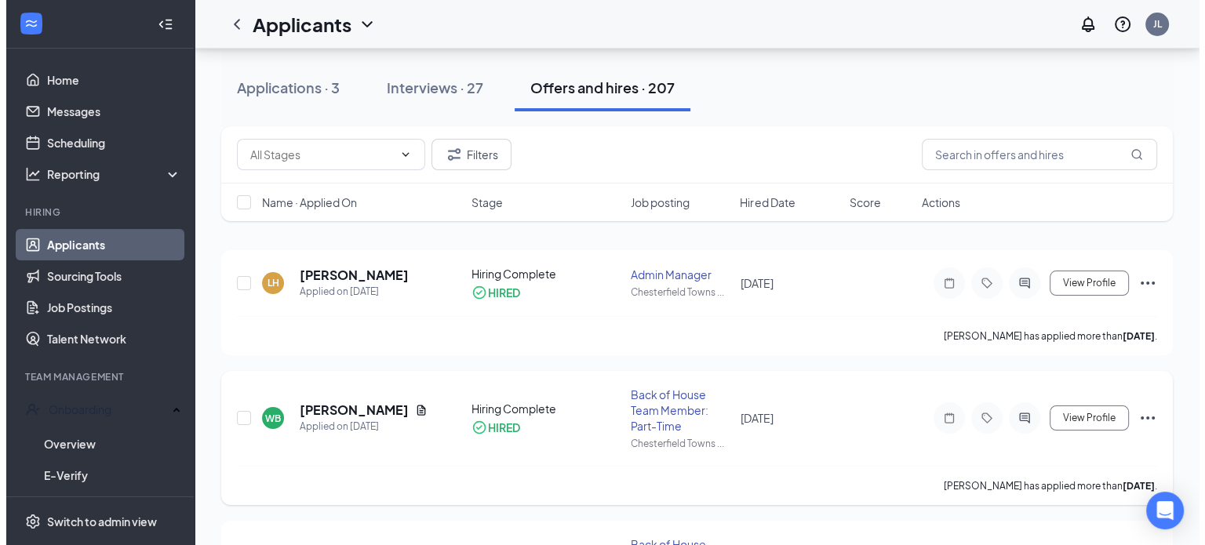
scroll to position [78, 0]
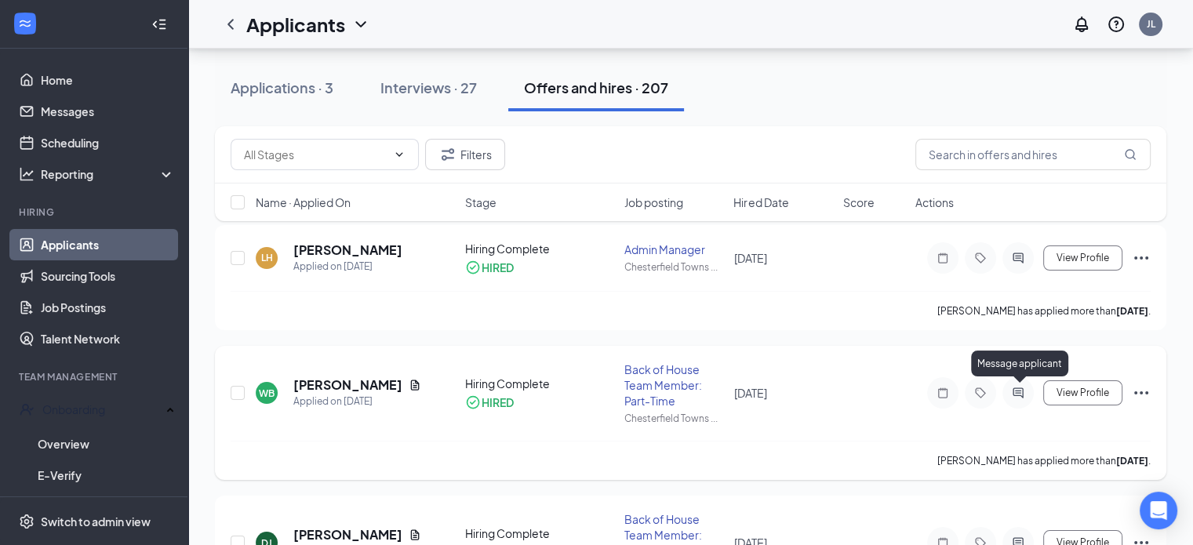
click at [1014, 389] on icon "ActiveChat" at bounding box center [1017, 393] width 10 height 10
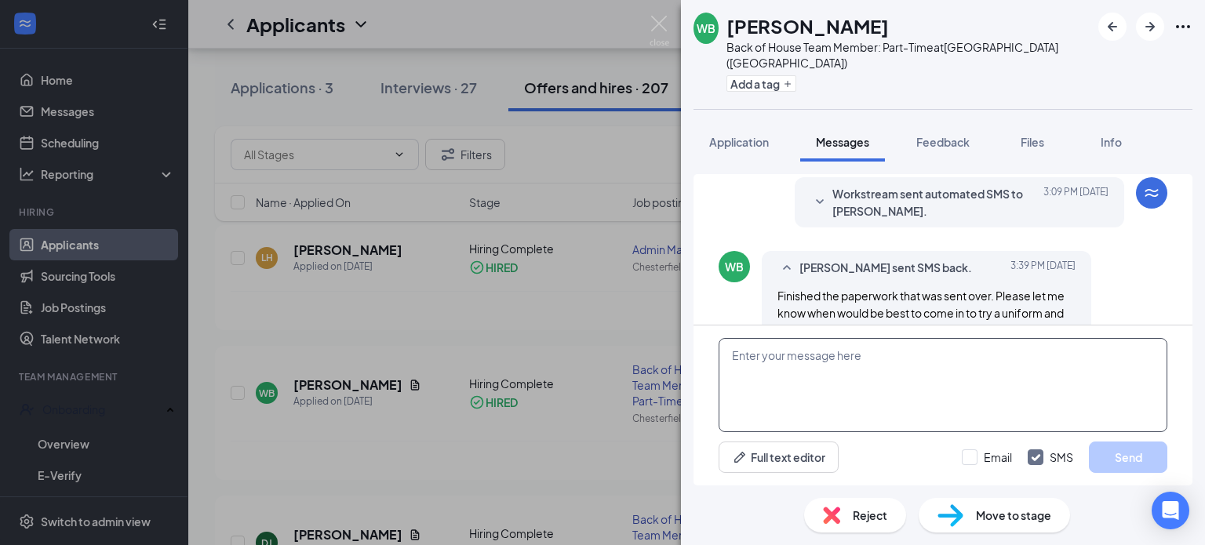
scroll to position [962, 0]
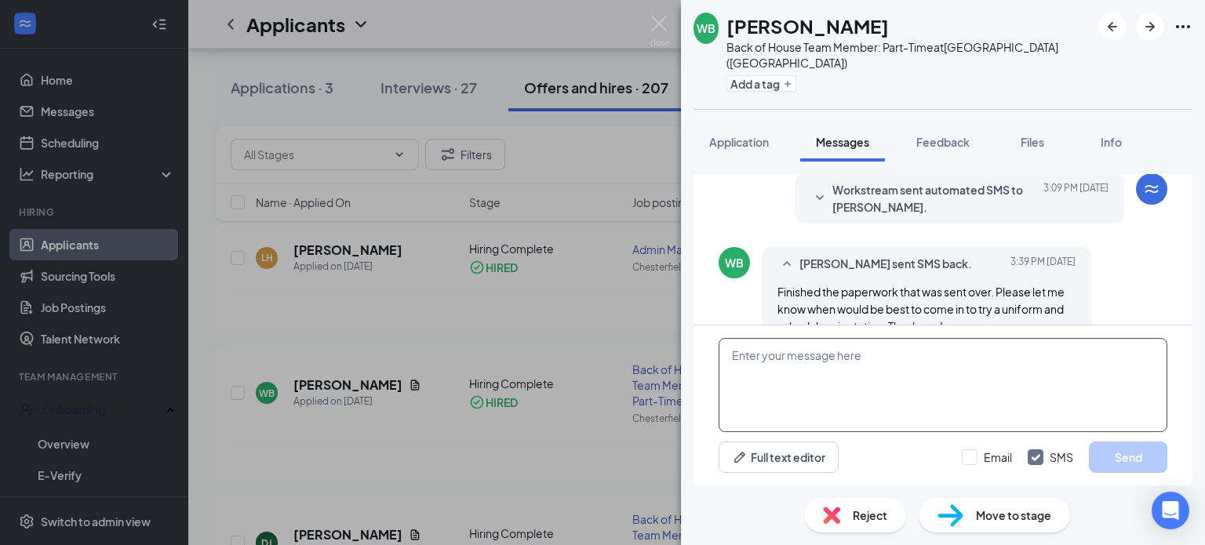
click at [907, 346] on textarea at bounding box center [942, 385] width 449 height 94
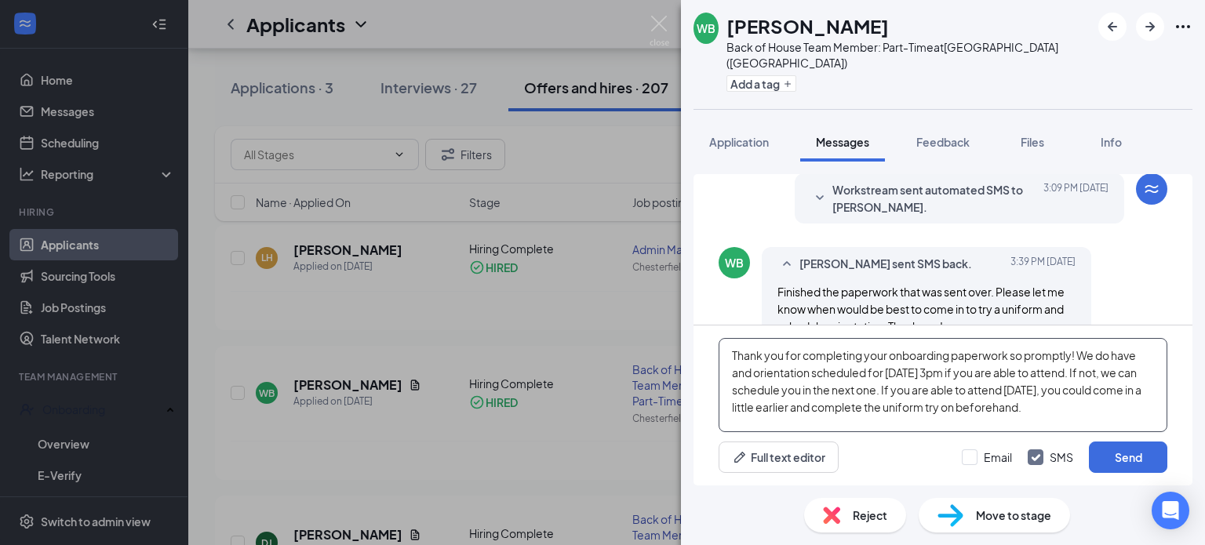
click at [775, 386] on textarea "Thank you for completing your onboarding paperwork so promptly! We do have and …" at bounding box center [942, 385] width 449 height 94
click at [803, 385] on textarea "Thank you for completing your onboarding paperwork so promptly! We do have and …" at bounding box center [942, 385] width 449 height 94
click at [807, 391] on textarea "Thank you for completing your onboarding paperwork so promptly! We do have and …" at bounding box center [942, 385] width 449 height 94
click at [750, 367] on textarea "Thank you for completing your onboarding paperwork so promptly! We do have and …" at bounding box center [942, 385] width 449 height 94
click at [1027, 416] on textarea "Thank you for completing your onboarding paperwork so promptly! We do have an o…" at bounding box center [942, 385] width 449 height 94
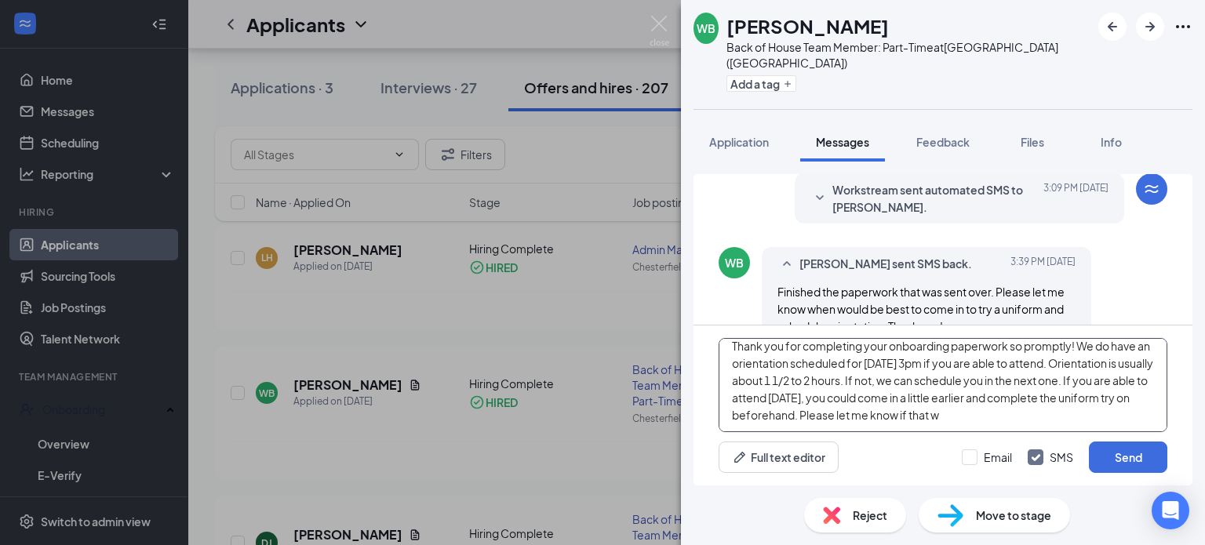
scroll to position [9, 0]
type textarea "Thank you for completing your onboarding paperwork so promptly! We do have an o…"
click at [1104, 458] on button "Send" at bounding box center [1128, 457] width 78 height 31
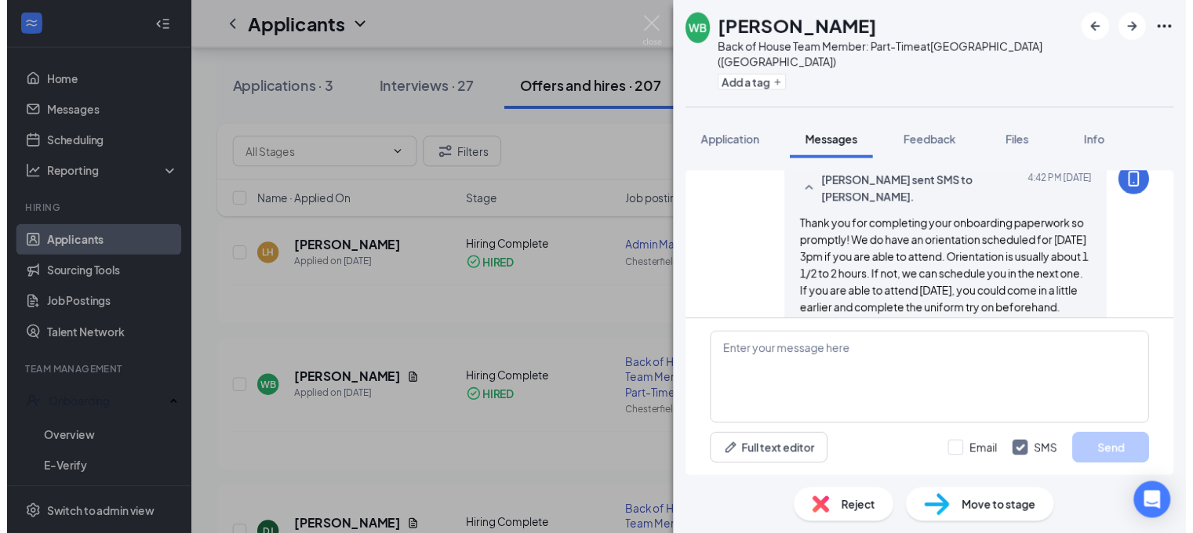
scroll to position [1166, 0]
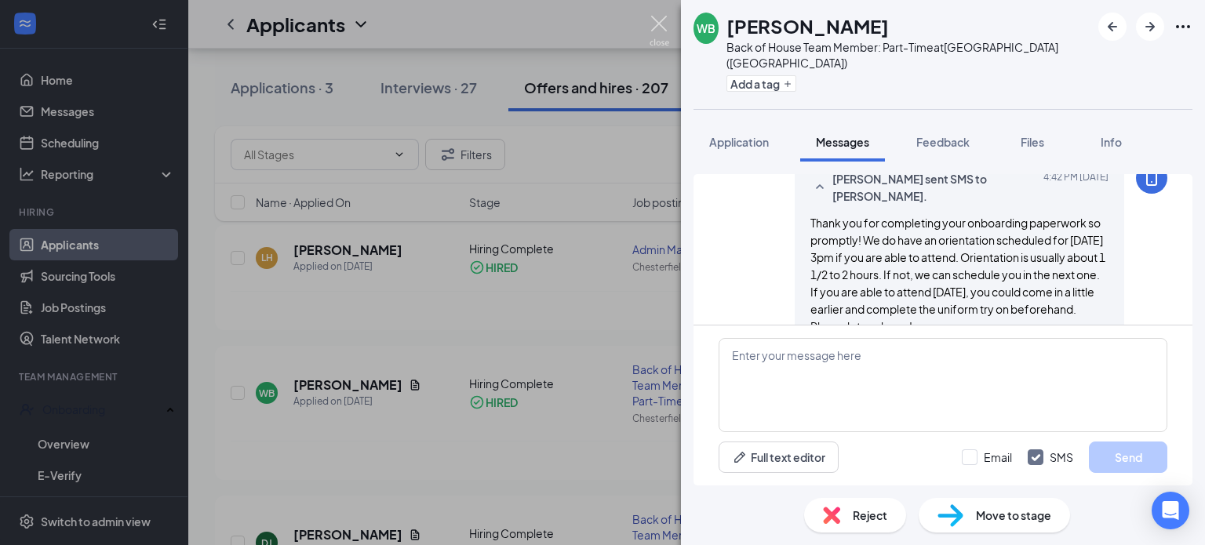
click at [658, 24] on img at bounding box center [659, 31] width 20 height 31
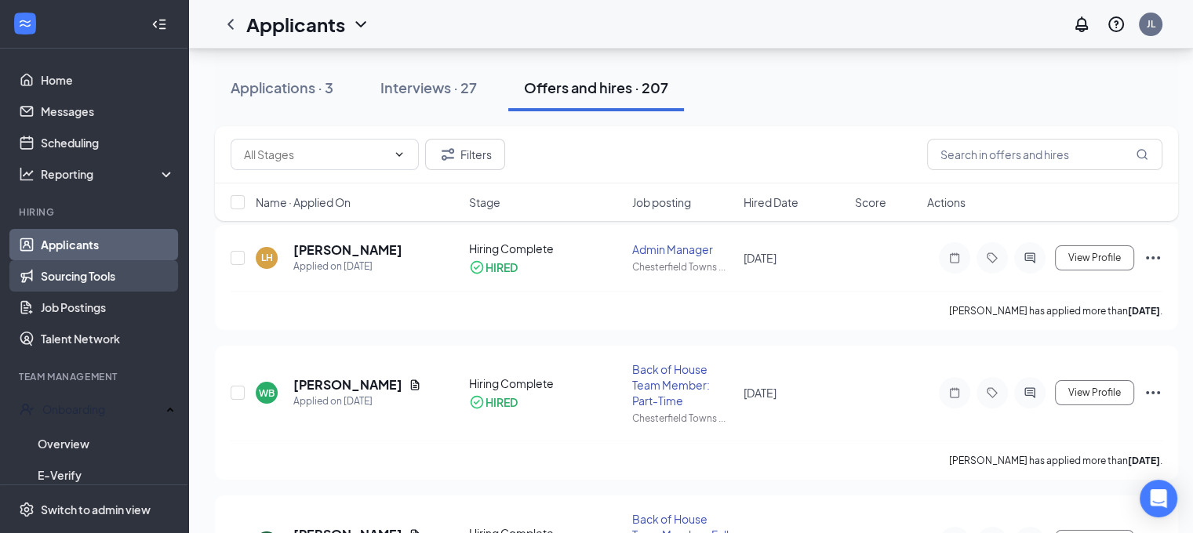
click at [95, 281] on link "Sourcing Tools" at bounding box center [108, 275] width 134 height 31
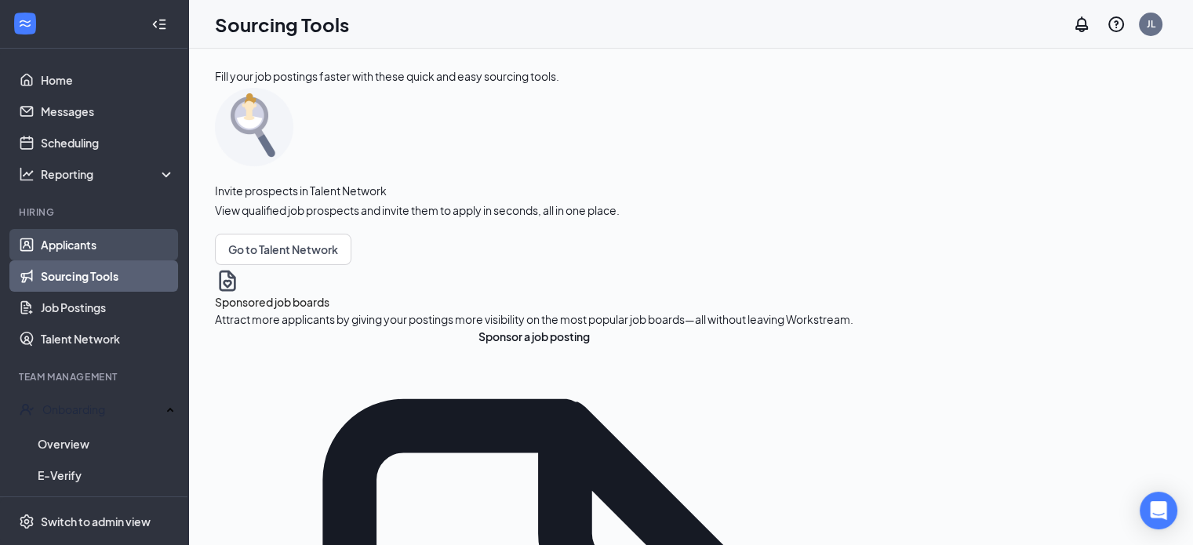
click at [84, 247] on link "Applicants" at bounding box center [108, 244] width 134 height 31
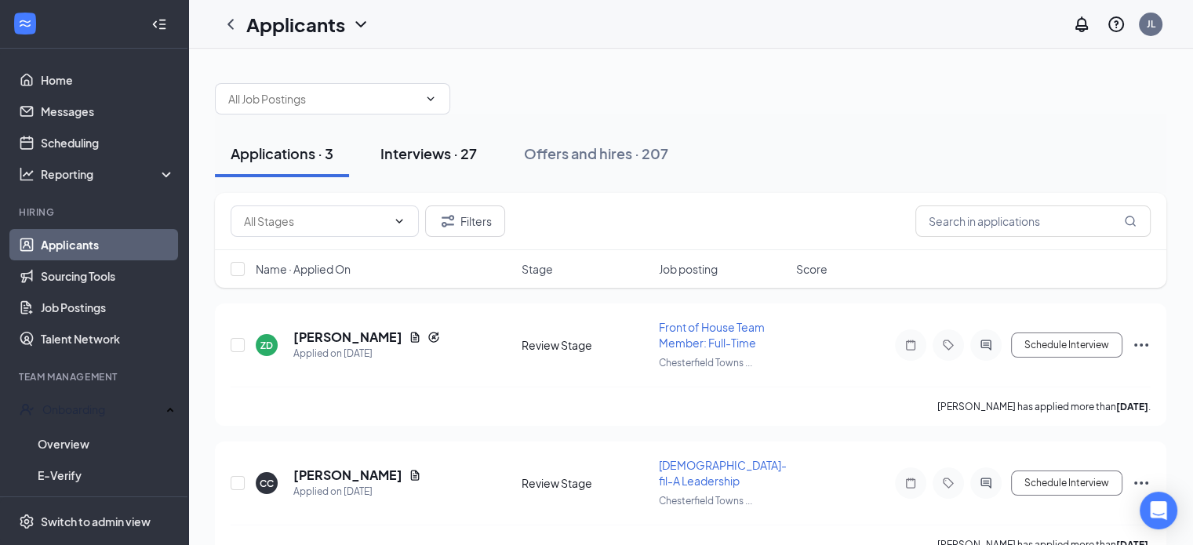
click at [408, 155] on div "Interviews · 27" at bounding box center [428, 154] width 96 height 20
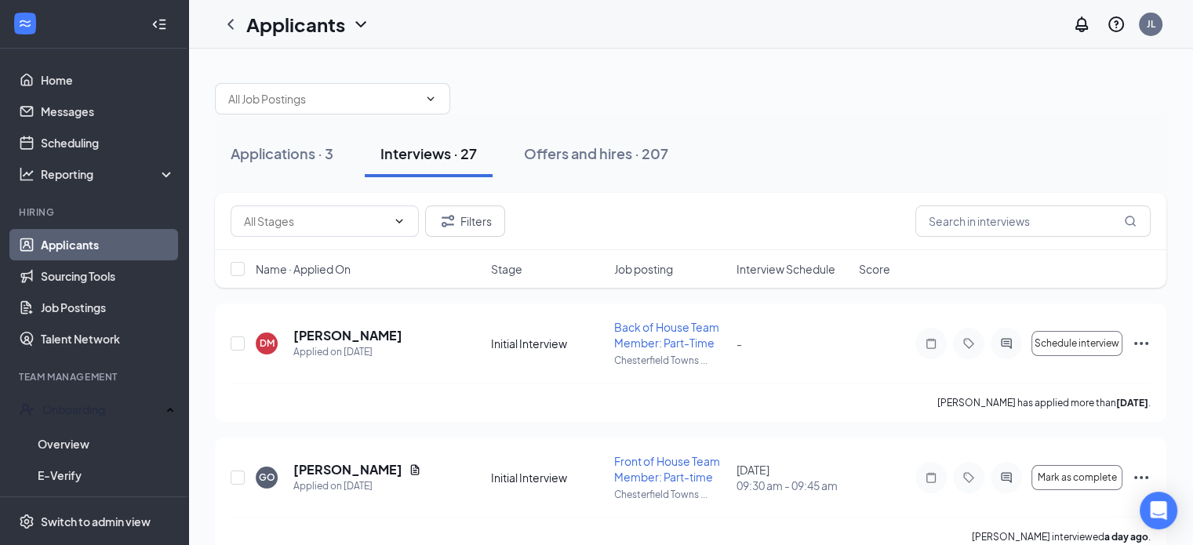
click at [799, 266] on span "Interview Schedule" at bounding box center [785, 269] width 99 height 16
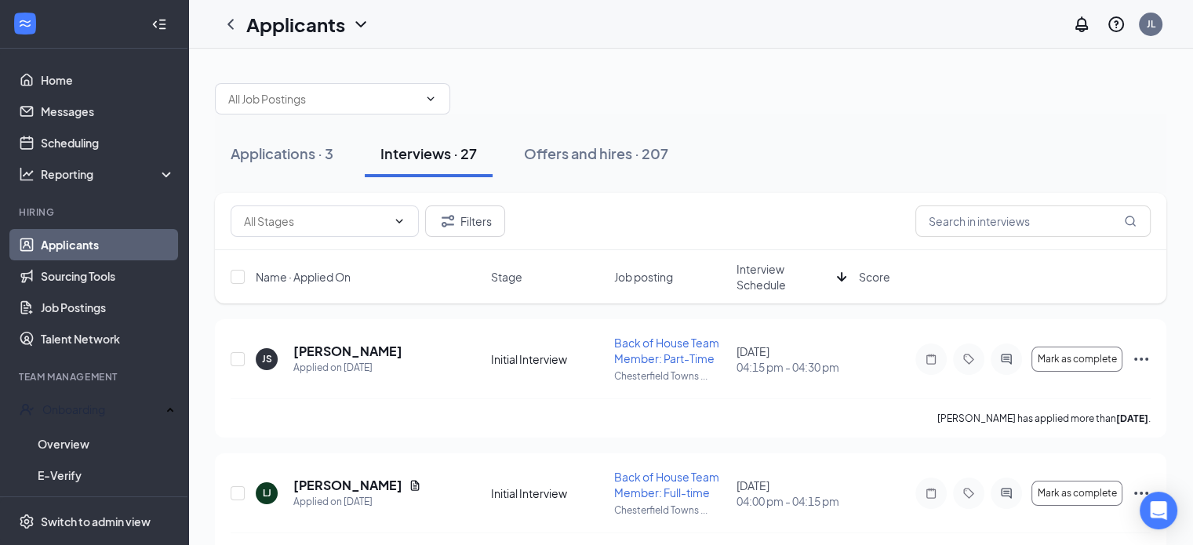
click at [771, 282] on span "Interview Schedule" at bounding box center [783, 276] width 94 height 31
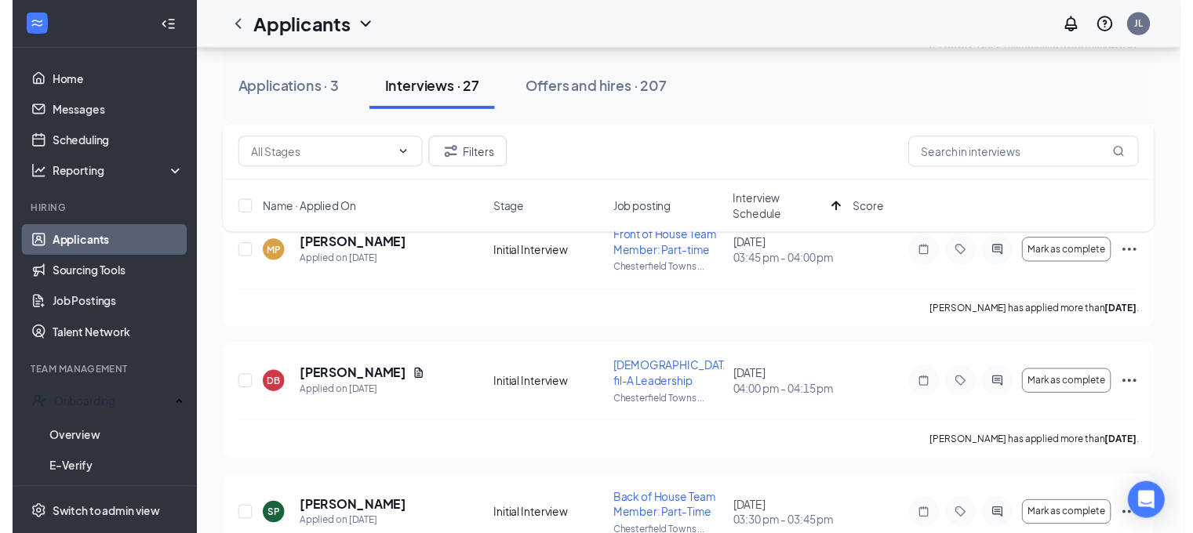
scroll to position [1255, 0]
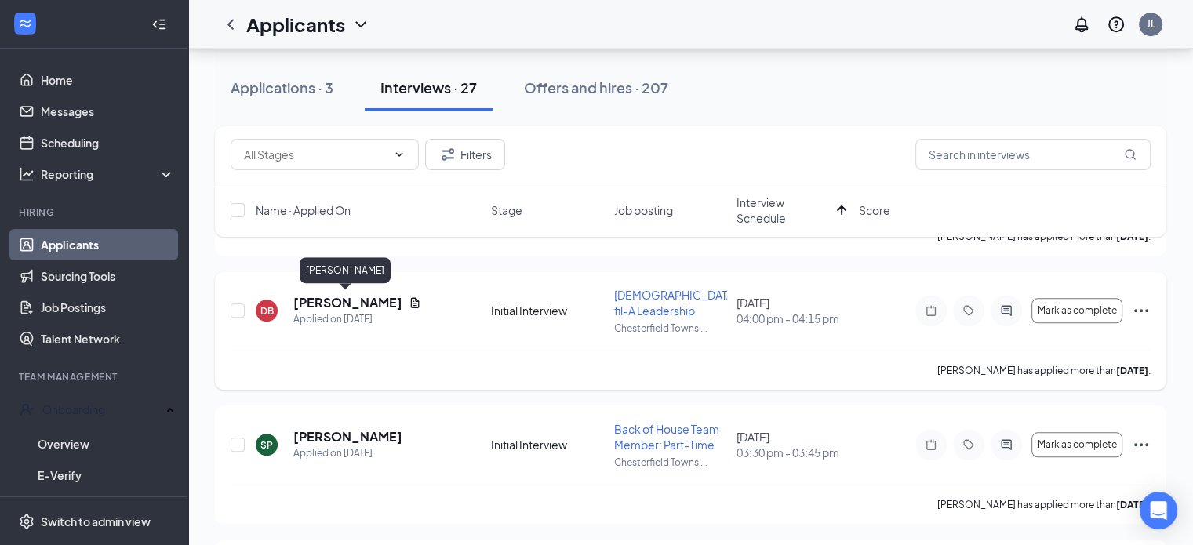
click at [370, 304] on h5 "DaKhari Bonner" at bounding box center [347, 302] width 109 height 17
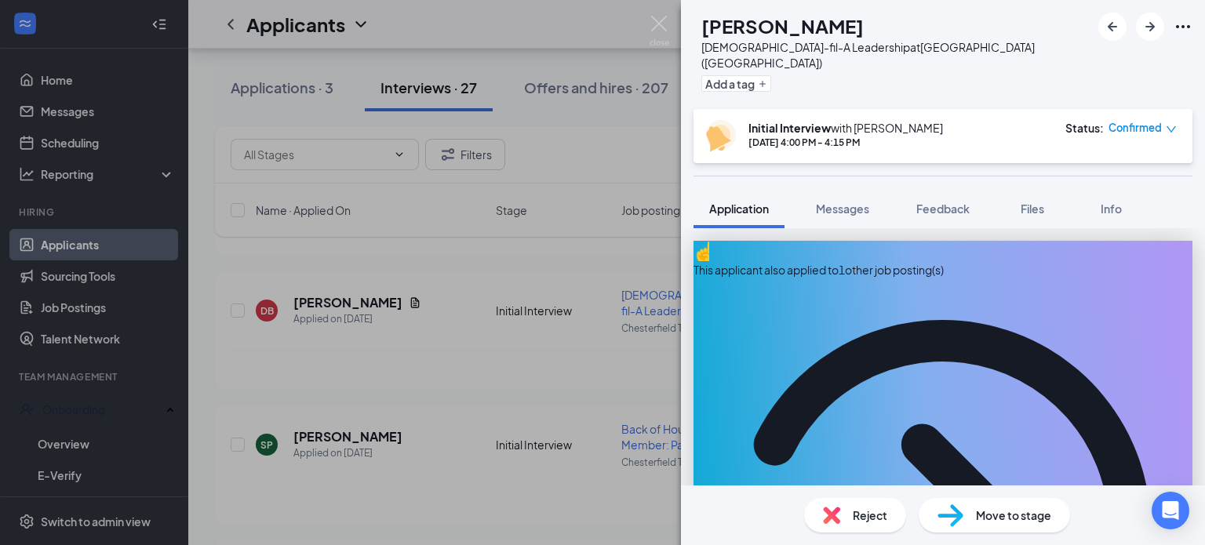
click at [846, 261] on div "This applicant also applied to 1 other job posting(s)" at bounding box center [942, 269] width 499 height 17
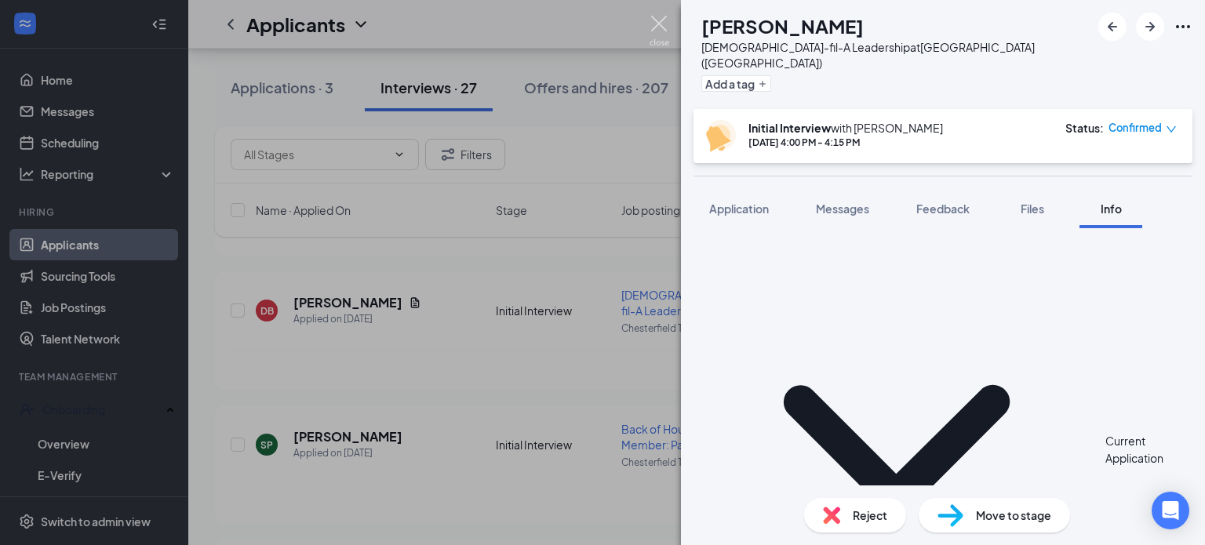
click at [662, 27] on img at bounding box center [659, 31] width 20 height 31
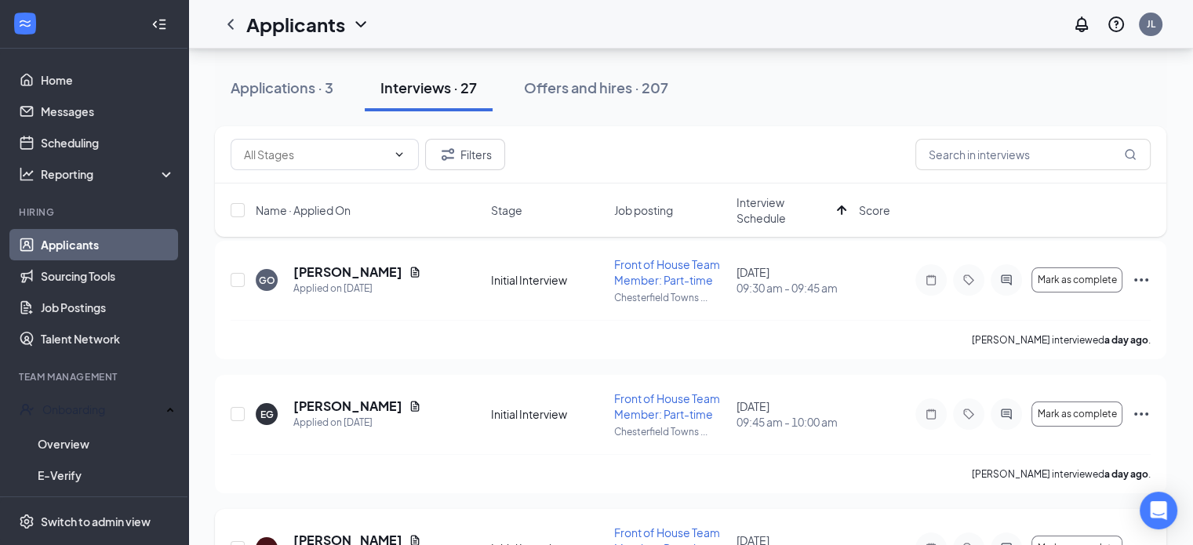
scroll to position [235, 0]
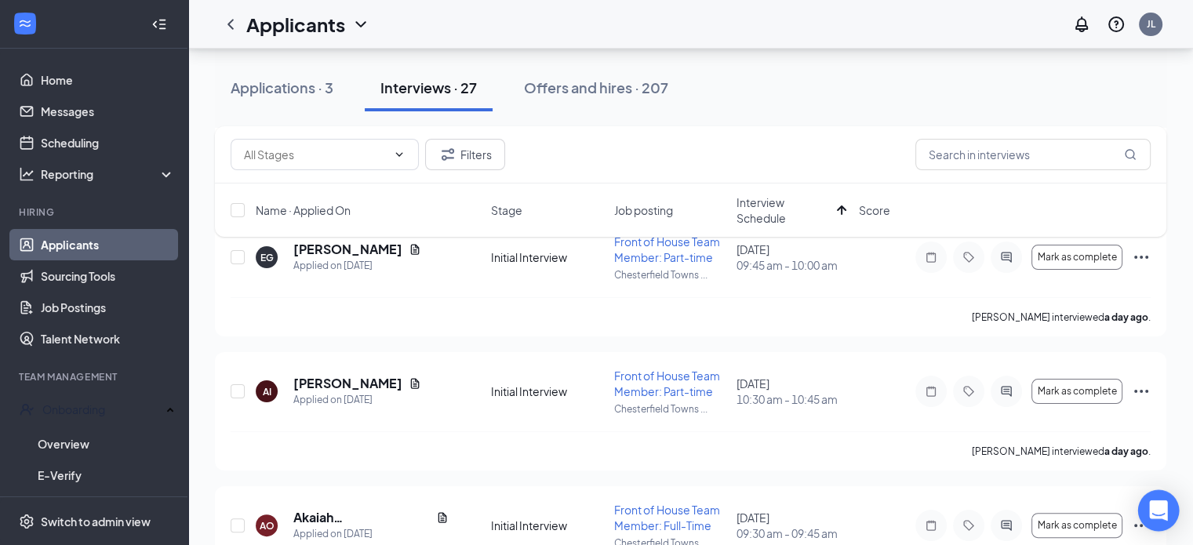
click at [1168, 523] on div "Open Intercom Messenger" at bounding box center [1159, 511] width 42 height 42
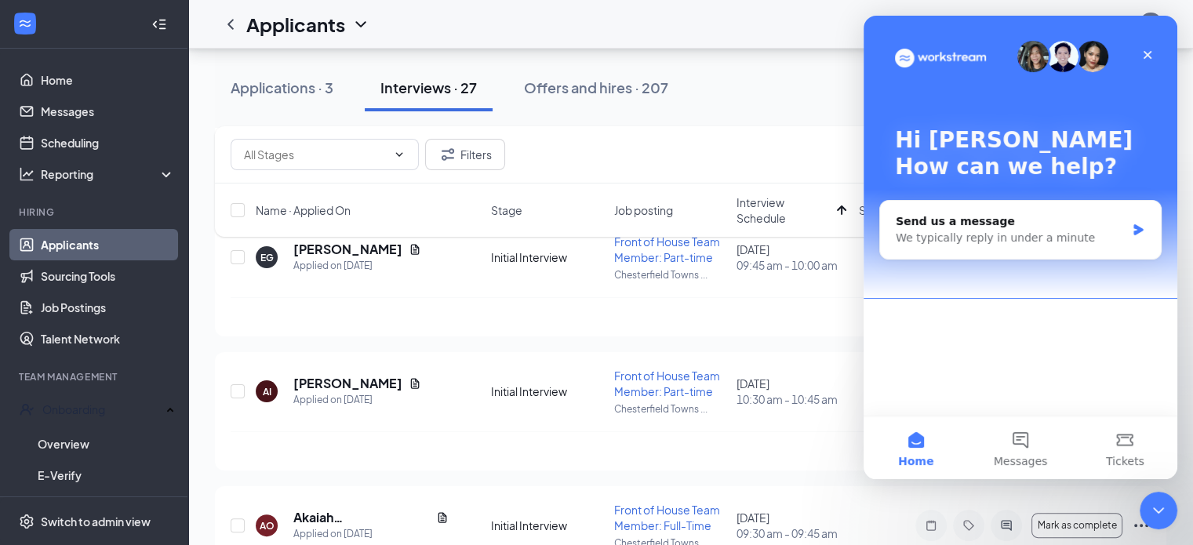
scroll to position [0, 0]
click at [1155, 49] on div "Close" at bounding box center [1147, 55] width 28 height 28
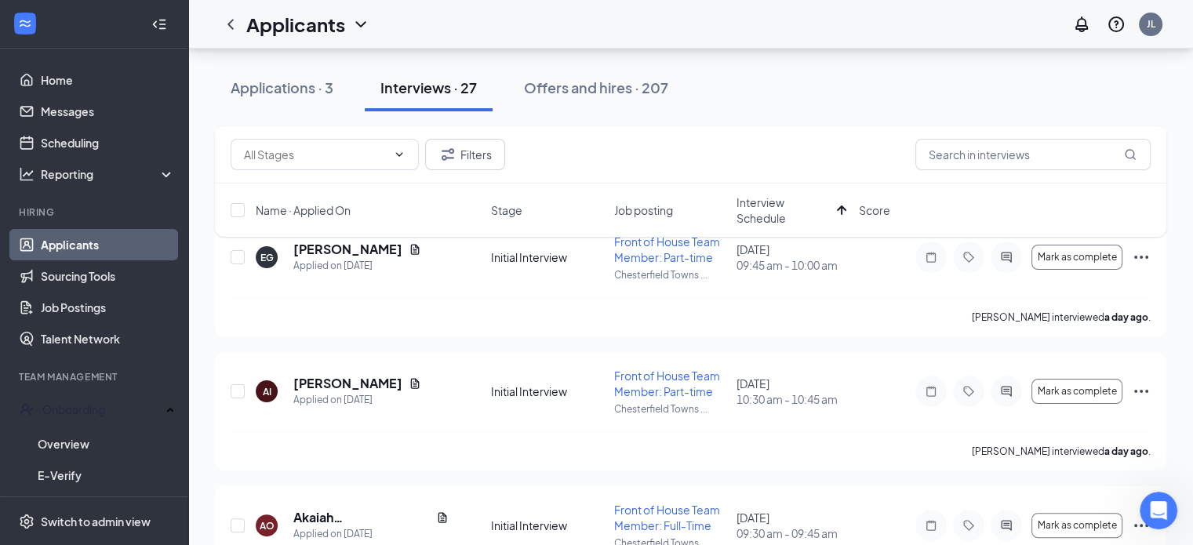
drag, startPoint x: 575, startPoint y: 75, endPoint x: 698, endPoint y: 142, distance: 140.4
click at [575, 75] on button "Offers and hires · 207" at bounding box center [596, 87] width 176 height 47
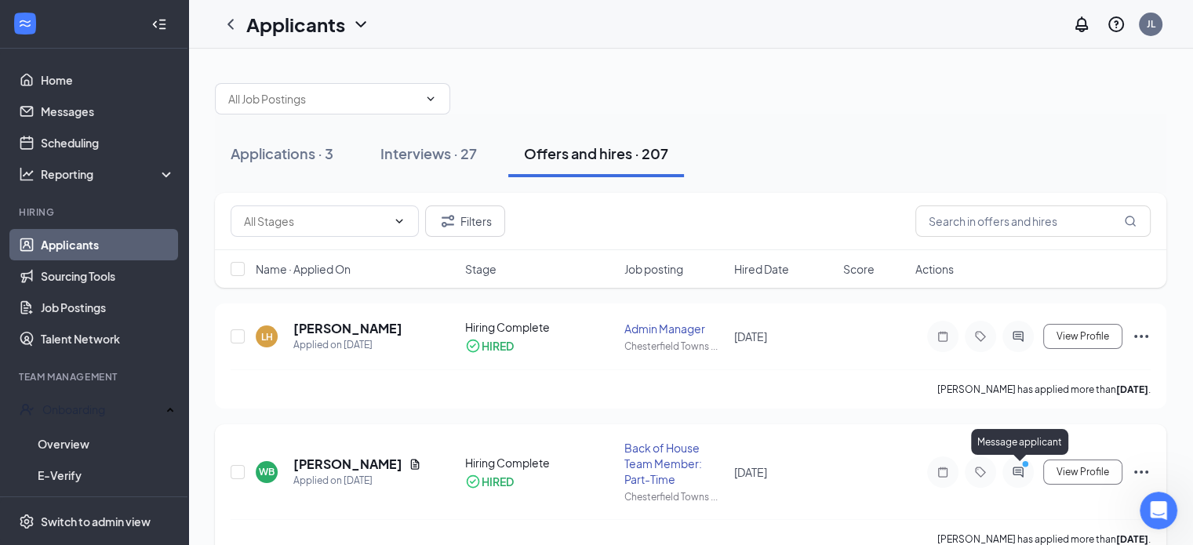
click at [1017, 473] on icon "ActiveChat" at bounding box center [1018, 472] width 19 height 13
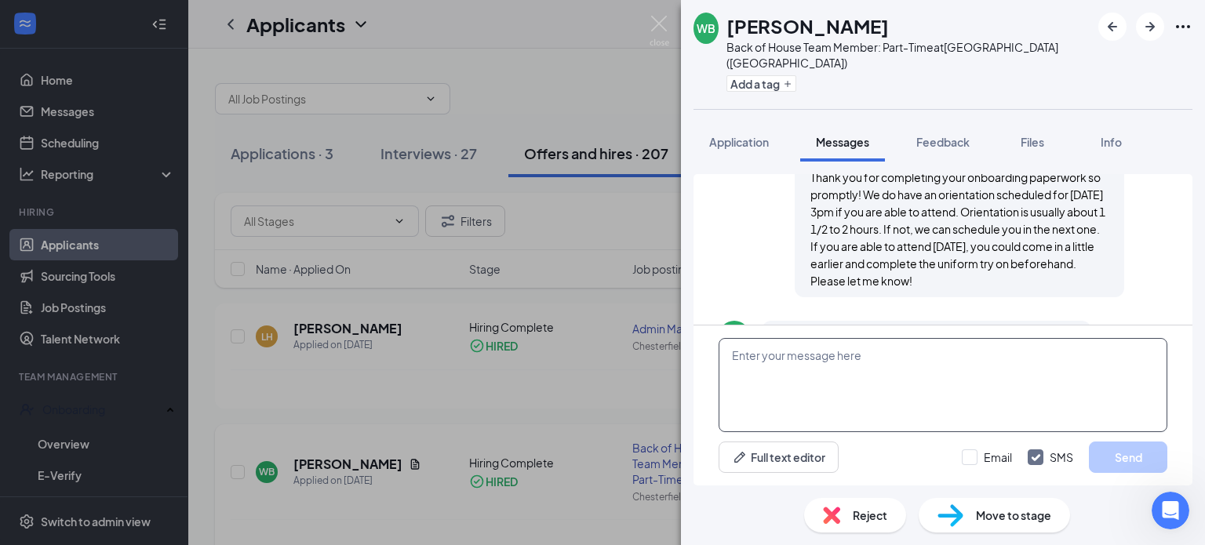
scroll to position [755, 0]
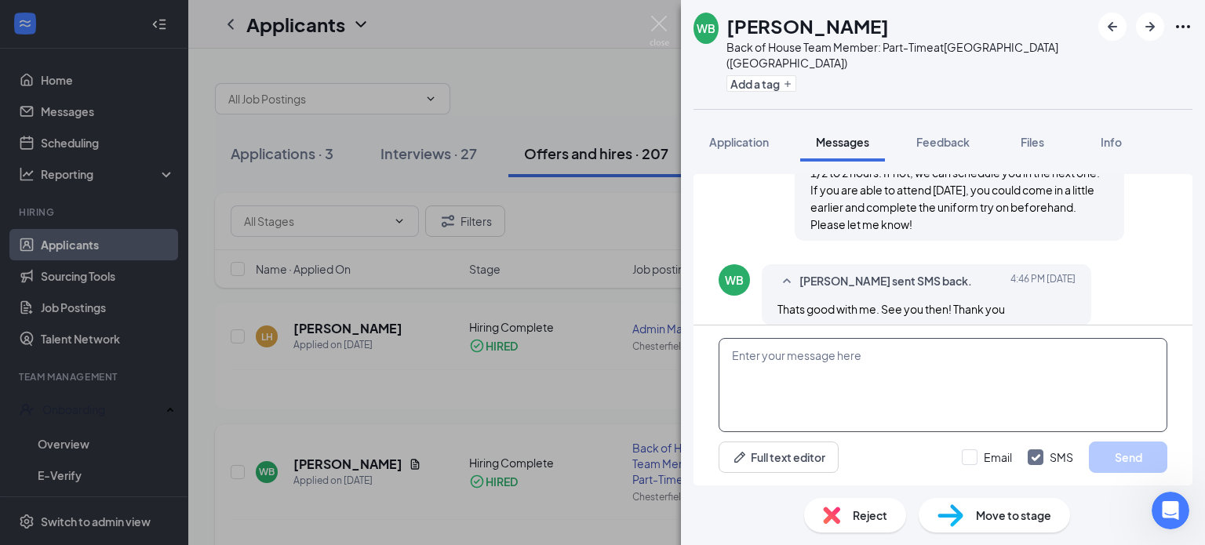
click at [921, 373] on textarea at bounding box center [942, 385] width 449 height 94
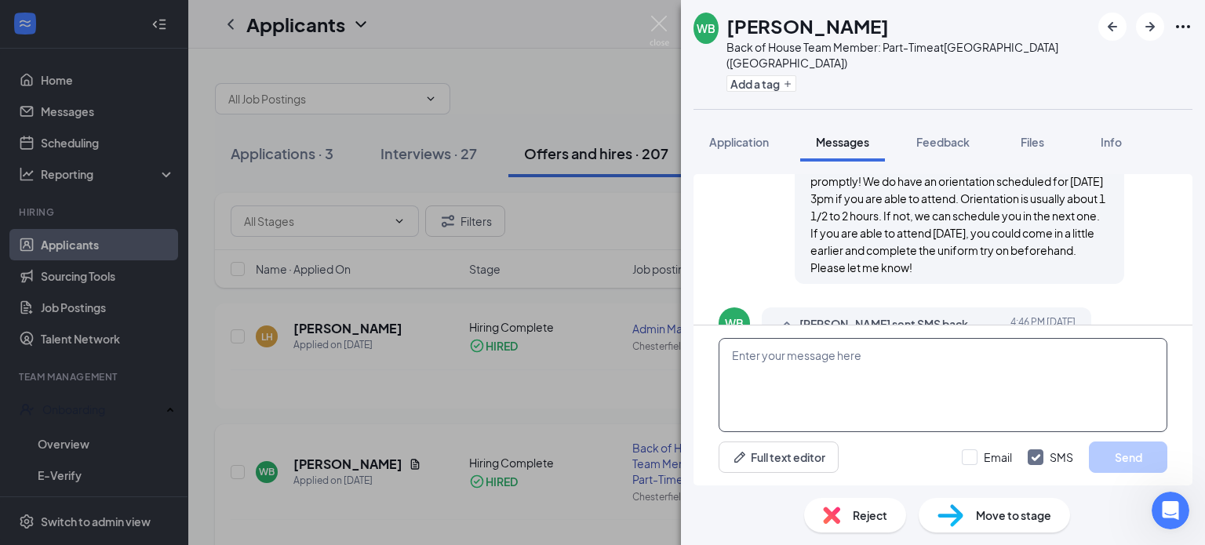
scroll to position [677, 0]
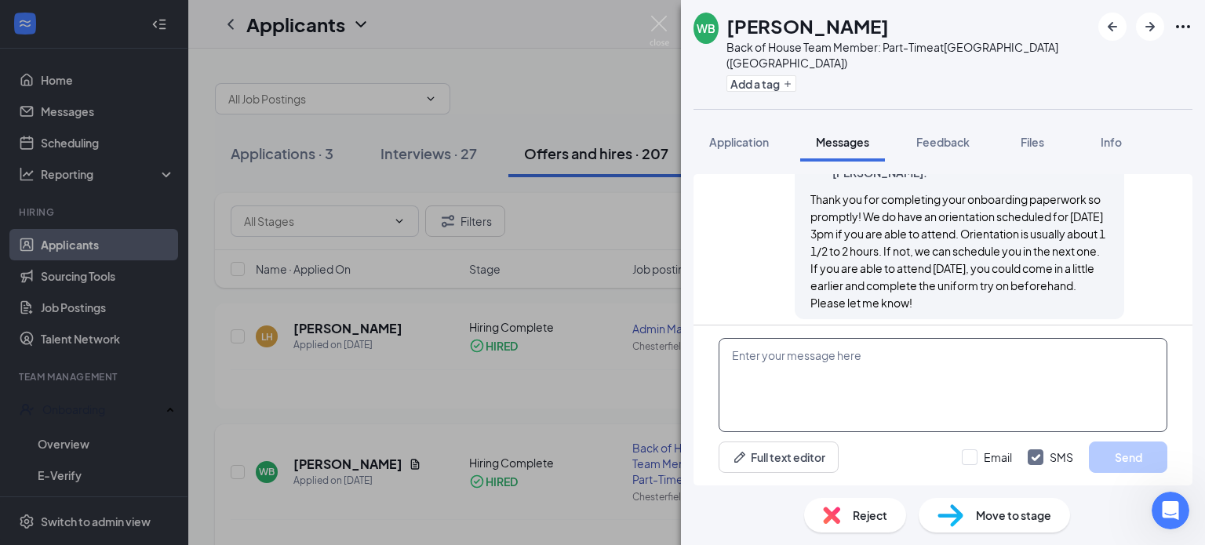
click at [912, 357] on textarea at bounding box center [942, 385] width 449 height 94
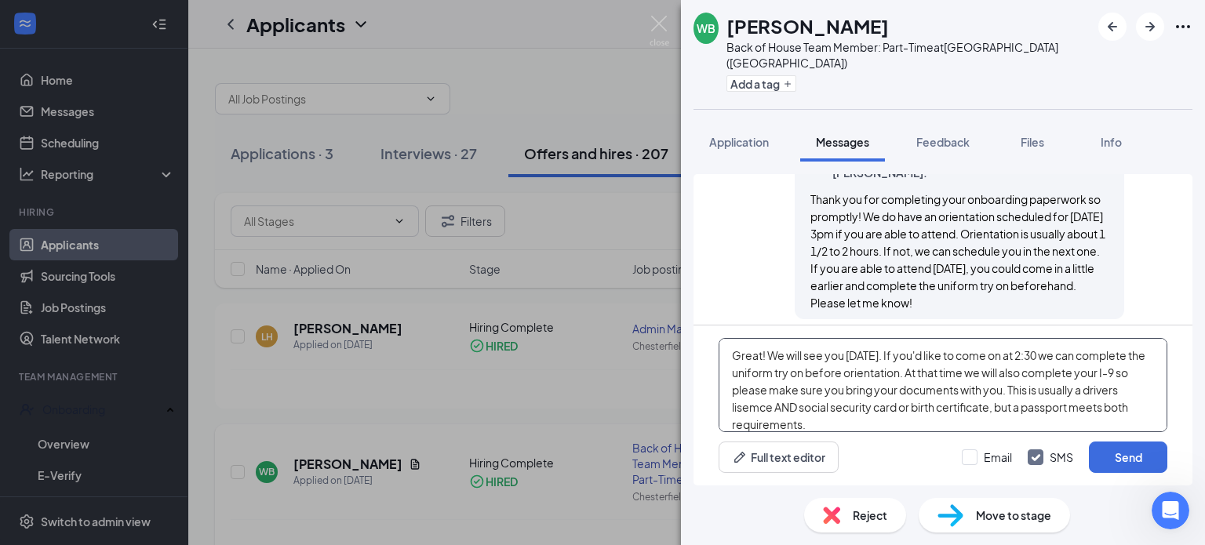
drag, startPoint x: 841, startPoint y: 410, endPoint x: 943, endPoint y: 423, distance: 103.5
click at [944, 423] on textarea "Great! We will see you Thursday. If you'd like to come on at 2:30 we can comple…" at bounding box center [942, 385] width 449 height 94
click at [866, 406] on textarea "Great! We will see you Thursday. If you'd like to come on at 2:30 we can comple…" at bounding box center [942, 385] width 449 height 94
click at [976, 416] on textarea "Great! We will see you Thursday. If you'd like to come on at 2:30 we can comple…" at bounding box center [942, 385] width 449 height 94
click at [936, 421] on textarea "Great! We will see you Thursday. If you'd like to come on at 2:30 we can comple…" at bounding box center [942, 385] width 449 height 94
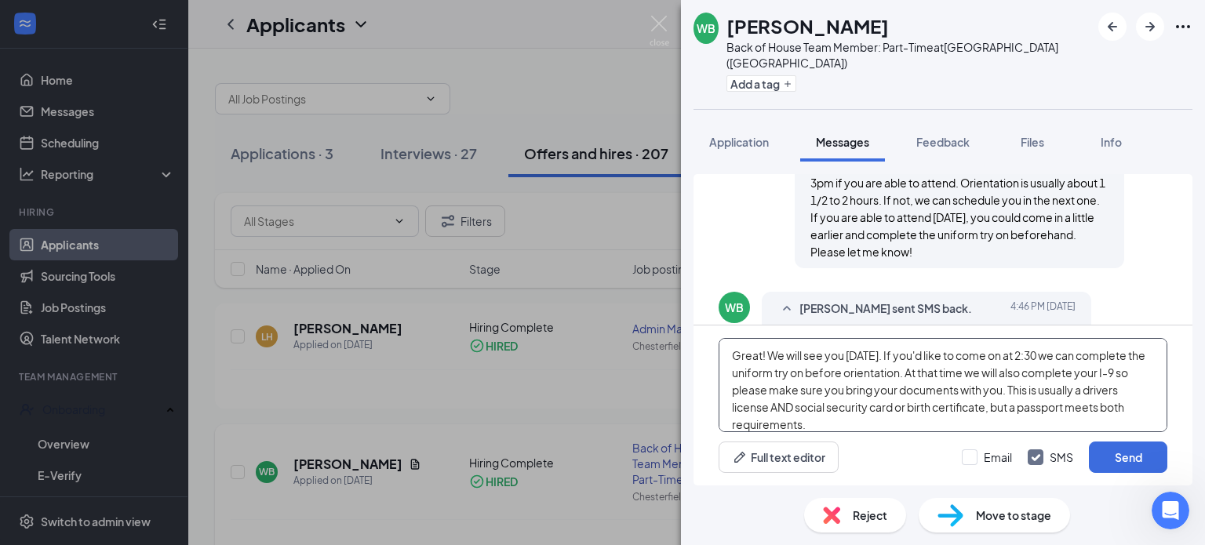
scroll to position [755, 0]
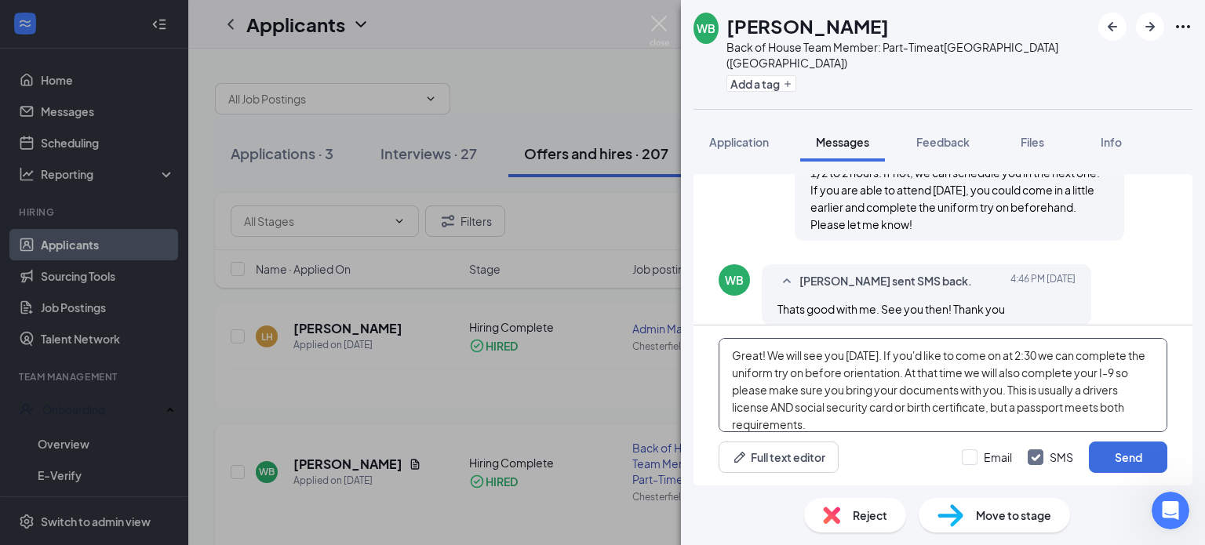
click at [1009, 352] on textarea "Great! We will see you Thursday. If you'd like to come on at 2:30 we can comple…" at bounding box center [942, 385] width 449 height 94
click at [1048, 354] on textarea "Great! We will see you Thursday. If you'd like to come in at 2:30 we can comple…" at bounding box center [942, 385] width 449 height 94
click at [942, 424] on textarea "Great! We will see you Thursday. If you'd like to come in at 2:30pm we can comp…" at bounding box center [942, 385] width 449 height 94
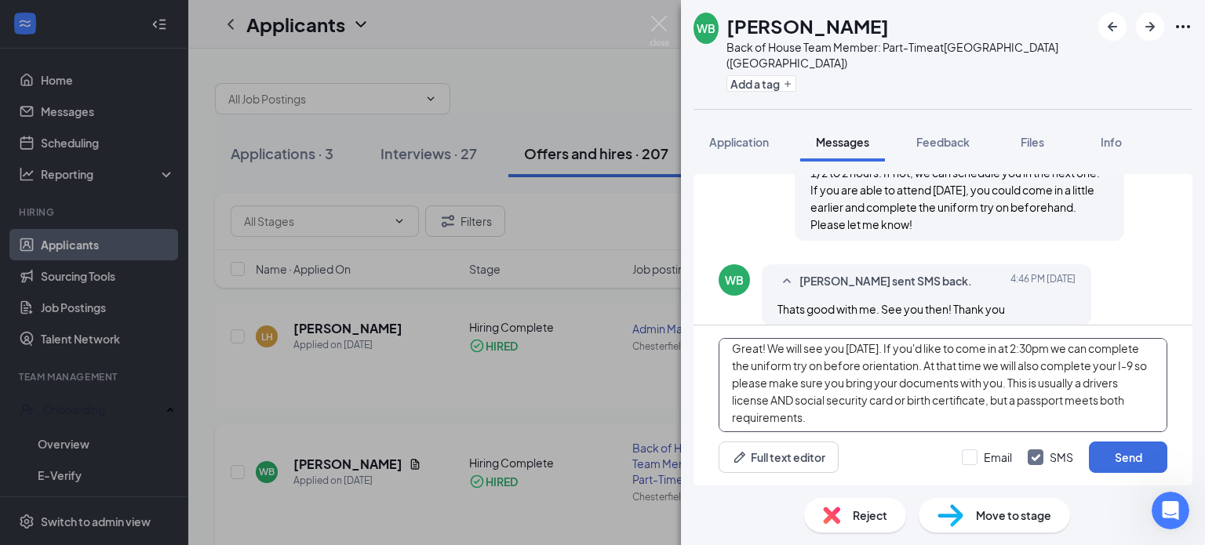
scroll to position [9, 0]
type textarea "Great! We will see you Thursday. If you'd like to come in at 2:30pm we can comp…"
click at [1126, 453] on button "Send" at bounding box center [1128, 457] width 78 height 31
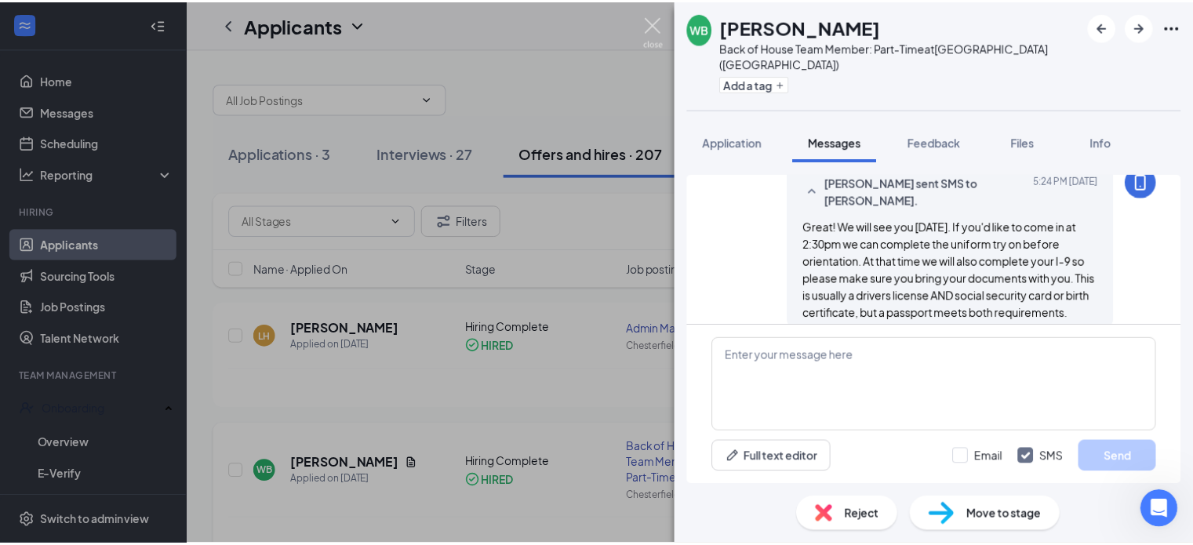
scroll to position [942, 0]
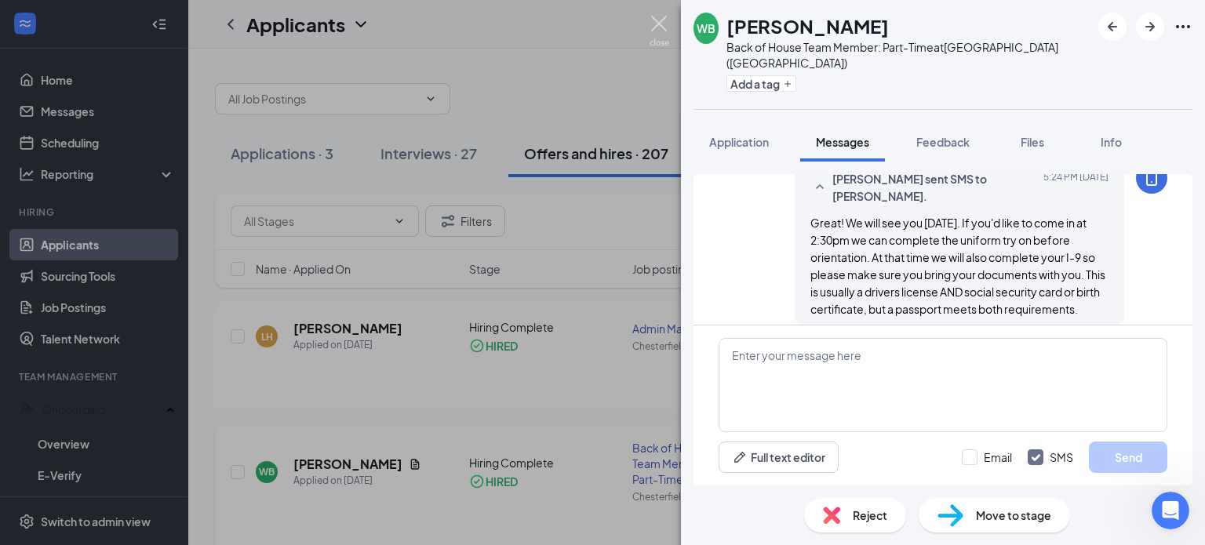
click at [659, 22] on img at bounding box center [659, 31] width 20 height 31
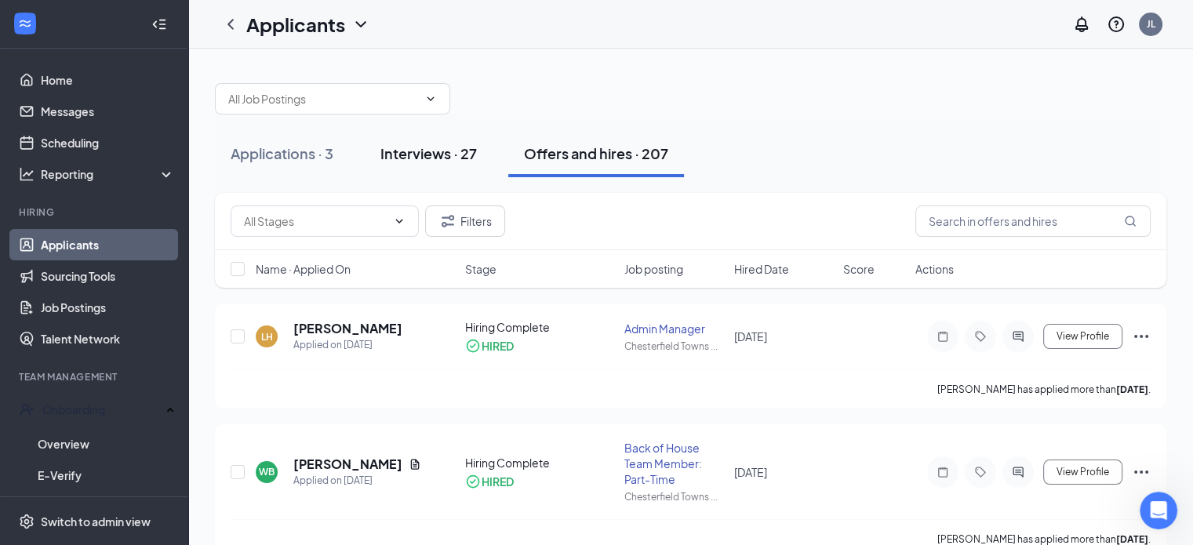
click at [427, 158] on div "Interviews · 27" at bounding box center [428, 154] width 96 height 20
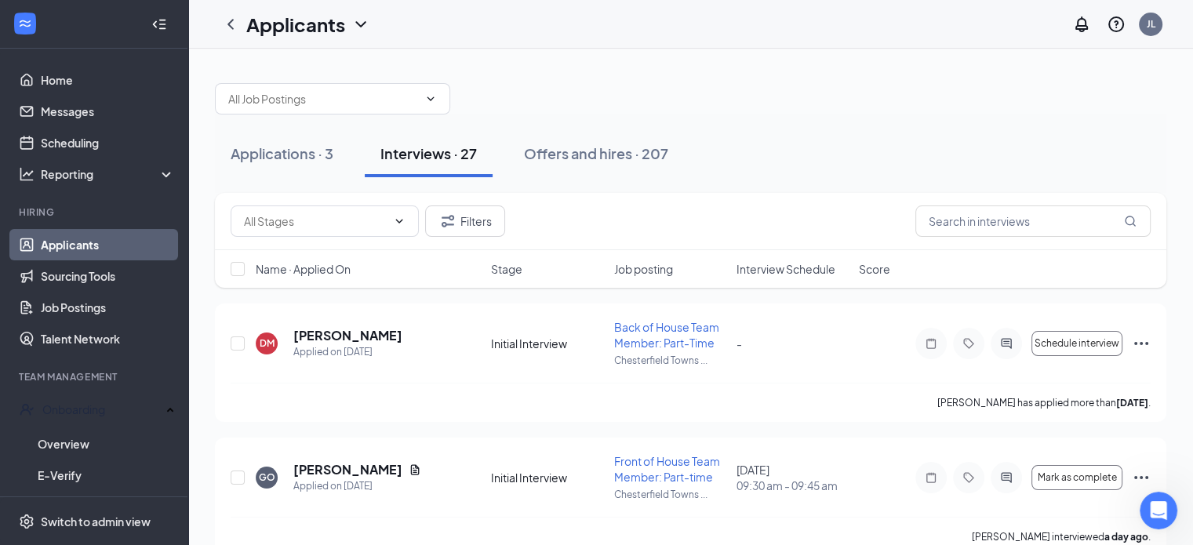
click at [765, 272] on span "Interview Schedule" at bounding box center [785, 269] width 99 height 16
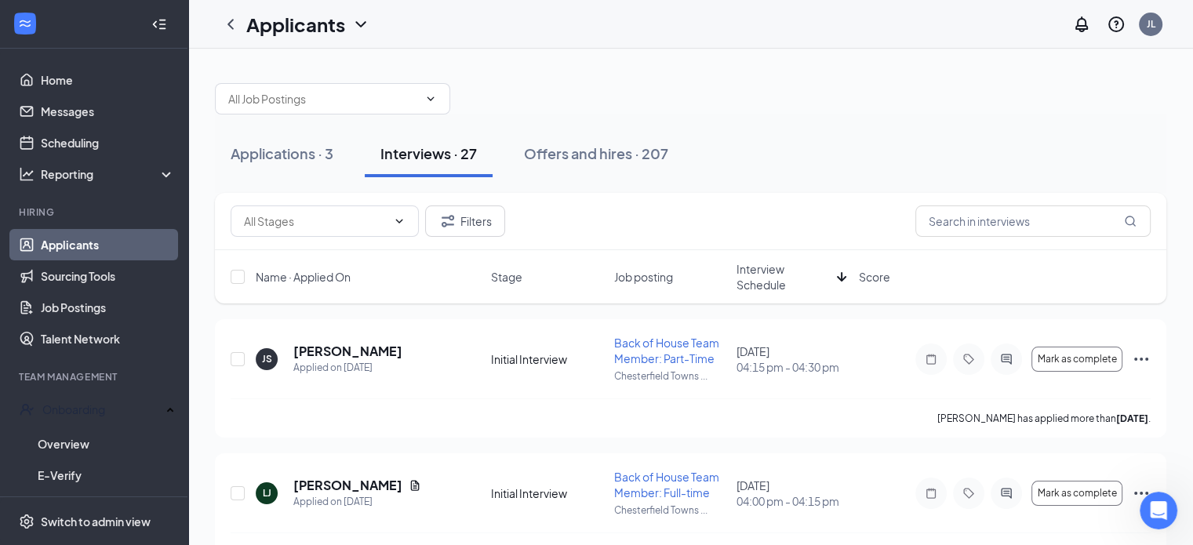
click at [765, 272] on span "Interview Schedule" at bounding box center [783, 276] width 94 height 31
click at [1007, 487] on icon "ActiveChat" at bounding box center [1006, 493] width 19 height 13
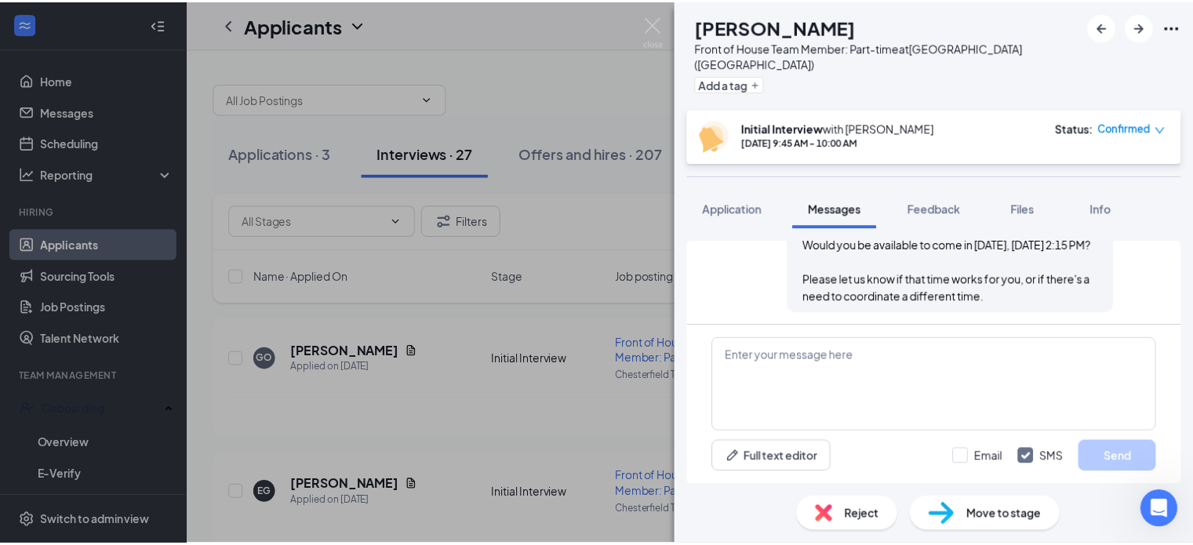
scroll to position [990, 0]
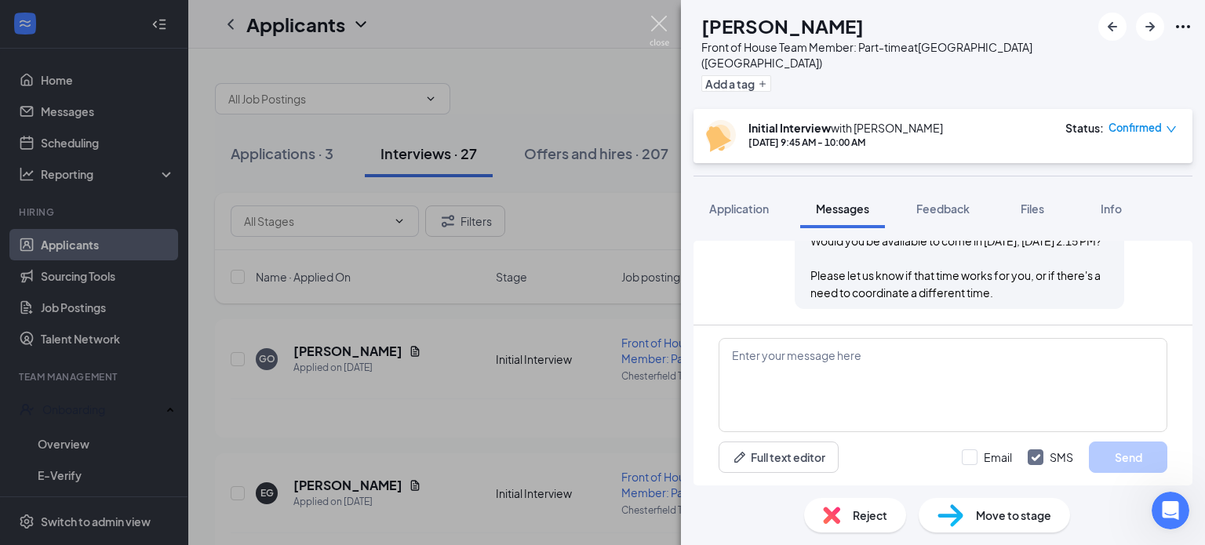
click at [655, 20] on img at bounding box center [659, 31] width 20 height 31
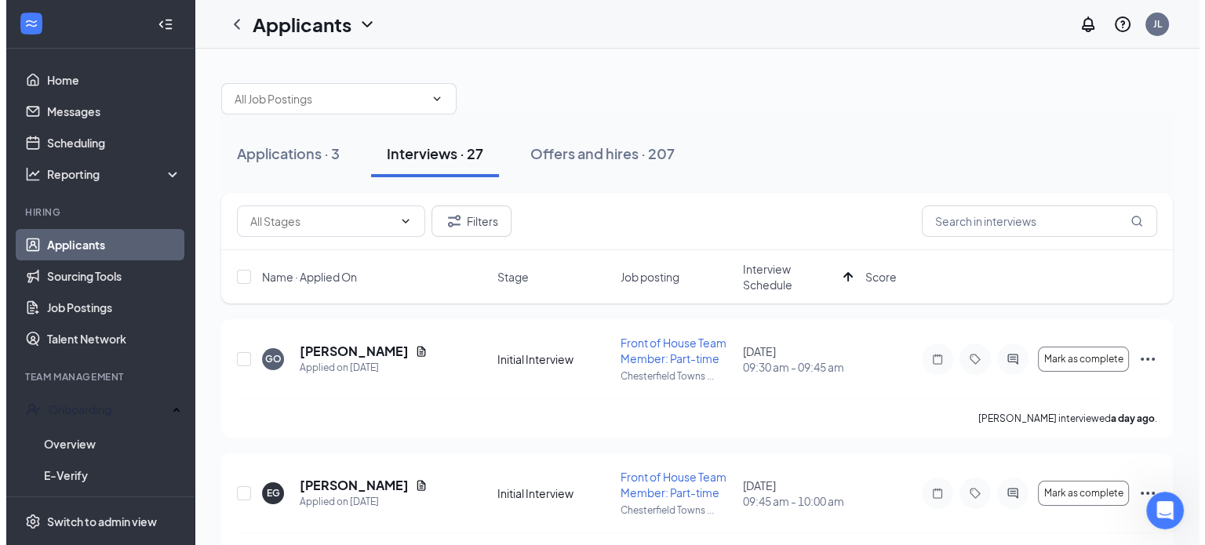
scroll to position [235, 0]
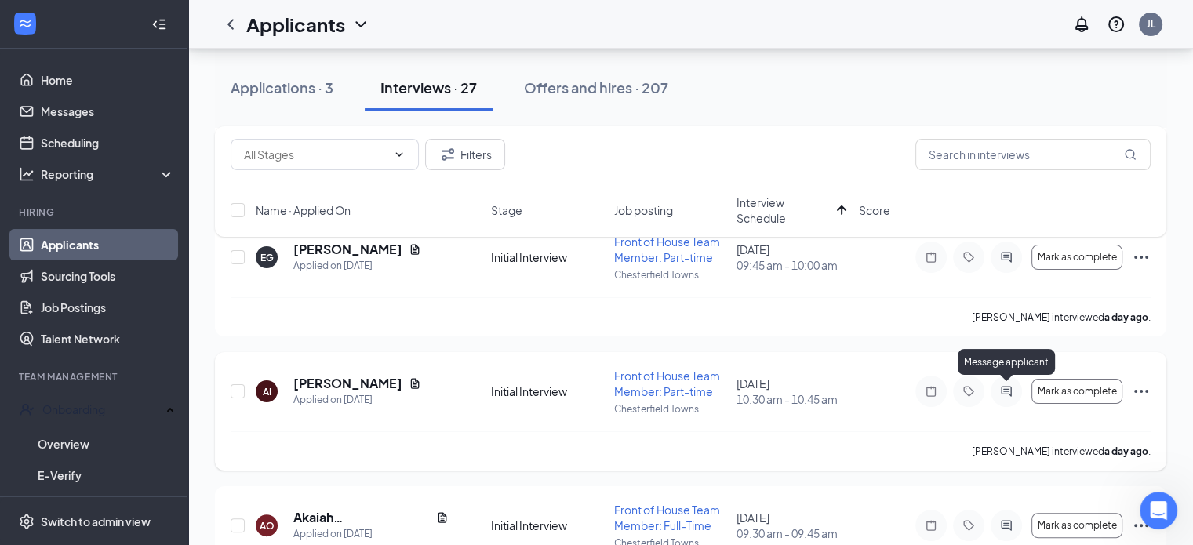
click at [1010, 394] on icon "ActiveChat" at bounding box center [1006, 392] width 10 height 10
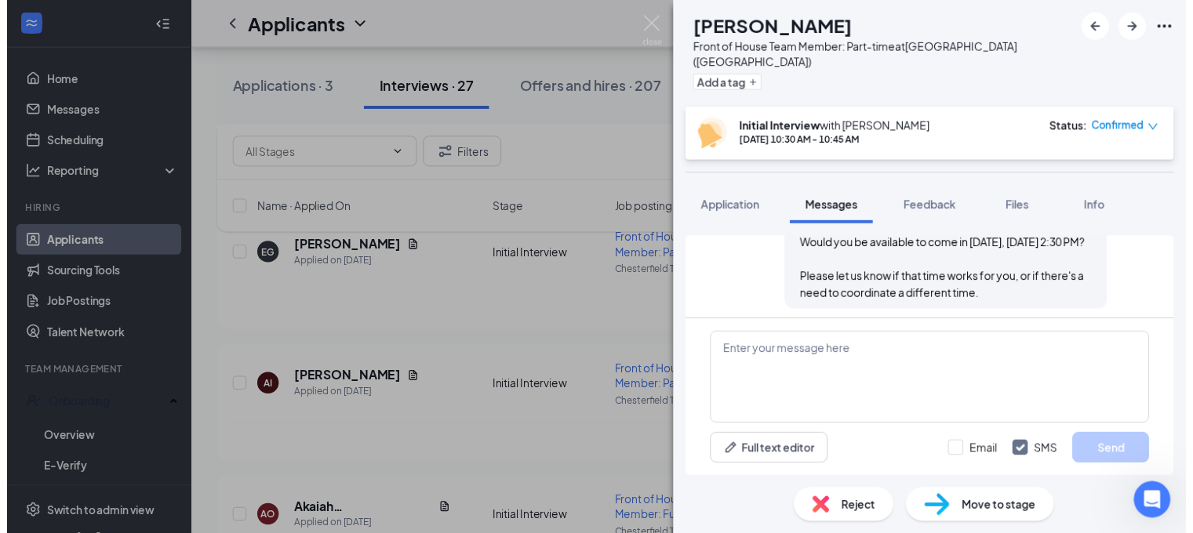
scroll to position [927, 0]
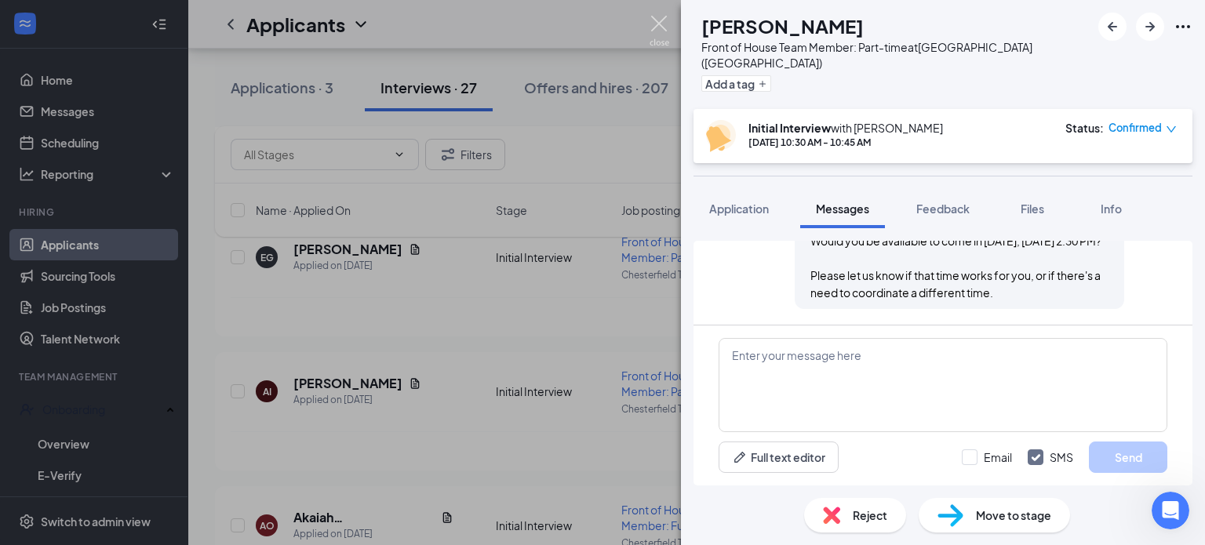
click at [656, 16] on img at bounding box center [659, 31] width 20 height 31
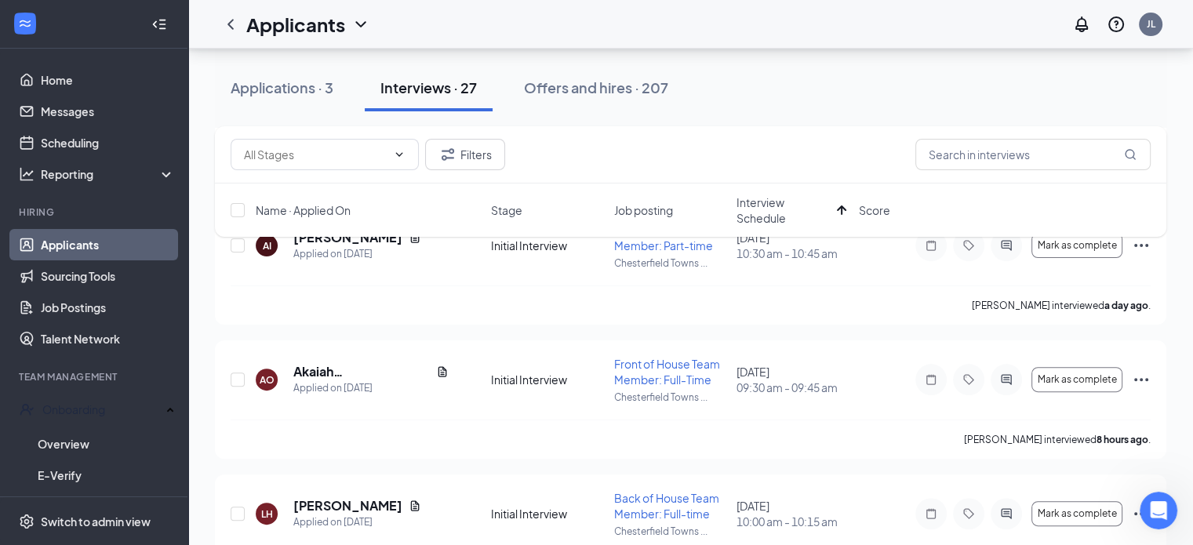
scroll to position [471, 0]
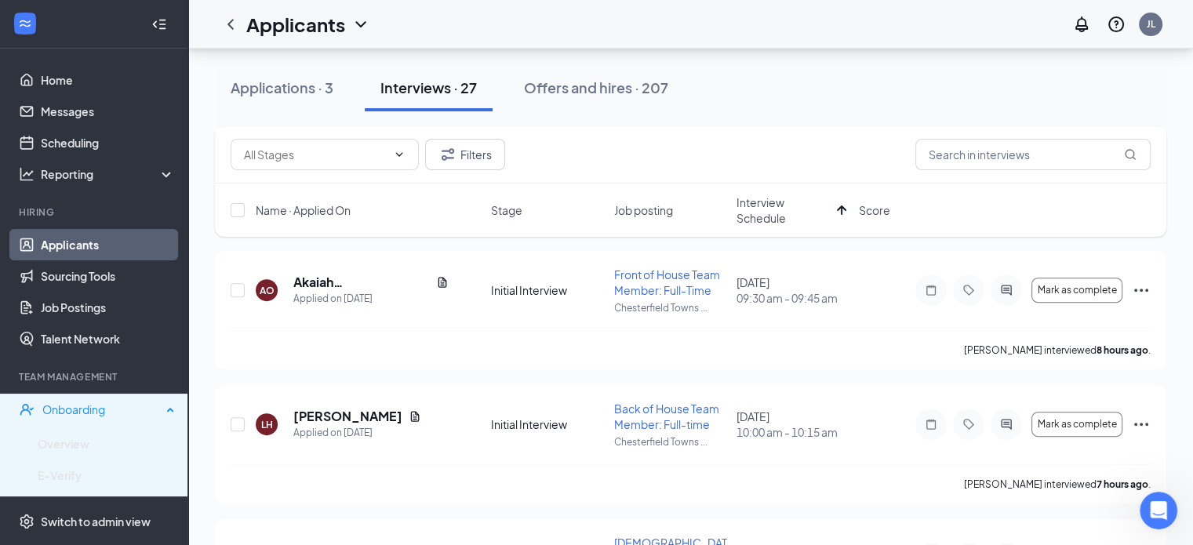
click at [94, 402] on div "Onboarding" at bounding box center [101, 410] width 119 height 16
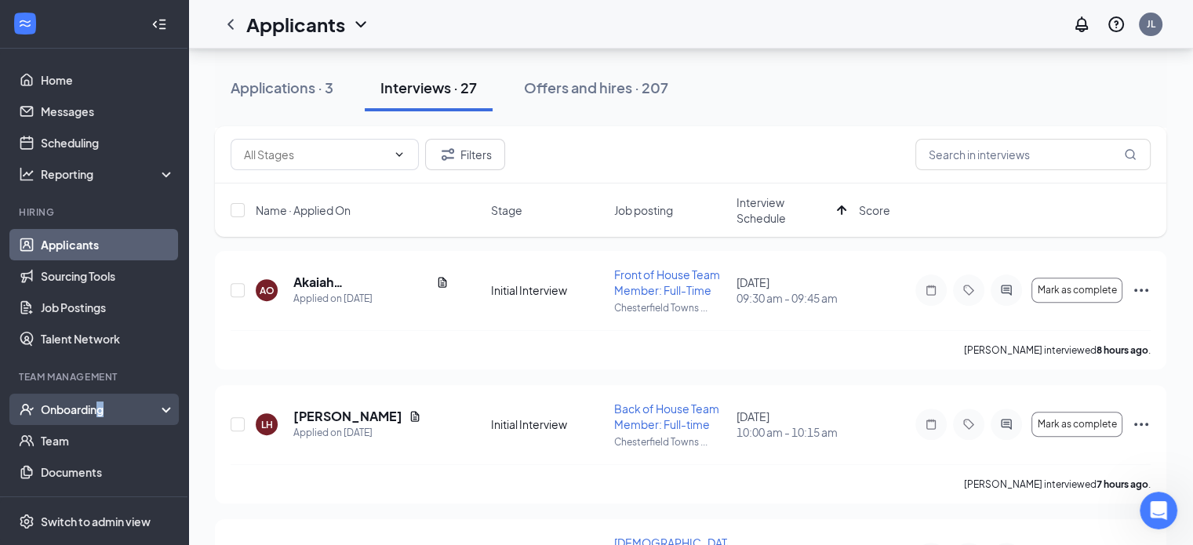
click at [102, 402] on div "Onboarding" at bounding box center [101, 410] width 121 height 16
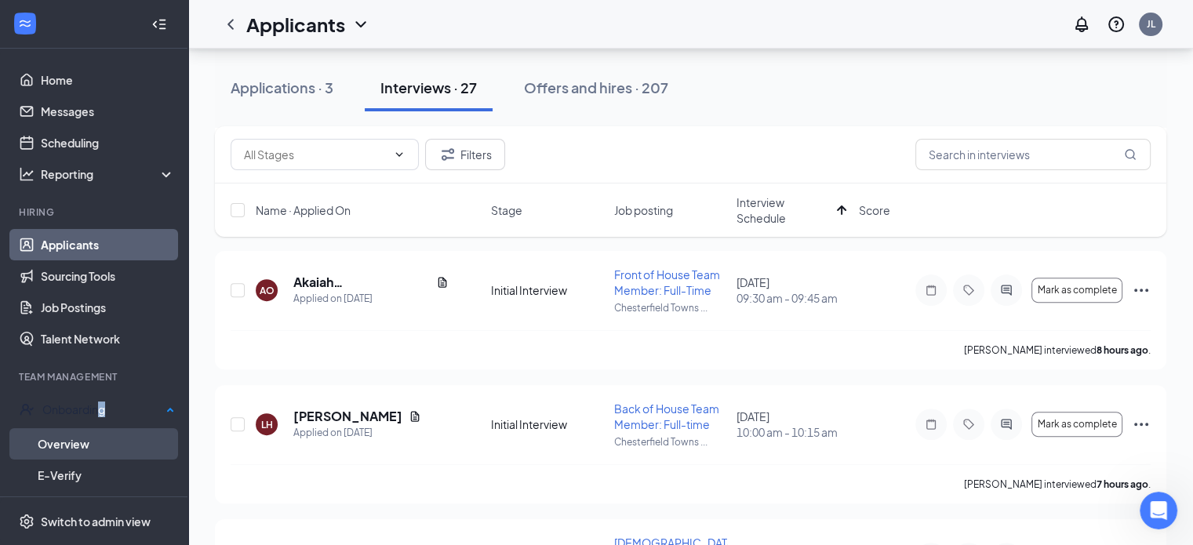
click at [84, 433] on link "Overview" at bounding box center [106, 443] width 137 height 31
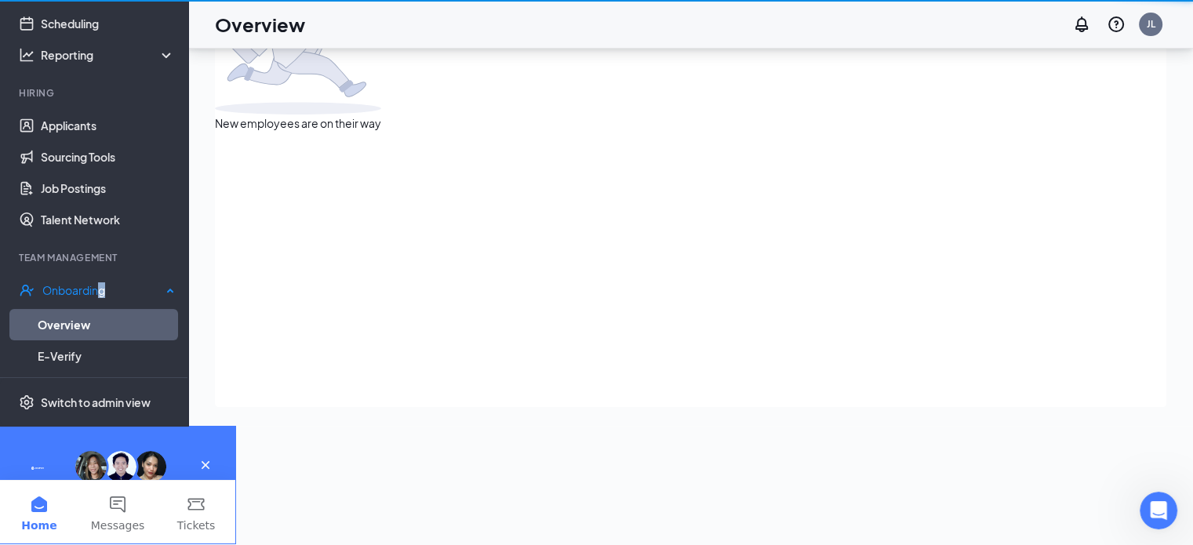
scroll to position [71, 0]
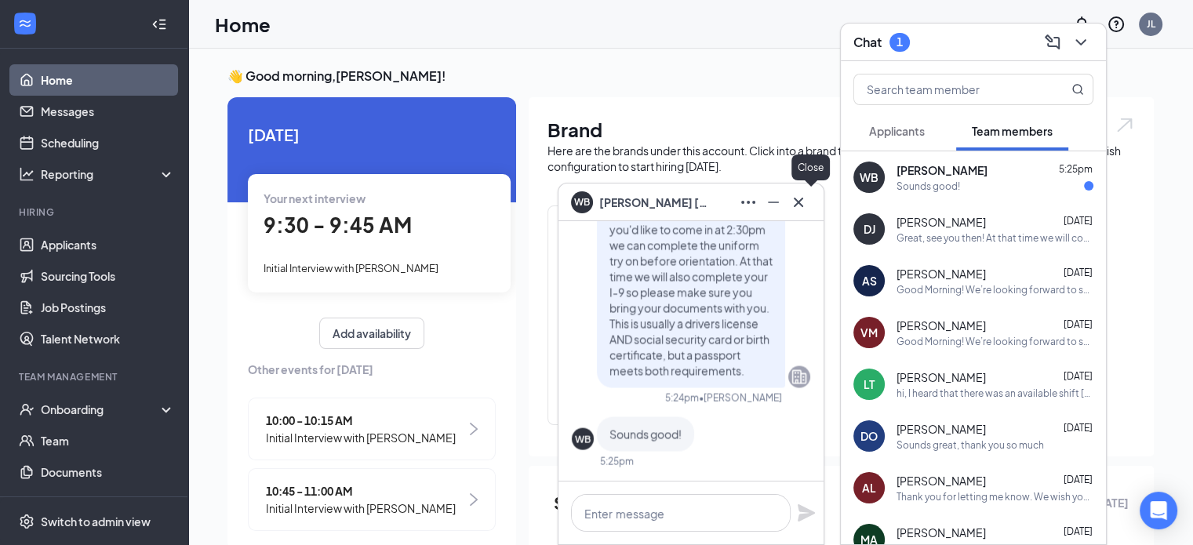
click at [804, 209] on icon "Cross" at bounding box center [798, 202] width 19 height 19
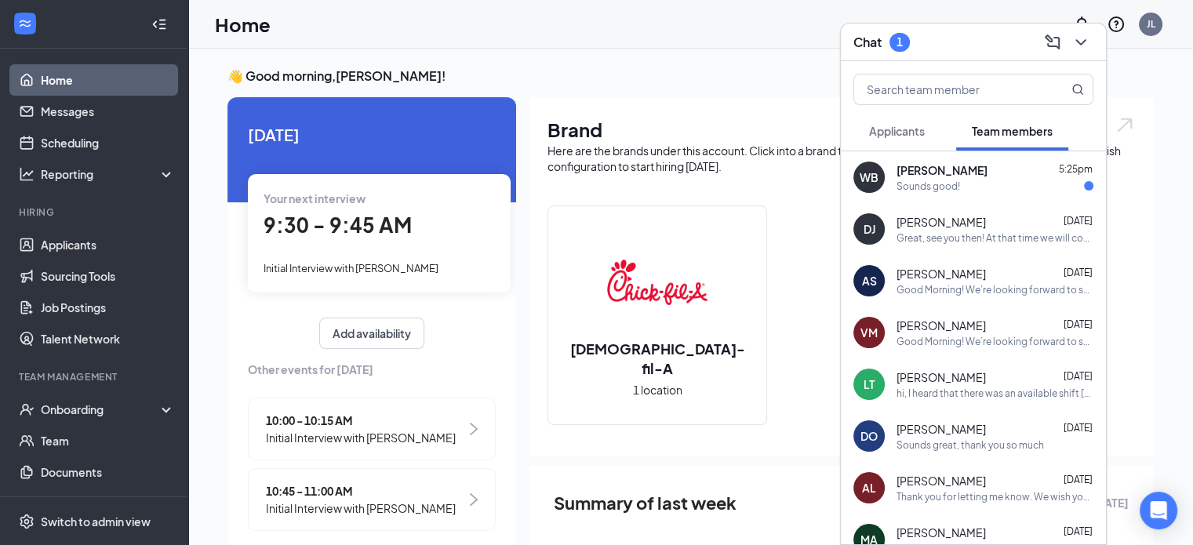
click at [1036, 183] on div "Sounds good!" at bounding box center [994, 186] width 197 height 13
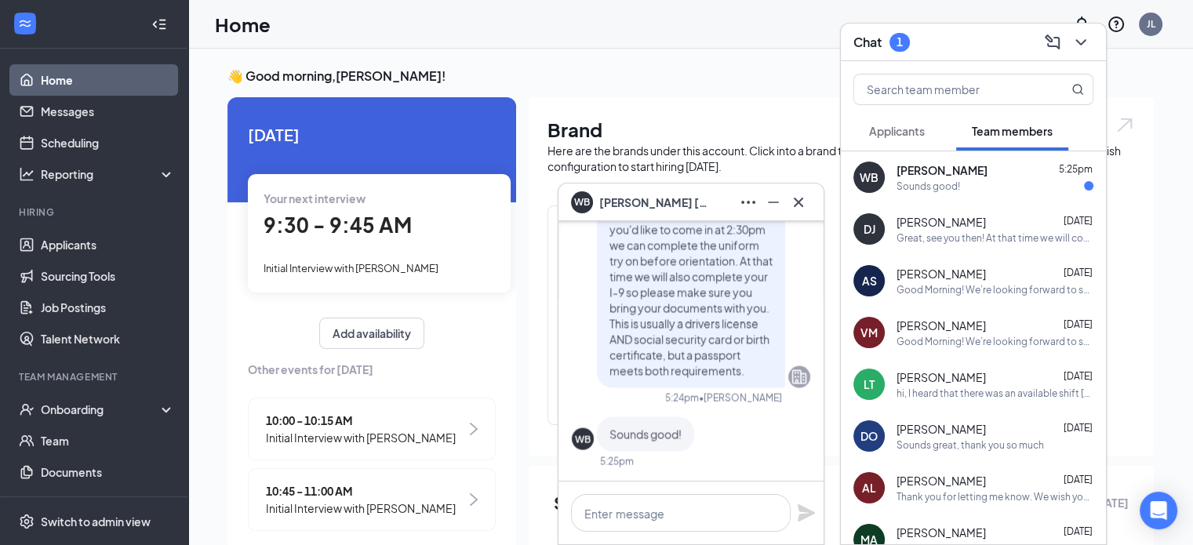
click at [983, 227] on div "[PERSON_NAME] [DATE]" at bounding box center [994, 222] width 197 height 16
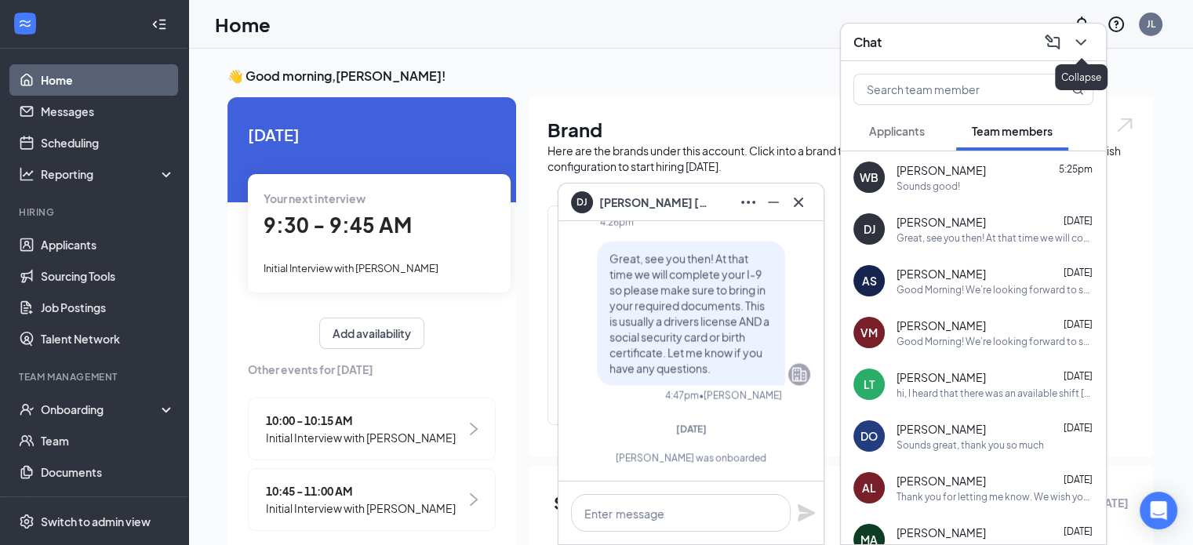
click at [1081, 45] on icon "ChevronDown" at bounding box center [1080, 42] width 10 height 6
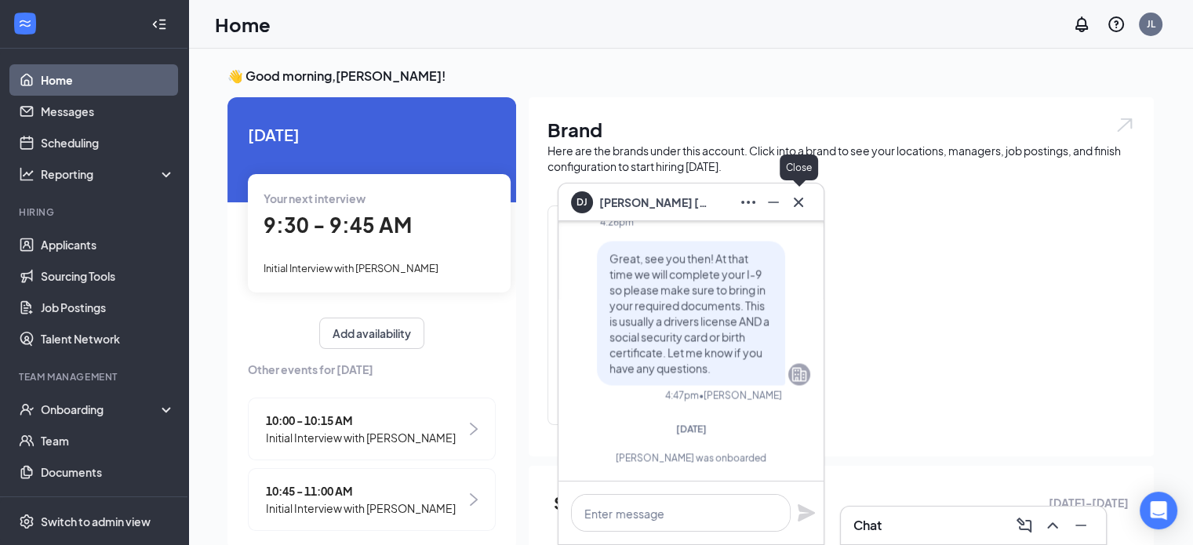
click at [805, 205] on icon "Cross" at bounding box center [798, 202] width 19 height 19
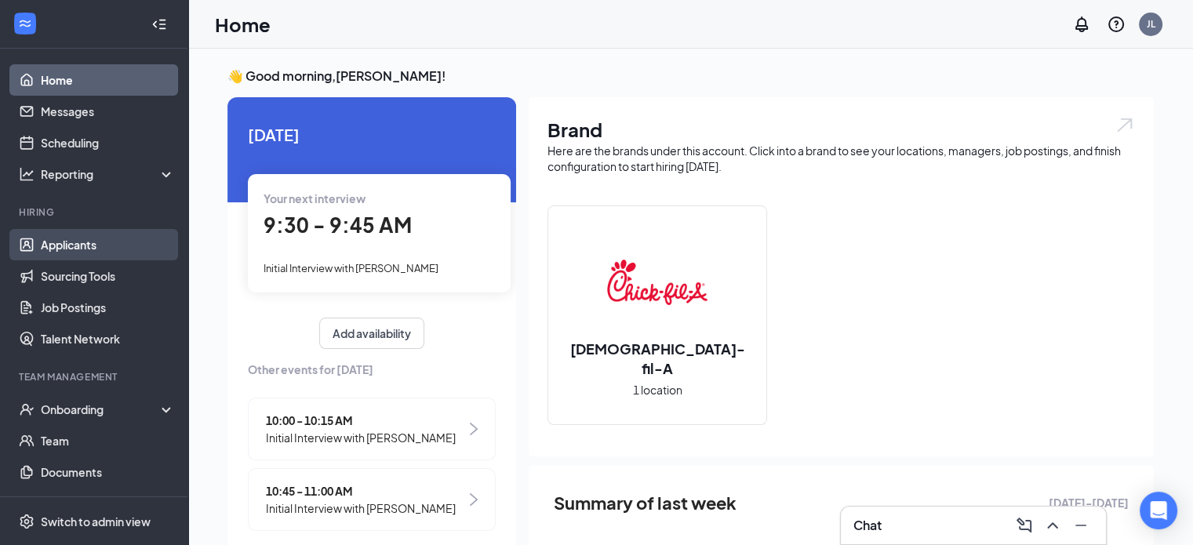
click at [108, 238] on link "Applicants" at bounding box center [108, 244] width 134 height 31
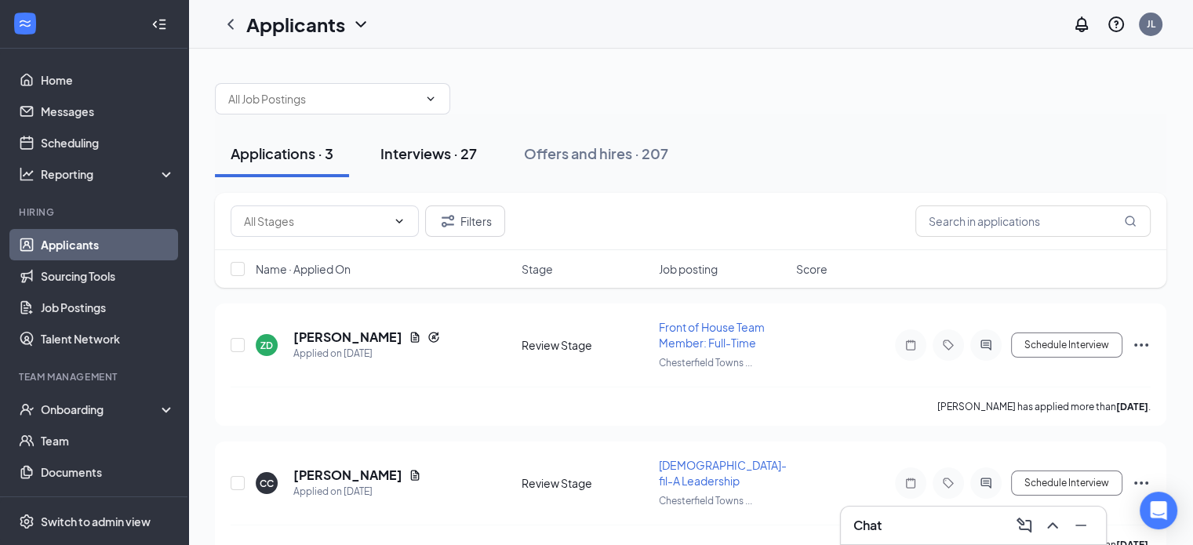
click at [423, 148] on div "Interviews · 27" at bounding box center [428, 154] width 96 height 20
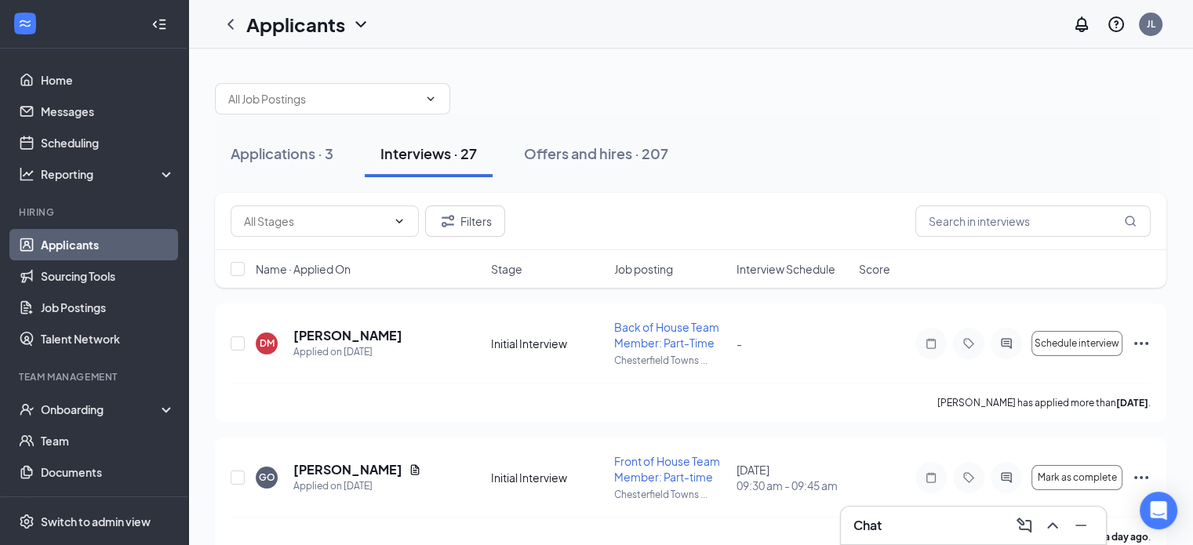
click at [800, 266] on span "Interview Schedule" at bounding box center [785, 269] width 99 height 16
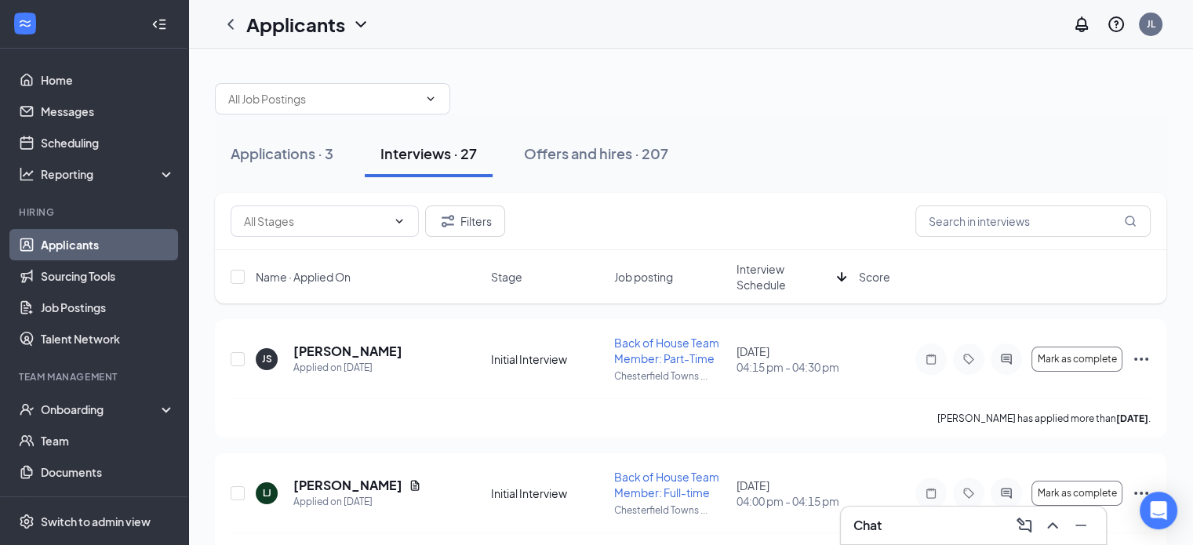
click at [800, 266] on span "Interview Schedule" at bounding box center [783, 276] width 94 height 31
click at [409, 347] on icon "Document" at bounding box center [415, 351] width 13 height 13
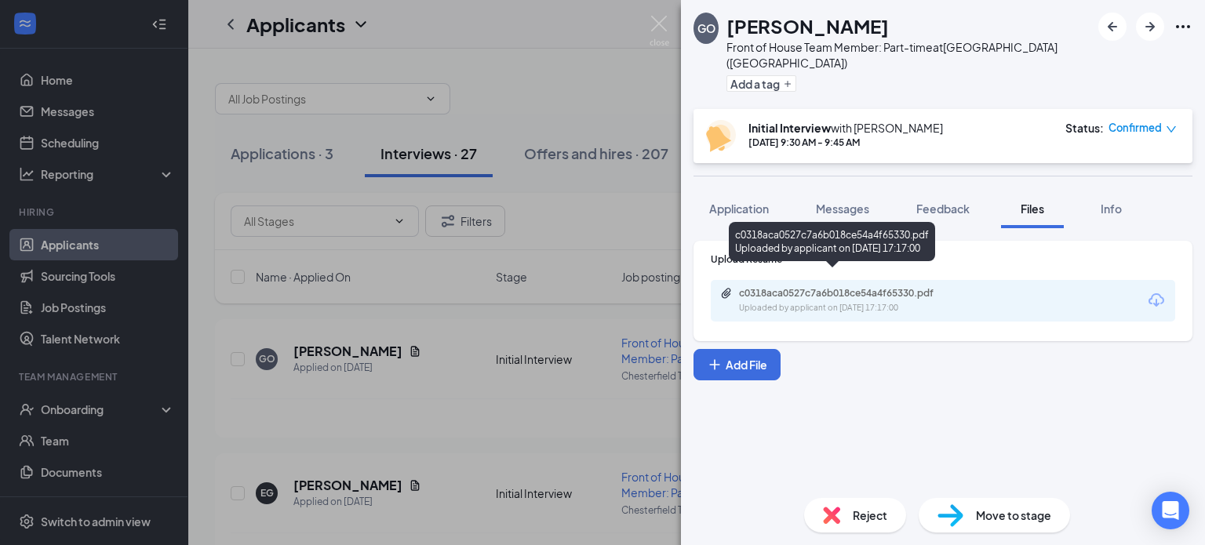
click at [820, 302] on div "Uploaded by applicant on Aug 21, 2025 at 17:17:00" at bounding box center [856, 308] width 235 height 13
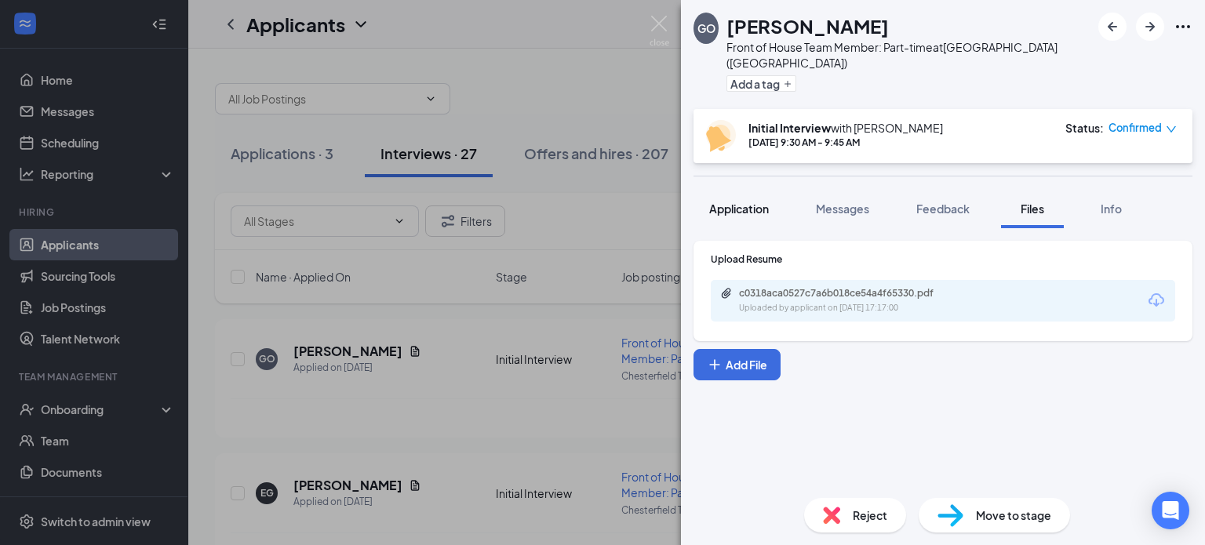
click at [722, 202] on span "Application" at bounding box center [739, 209] width 60 height 14
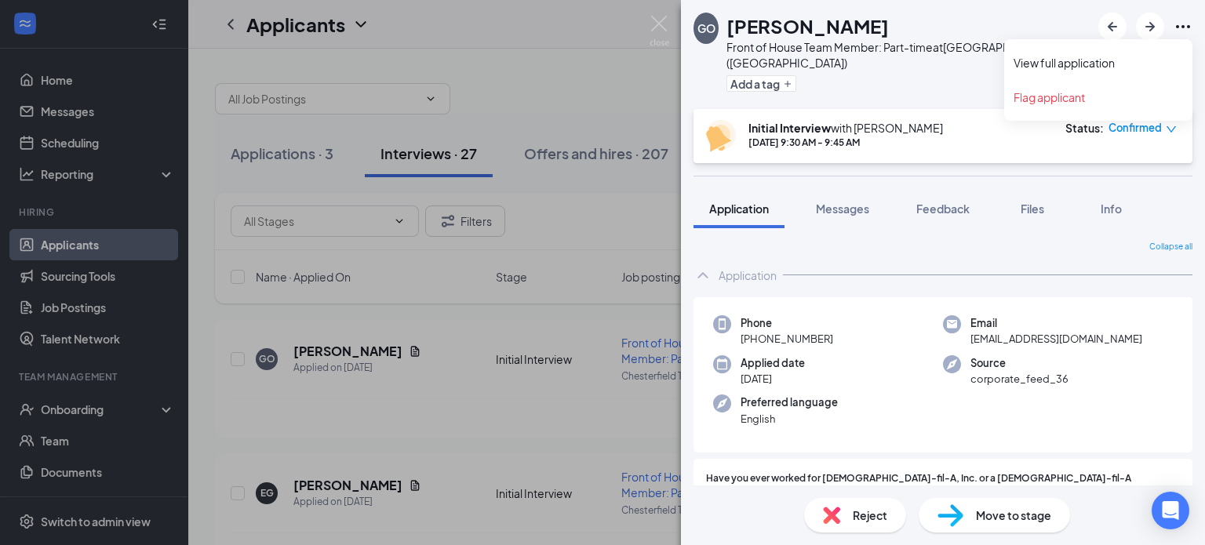
click at [1181, 33] on icon "Ellipses" at bounding box center [1182, 26] width 19 height 19
click at [1090, 64] on link "View full application" at bounding box center [1097, 63] width 169 height 16
click at [660, 28] on img at bounding box center [659, 31] width 20 height 31
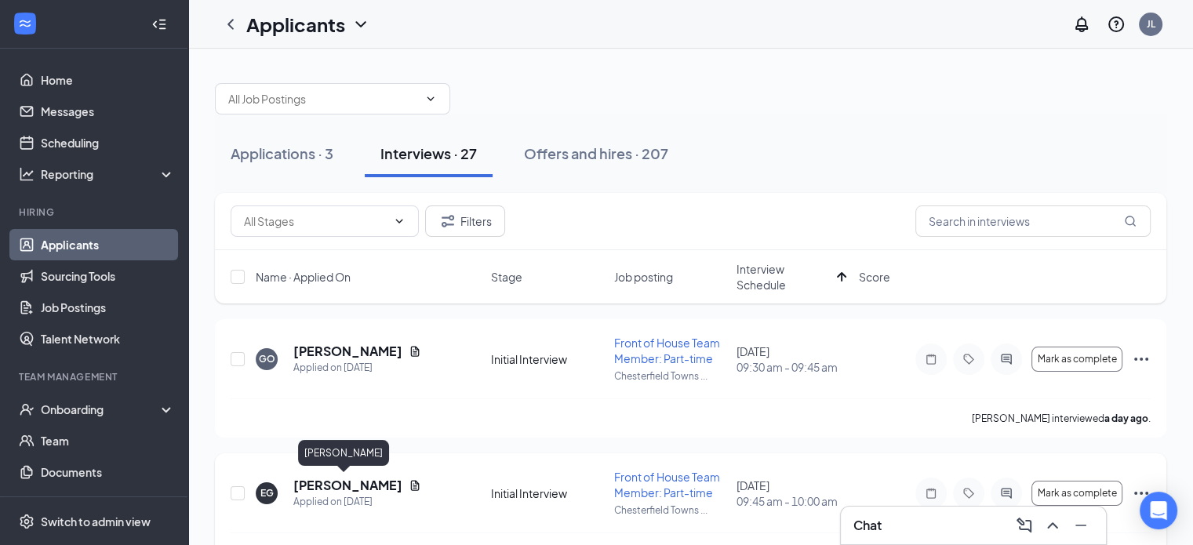
click at [351, 482] on h5 "Eva Gilewski" at bounding box center [347, 485] width 109 height 17
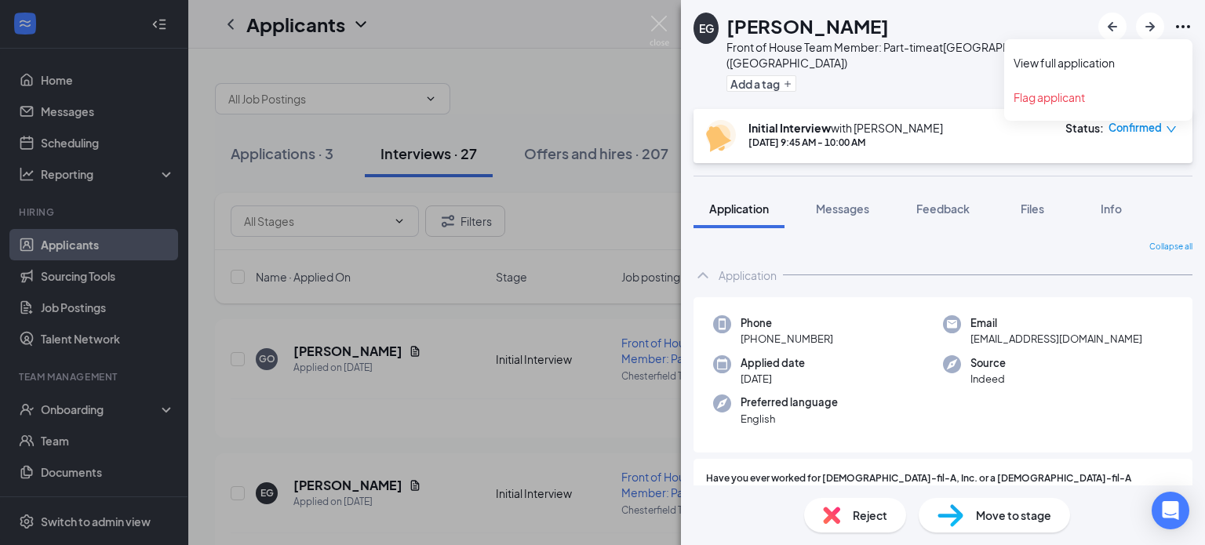
click at [1191, 27] on icon "Ellipses" at bounding box center [1182, 26] width 19 height 19
click at [1103, 60] on link "View full application" at bounding box center [1097, 63] width 169 height 16
click at [662, 26] on img at bounding box center [659, 31] width 20 height 31
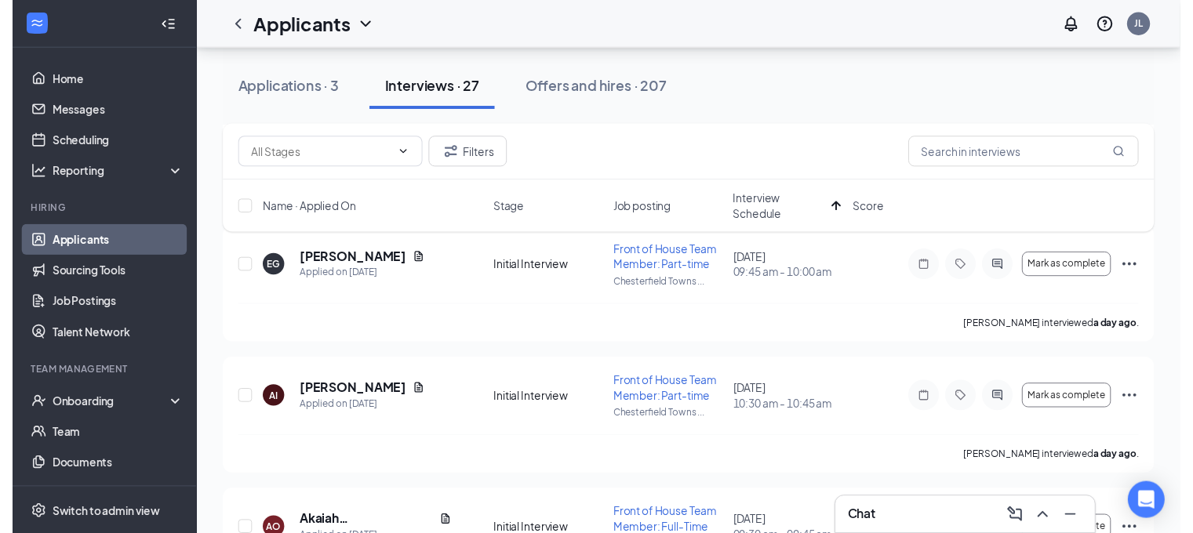
scroll to position [224, 0]
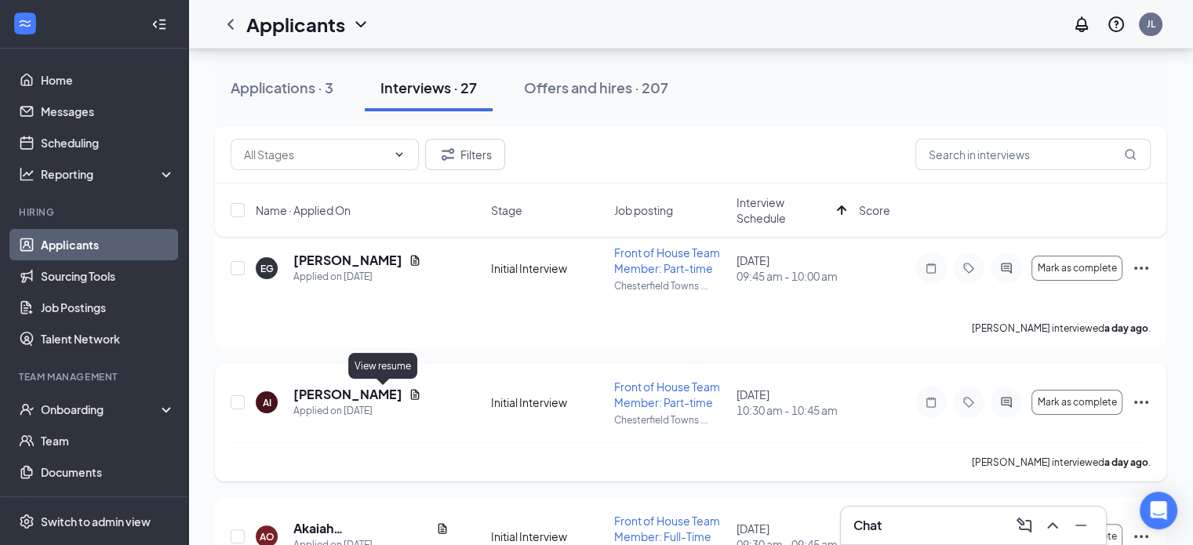
click at [411, 398] on icon "Document" at bounding box center [415, 395] width 9 height 10
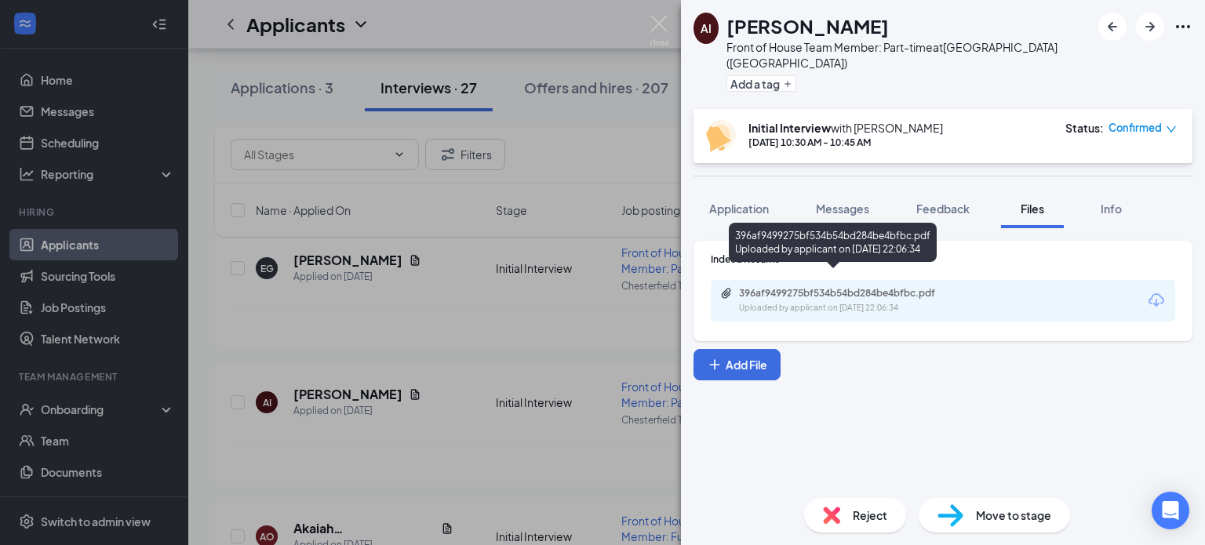
click at [885, 287] on div "396af9499275bf534b54bd284be4bfbc.pdf Uploaded by applicant on Aug 14, 2025 at 2…" at bounding box center [847, 300] width 254 height 27
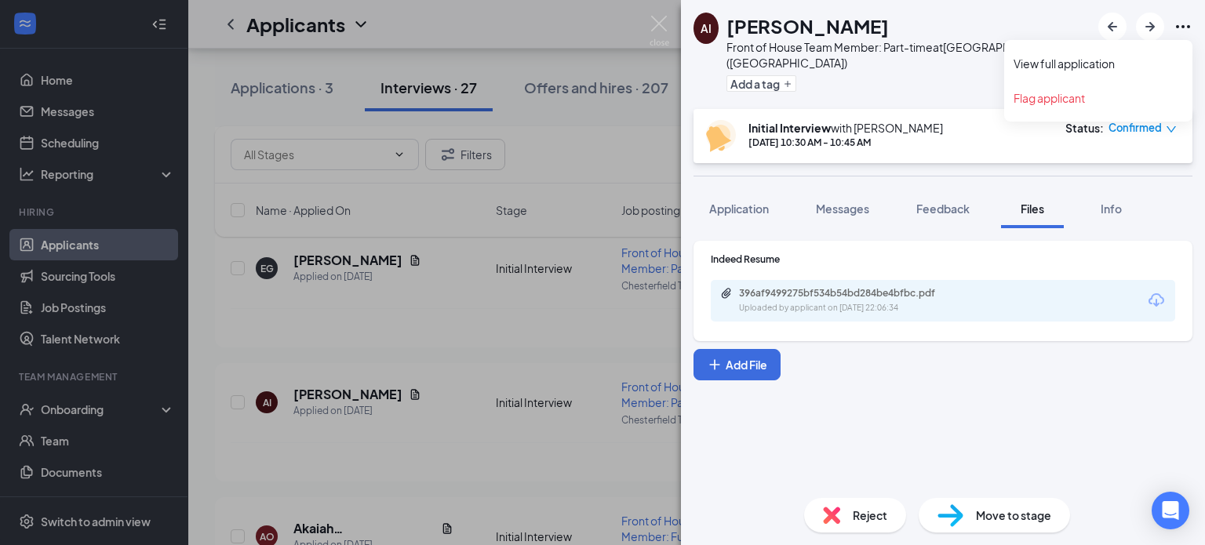
click at [1186, 25] on icon "Ellipses" at bounding box center [1182, 26] width 19 height 19
click at [1107, 62] on link "View full application" at bounding box center [1097, 64] width 169 height 16
click at [666, 24] on img at bounding box center [659, 31] width 20 height 31
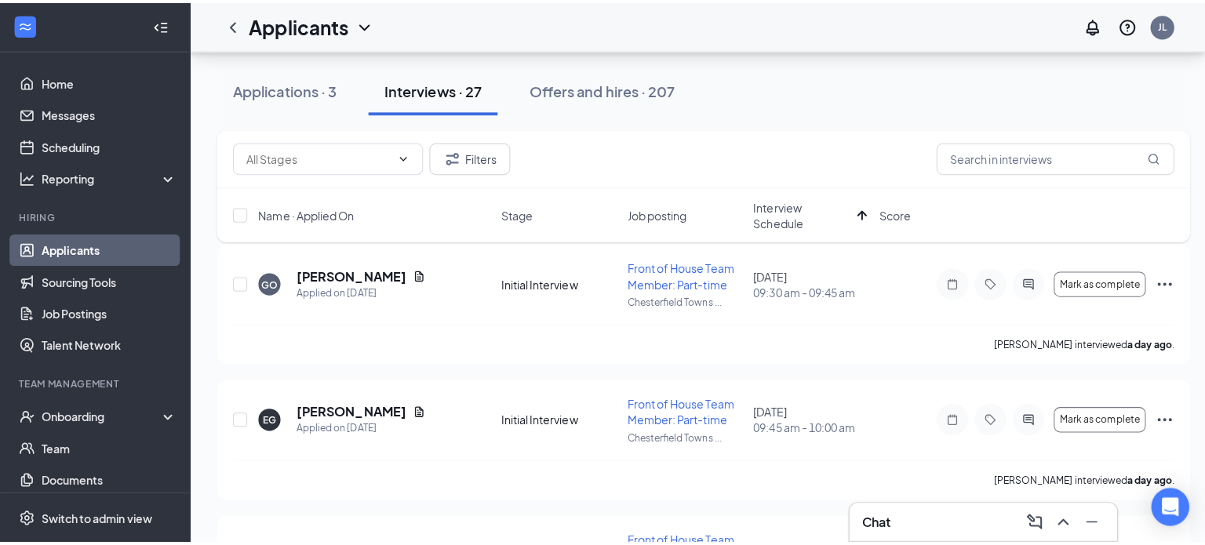
scroll to position [78, 0]
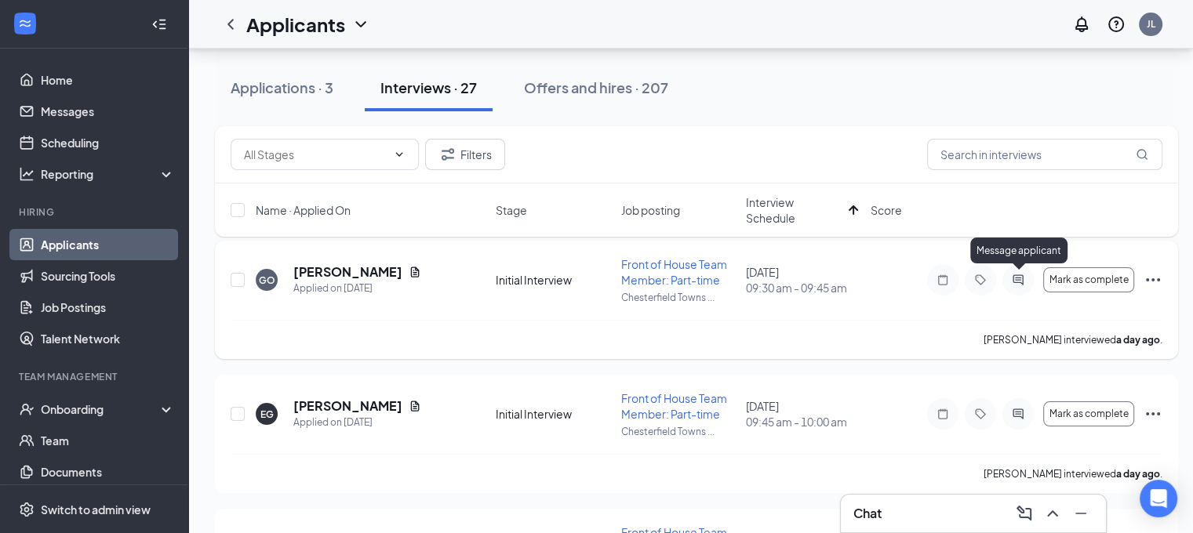
click at [1010, 283] on icon "ActiveChat" at bounding box center [1018, 280] width 19 height 13
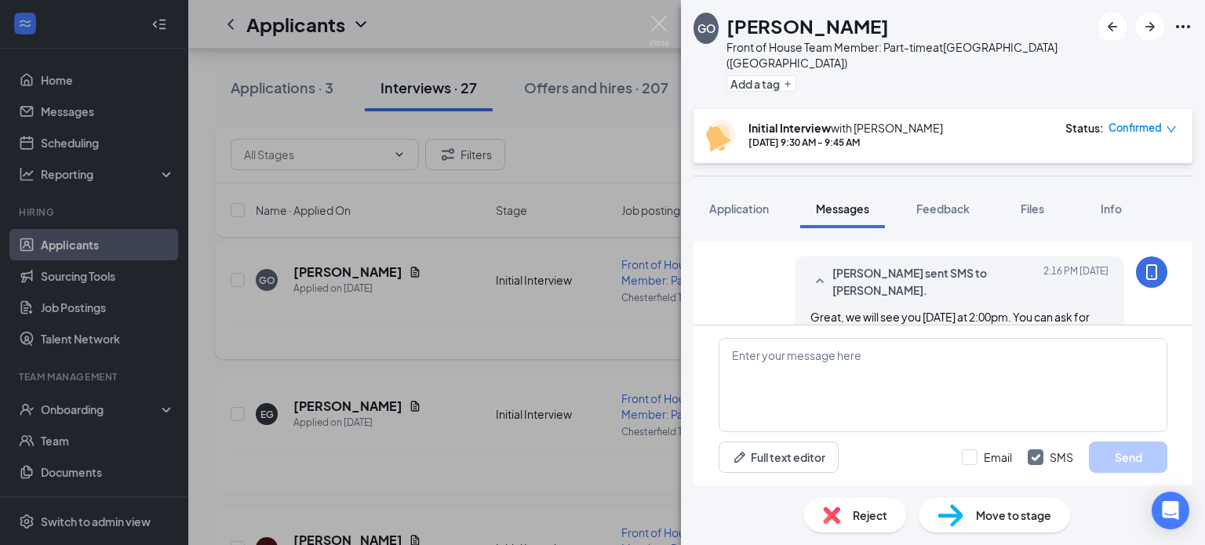
scroll to position [985, 0]
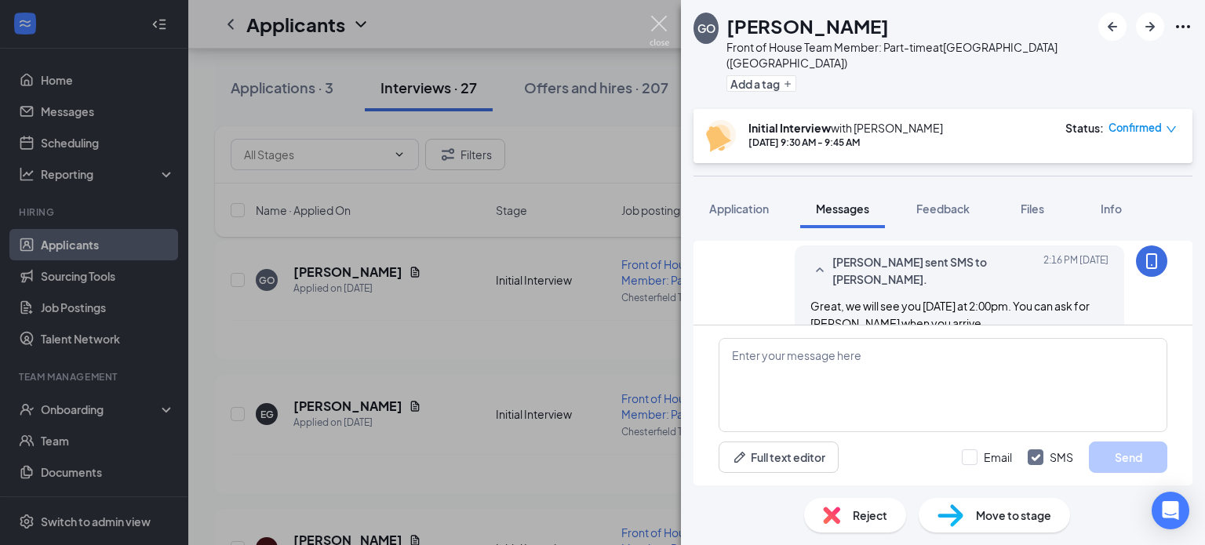
click at [665, 23] on img at bounding box center [659, 31] width 20 height 31
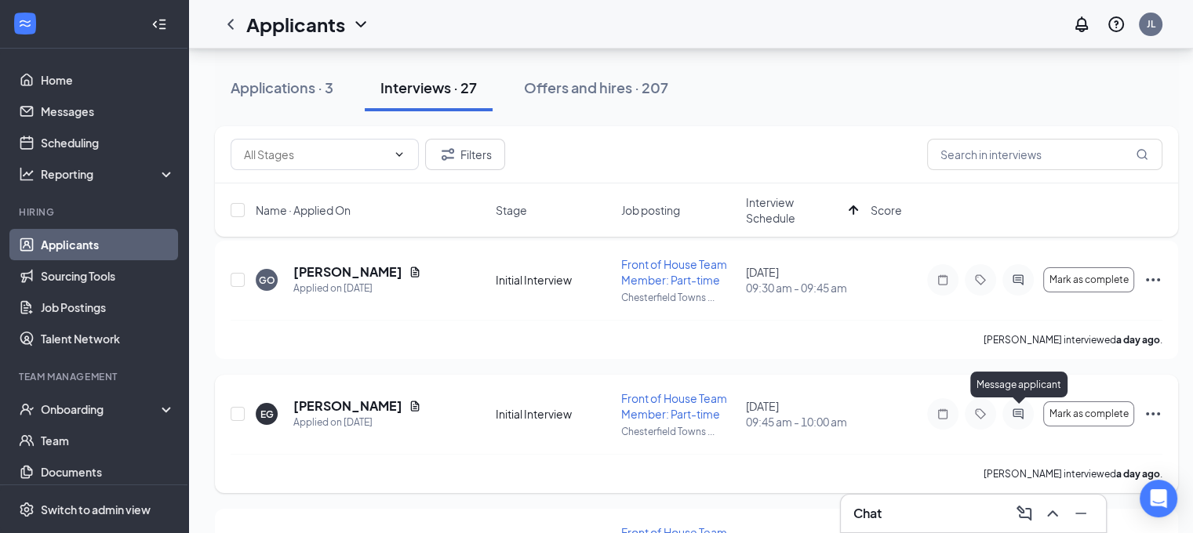
click at [1020, 413] on icon "ActiveChat" at bounding box center [1018, 414] width 19 height 13
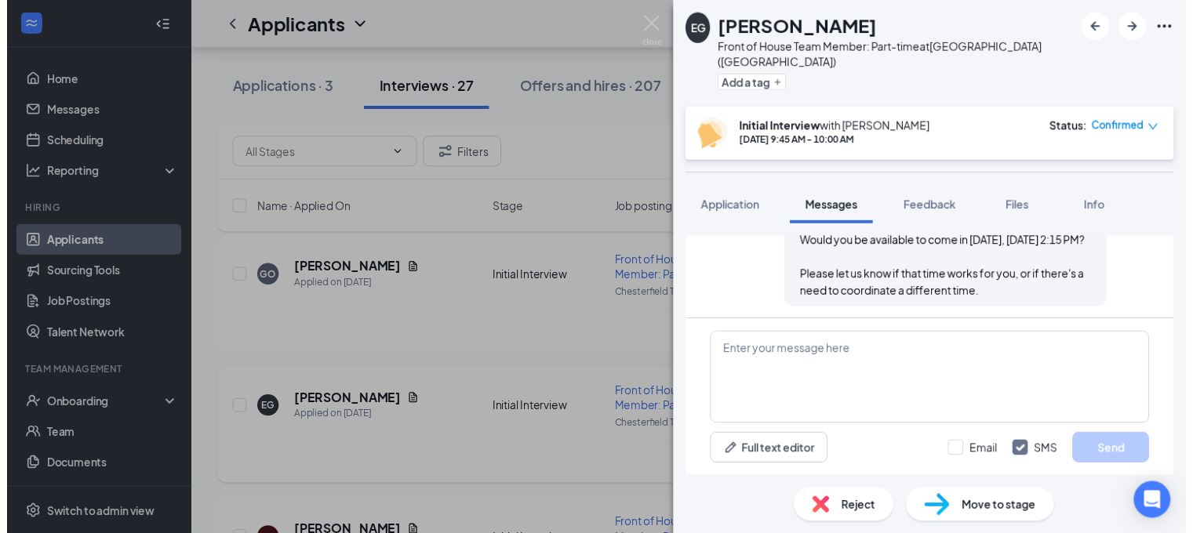
scroll to position [990, 0]
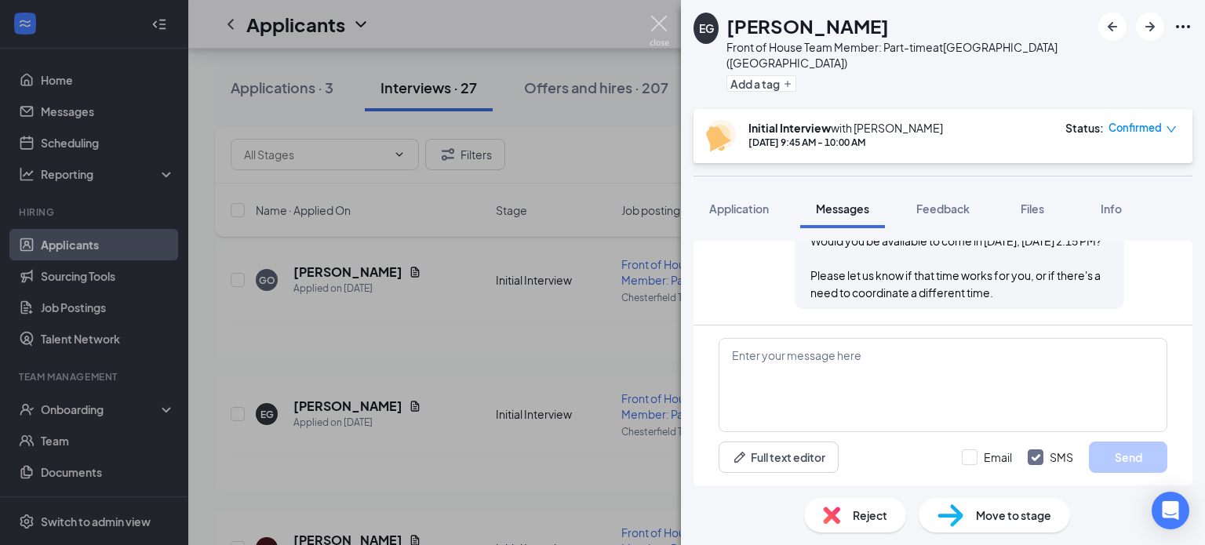
click at [657, 25] on img at bounding box center [659, 31] width 20 height 31
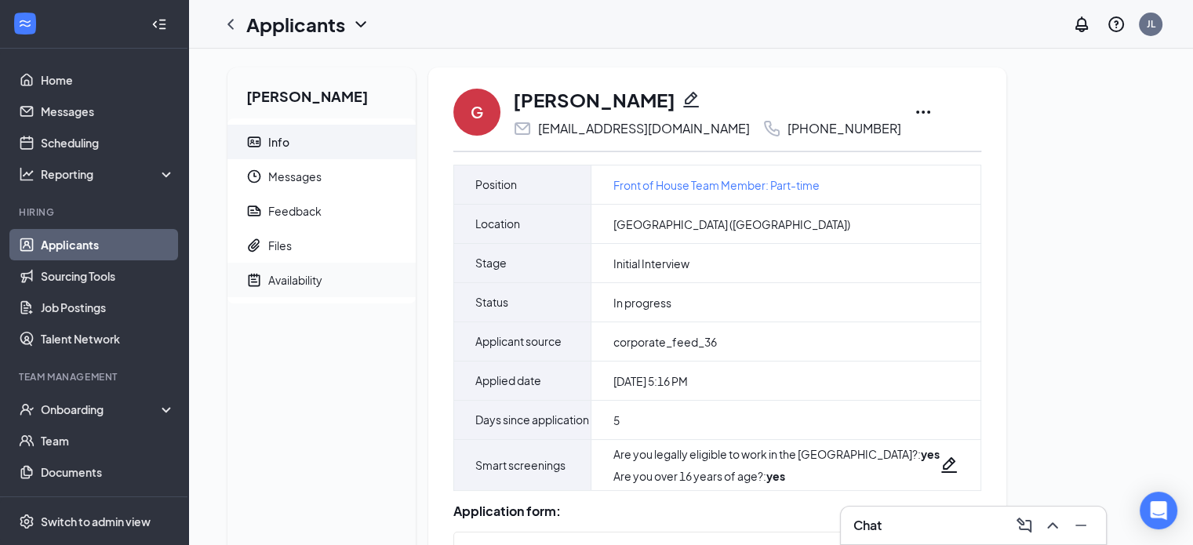
click at [326, 285] on span "Availability" at bounding box center [335, 280] width 135 height 35
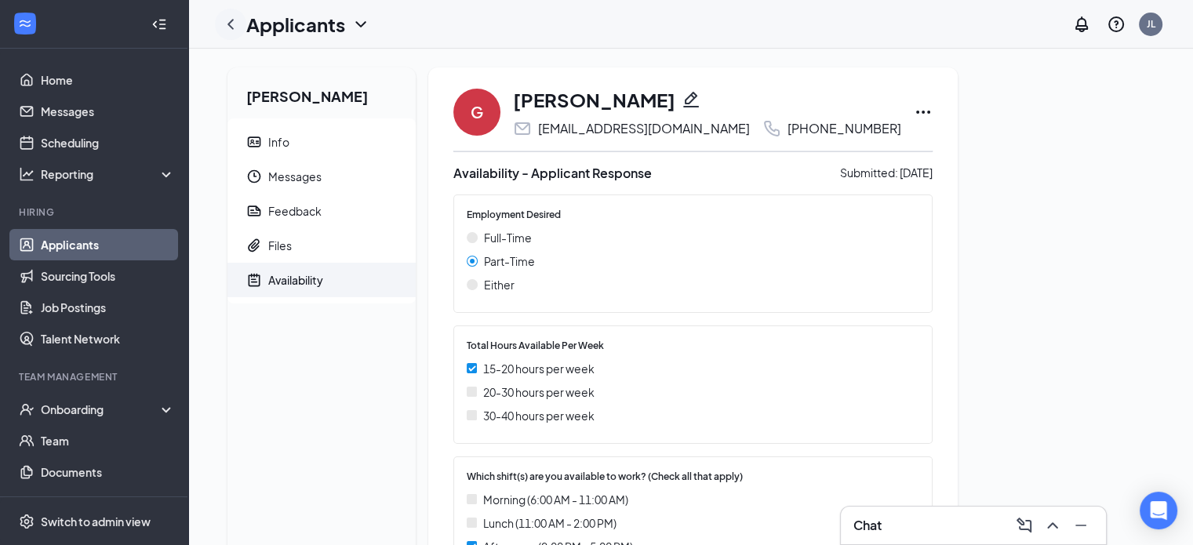
click at [227, 24] on icon "ChevronLeft" at bounding box center [230, 24] width 19 height 19
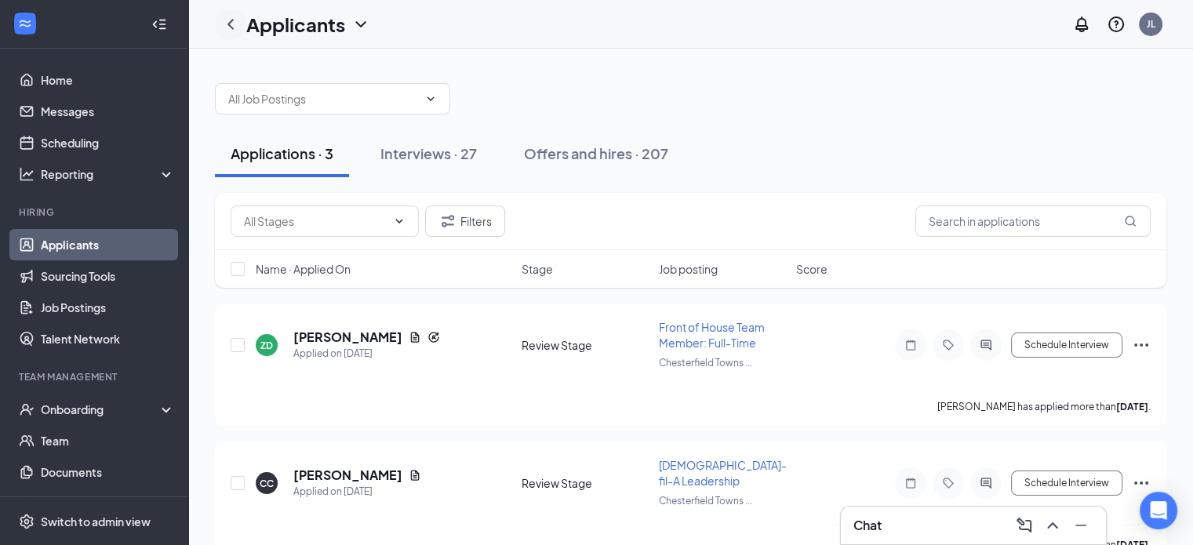
click at [227, 24] on icon "ChevronLeft" at bounding box center [230, 24] width 19 height 19
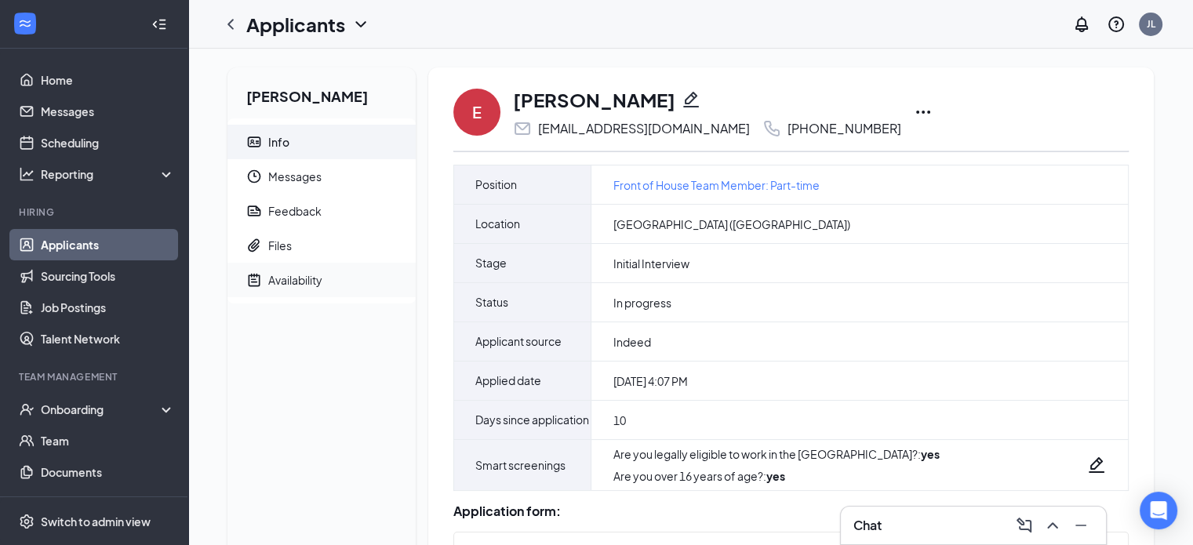
click at [298, 278] on div "Availability" at bounding box center [295, 280] width 54 height 16
click at [301, 278] on div "Availability" at bounding box center [295, 280] width 54 height 16
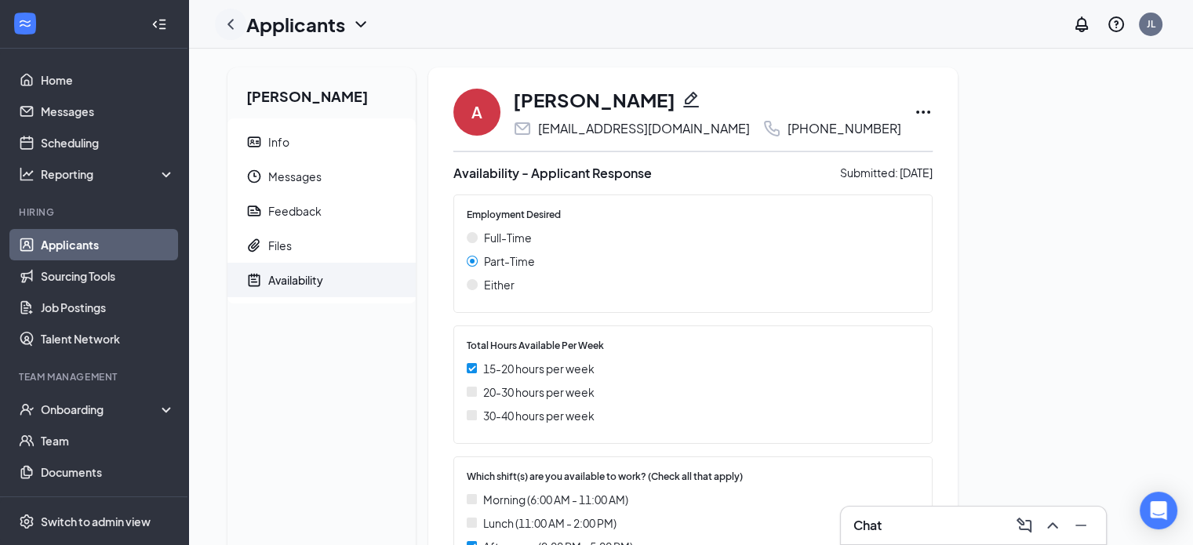
click at [236, 29] on icon "ChevronLeft" at bounding box center [230, 24] width 19 height 19
